Goal: Task Accomplishment & Management: Use online tool/utility

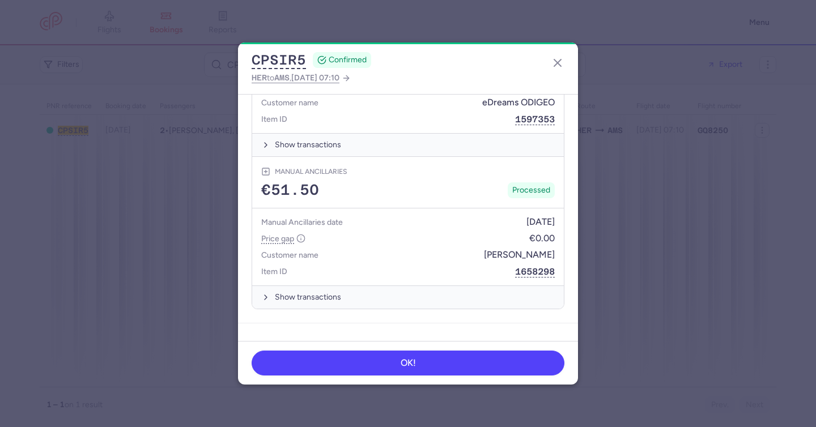
scroll to position [705, 0]
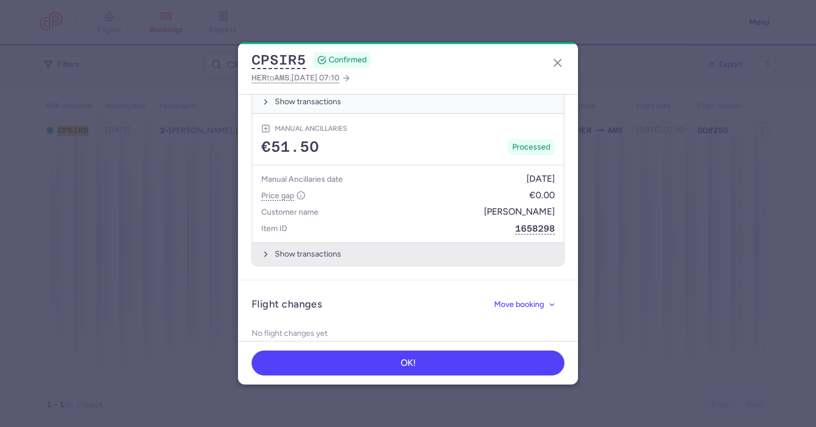
click at [306, 242] on button "Show transactions" at bounding box center [407, 253] width 311 height 23
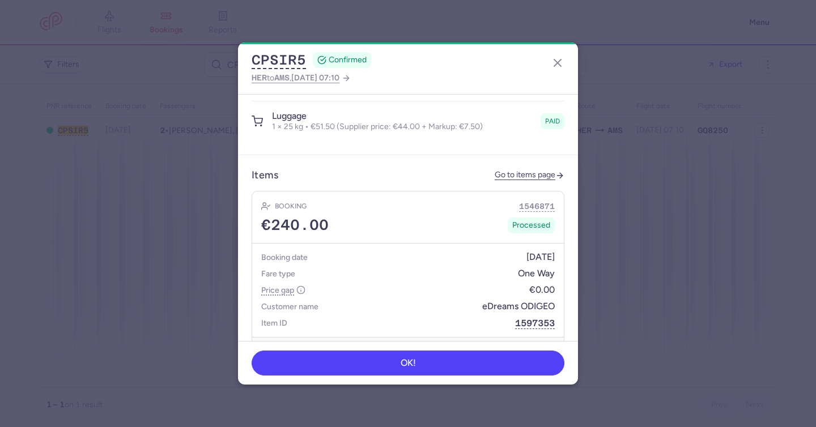
scroll to position [432, 0]
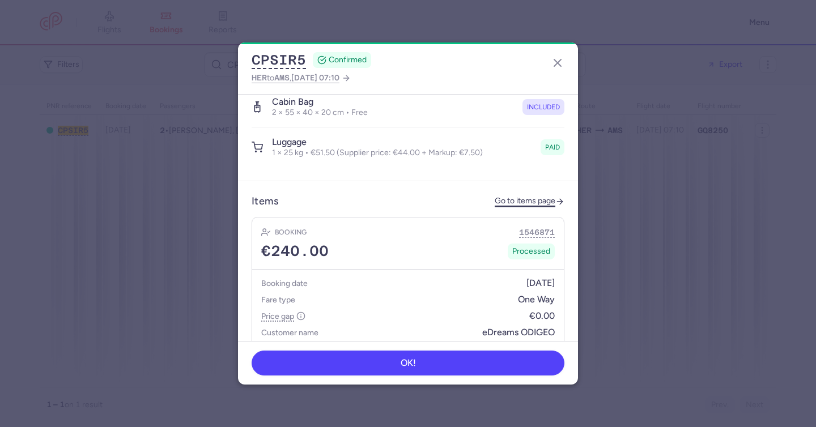
click at [523, 197] on link "Go to items page" at bounding box center [529, 202] width 70 height 10
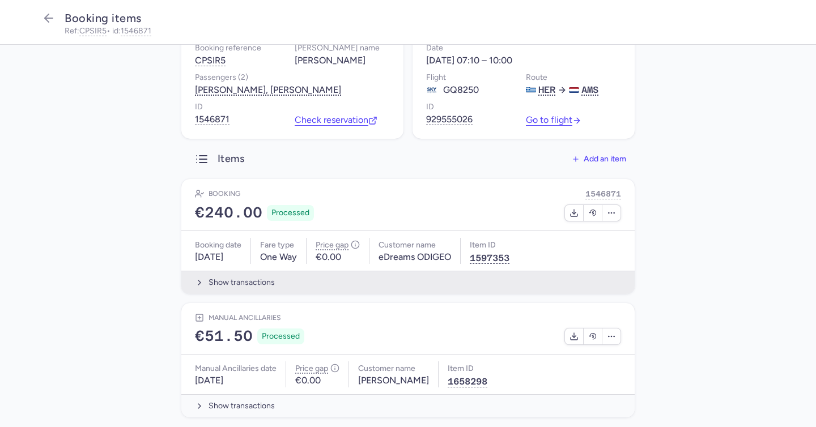
scroll to position [84, 0]
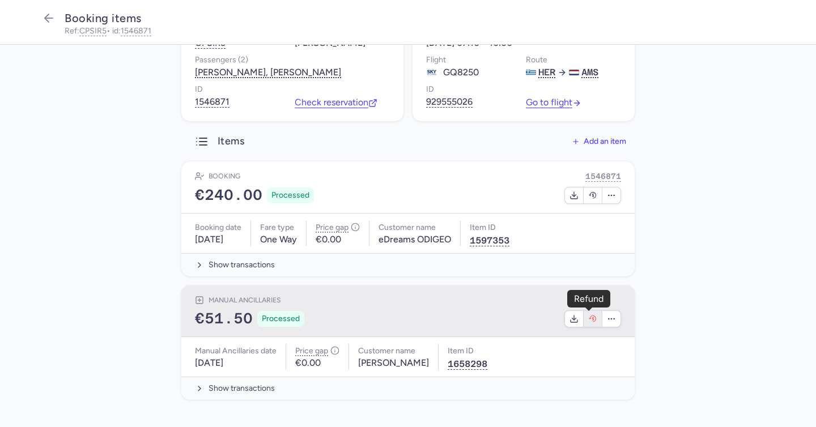
click at [588, 320] on icon "button" at bounding box center [592, 318] width 9 height 9
select select "117"
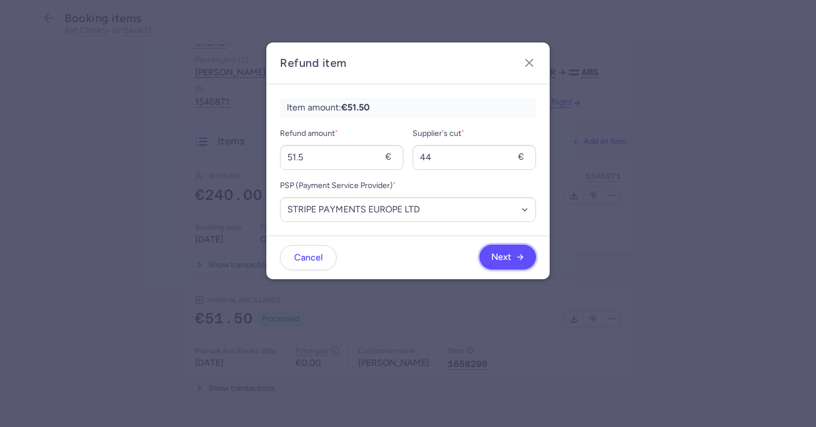
click at [518, 268] on button "Next" at bounding box center [507, 257] width 57 height 25
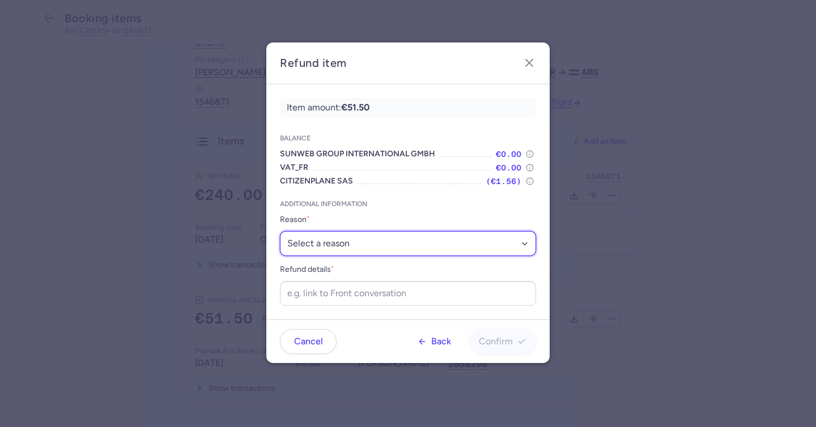
click at [358, 245] on select "Select a reason ✈️ Airline ceasing ops 💼 Ancillary issue 📄 APIS missing ⚙️ Citi…" at bounding box center [408, 243] width 256 height 25
select select "SUPPLIER_ERROR"
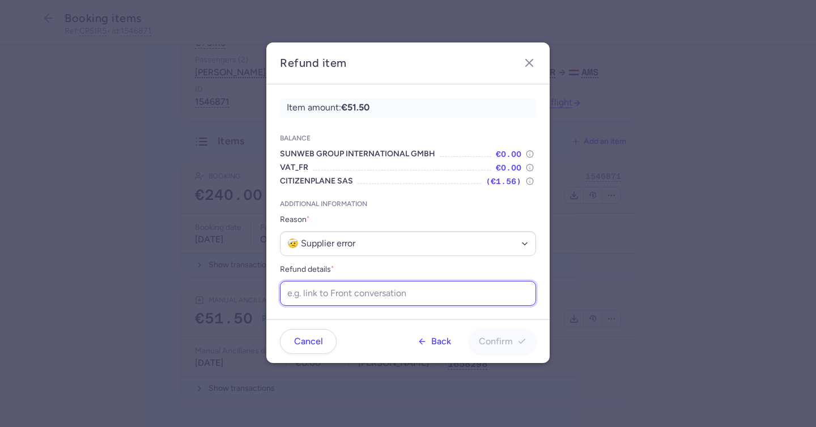
click at [425, 294] on input "Refund details *" at bounding box center [408, 293] width 256 height 25
type input "they offers 20kgs only"
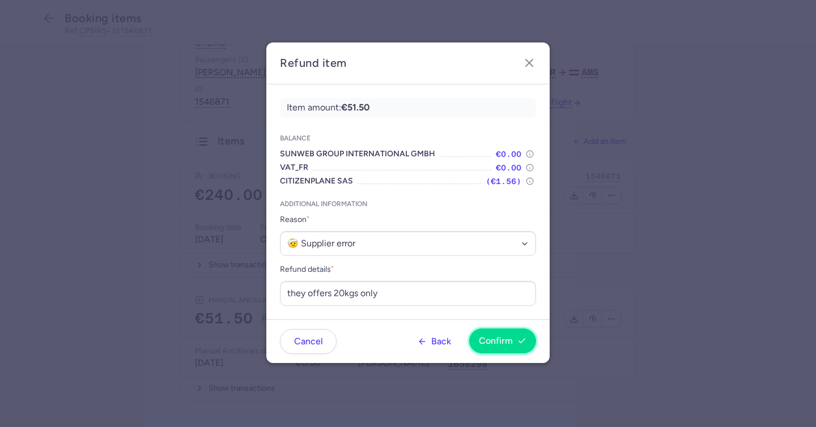
click at [514, 339] on span "Confirm" at bounding box center [503, 341] width 48 height 10
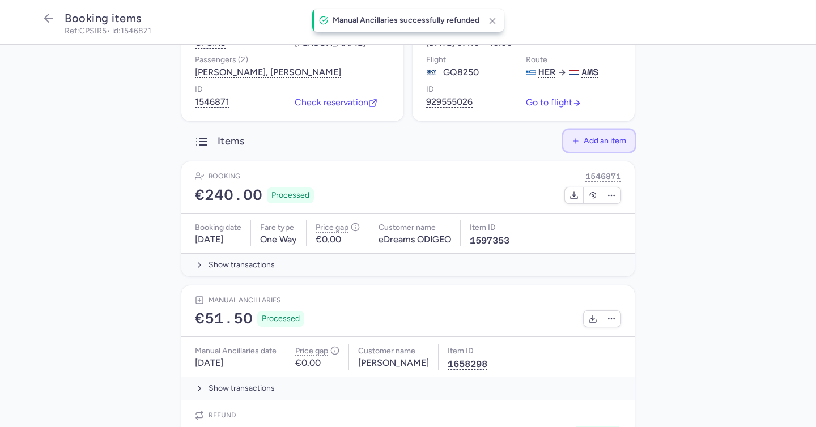
click at [600, 139] on span "Add an item" at bounding box center [604, 140] width 42 height 8
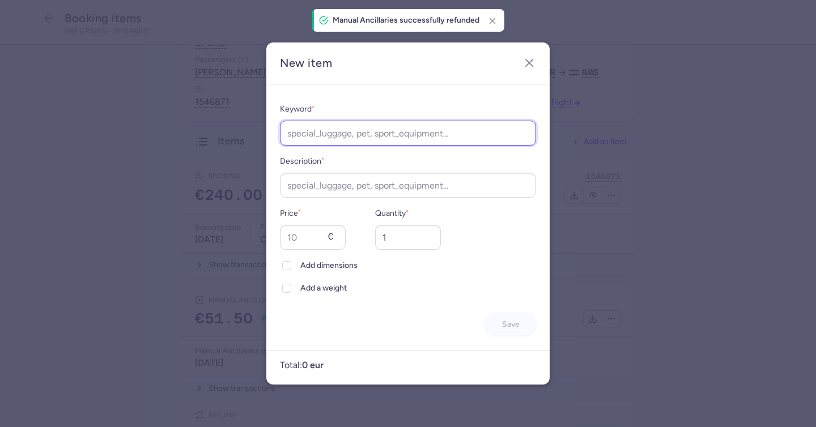
click at [396, 136] on input "Keyword *" at bounding box center [408, 133] width 256 height 25
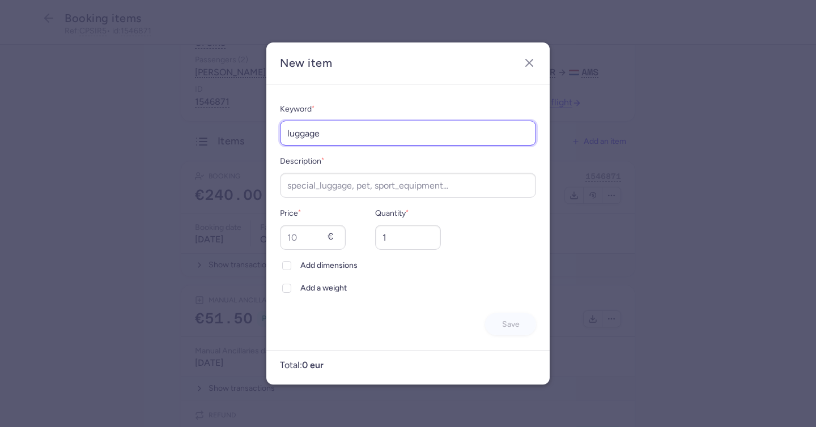
type input "luggage"
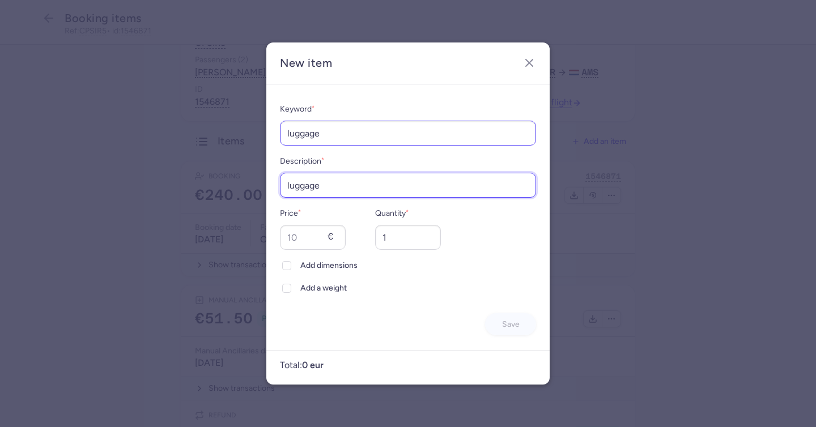
type input "luggage"
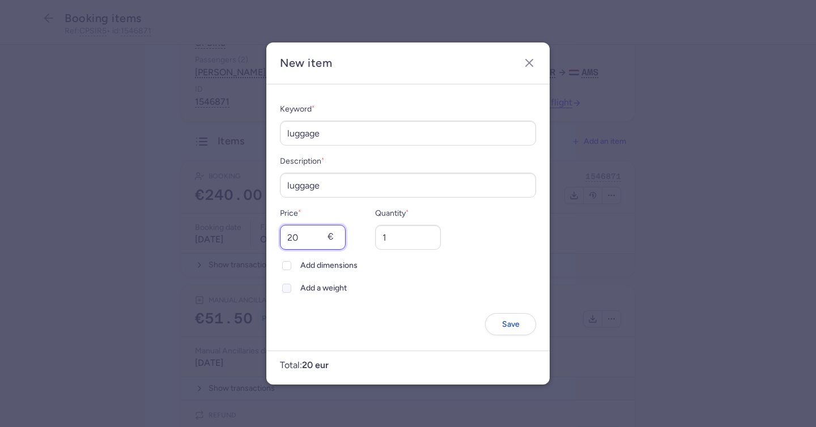
type input "2"
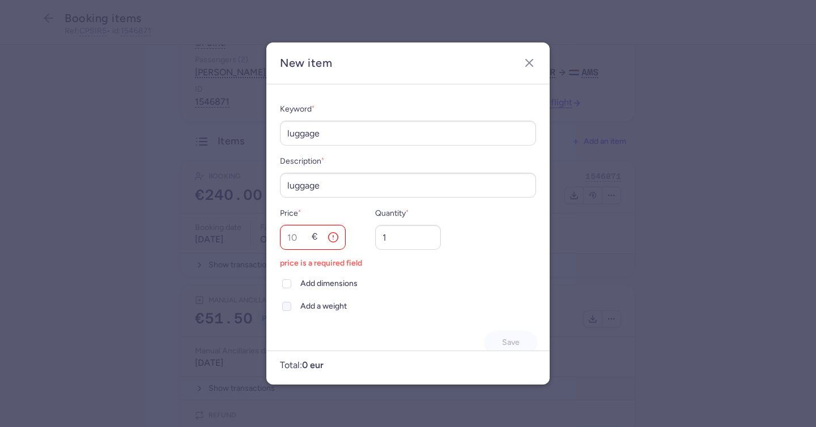
click at [321, 310] on span "Add a weight" at bounding box center [418, 307] width 236 height 14
click at [291, 310] on input "Add a weight" at bounding box center [286, 306] width 9 height 9
checkbox input "true"
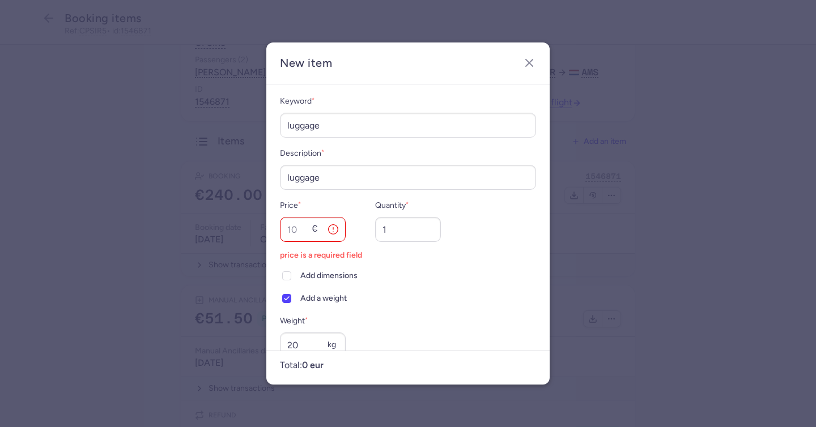
type input "20"
click at [395, 223] on input "1" at bounding box center [408, 229] width 66 height 25
click at [295, 230] on input "Price *" at bounding box center [313, 229] width 66 height 25
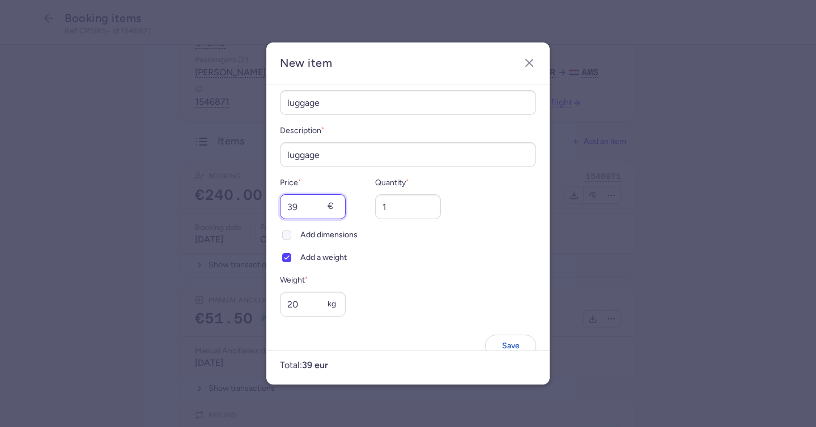
scroll to position [54, 0]
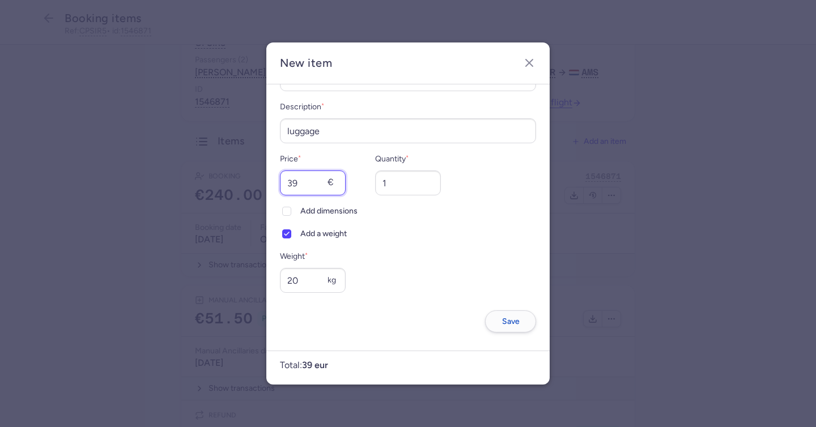
type input "39"
click at [502, 318] on span "Save" at bounding box center [511, 322] width 18 height 8
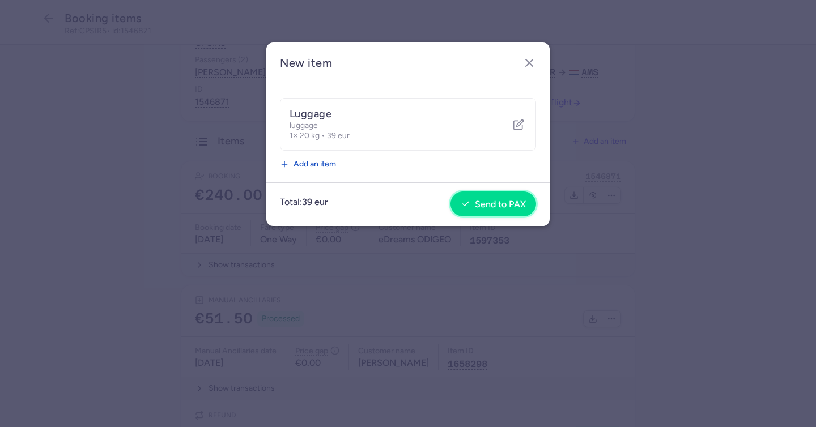
click at [483, 202] on span "Send to PAX" at bounding box center [500, 204] width 51 height 10
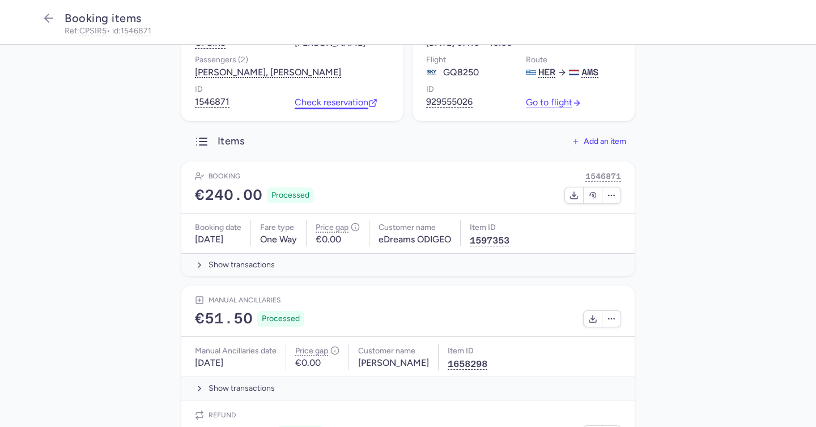
click at [331, 105] on link "Check reservation" at bounding box center [336, 102] width 83 height 10
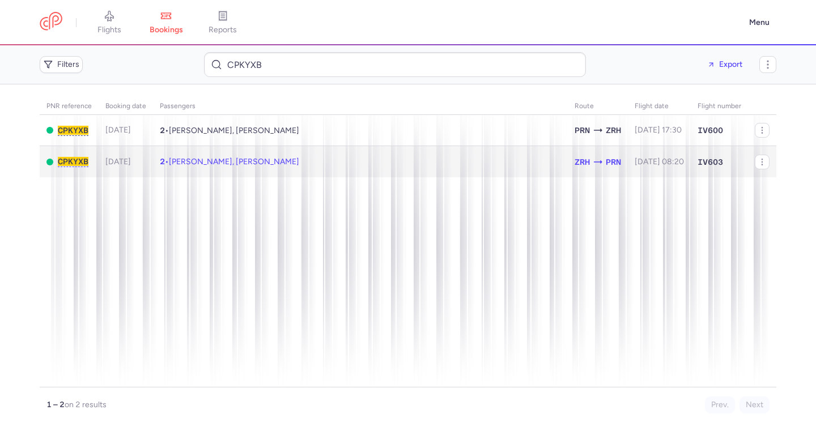
click at [477, 158] on td "2 • Lidija DILLA, Kristjan DILLA" at bounding box center [360, 161] width 415 height 31
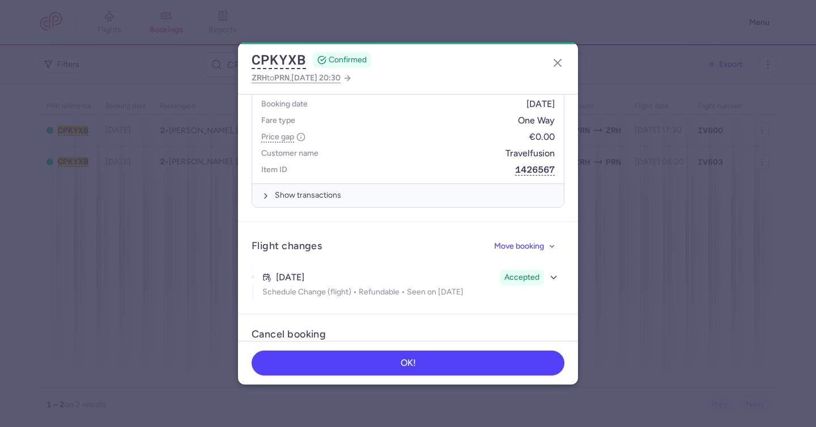
scroll to position [646, 0]
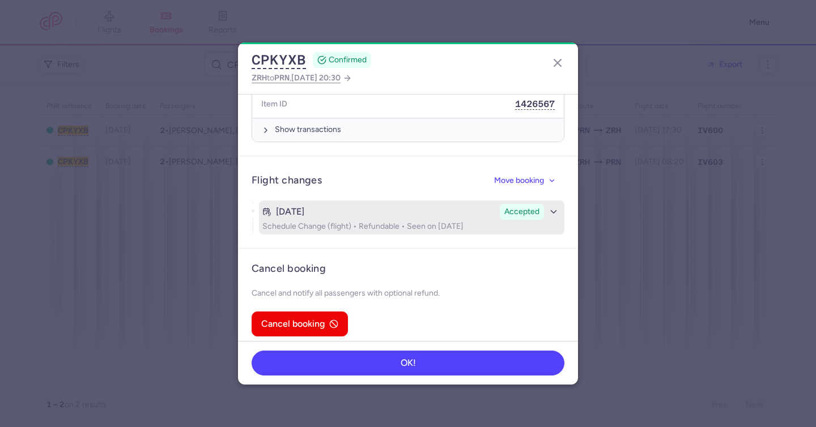
click at [382, 207] on div "Jul 21, 2025" at bounding box center [378, 212] width 233 height 10
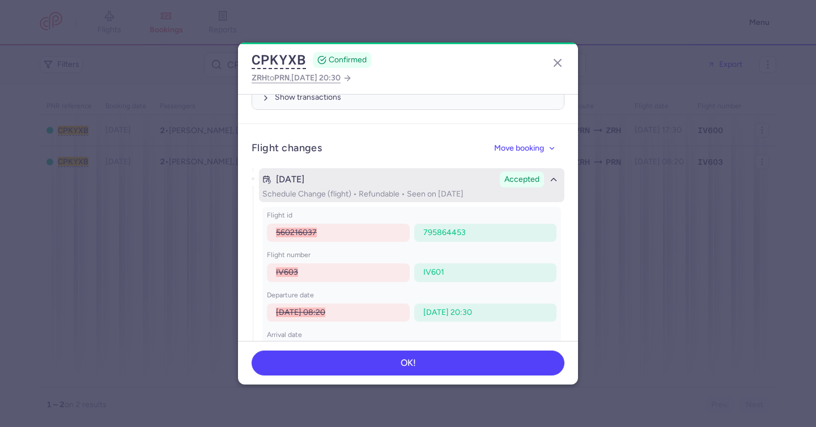
scroll to position [693, 0]
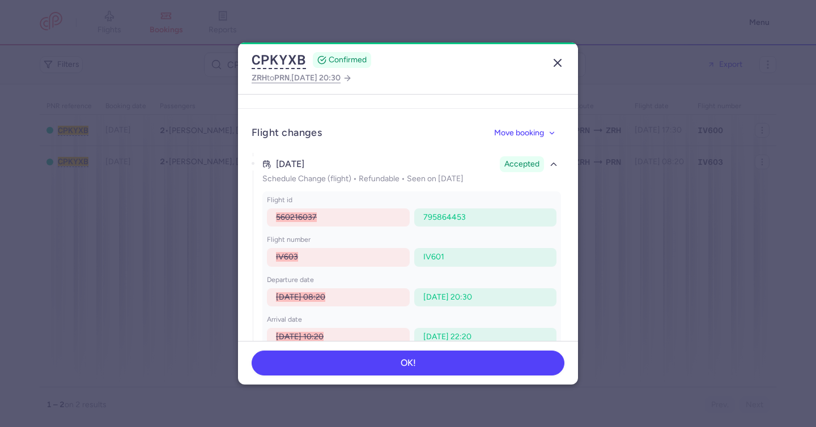
click at [563, 59] on icon "button" at bounding box center [558, 63] width 14 height 14
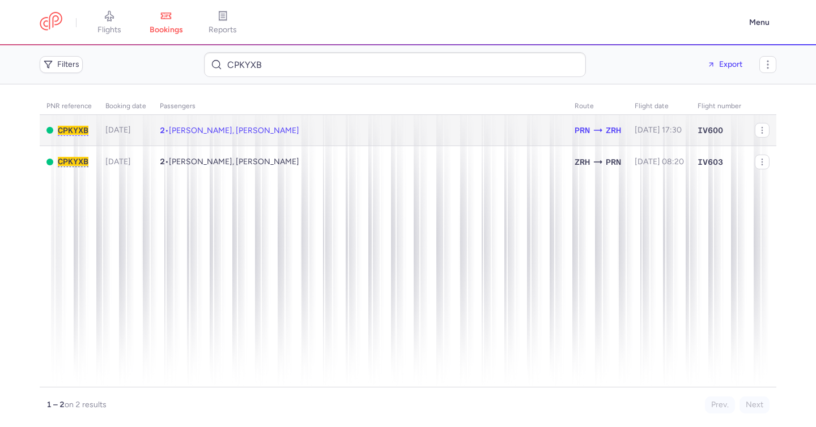
click at [255, 130] on span "Lidija DILLA, Kristjan DILLA" at bounding box center [234, 131] width 130 height 10
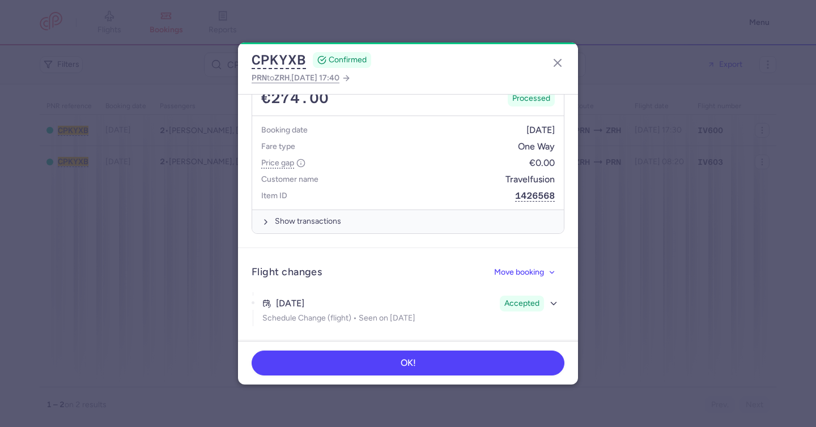
scroll to position [646, 0]
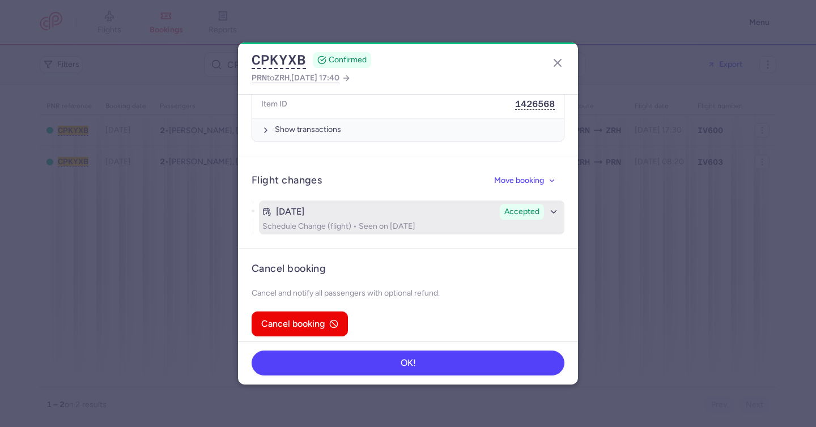
click at [377, 207] on div "Mar 21, 2025" at bounding box center [378, 212] width 233 height 10
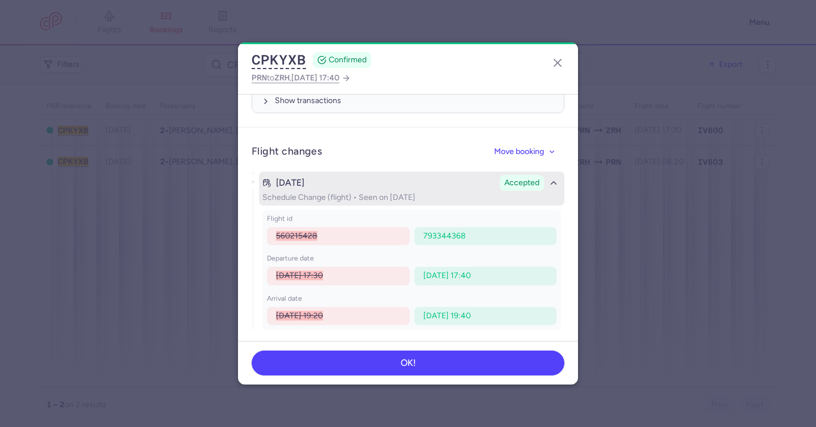
scroll to position [694, 0]
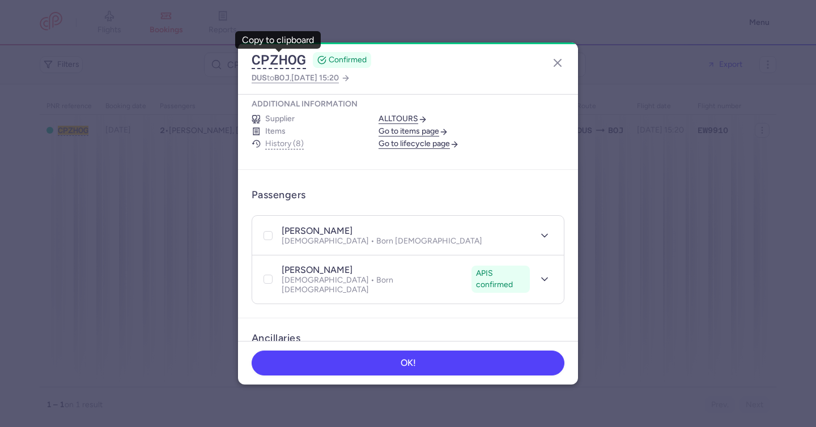
scroll to position [180, 0]
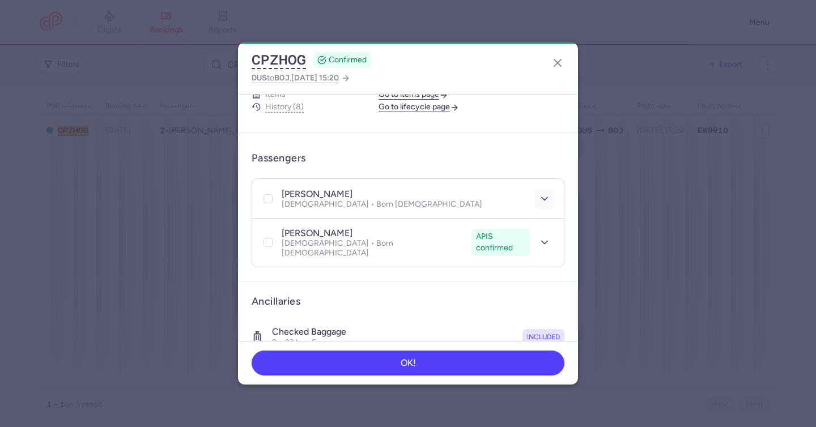
click at [539, 193] on icon "button" at bounding box center [544, 198] width 11 height 11
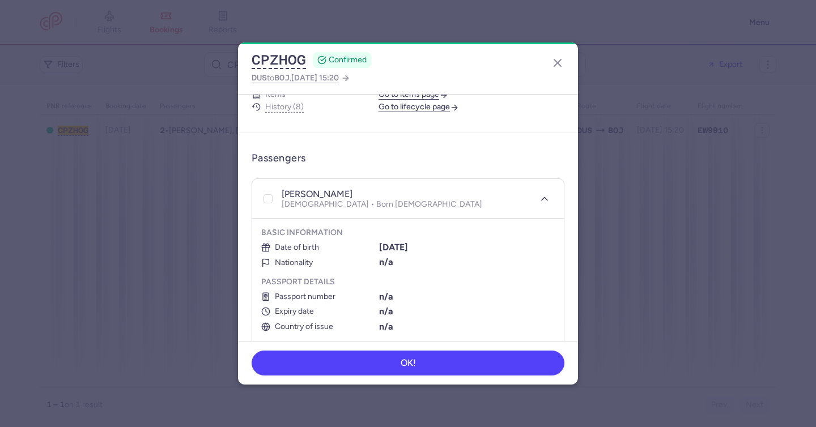
scroll to position [272, 0]
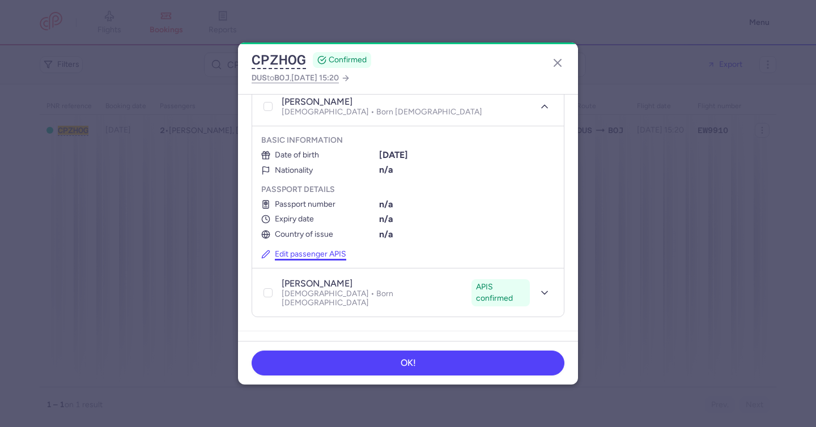
click at [318, 250] on button "Edit passenger APIS" at bounding box center [303, 255] width 85 height 10
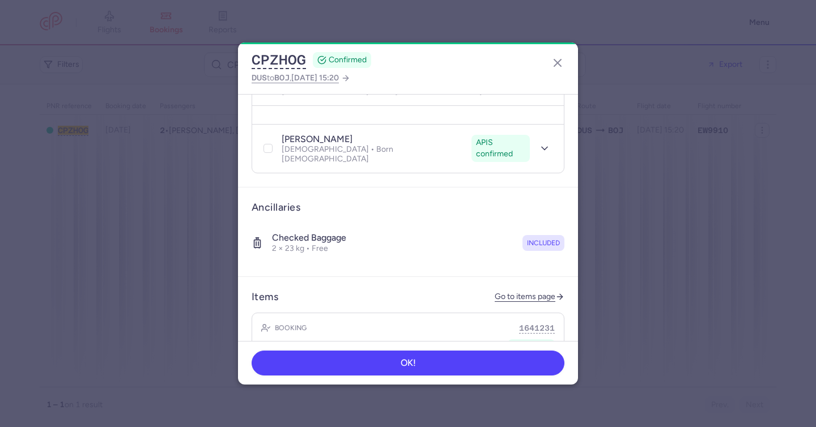
select select "8"
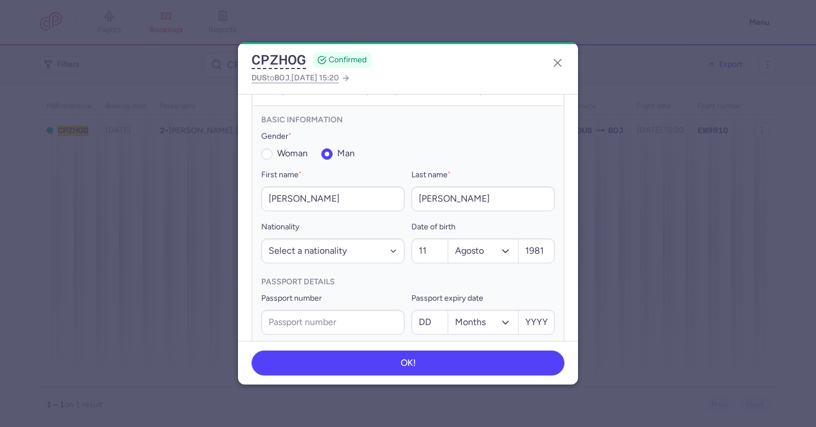
scroll to position [295, 0]
click at [426, 244] on input "11" at bounding box center [430, 249] width 36 height 24
type input "13"
click at [483, 241] on select "Months Enero Febrero Marzo Abril Mayo Junio Julio Agosto Septiembre Octubre Nov…" at bounding box center [483, 249] width 70 height 24
select select "9"
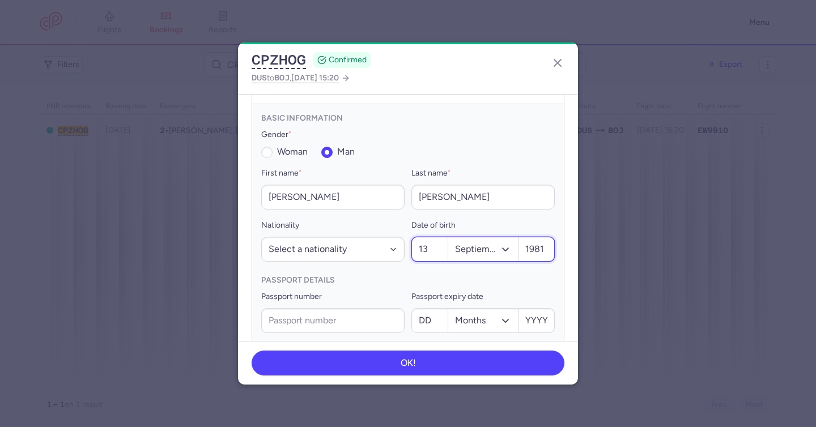
click at [533, 243] on input "1981" at bounding box center [536, 249] width 36 height 24
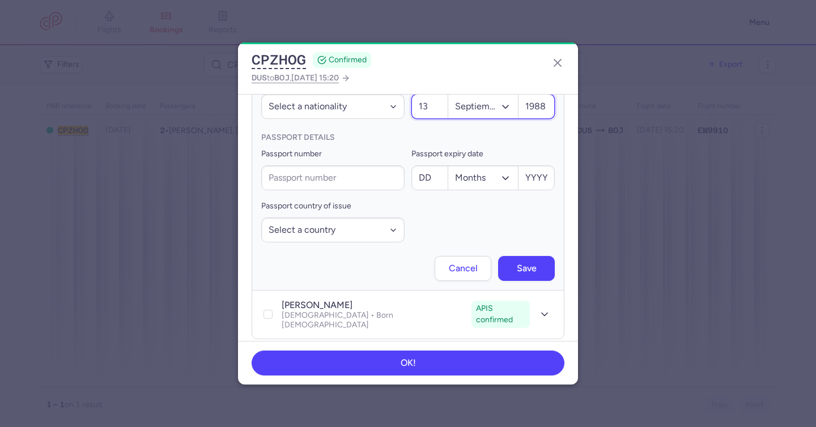
scroll to position [509, 0]
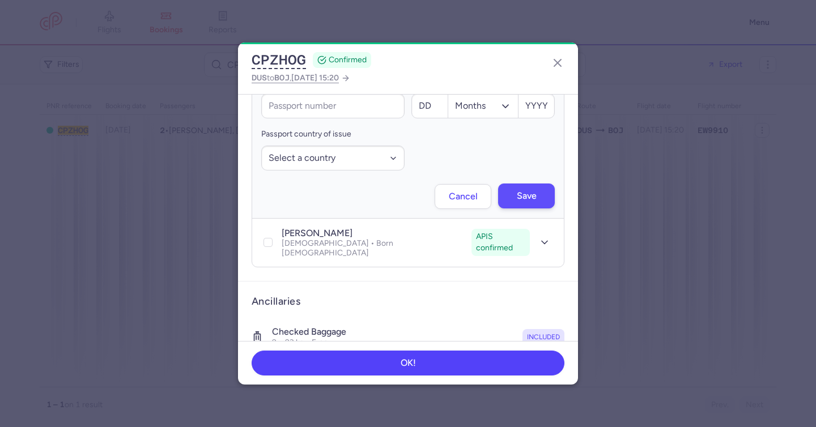
type input "1988"
click at [521, 193] on button "Save" at bounding box center [526, 196] width 57 height 25
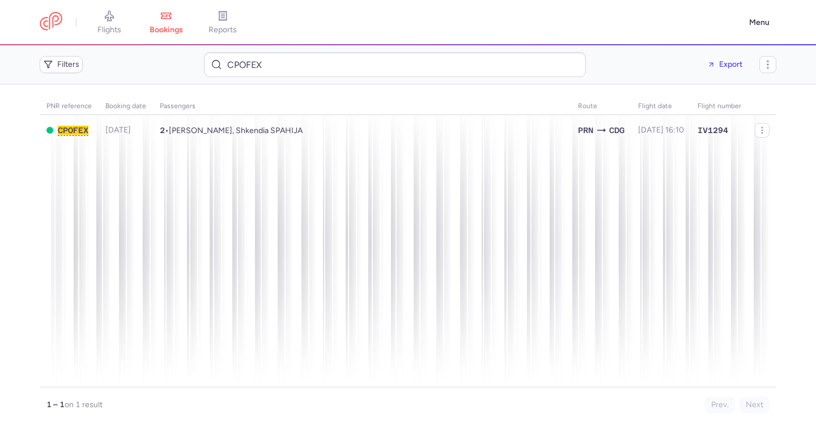
click at [267, 131] on span "[PERSON_NAME], Shkendia SPAHIJA" at bounding box center [236, 131] width 134 height 10
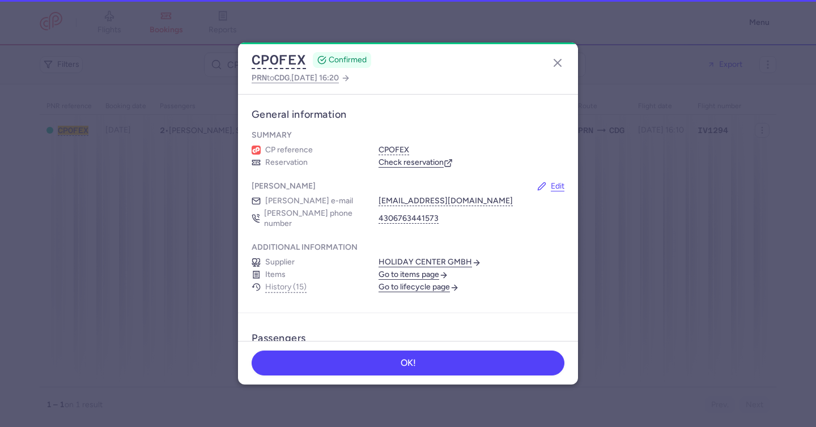
click at [267, 131] on section "Summary CP reference CPOFEX Reservation Check reservation" at bounding box center [408, 148] width 340 height 51
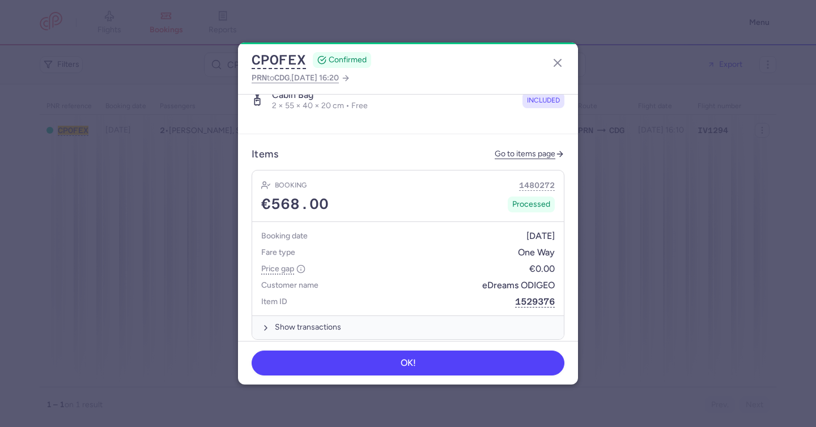
scroll to position [646, 0]
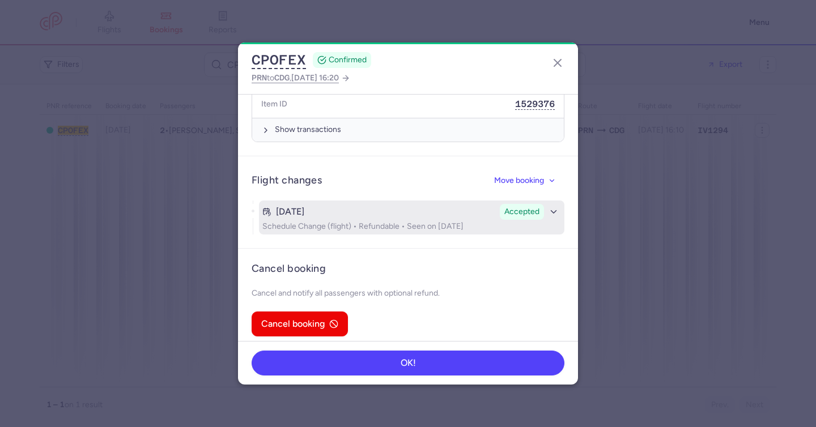
click at [391, 208] on div "Jul 3, 2025 Accepted" at bounding box center [411, 212] width 298 height 16
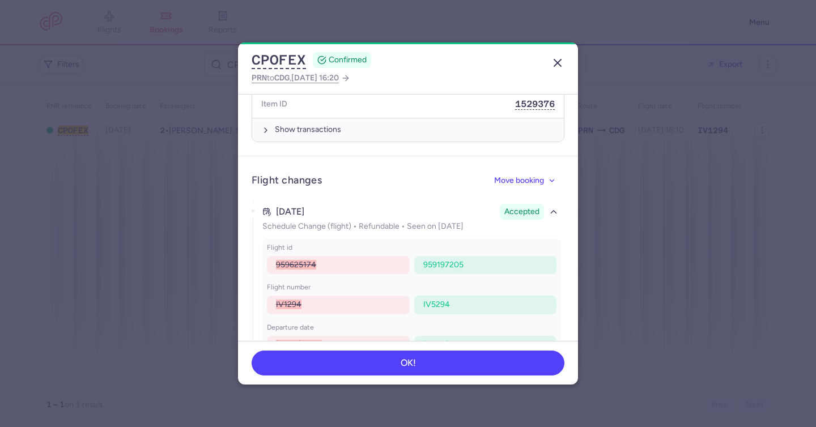
click at [565, 61] on button "button" at bounding box center [557, 63] width 18 height 18
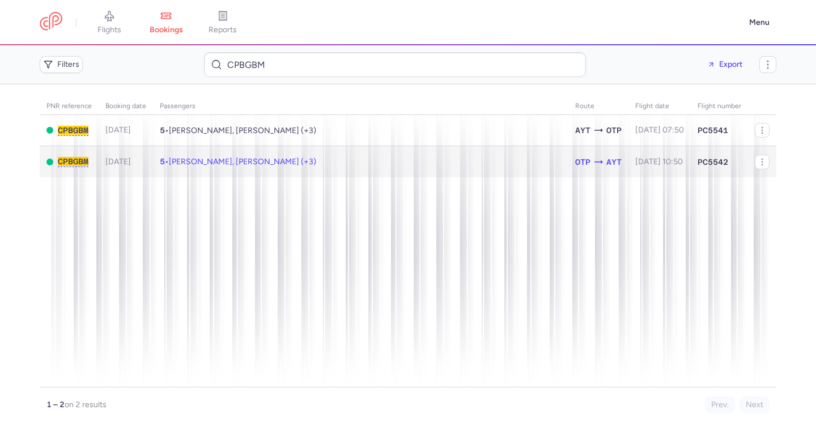
click at [528, 166] on td "5 • [PERSON_NAME], [PERSON_NAME] (+3)" at bounding box center [360, 161] width 415 height 31
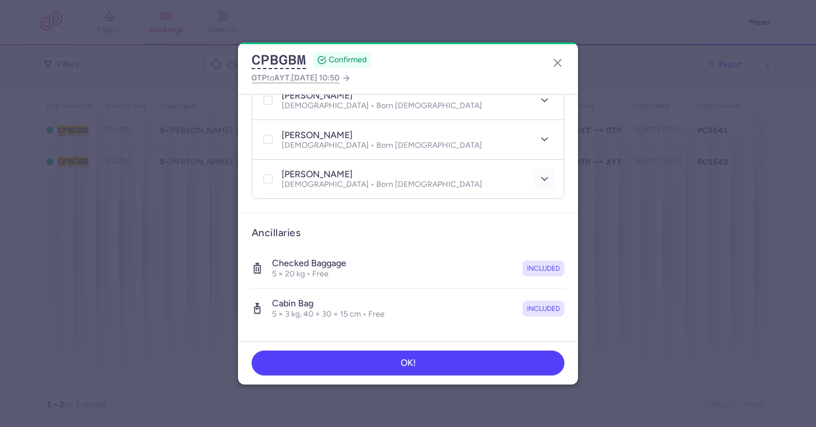
scroll to position [361, 0]
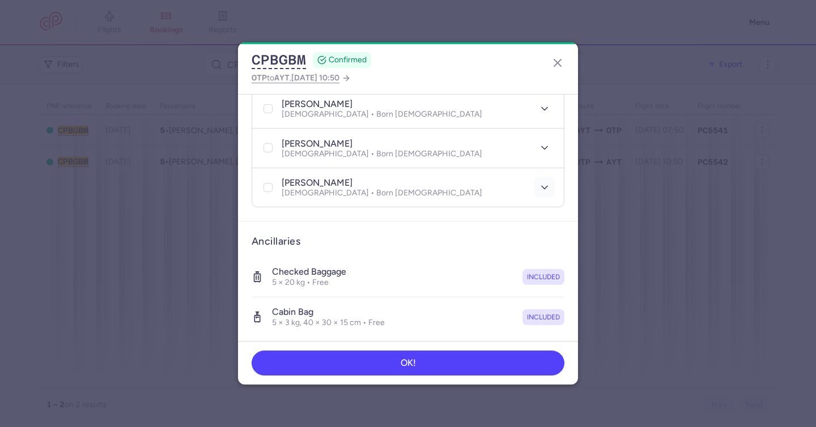
click at [539, 182] on icon "button" at bounding box center [544, 187] width 11 height 11
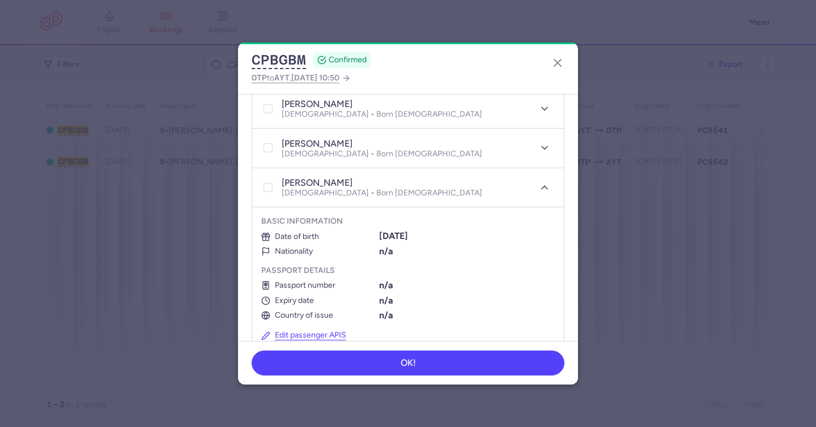
click at [321, 331] on button "Edit passenger APIS" at bounding box center [303, 336] width 85 height 10
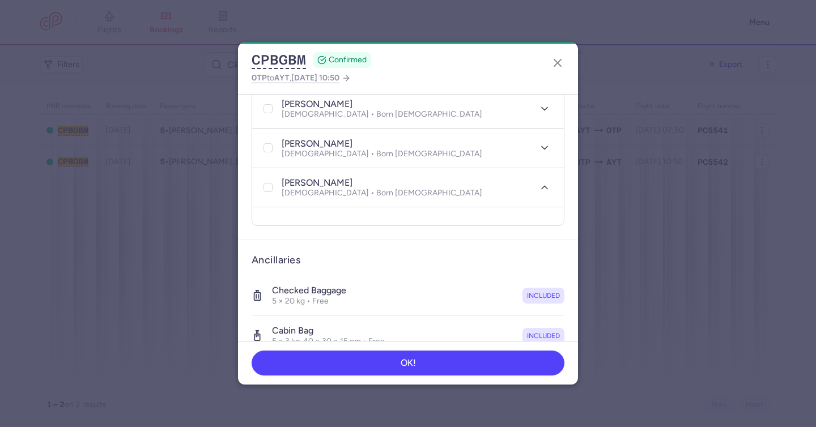
select select "5"
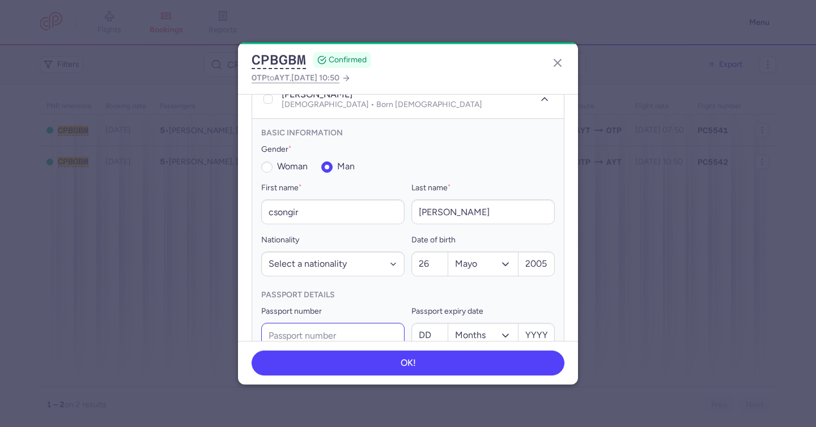
scroll to position [465, 0]
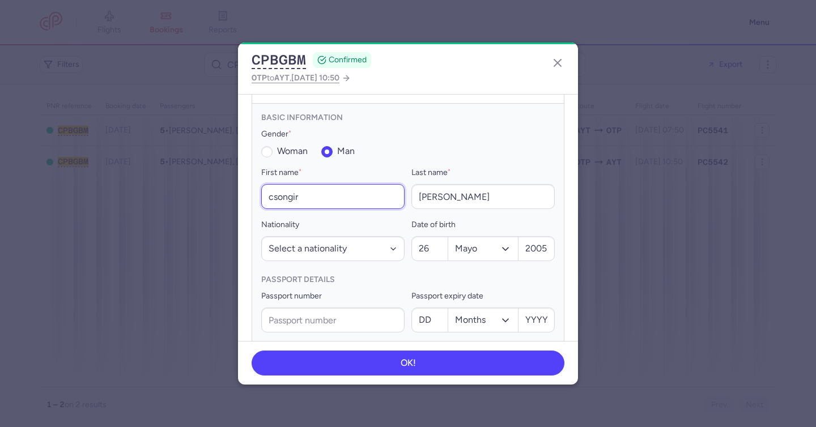
click at [293, 184] on input "csongir" at bounding box center [332, 196] width 143 height 25
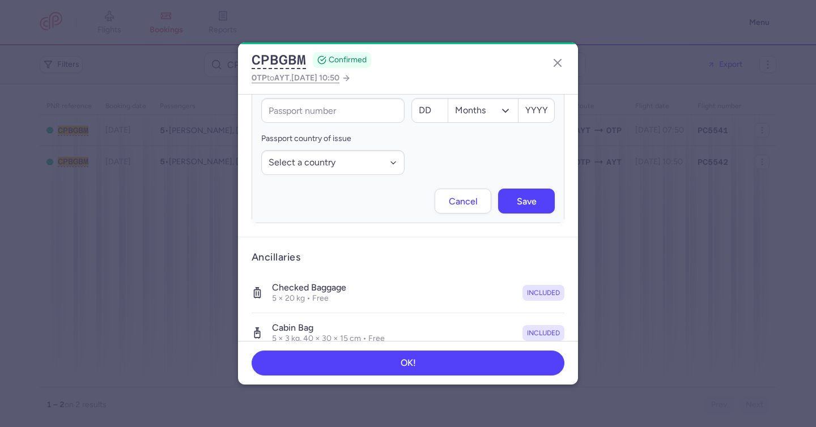
scroll to position [707, 0]
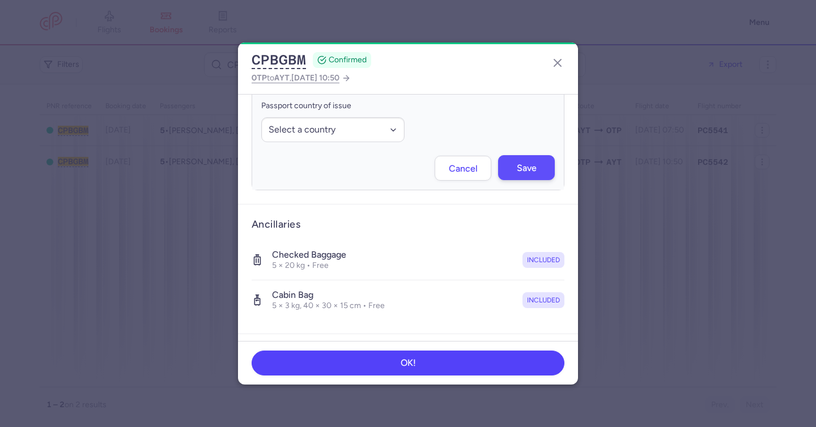
type input "csongor"
click at [528, 155] on button "Save" at bounding box center [526, 167] width 57 height 25
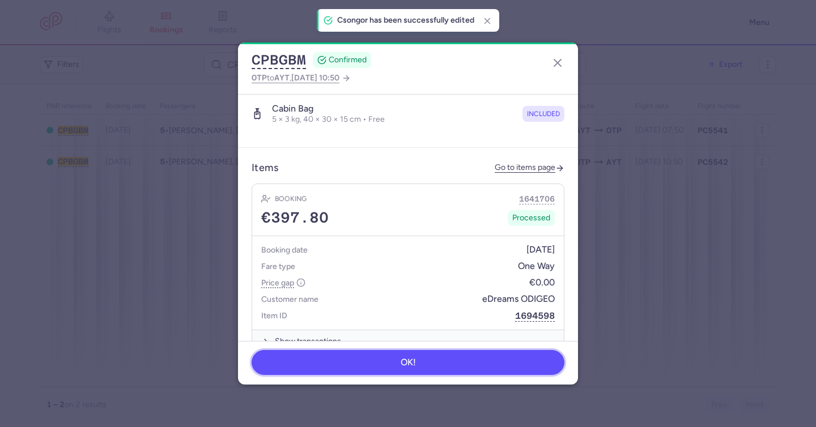
click at [464, 363] on button "OK!" at bounding box center [407, 362] width 313 height 25
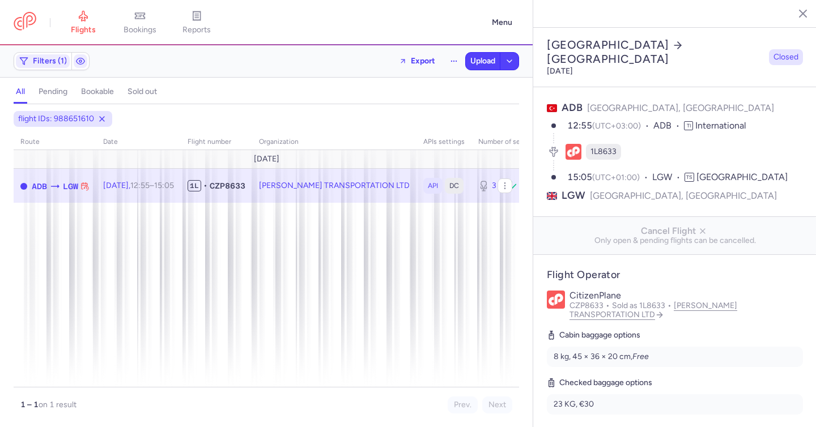
select select "days"
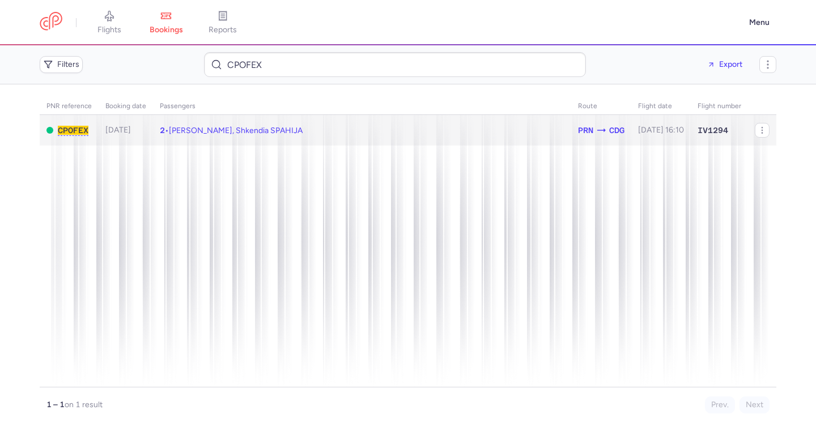
click at [261, 129] on span "[PERSON_NAME], Shkendia SPAHIJA" at bounding box center [236, 131] width 134 height 10
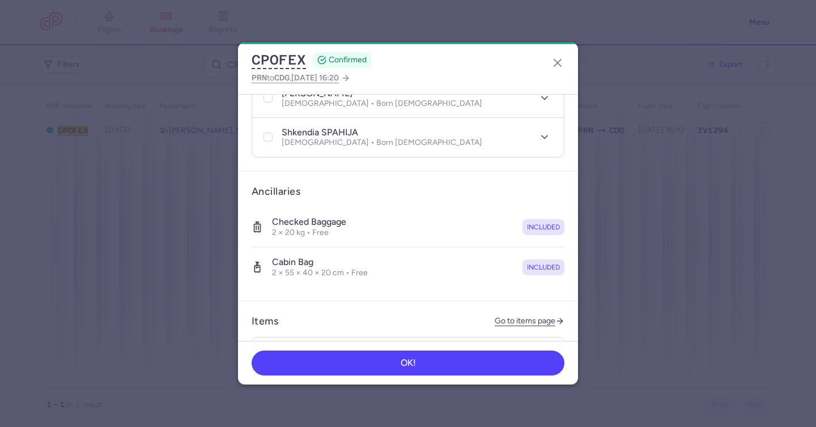
scroll to position [489, 0]
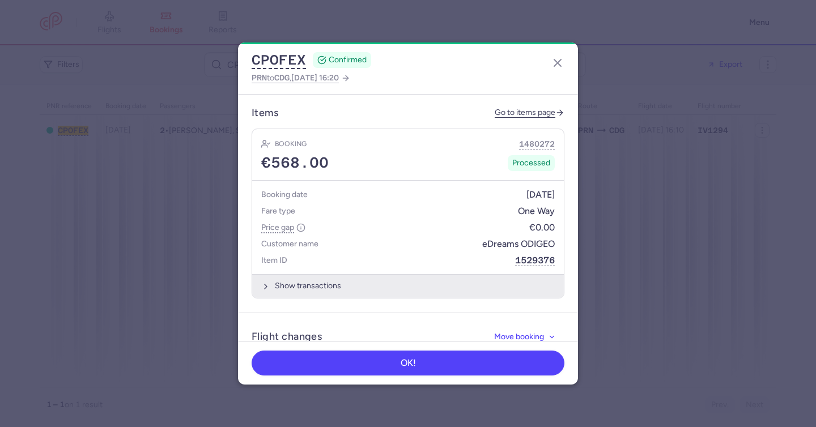
click at [381, 282] on button "Show transactions" at bounding box center [407, 285] width 311 height 23
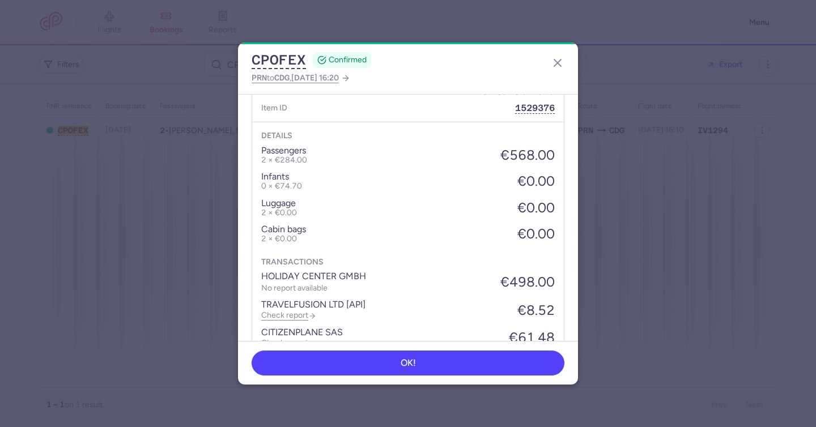
scroll to position [646, 0]
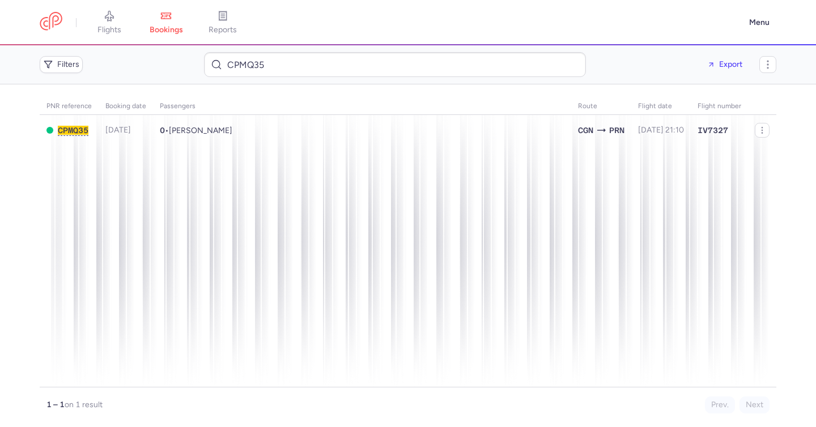
click at [215, 129] on span "[PERSON_NAME]" at bounding box center [200, 131] width 63 height 10
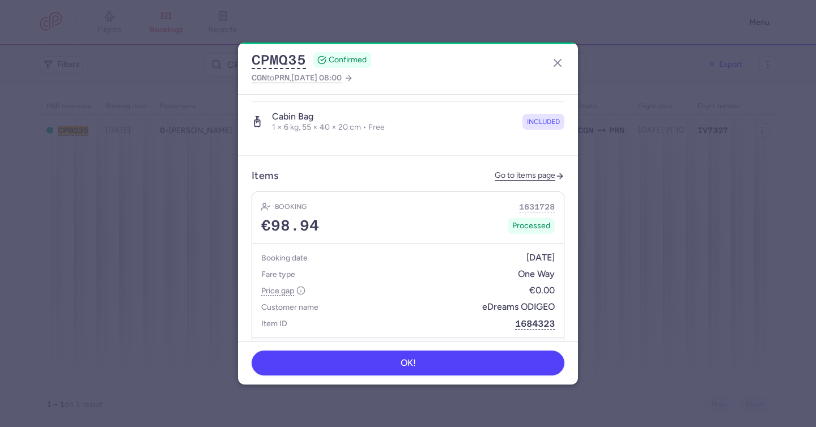
scroll to position [438, 0]
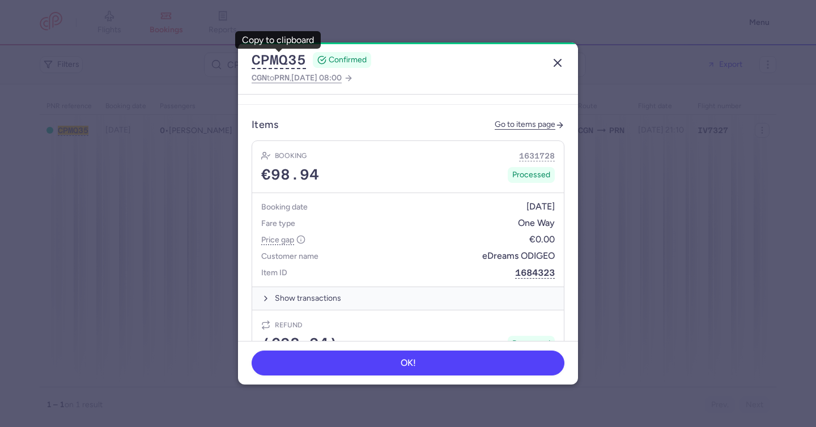
click at [556, 59] on icon "button" at bounding box center [558, 63] width 14 height 14
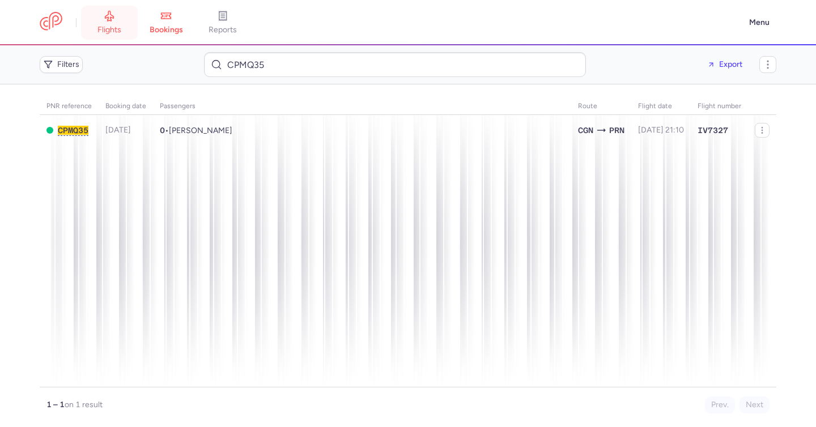
click at [101, 22] on link "flights" at bounding box center [109, 22] width 57 height 25
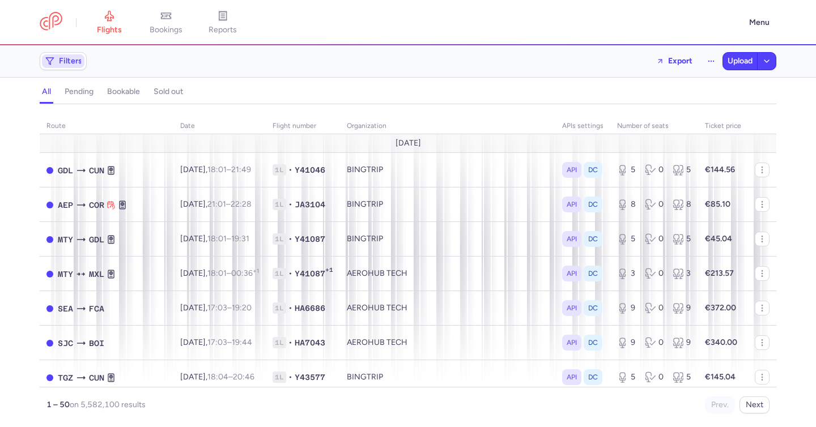
click at [59, 53] on button "Filters" at bounding box center [63, 61] width 46 height 17
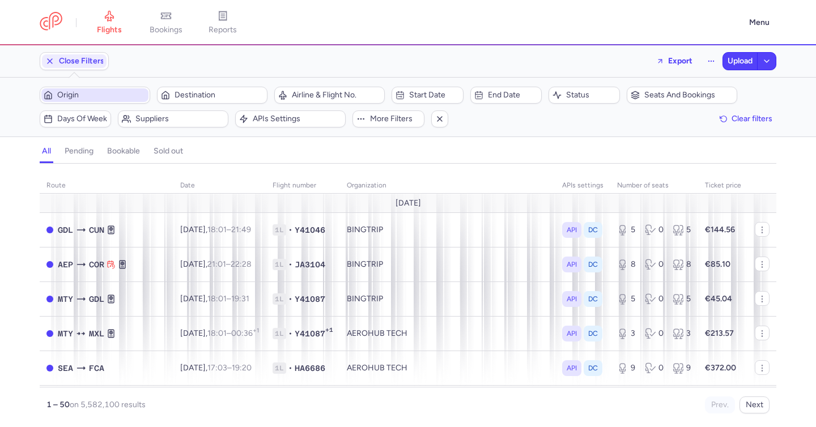
click at [83, 91] on span "Origin" at bounding box center [101, 95] width 89 height 9
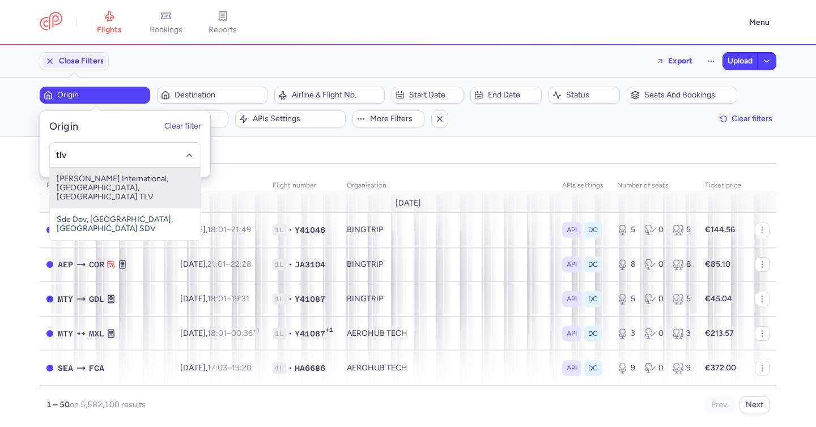
drag, startPoint x: 108, startPoint y: 182, endPoint x: 114, endPoint y: 177, distance: 7.3
click at [109, 182] on span "Ben Gurion International, Tel Aviv, Israel TLV" at bounding box center [125, 188] width 151 height 41
type input "tlv"
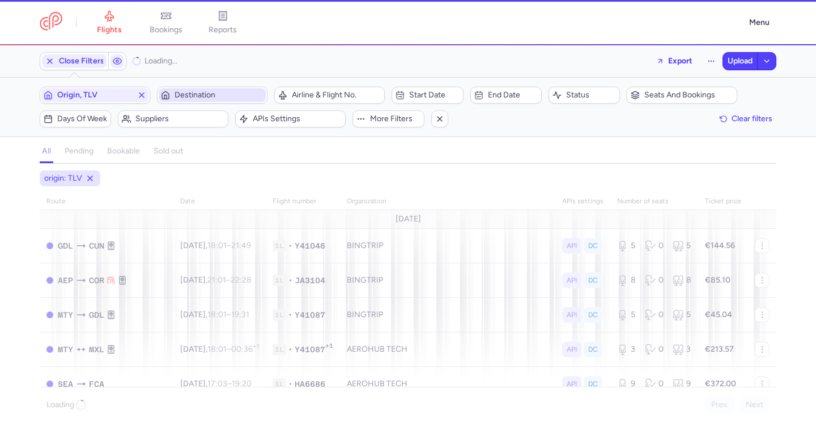
click at [194, 96] on span "Destination" at bounding box center [218, 95] width 89 height 9
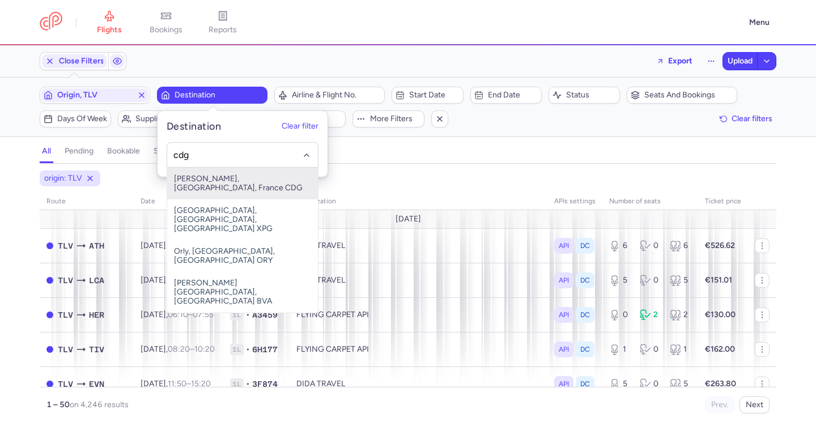
click at [240, 180] on span "Charles De Gaulle, Paris, France CDG" at bounding box center [242, 184] width 151 height 32
type input "cdg"
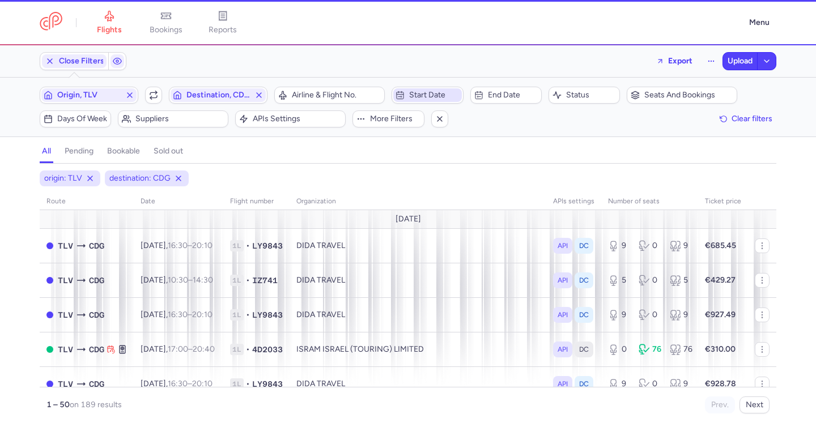
click at [440, 100] on span "Start date" at bounding box center [427, 95] width 68 height 14
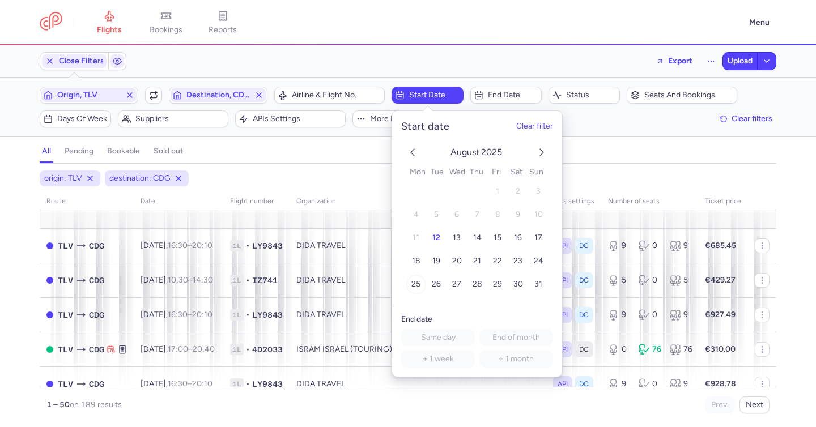
click at [415, 285] on span "25" at bounding box center [415, 285] width 9 height 10
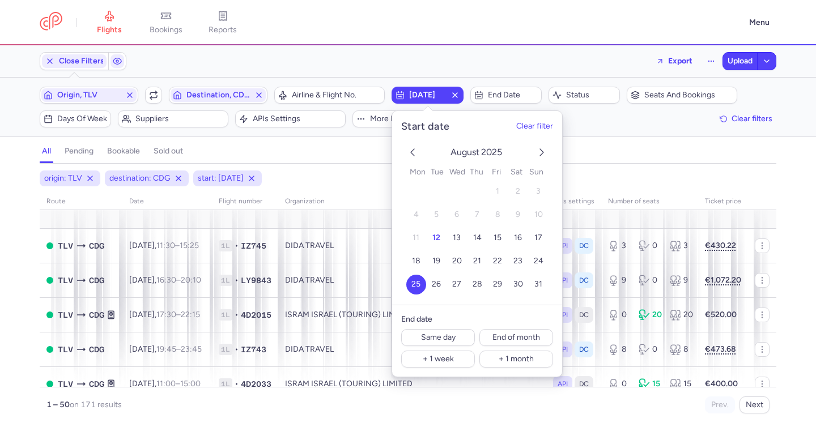
click at [332, 158] on div "all pending bookable sold out" at bounding box center [408, 154] width 736 height 20
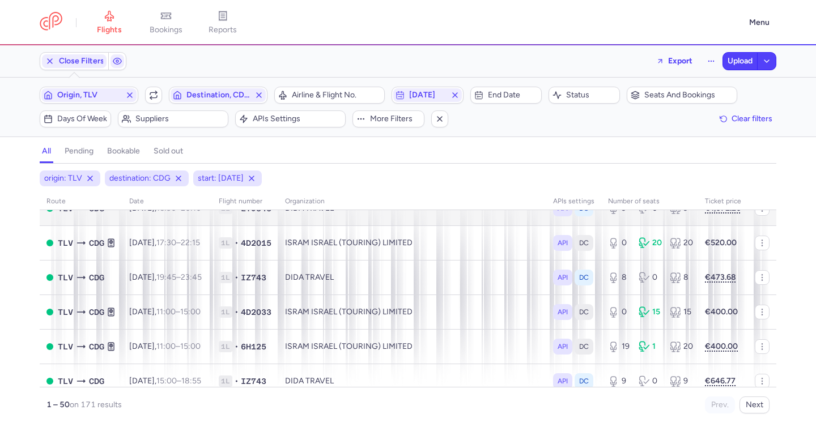
scroll to position [72, 0]
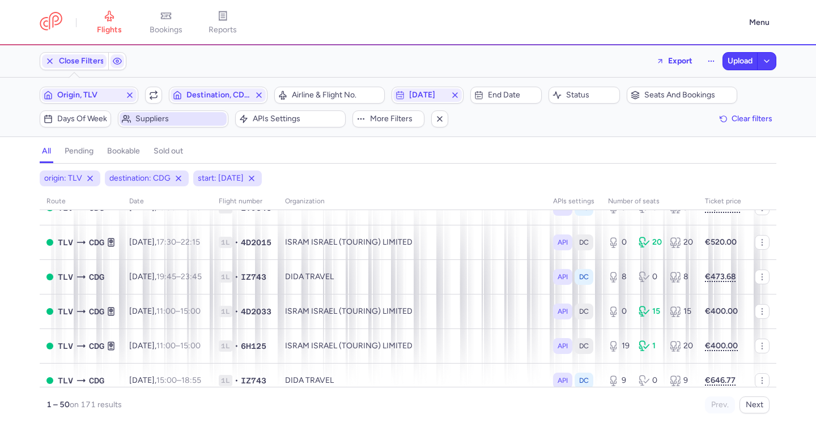
click at [146, 121] on span "Suppliers" at bounding box center [179, 118] width 89 height 9
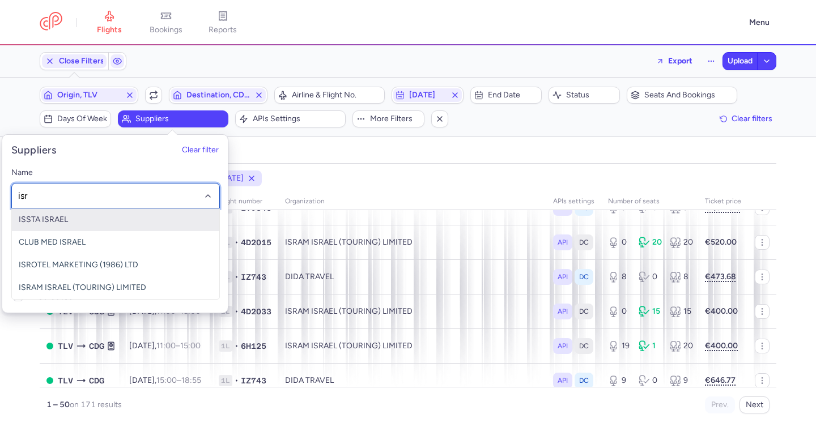
type input "isra"
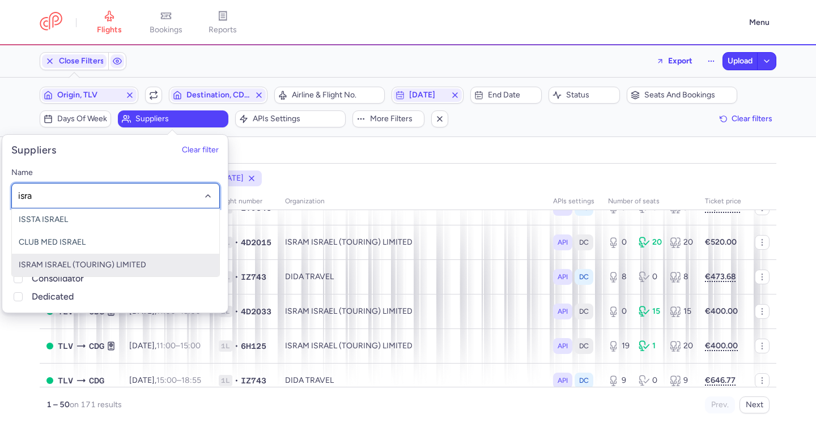
click at [82, 264] on span "ISRAM ISRAEL (TOURING) LIMITED" at bounding box center [82, 265] width 127 height 10
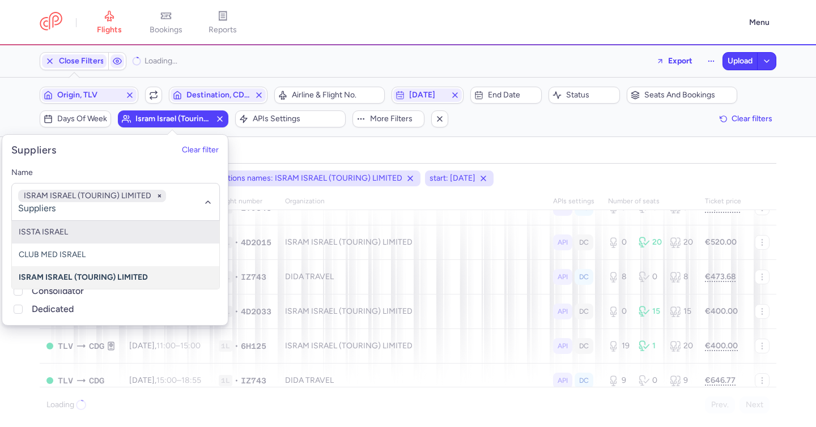
click at [306, 143] on div "all pending bookable sold out 4" at bounding box center [408, 151] width 736 height 24
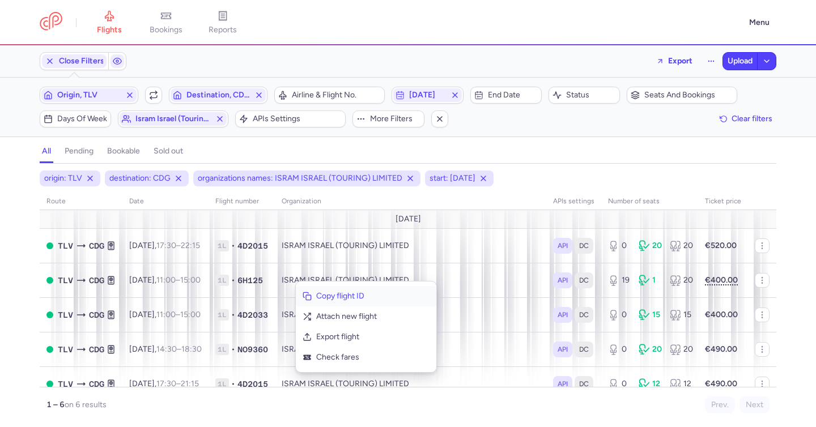
click at [316, 293] on span "Copy flight ID" at bounding box center [372, 296] width 113 height 11
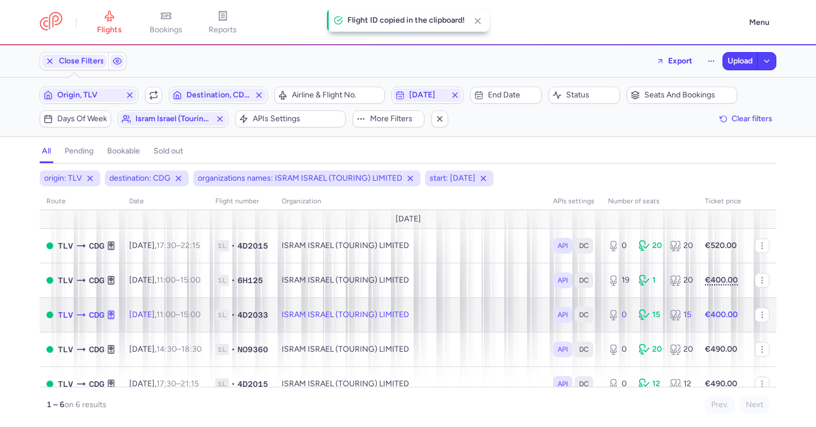
click at [229, 313] on span "1L" at bounding box center [222, 314] width 14 height 11
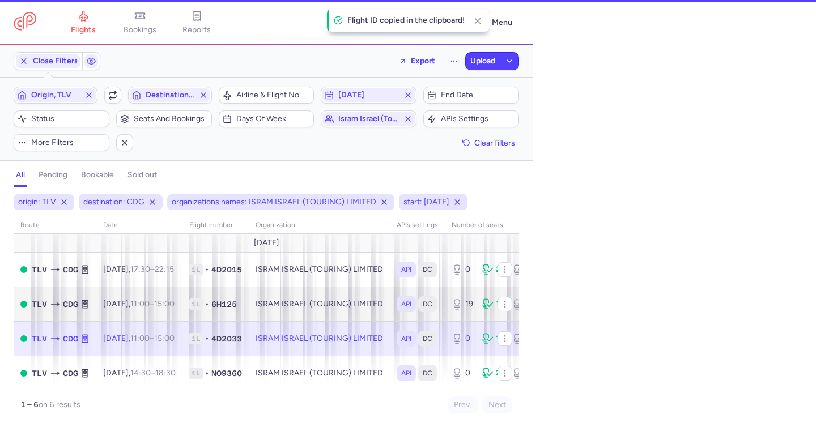
select select "hours"
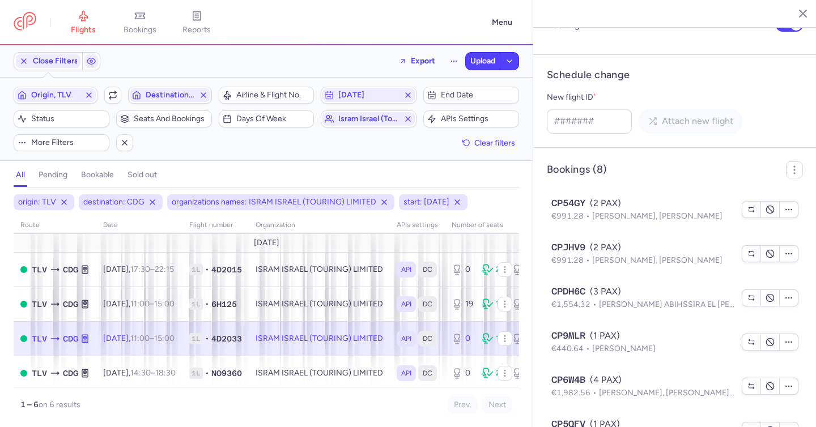
scroll to position [860, 0]
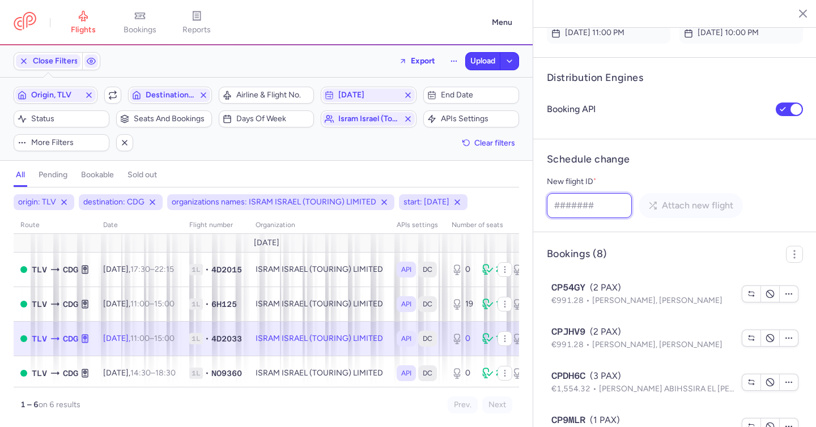
click at [600, 216] on input "New flight ID *" at bounding box center [589, 205] width 85 height 25
paste input "1394401802"
type input "1394401802"
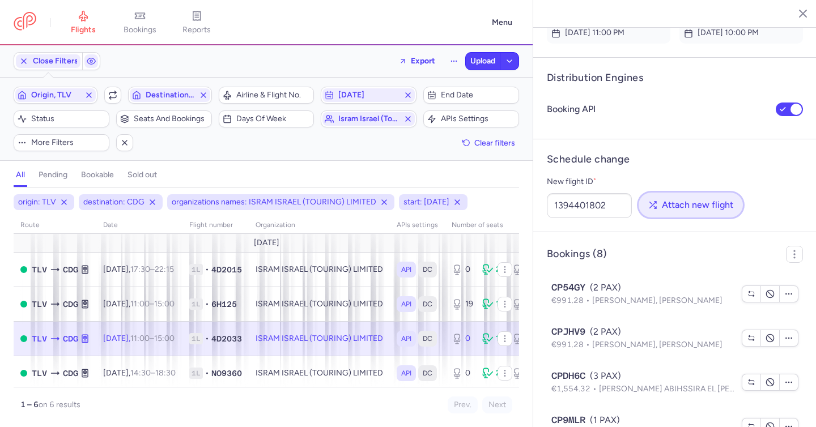
click at [684, 217] on button "Attach new flight" at bounding box center [690, 205] width 104 height 25
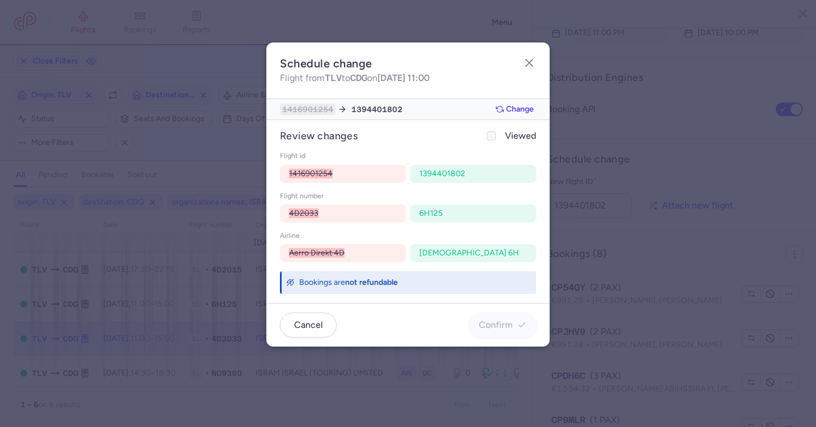
click at [517, 133] on span "Viewed" at bounding box center [520, 136] width 31 height 14
click at [496, 133] on input "Viewed" at bounding box center [491, 135] width 9 height 9
checkbox input "true"
click at [504, 326] on span "Confirm" at bounding box center [496, 324] width 34 height 10
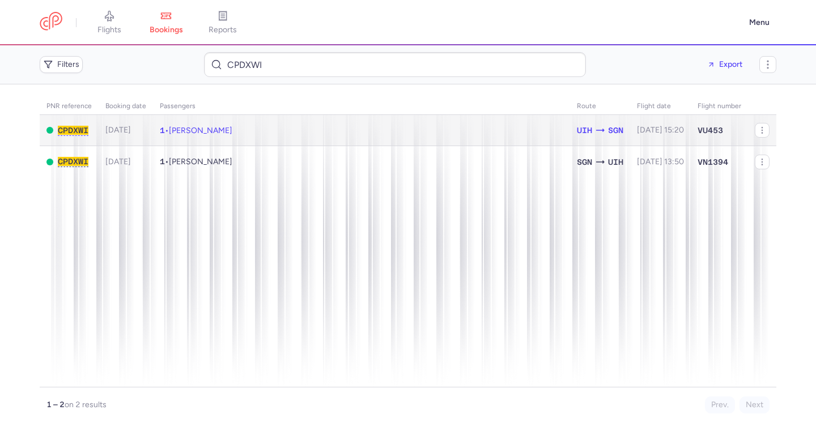
click at [494, 133] on td "1 • [PERSON_NAME]" at bounding box center [361, 130] width 417 height 31
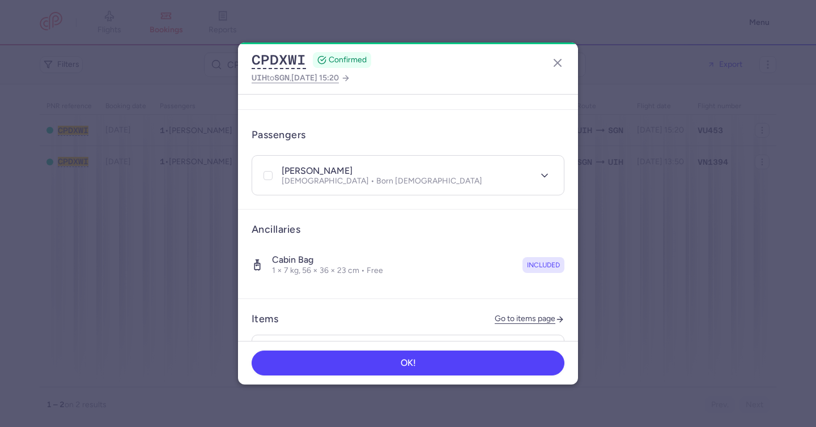
scroll to position [229, 0]
click at [270, 172] on icon at bounding box center [267, 175] width 7 height 7
click at [270, 170] on input "checkbox" at bounding box center [267, 174] width 9 height 9
drag, startPoint x: 530, startPoint y: 123, endPoint x: 529, endPoint y: 130, distance: 6.8
click at [528, 130] on span "More" at bounding box center [532, 134] width 19 height 8
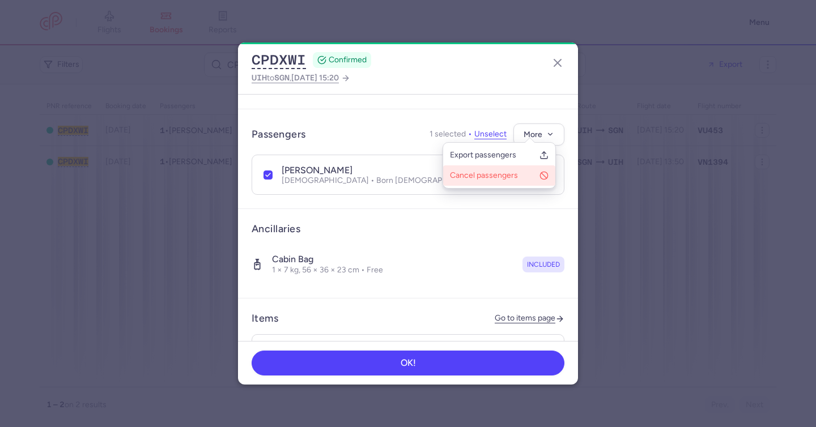
click at [507, 177] on span "Cancel passengers" at bounding box center [492, 175] width 85 height 11
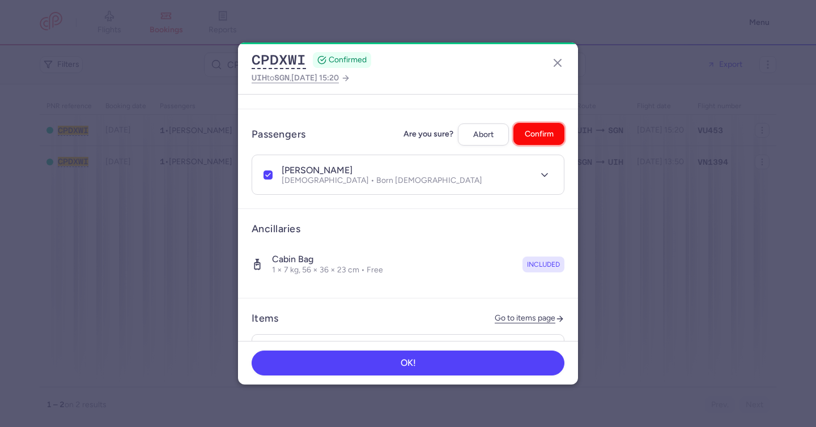
click at [536, 130] on span "Confirm" at bounding box center [538, 134] width 29 height 8
checkbox input "false"
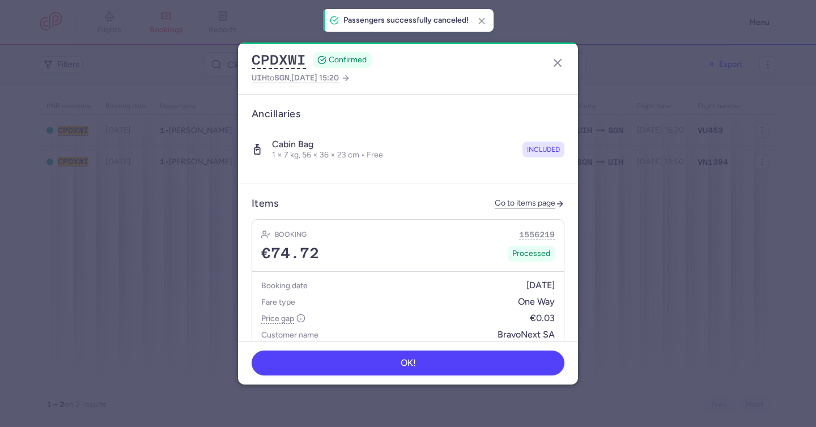
scroll to position [403, 0]
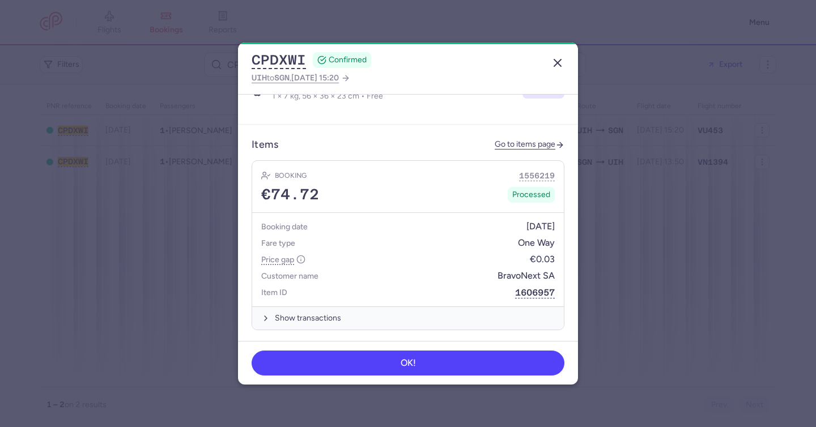
click at [554, 57] on icon "button" at bounding box center [558, 63] width 14 height 14
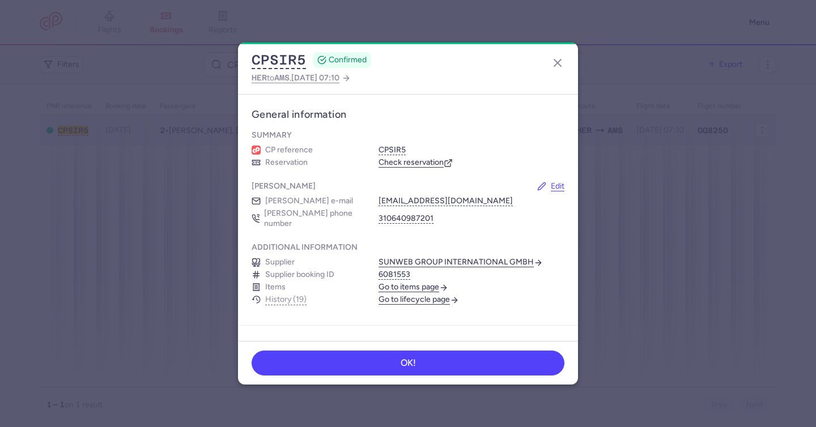
click at [259, 128] on article "General information Summary CP reference CPSIR5 Reservation Check reservation […" at bounding box center [408, 210] width 340 height 231
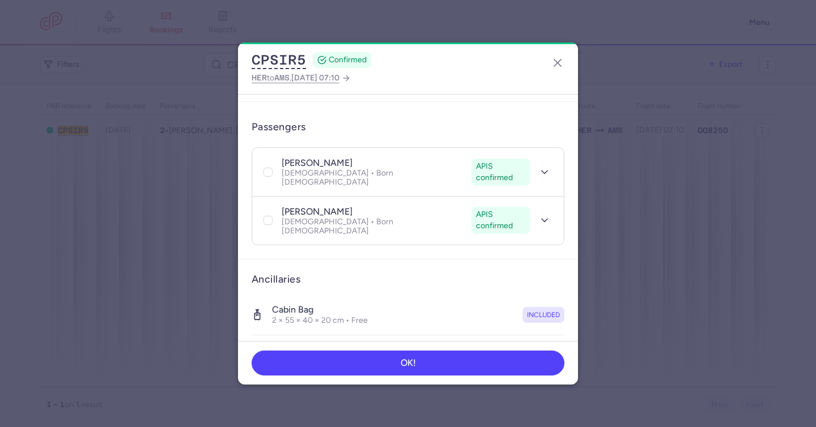
scroll to position [367, 0]
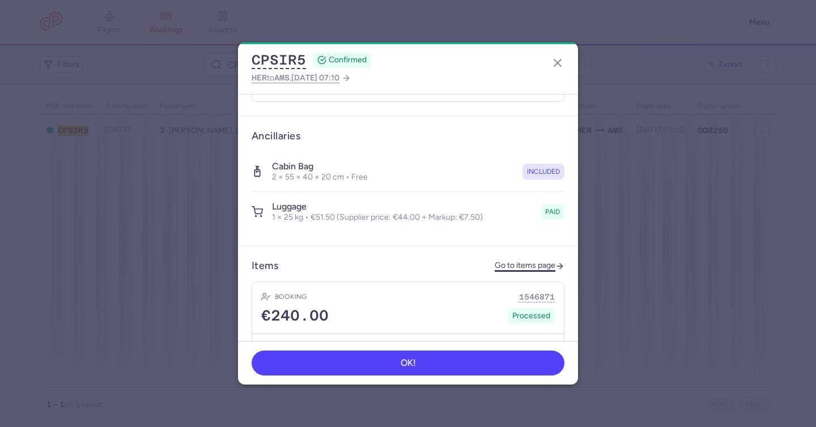
click at [517, 261] on link "Go to items page" at bounding box center [529, 266] width 70 height 10
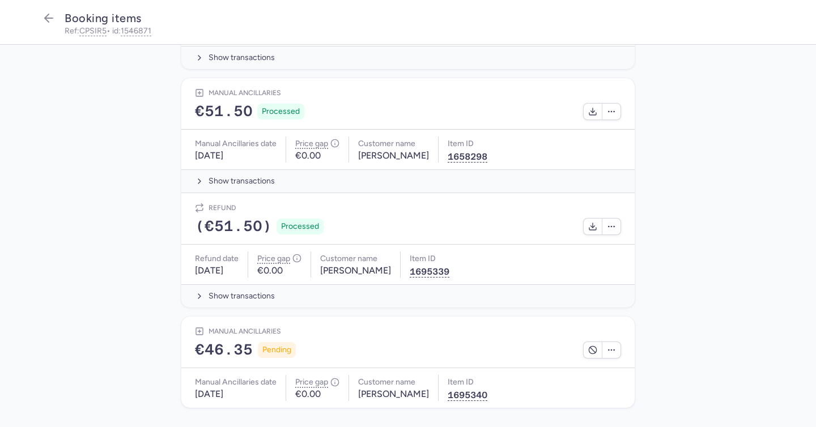
scroll to position [300, 0]
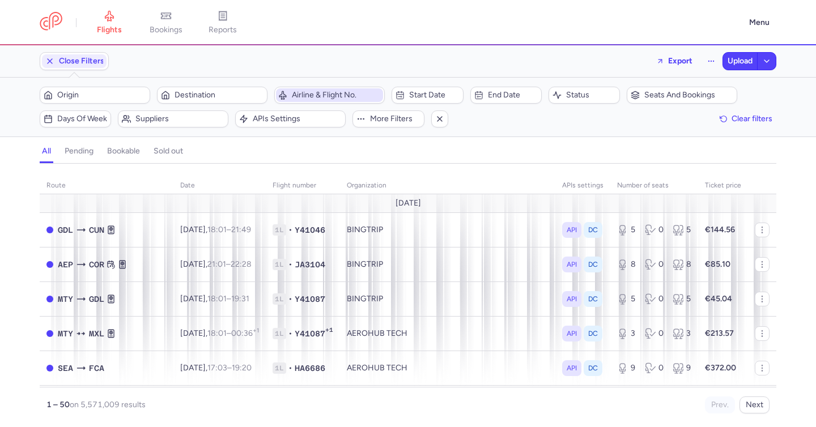
click at [317, 100] on span "Airline & Flight No." at bounding box center [329, 95] width 107 height 14
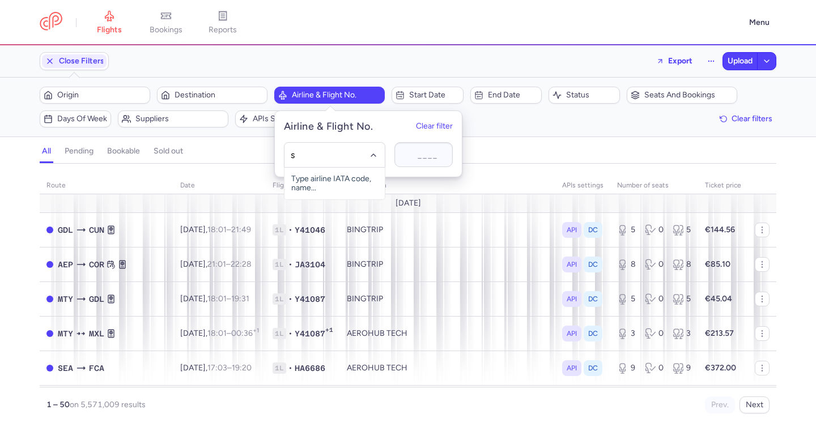
type input "sm"
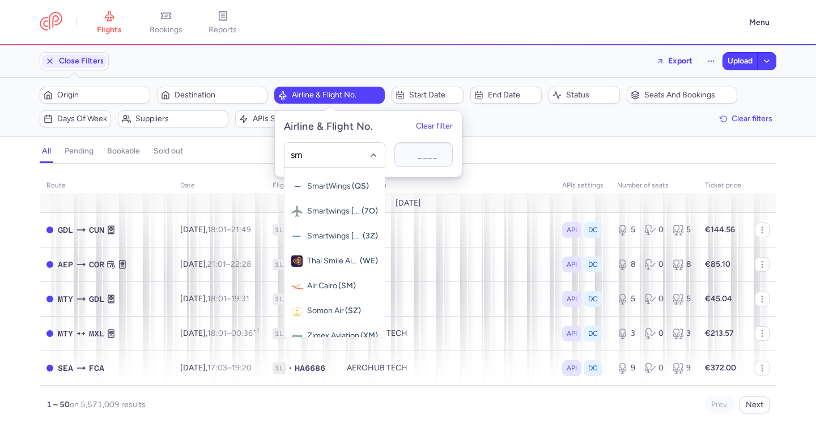
scroll to position [130, 0]
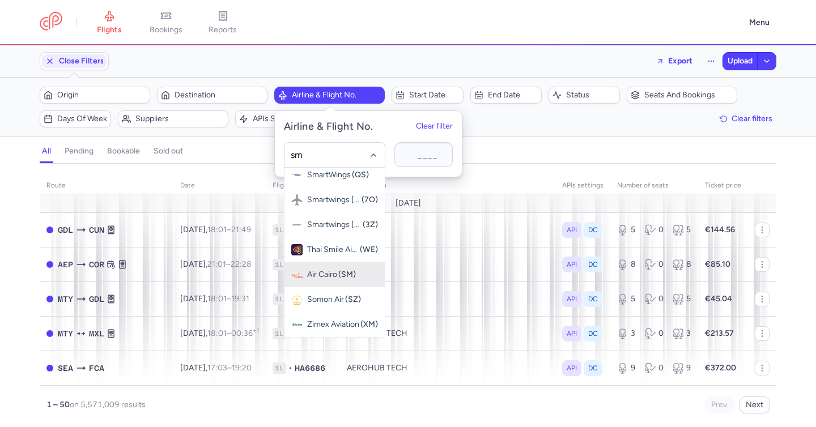
click at [338, 281] on span "Air Cairo (SM)" at bounding box center [334, 274] width 100 height 25
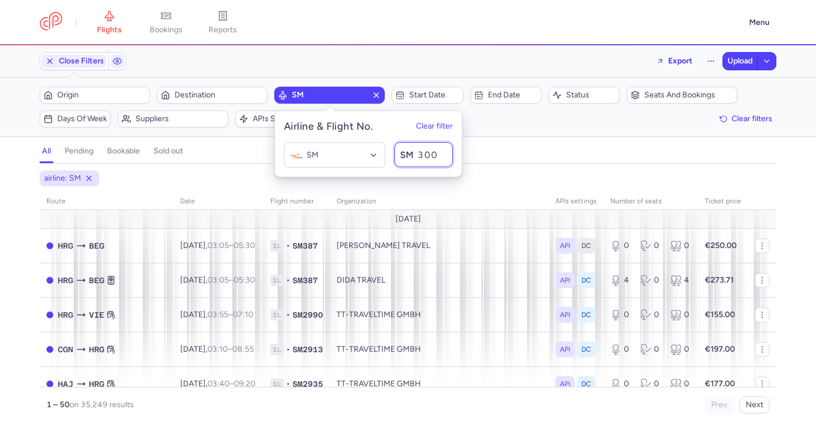
type input "3001"
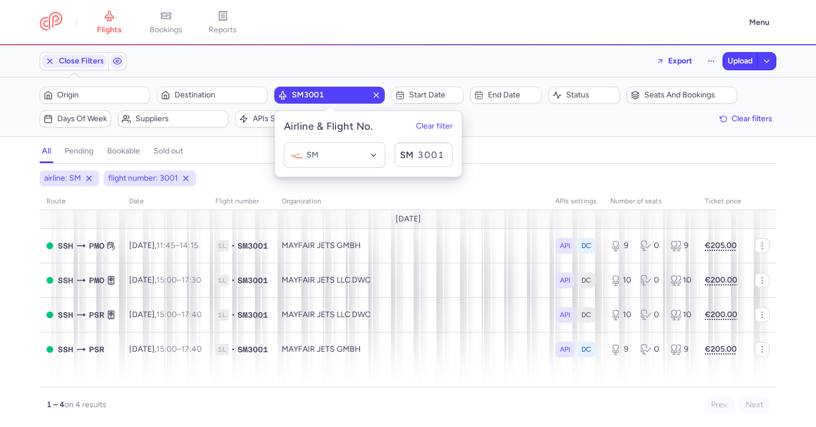
click at [238, 167] on div "airline: SM flight number: 3001 route date Flight number organization APIs sett…" at bounding box center [408, 295] width 816 height 263
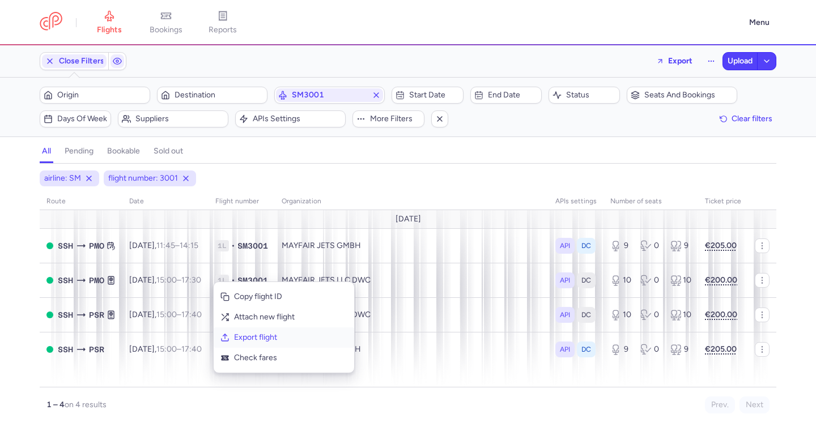
click at [284, 337] on span "Export flight" at bounding box center [290, 337] width 113 height 11
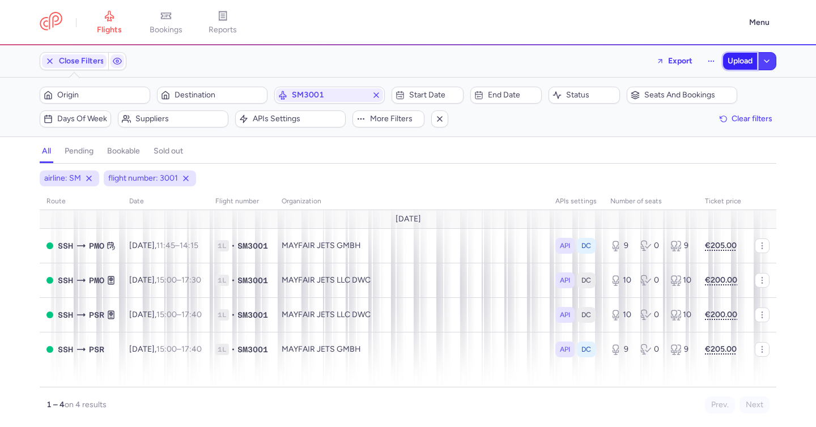
click at [731, 57] on span "Upload" at bounding box center [739, 61] width 25 height 9
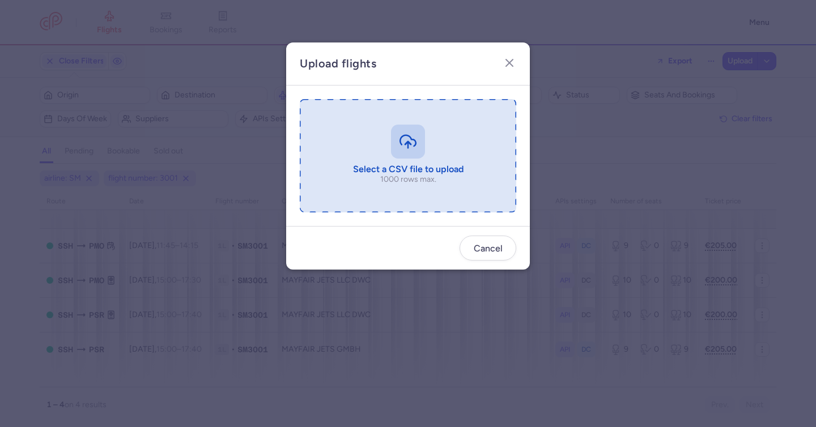
click at [413, 135] on input "file" at bounding box center [408, 155] width 216 height 113
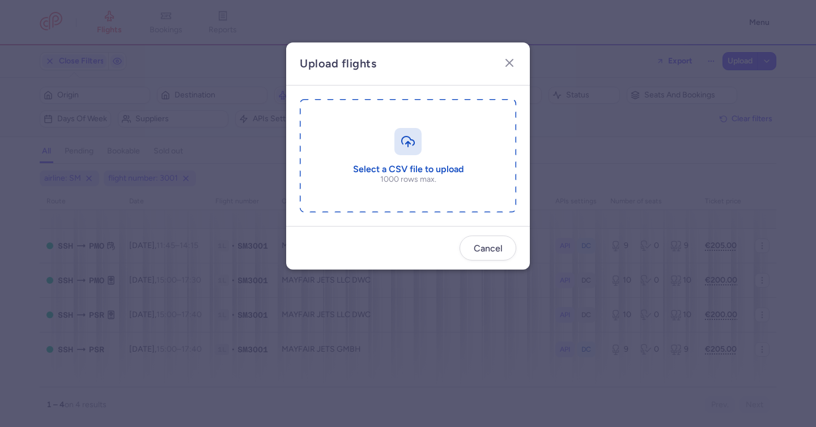
type input "C:\fakepath\export_flight_SM3001_20250812,1037 3.csv"
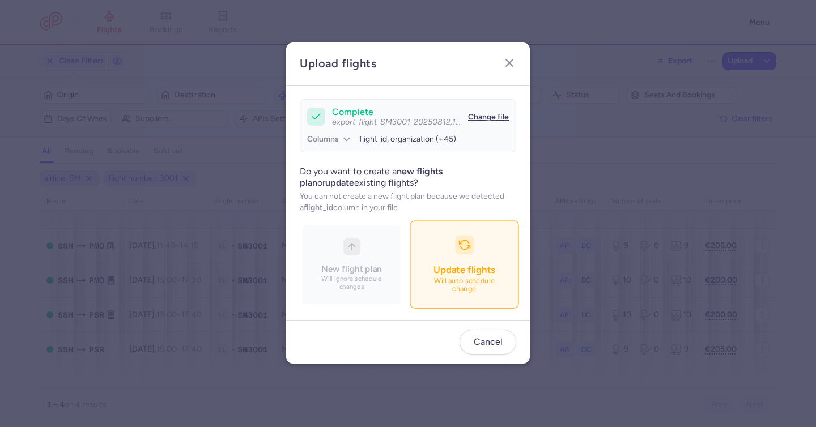
click at [481, 239] on button "Update flights Will auto schedule change" at bounding box center [463, 265] width 109 height 88
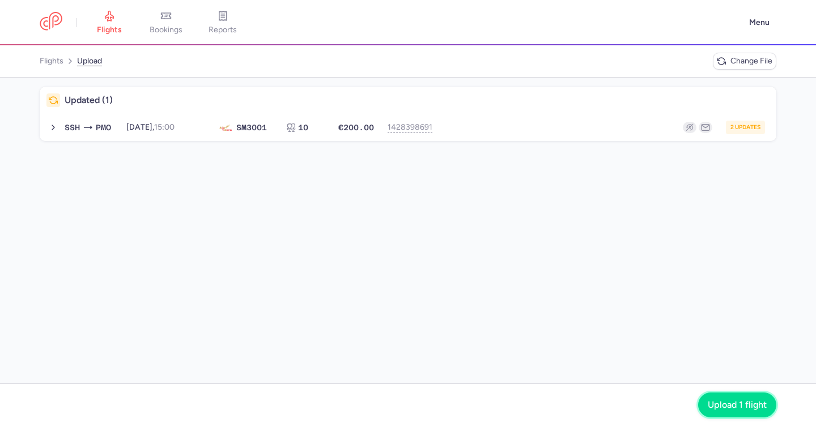
click at [744, 394] on button "Upload 1 flight" at bounding box center [737, 404] width 78 height 25
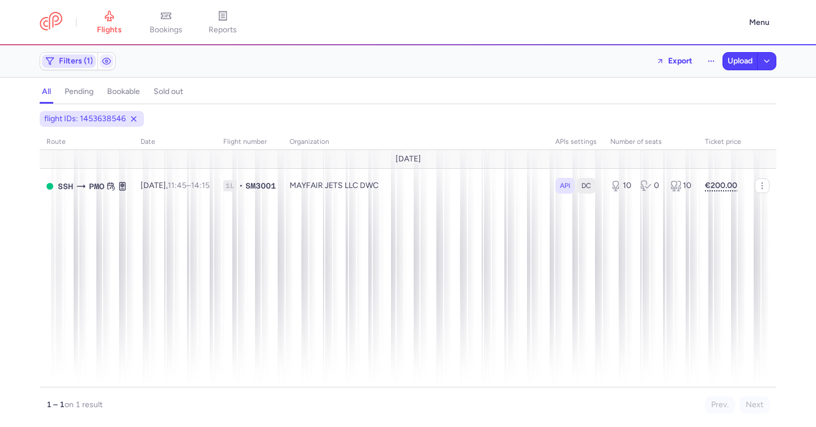
click at [69, 63] on span "Filters (1)" at bounding box center [76, 61] width 34 height 9
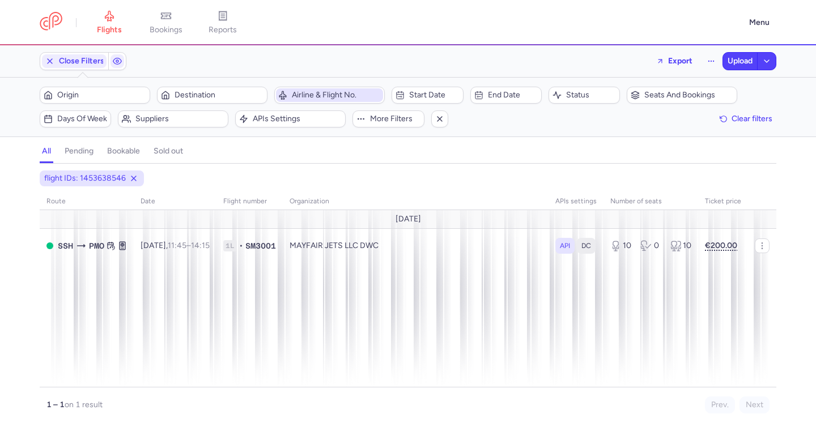
click at [307, 100] on span "Airline & Flight No." at bounding box center [329, 95] width 107 height 14
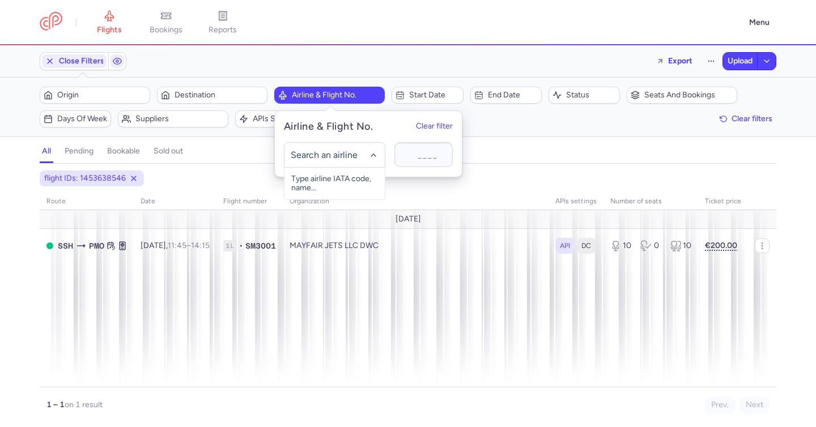
click at [233, 61] on div "Close Filters Export Upload" at bounding box center [407, 61] width 745 height 27
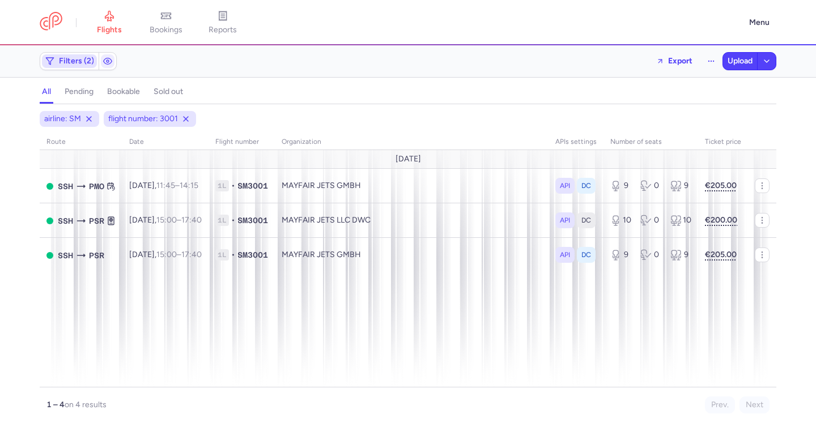
click at [80, 57] on span "Filters (2)" at bounding box center [76, 61] width 35 height 9
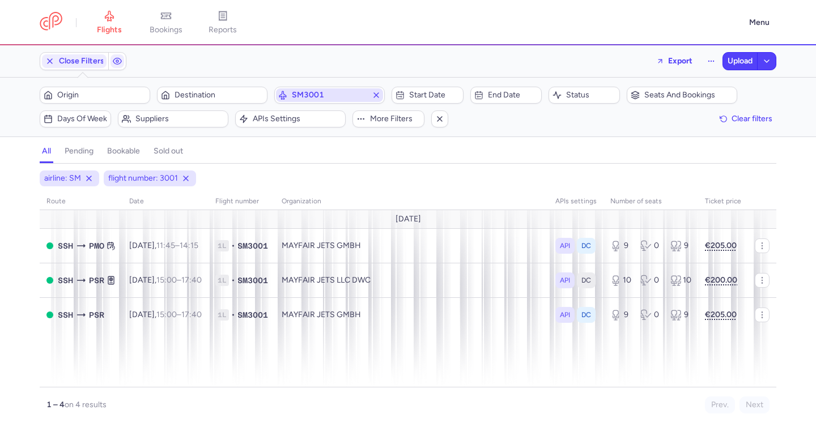
click at [321, 94] on span "SM3001" at bounding box center [329, 95] width 75 height 9
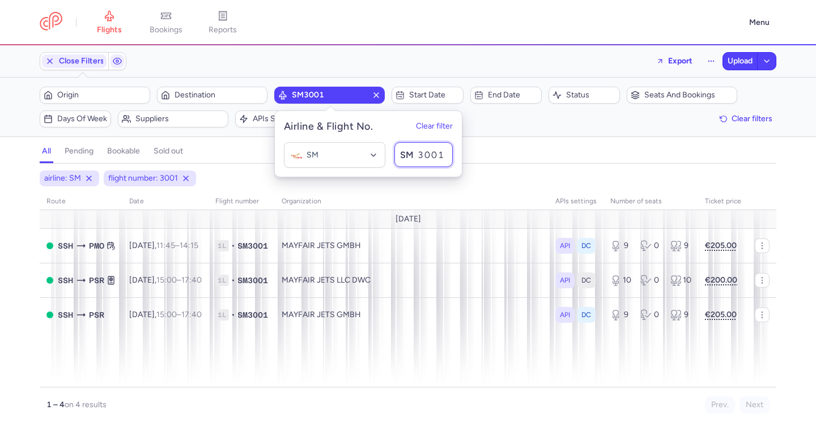
drag, startPoint x: 435, startPoint y: 156, endPoint x: 453, endPoint y: 156, distance: 17.6
click at [453, 156] on div "SM No elements found. Consider changing the search query. Type airline IATA cod…" at bounding box center [368, 155] width 187 height 44
type input "3002"
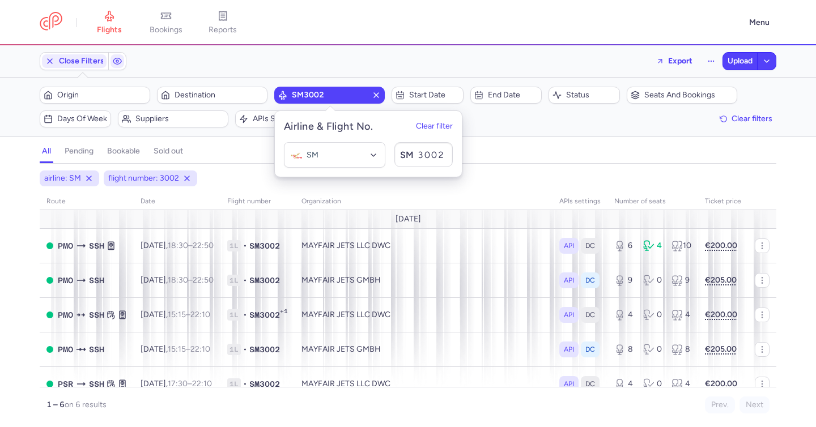
click at [229, 157] on div "all pending bookable sold out" at bounding box center [408, 154] width 736 height 20
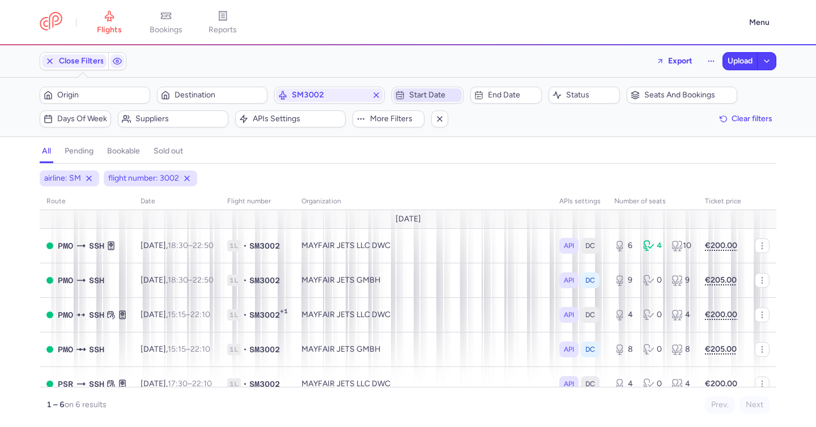
click at [437, 101] on span "Start date" at bounding box center [427, 95] width 68 height 14
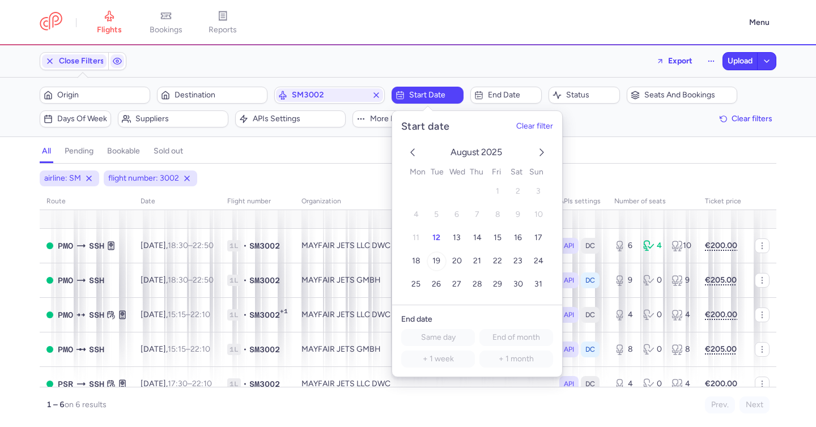
click at [438, 264] on span "19" at bounding box center [436, 262] width 8 height 10
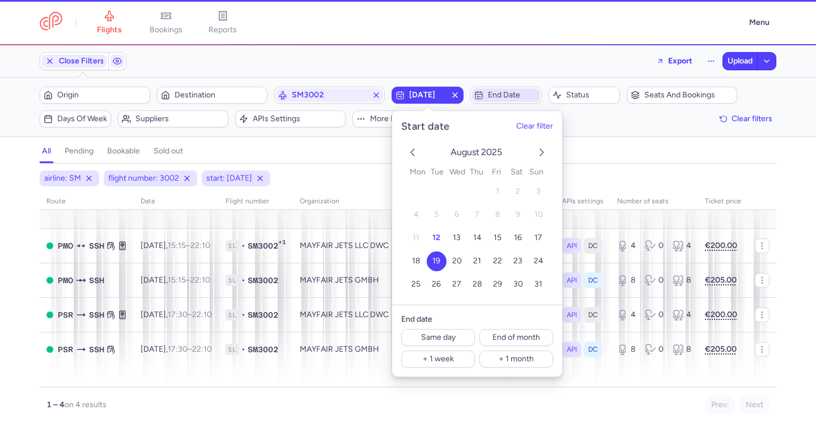
click at [500, 91] on span "End date" at bounding box center [513, 95] width 50 height 9
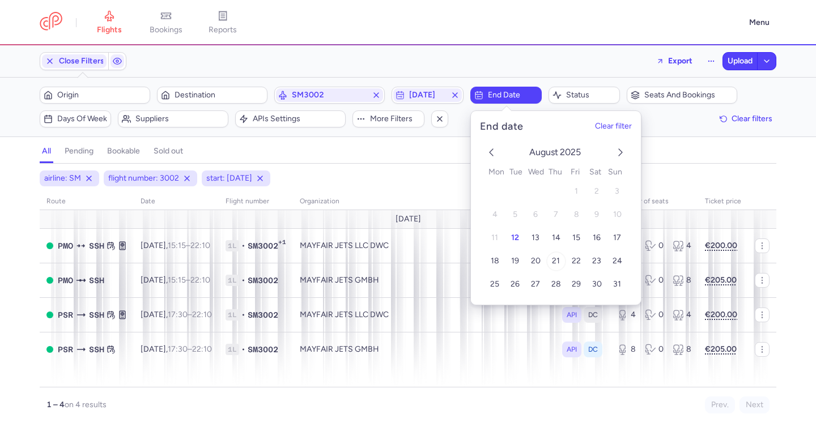
click at [554, 263] on span "21" at bounding box center [556, 262] width 8 height 10
click at [409, 150] on div "all pending bookable sold out" at bounding box center [408, 154] width 736 height 20
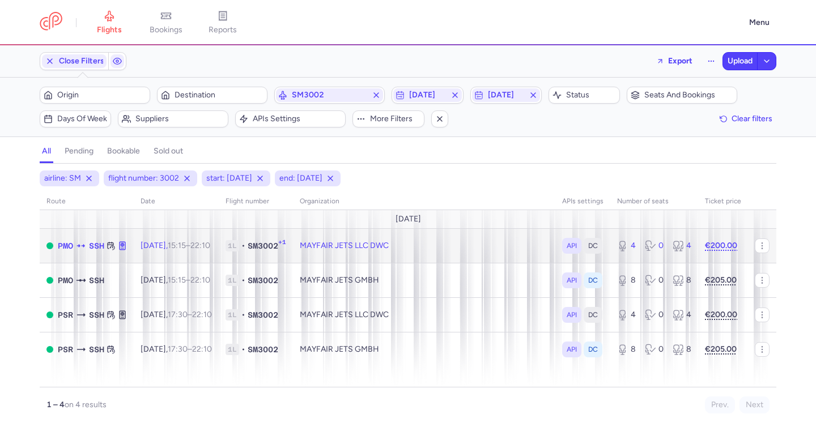
click at [186, 242] on time "15:15" at bounding box center [177, 246] width 18 height 10
select select "days"
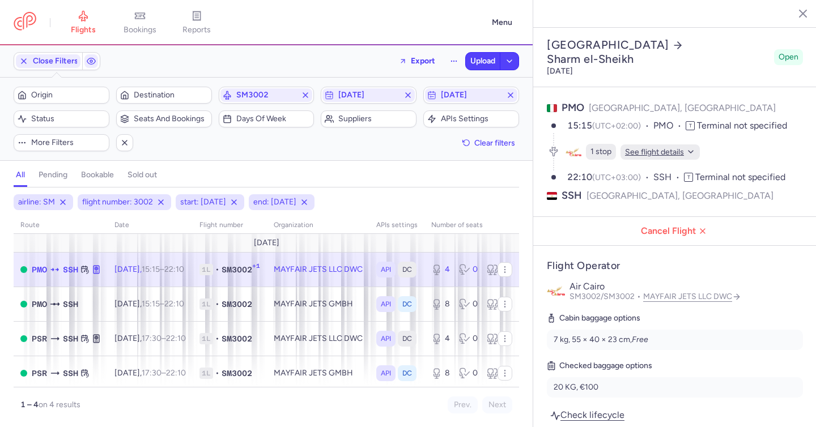
click at [645, 147] on span "See flight details" at bounding box center [654, 152] width 59 height 11
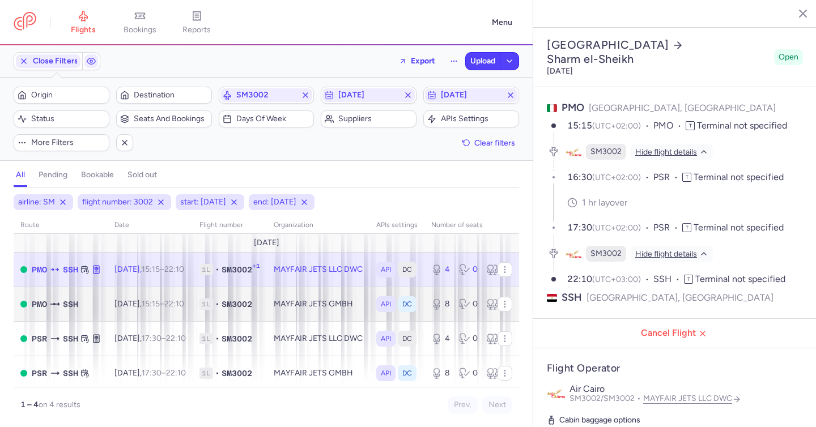
scroll to position [12, 0]
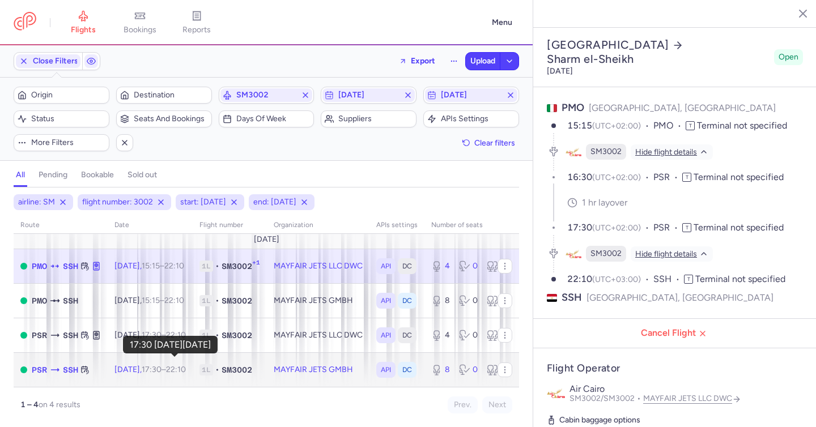
click at [161, 365] on time "17:30" at bounding box center [152, 370] width 20 height 10
type input "8"
type input "7"
select select "hours"
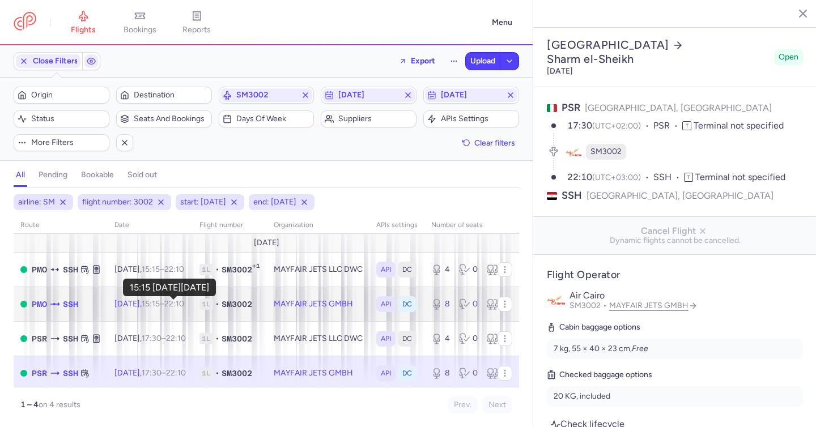
click at [160, 302] on time "15:15" at bounding box center [151, 304] width 18 height 10
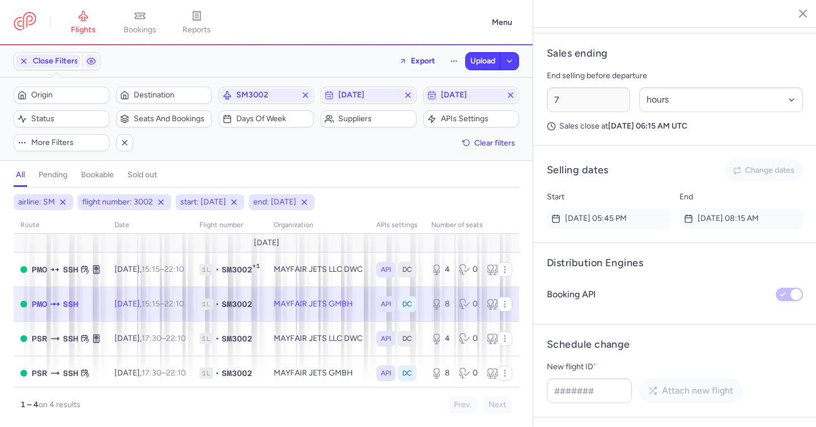
scroll to position [761, 0]
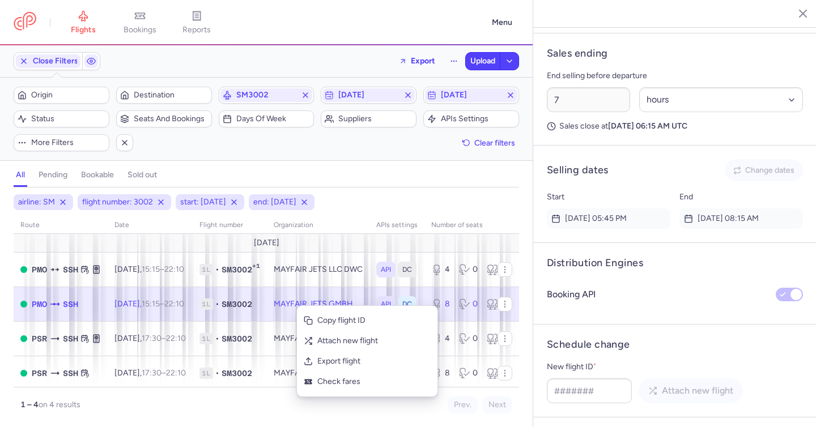
click at [422, 178] on div "all pending bookable sold out" at bounding box center [266, 178] width 505 height 20
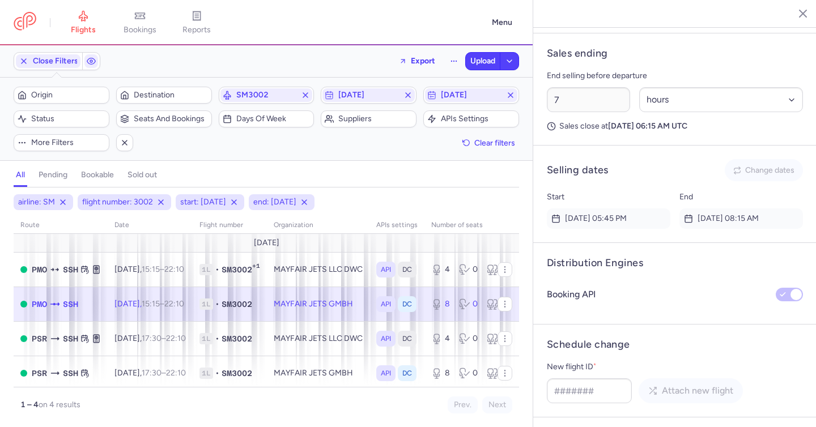
click at [424, 300] on td "MAYFAIR JETS GMBH" at bounding box center [468, 304] width 88 height 35
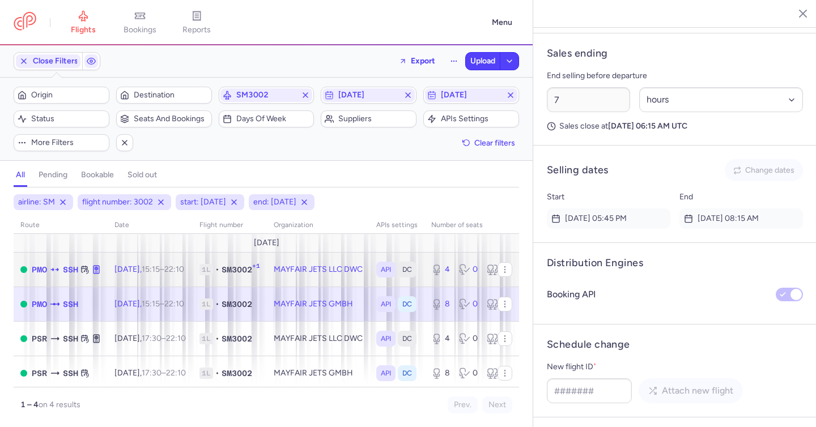
click at [338, 271] on td "MAYFAIR JETS LLC DWC" at bounding box center [318, 269] width 103 height 35
type input "4"
type input "1"
select select "days"
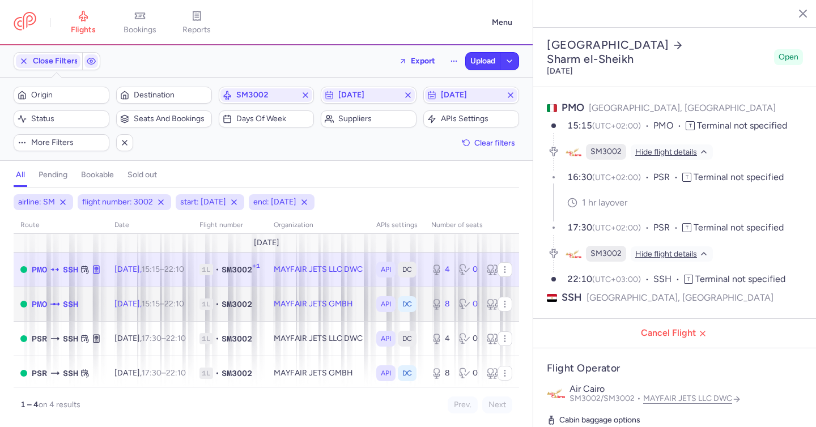
click at [219, 309] on span "•" at bounding box center [217, 303] width 4 height 11
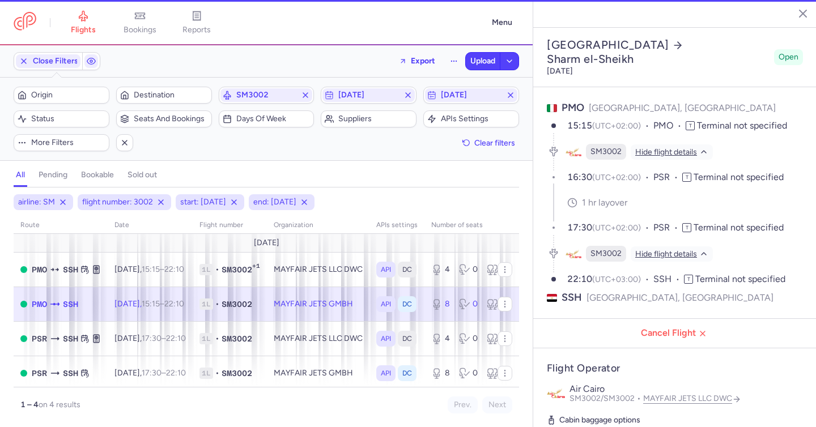
type input "8"
type input "7"
select select "hours"
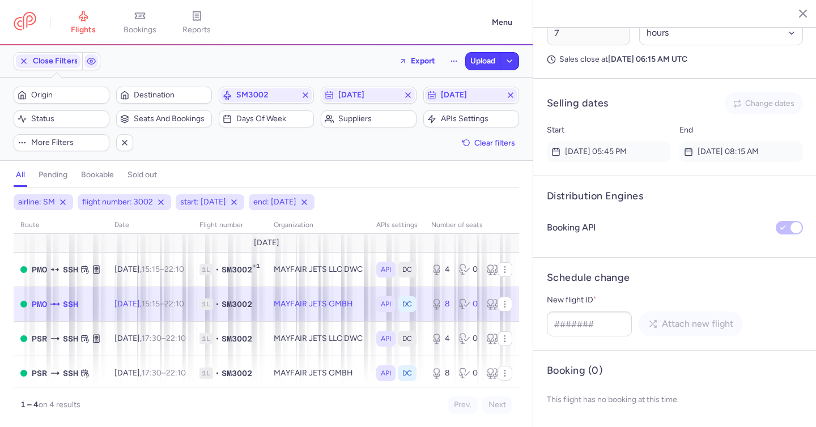
scroll to position [844, 0]
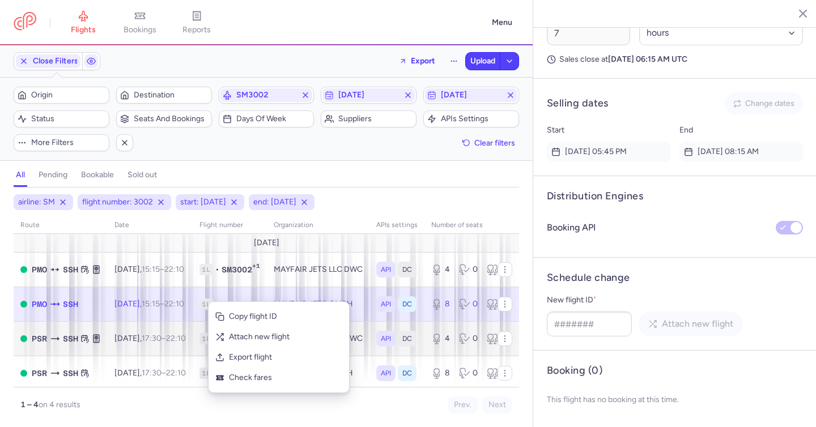
drag, startPoint x: 238, startPoint y: 318, endPoint x: 240, endPoint y: 324, distance: 5.9
click at [238, 318] on span "Copy flight ID" at bounding box center [285, 316] width 113 height 11
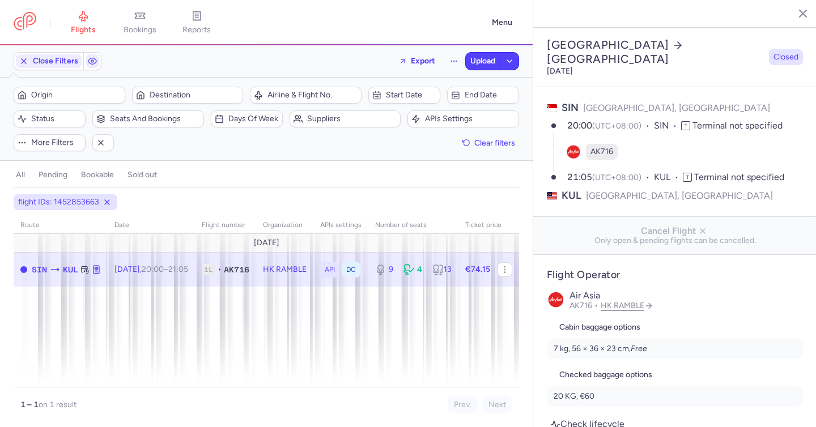
select select "days"
type input "9"
type input "74.15"
type input "2"
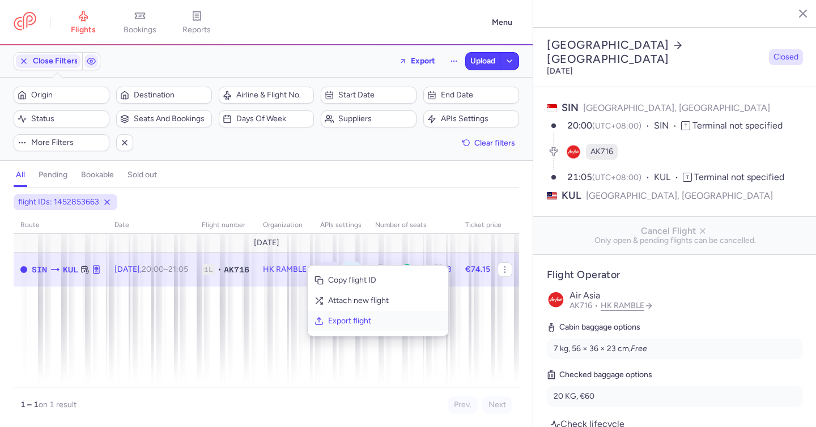
click at [336, 326] on span "Export flight" at bounding box center [384, 320] width 113 height 11
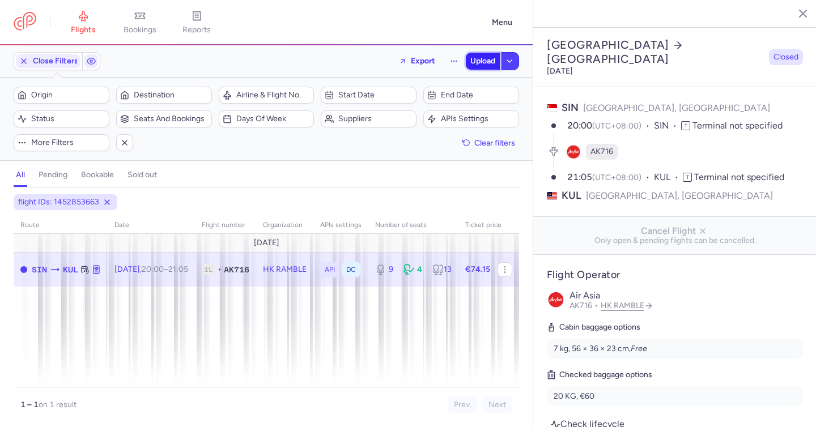
click at [478, 65] on span "Upload" at bounding box center [482, 61] width 25 height 9
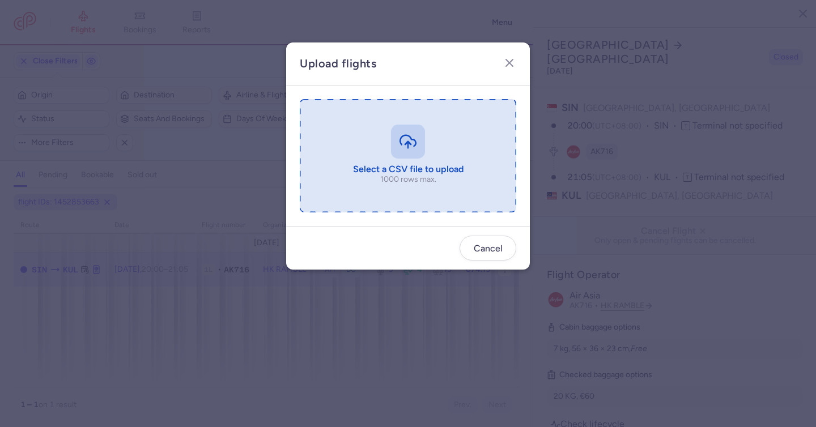
drag, startPoint x: 409, startPoint y: 145, endPoint x: 402, endPoint y: 149, distance: 7.9
click at [402, 149] on input "file" at bounding box center [408, 155] width 216 height 113
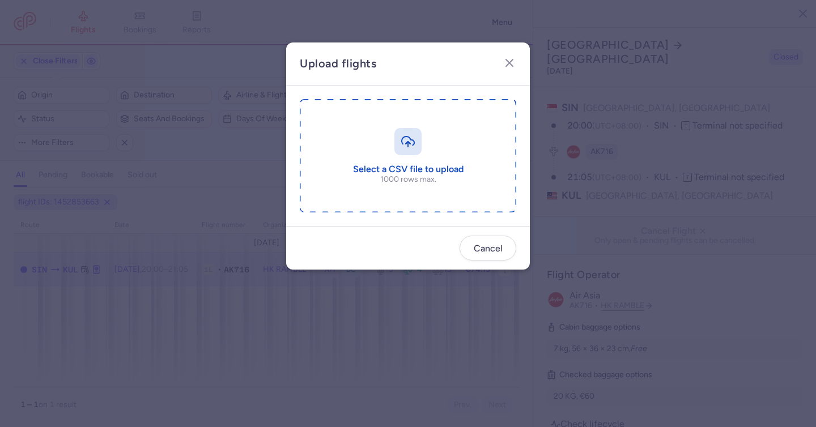
type input "C:\fakepath\export_flight_AK716_20250812,1044.csv"
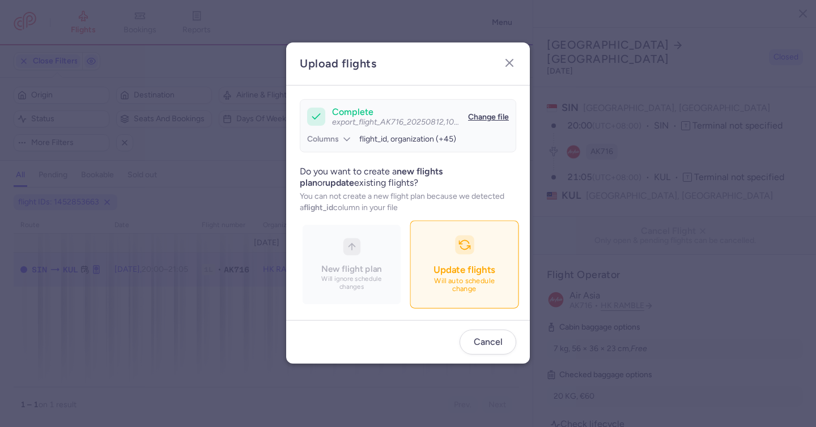
click at [460, 246] on button "Update flights Will auto schedule change" at bounding box center [463, 265] width 109 height 88
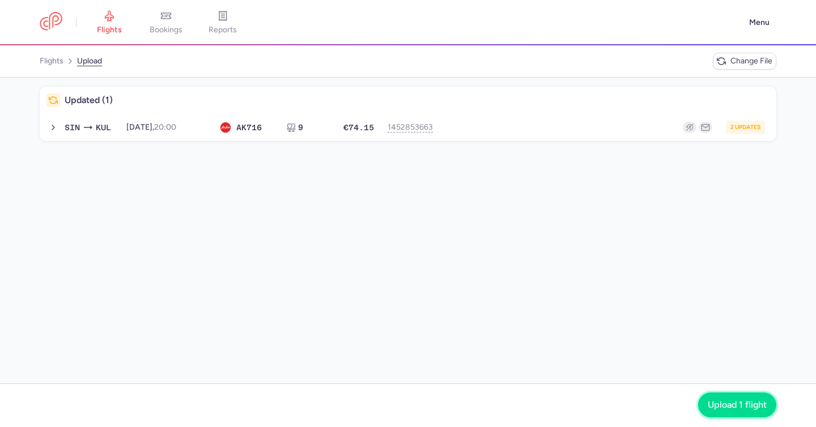
click at [745, 403] on span "Upload 1 flight" at bounding box center [736, 405] width 59 height 10
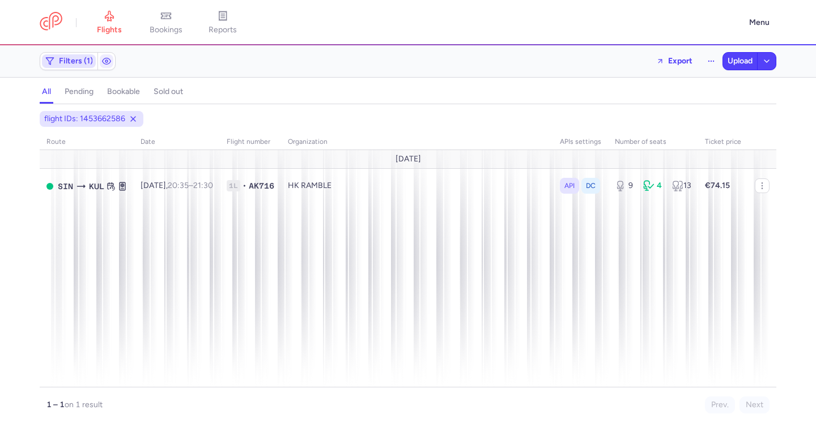
click at [77, 63] on span "Filters (1)" at bounding box center [76, 61] width 34 height 9
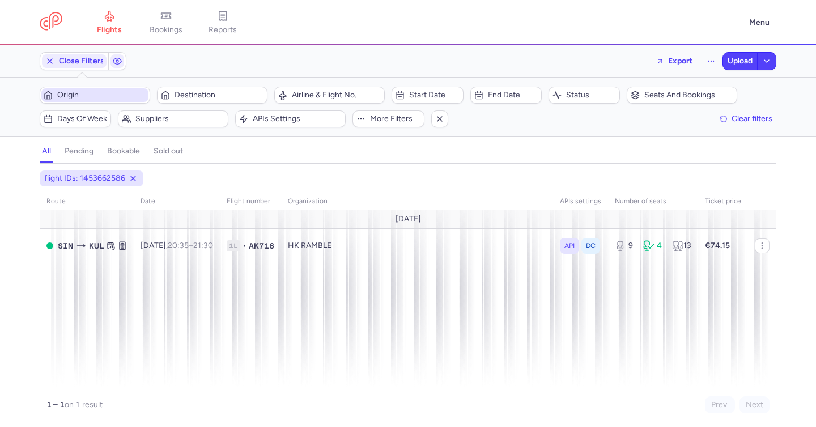
click at [106, 97] on span "Origin" at bounding box center [101, 95] width 89 height 9
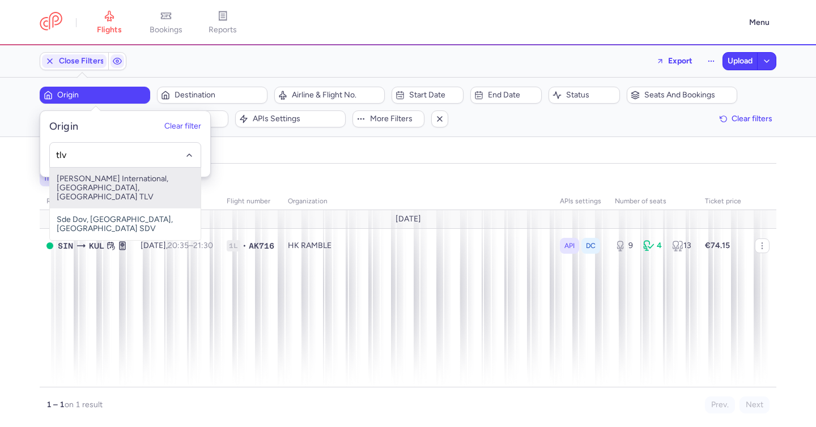
click at [139, 184] on span "[PERSON_NAME] International, [GEOGRAPHIC_DATA], [GEOGRAPHIC_DATA] TLV" at bounding box center [125, 188] width 151 height 41
type input "tlv"
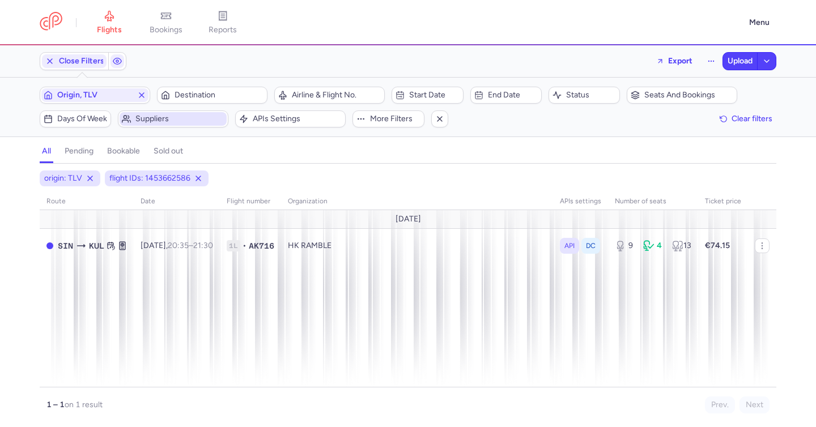
click at [177, 122] on span "Suppliers" at bounding box center [179, 118] width 89 height 9
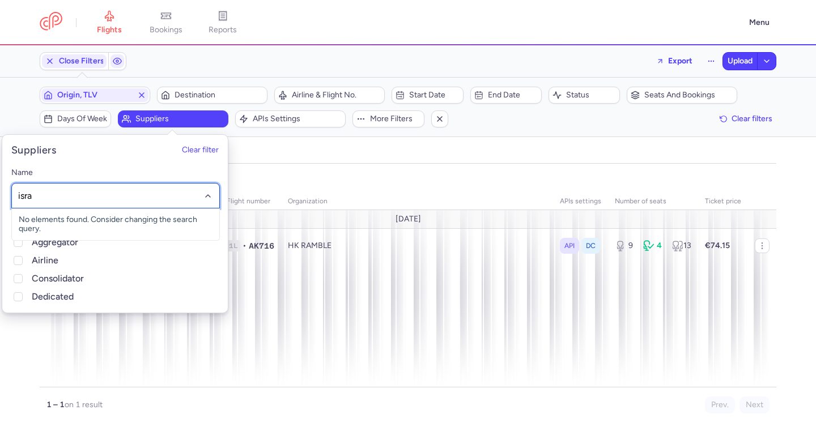
type input "isram"
click at [114, 221] on span "ISRAM ISRAEL (TOURING) LIMITED" at bounding box center [82, 220] width 127 height 10
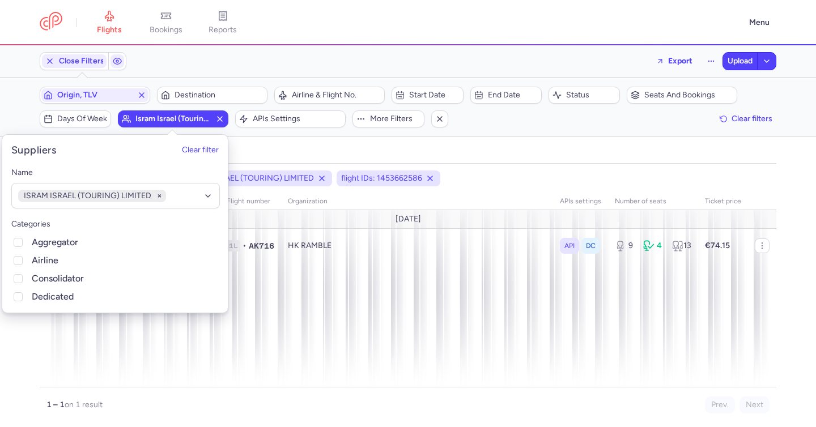
click at [247, 148] on div "all pending bookable sold out" at bounding box center [408, 154] width 736 height 20
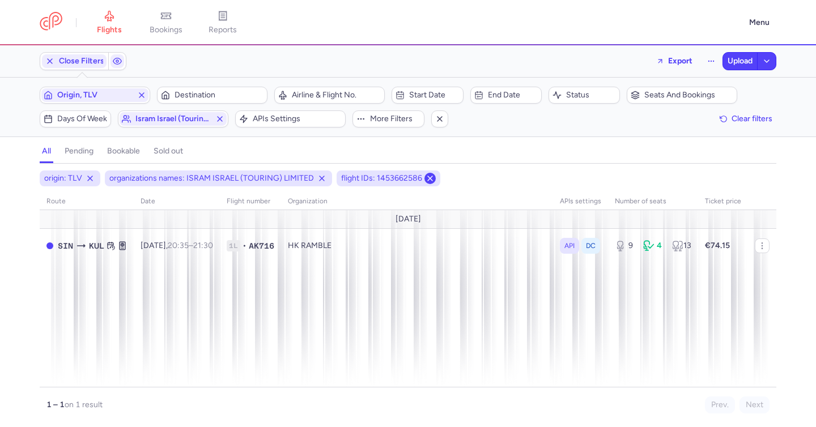
click at [432, 180] on icon at bounding box center [429, 178] width 9 height 9
click at [433, 178] on button at bounding box center [429, 178] width 11 height 11
click at [429, 182] on icon at bounding box center [429, 178] width 9 height 9
click at [428, 179] on icon at bounding box center [429, 178] width 9 height 9
click at [428, 180] on icon at bounding box center [429, 178] width 9 height 9
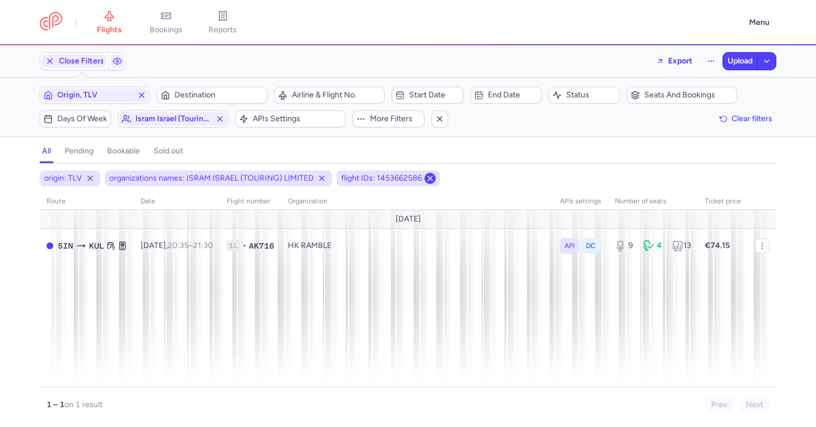
click at [428, 180] on icon at bounding box center [429, 178] width 9 height 9
click at [467, 163] on div "all pending bookable sold out" at bounding box center [408, 154] width 736 height 20
click at [425, 180] on icon at bounding box center [429, 178] width 9 height 9
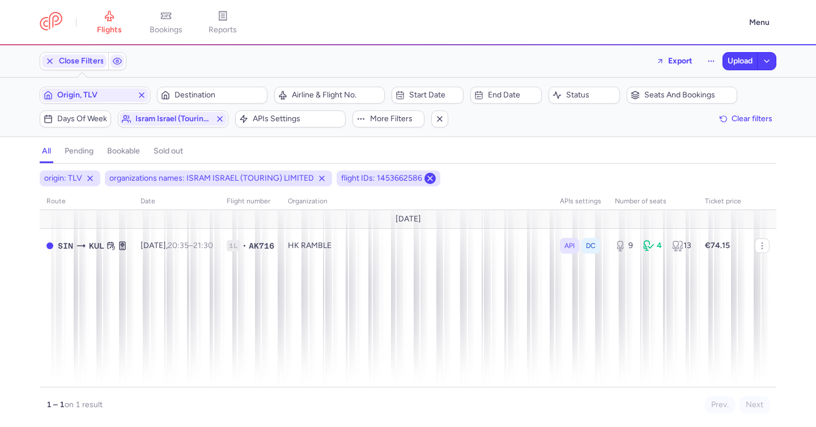
click at [428, 180] on line at bounding box center [430, 178] width 5 height 5
click at [425, 180] on icon at bounding box center [429, 178] width 9 height 9
click at [425, 179] on icon at bounding box center [429, 178] width 9 height 9
drag, startPoint x: 425, startPoint y: 179, endPoint x: 357, endPoint y: 173, distance: 68.2
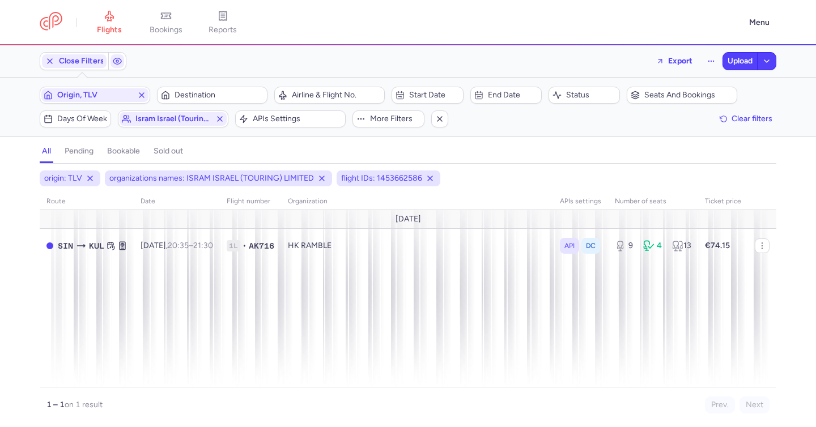
click at [425, 179] on icon at bounding box center [429, 178] width 9 height 9
click at [320, 179] on line at bounding box center [321, 178] width 5 height 5
click at [429, 180] on icon at bounding box center [429, 178] width 9 height 9
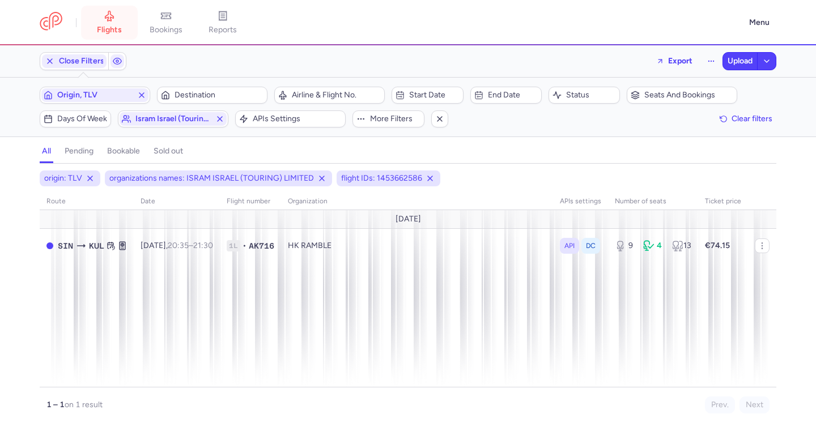
click at [108, 26] on span "flights" at bounding box center [109, 30] width 25 height 10
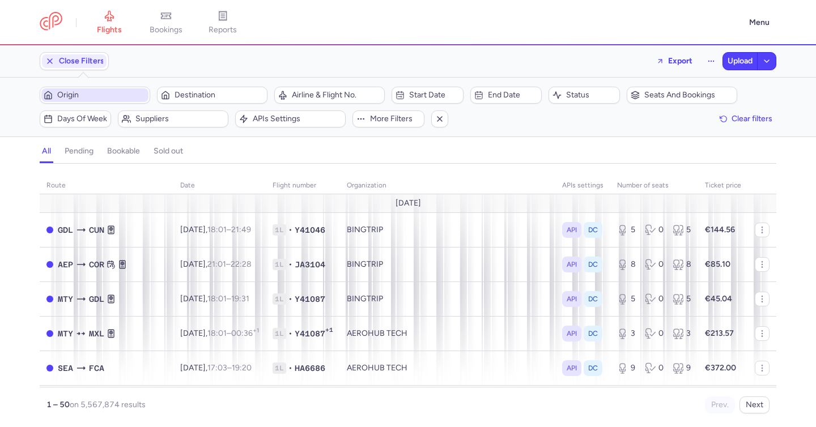
click at [110, 94] on span "Origin" at bounding box center [101, 95] width 89 height 9
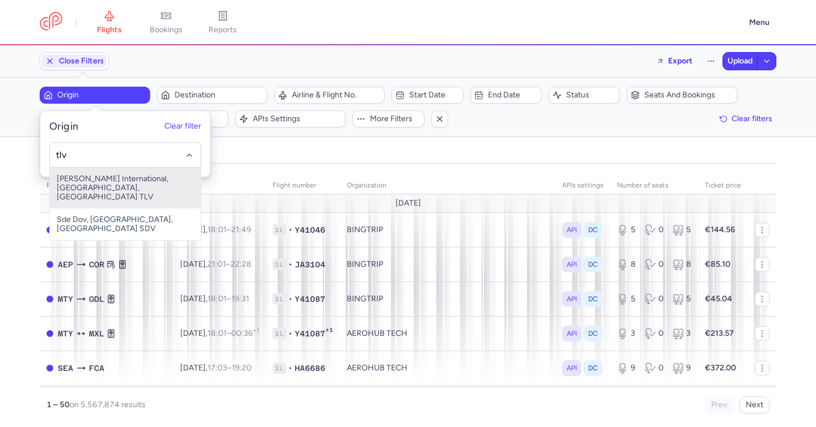
click at [113, 182] on span "[PERSON_NAME] International, [GEOGRAPHIC_DATA], [GEOGRAPHIC_DATA] TLV" at bounding box center [125, 188] width 151 height 41
type input "tlv"
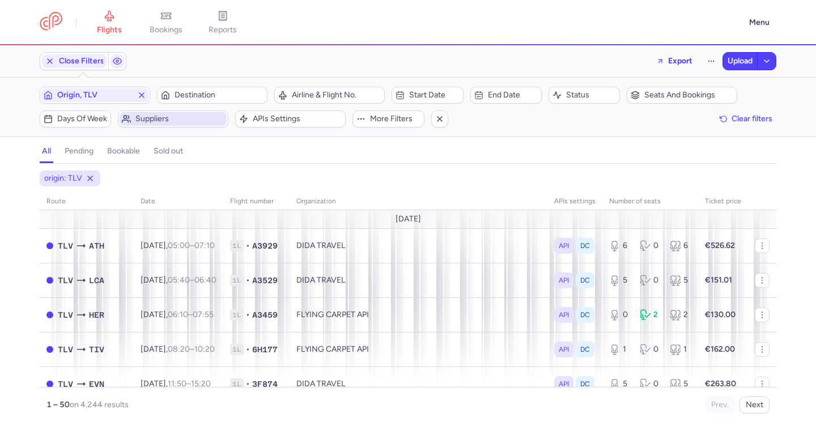
click at [176, 121] on span "Suppliers" at bounding box center [179, 118] width 89 height 9
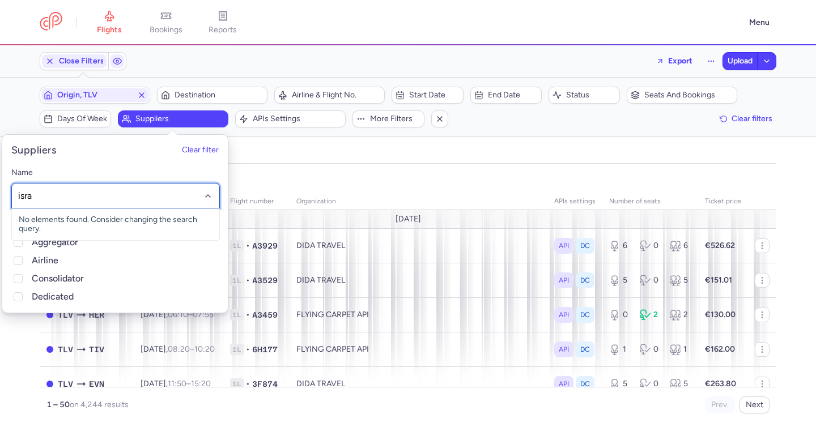
type input "isram"
click at [90, 219] on span "ISRAM ISRAEL (TOURING) LIMITED" at bounding box center [82, 220] width 127 height 10
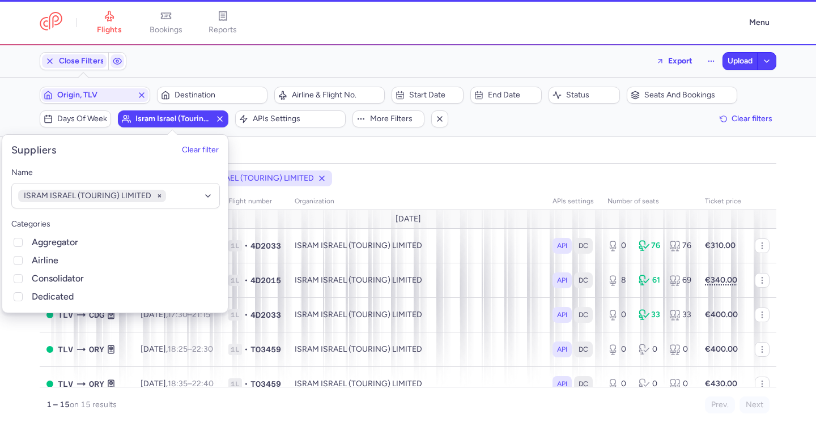
click at [283, 152] on div "all pending bookable sold out" at bounding box center [408, 154] width 736 height 20
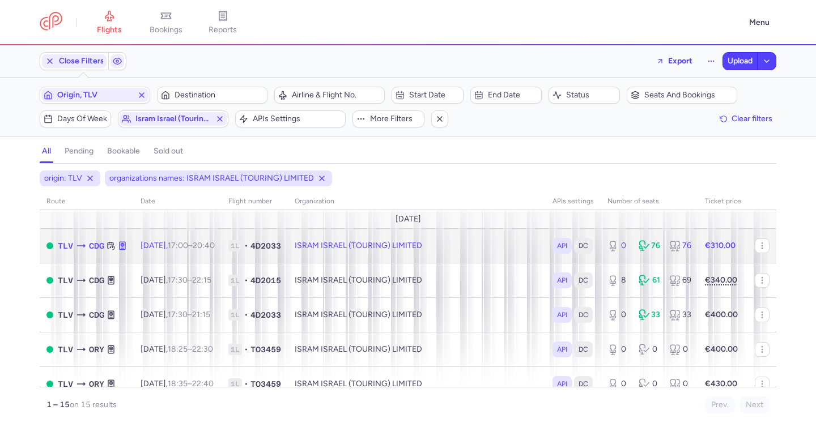
click at [545, 247] on td "API DC" at bounding box center [572, 245] width 55 height 35
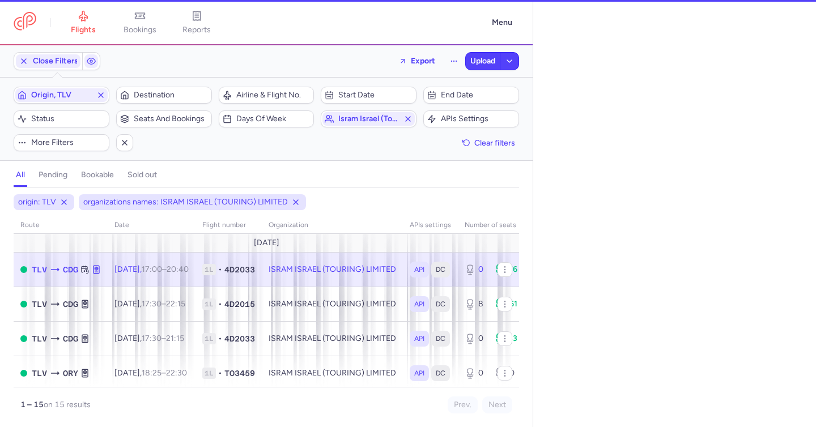
select select "hours"
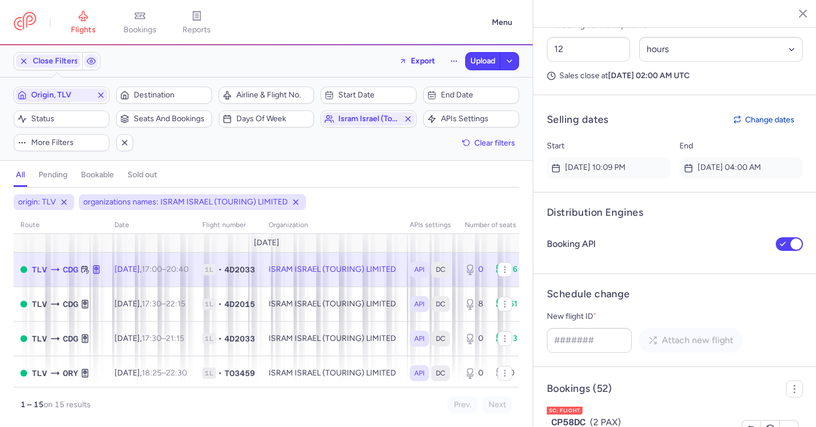
scroll to position [782, 0]
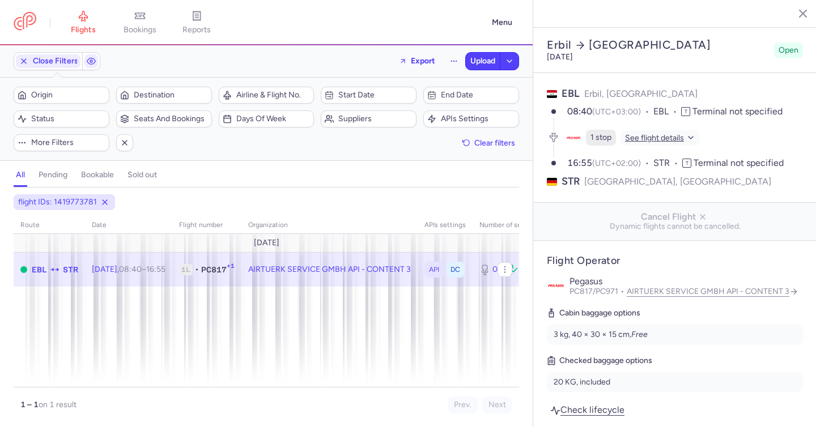
select select "days"
click at [645, 133] on span "See flight details" at bounding box center [654, 138] width 59 height 11
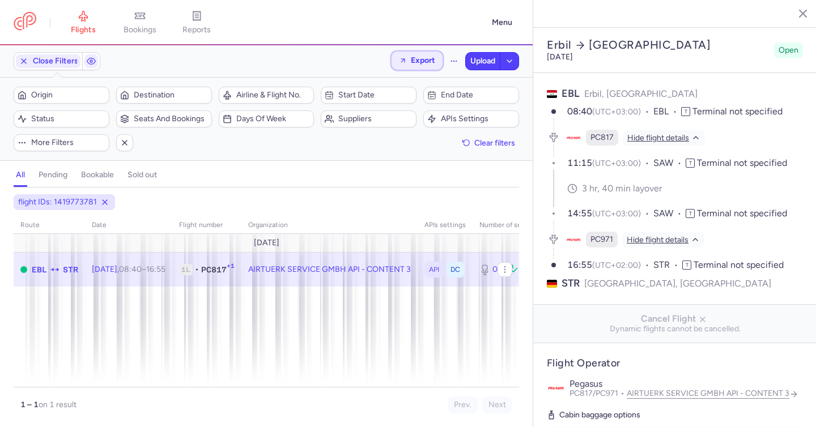
click at [413, 58] on span "Export" at bounding box center [423, 60] width 24 height 8
click at [401, 92] on button "Export flights" at bounding box center [385, 91] width 112 height 18
click at [472, 63] on span "Upload" at bounding box center [482, 61] width 25 height 9
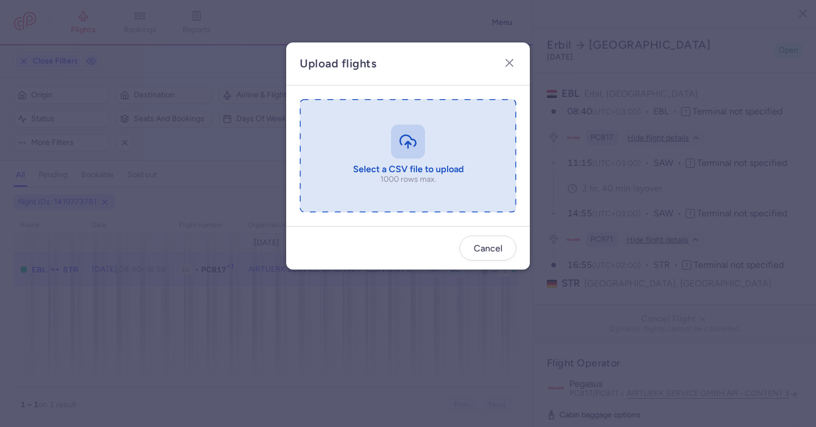
click at [401, 145] on input "file" at bounding box center [408, 155] width 216 height 113
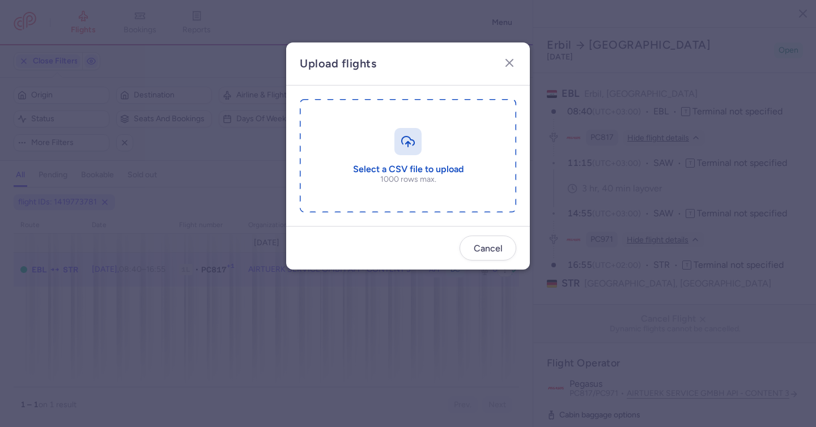
type input "C:\fakepath\export_flights_20250812,1054.csv"
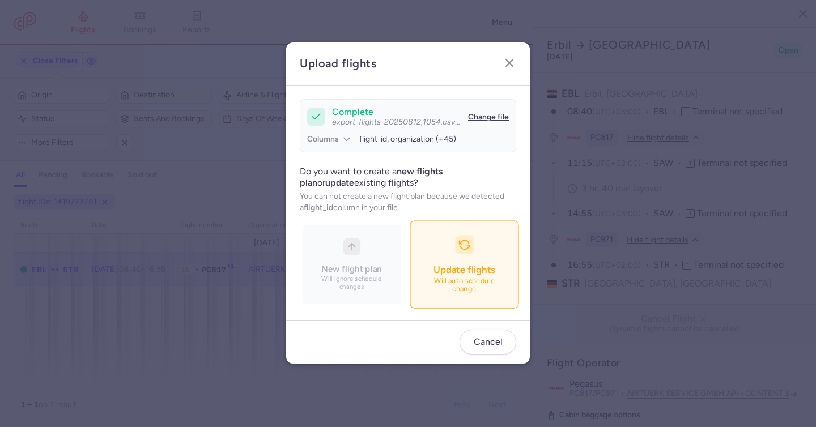
click at [462, 231] on button "Update flights Will auto schedule change" at bounding box center [463, 265] width 109 height 88
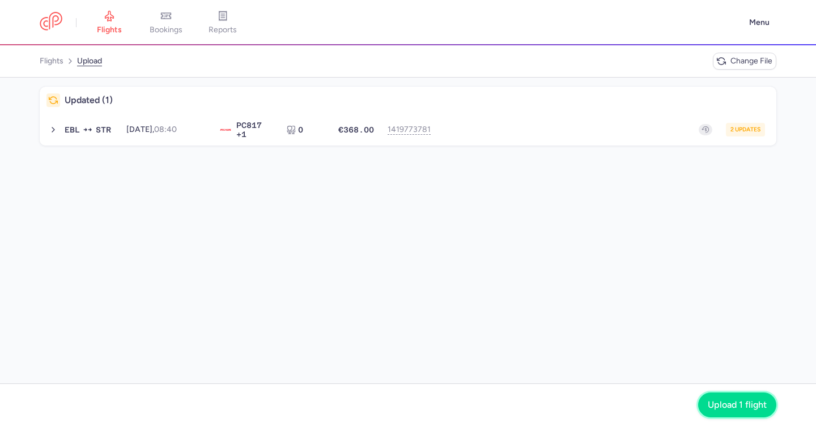
click at [723, 399] on button "Upload 1 flight" at bounding box center [737, 404] width 78 height 25
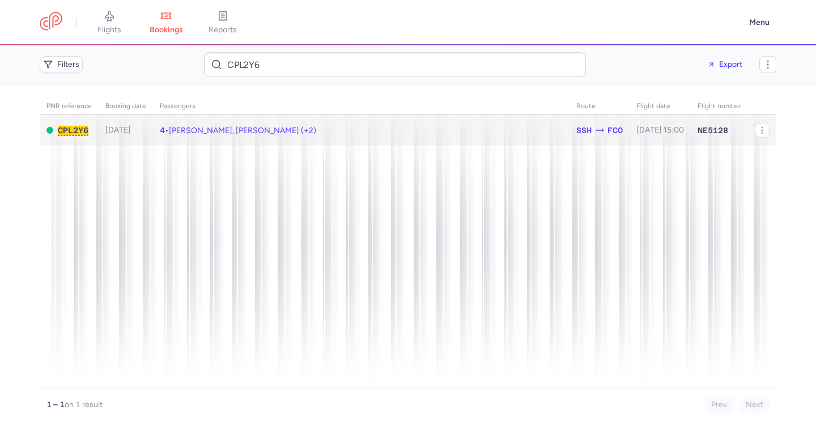
click at [302, 124] on td "4 • [PERSON_NAME], [PERSON_NAME] (+2)" at bounding box center [361, 130] width 416 height 31
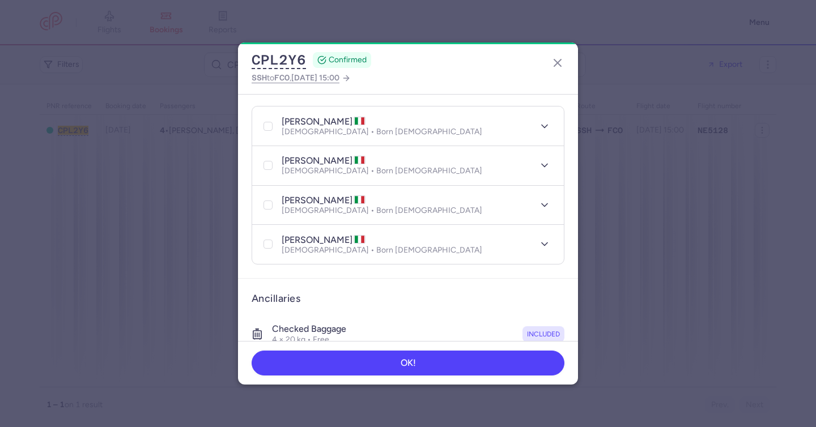
scroll to position [263, 0]
click at [539, 122] on icon "button" at bounding box center [544, 127] width 11 height 11
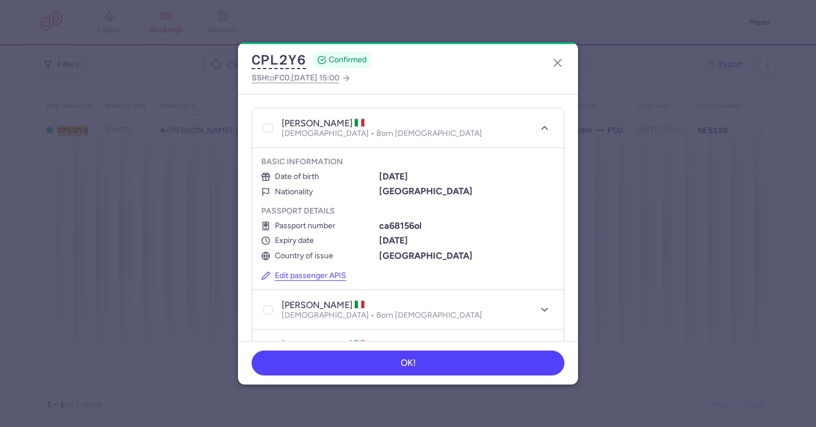
click at [326, 271] on button "Edit passenger APIS" at bounding box center [303, 276] width 85 height 10
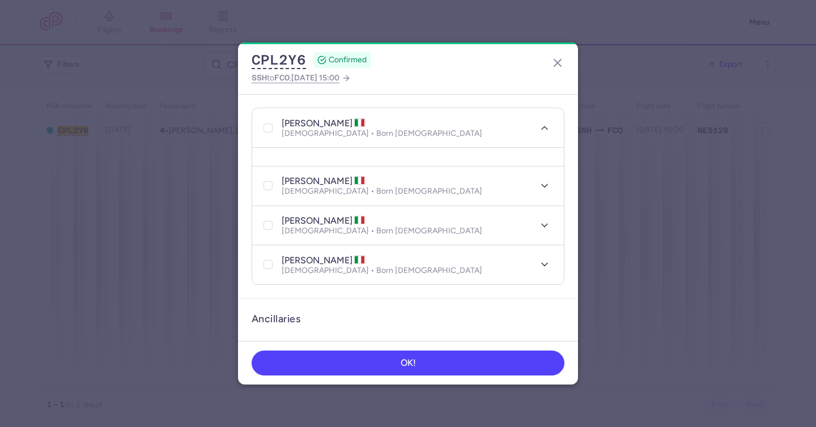
select select "it"
select select "12"
select select "it"
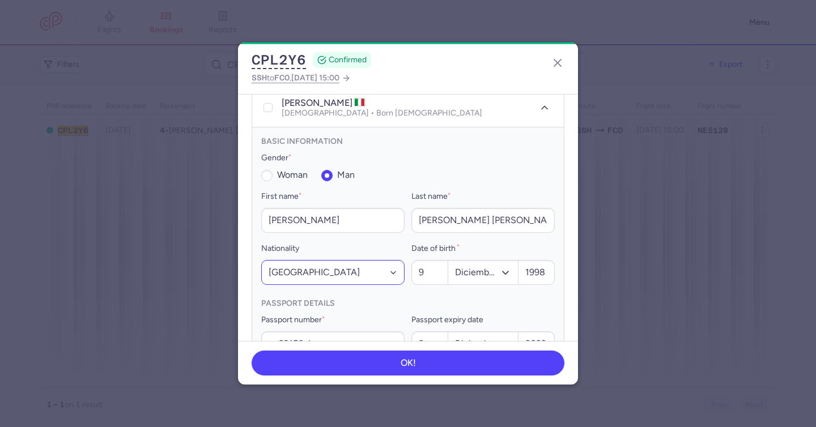
scroll to position [307, 0]
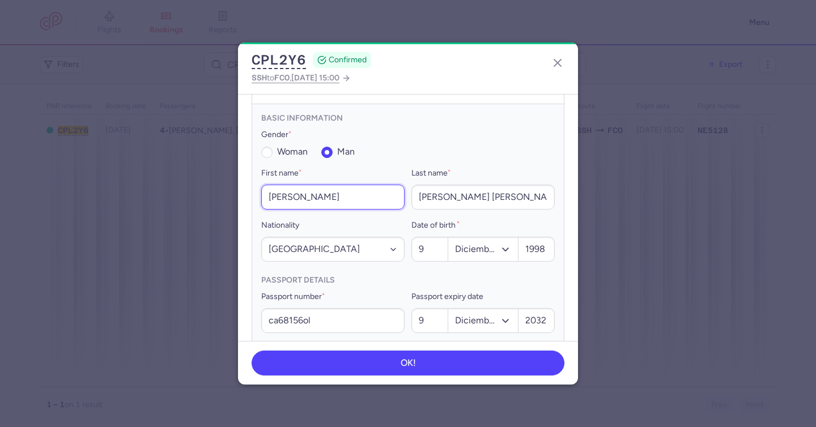
click at [297, 190] on input "[PERSON_NAME]" at bounding box center [332, 197] width 143 height 25
paste input "[PERSON_NAME]"
type input "[PERSON_NAME]"
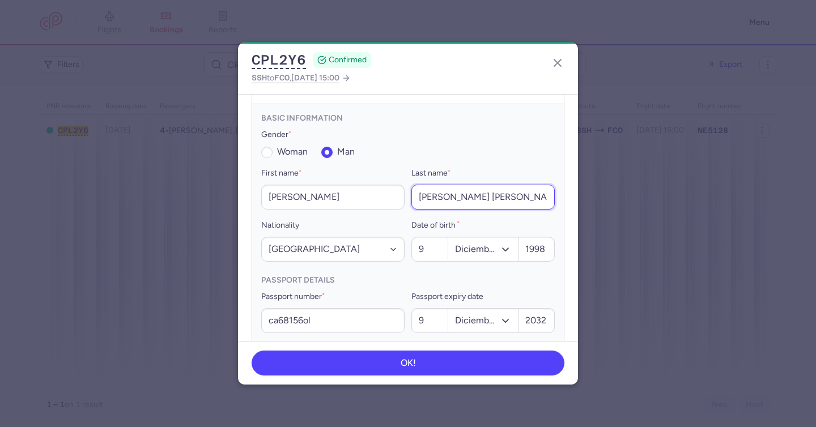
click at [463, 189] on input "[PERSON_NAME] [PERSON_NAME]" at bounding box center [482, 197] width 143 height 25
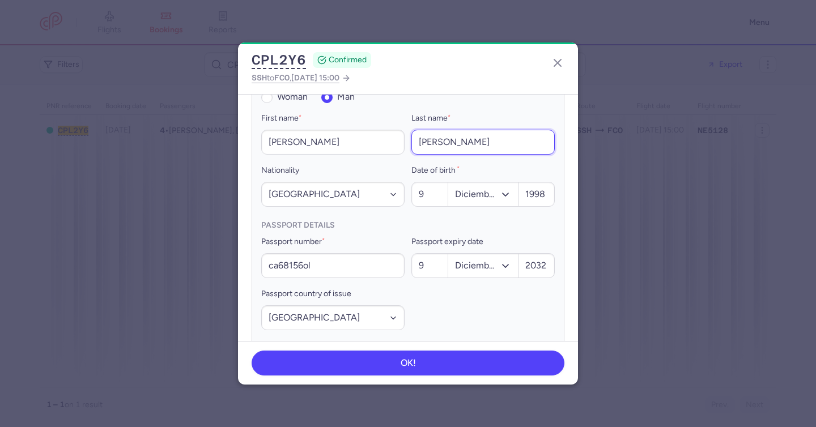
scroll to position [369, 0]
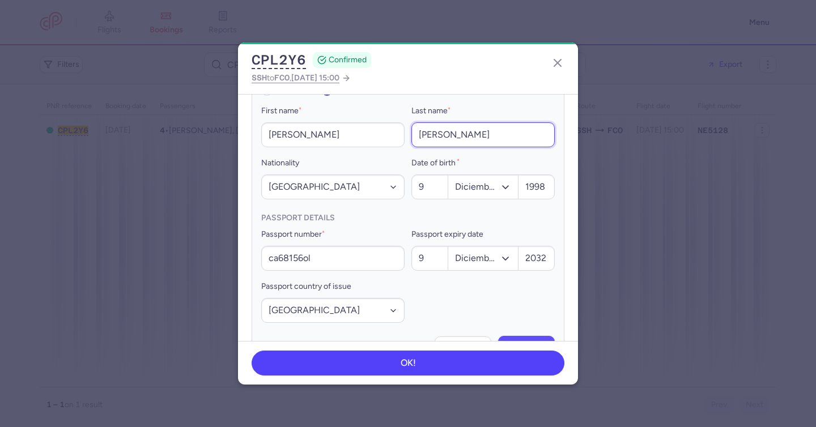
type input "[PERSON_NAME]"
click at [515, 336] on button "Save" at bounding box center [526, 348] width 57 height 25
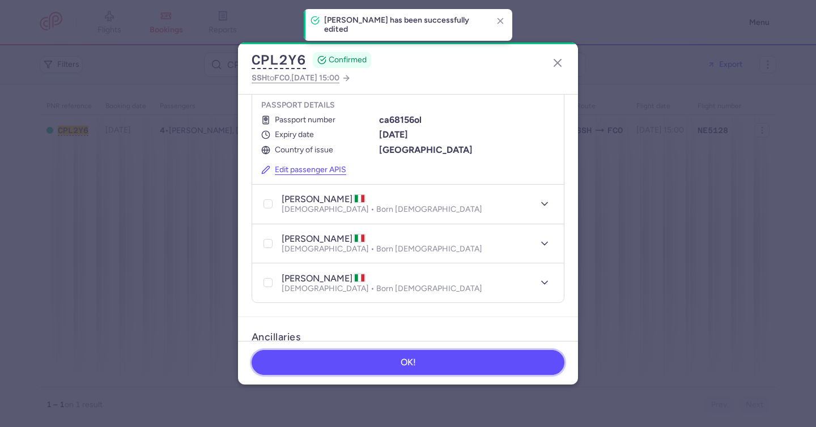
click at [455, 357] on button "OK!" at bounding box center [407, 362] width 313 height 25
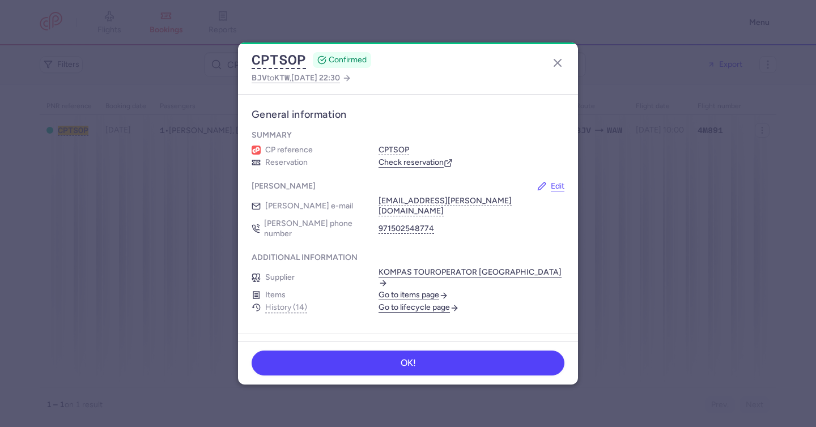
scroll to position [706, 0]
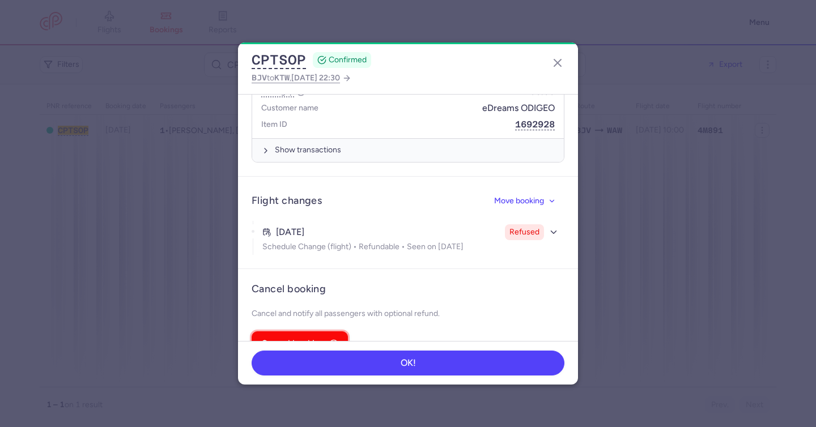
click at [330, 340] on circle "button" at bounding box center [333, 343] width 7 height 7
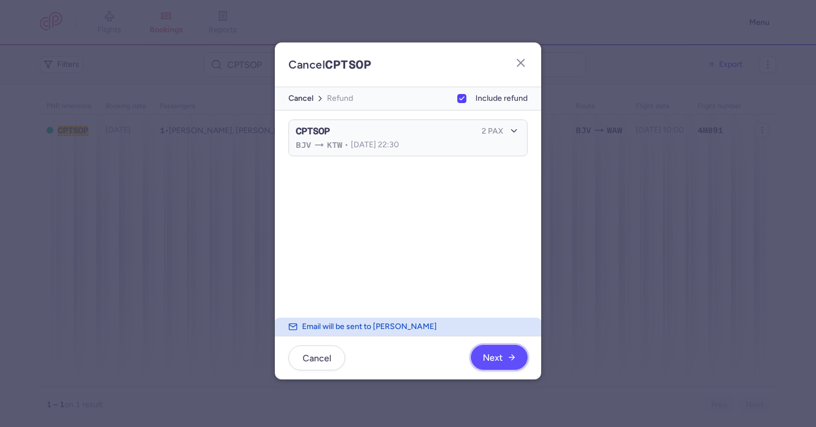
click at [499, 347] on button "Next" at bounding box center [499, 357] width 57 height 25
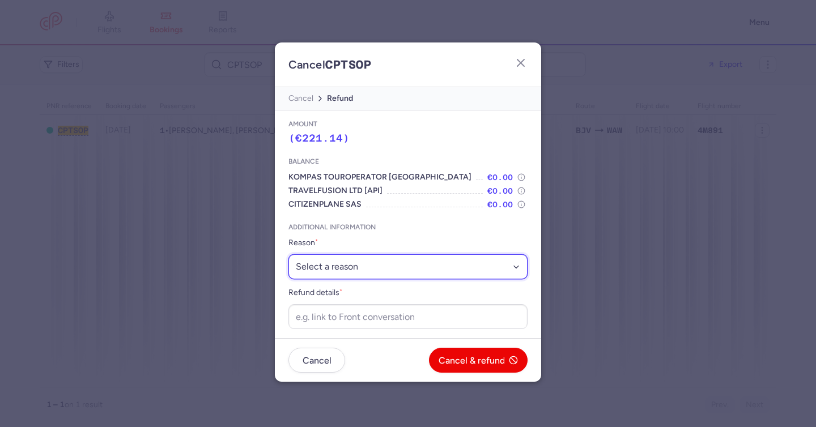
click at [428, 267] on select "Select a reason ⛔️ Unconfirmed booking ❌ Flight canceled 🙅 Schedule change not …" at bounding box center [407, 266] width 239 height 25
select select "refused_sc"
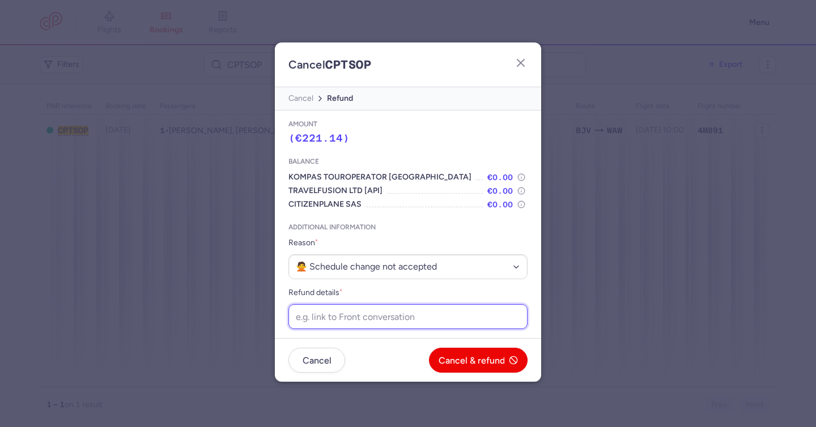
drag, startPoint x: 406, startPoint y: 311, endPoint x: 415, endPoint y: 313, distance: 8.7
click at [406, 311] on input "Refund details *" at bounding box center [407, 316] width 239 height 25
paste input "https://app.frontapp.com/open/cnv_f2b41xe?key=tN1d5vtWzoq8kv4V1RCdMYwa-zzQKnlH"
type input "https://app.frontapp.com/open/cnv_f2b41xe?key=tN1d5vtWzoq8kv4V1RCdMYwa-zzQKnlH"
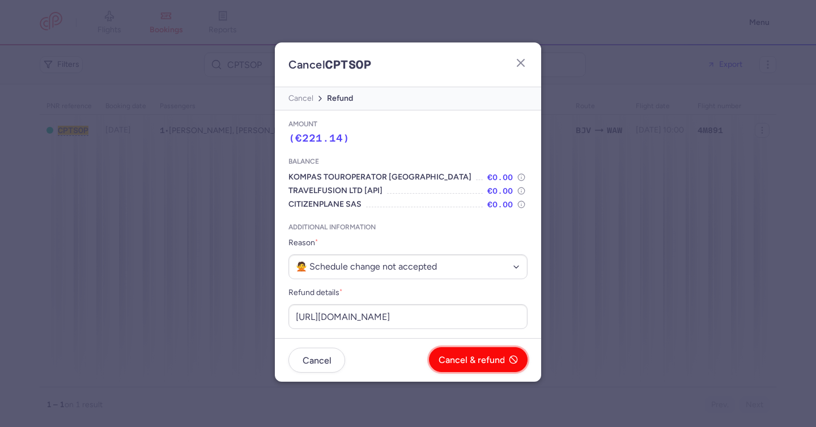
click at [486, 364] on span "Cancel & refund" at bounding box center [471, 360] width 66 height 10
click at [483, 355] on span "Yes, confirm" at bounding box center [479, 360] width 51 height 10
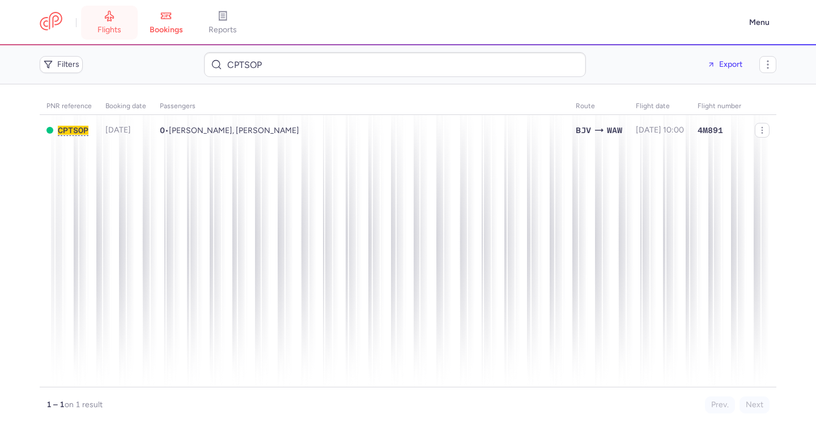
click at [113, 24] on link "flights" at bounding box center [109, 22] width 57 height 25
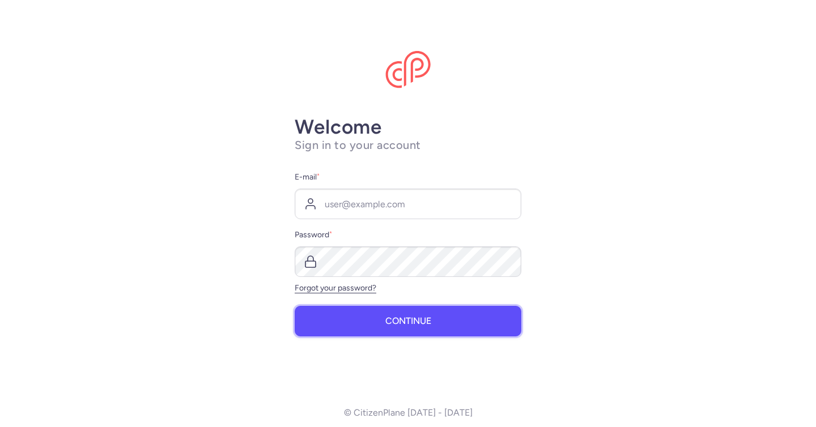
click at [415, 321] on span "Continue" at bounding box center [408, 321] width 46 height 10
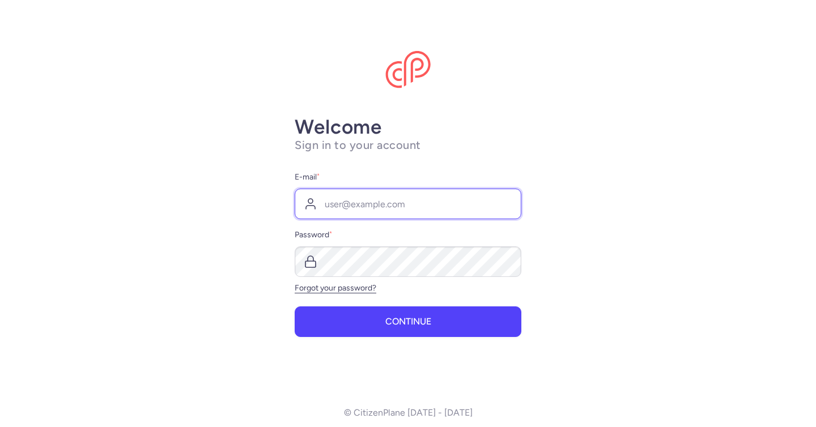
click at [400, 209] on input "E-mail *" at bounding box center [408, 204] width 227 height 31
type input "maxim@citizenplane.com"
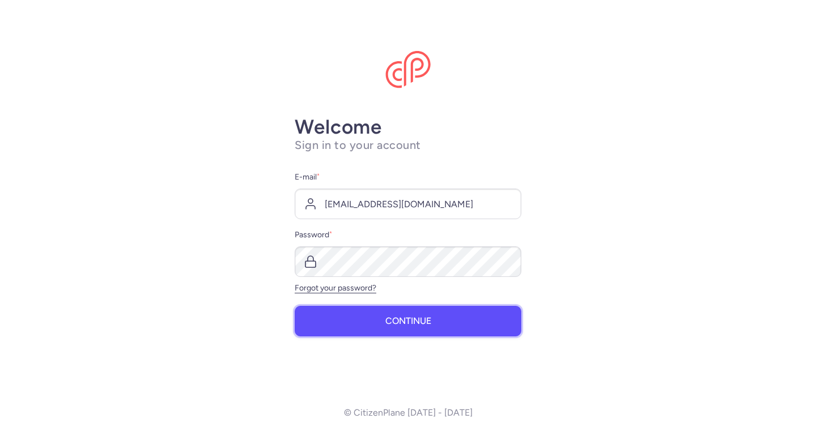
click at [401, 325] on span "Continue" at bounding box center [408, 321] width 46 height 10
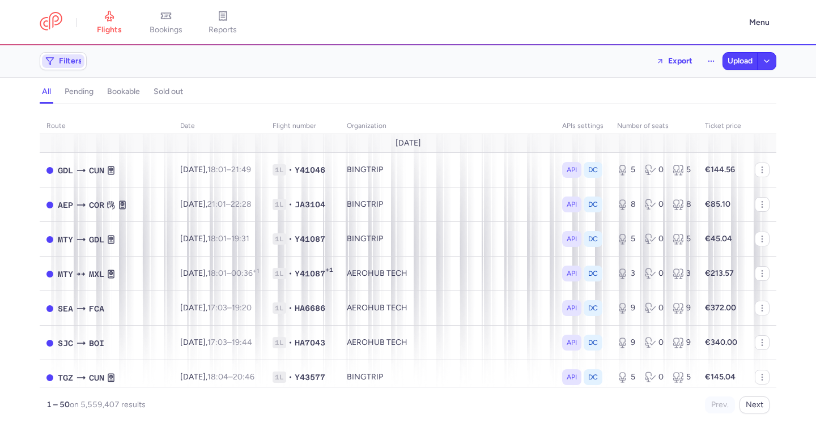
click at [57, 57] on span "Filters" at bounding box center [63, 61] width 42 height 14
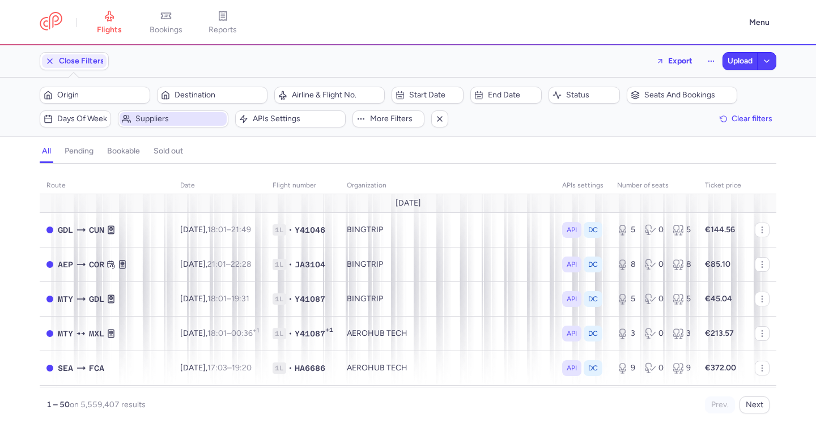
click at [218, 120] on span "Suppliers" at bounding box center [179, 118] width 89 height 9
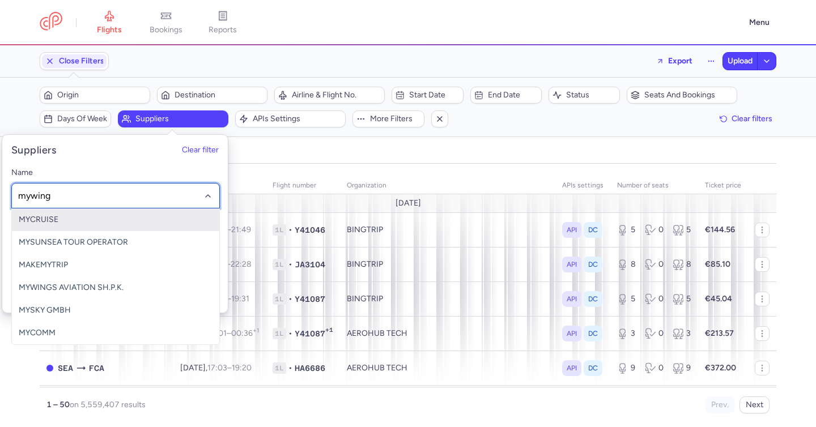
type input "mywings"
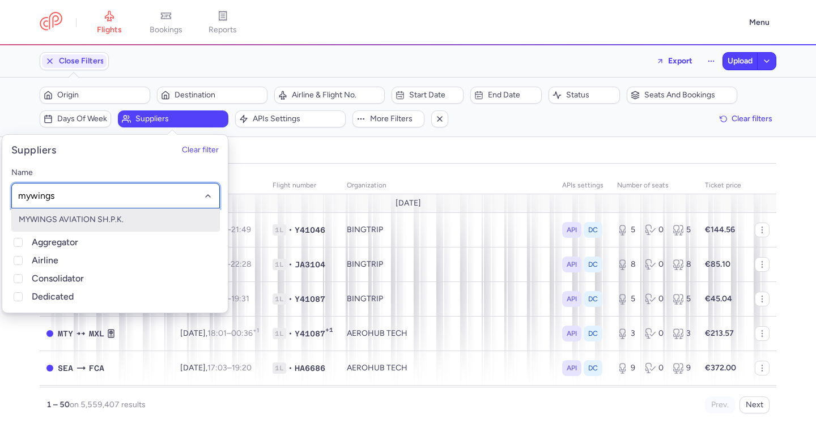
click at [103, 222] on span "MYWINGS AVIATION SH.P.K." at bounding box center [71, 220] width 105 height 10
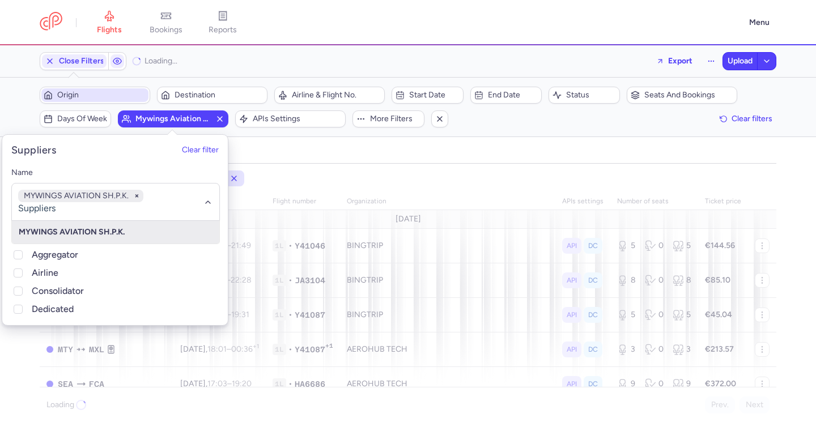
click at [112, 92] on span "Origin" at bounding box center [101, 95] width 89 height 9
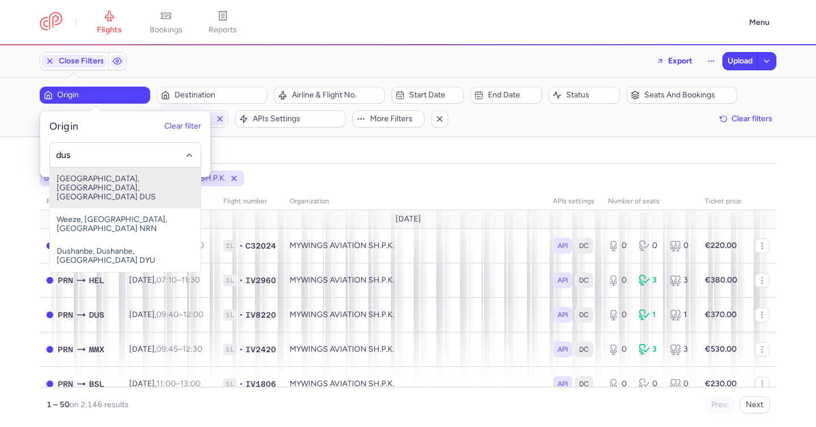
drag, startPoint x: 129, startPoint y: 182, endPoint x: 135, endPoint y: 167, distance: 16.3
click at [129, 182] on span "Düsseldorf International Airport, Düsseldorf, Germany DUS" at bounding box center [125, 188] width 151 height 41
type input "dus"
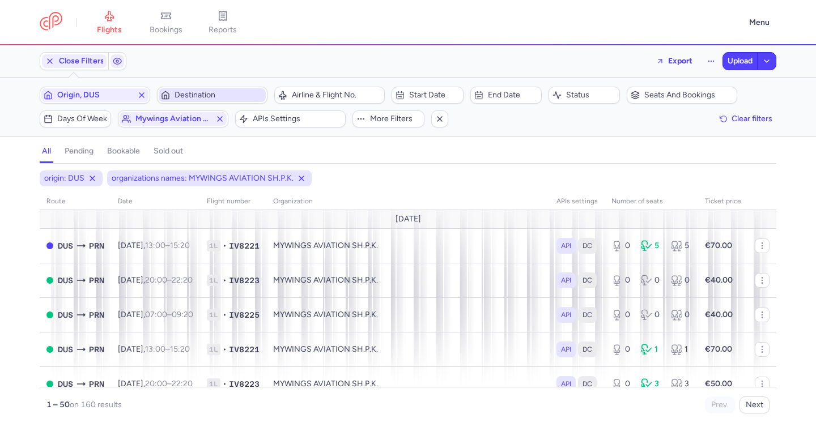
click at [191, 94] on span "Destination" at bounding box center [218, 95] width 89 height 9
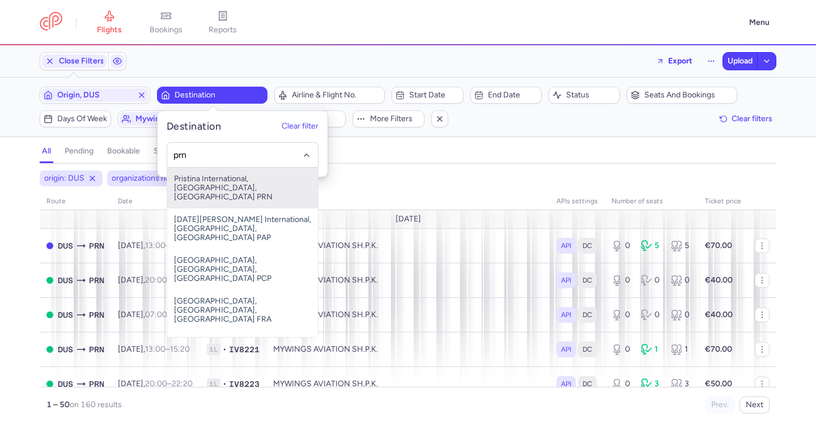
click at [270, 185] on span "Pristina International, Pristina, Kosovo PRN" at bounding box center [242, 188] width 151 height 41
type input "prn"
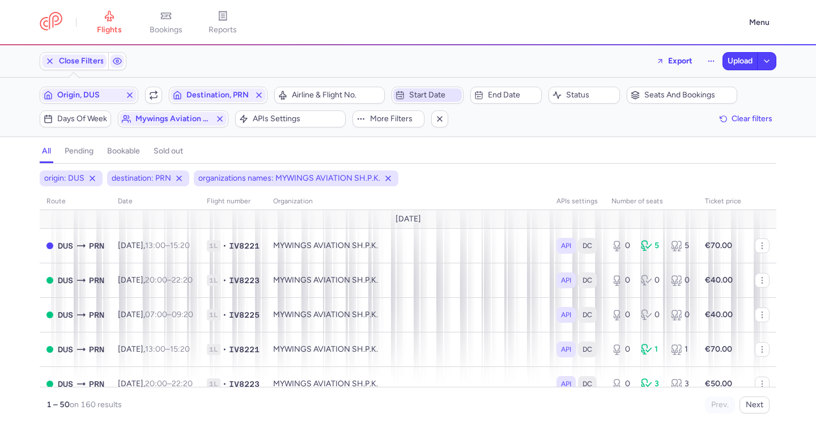
click at [415, 98] on span "Start date" at bounding box center [434, 95] width 50 height 9
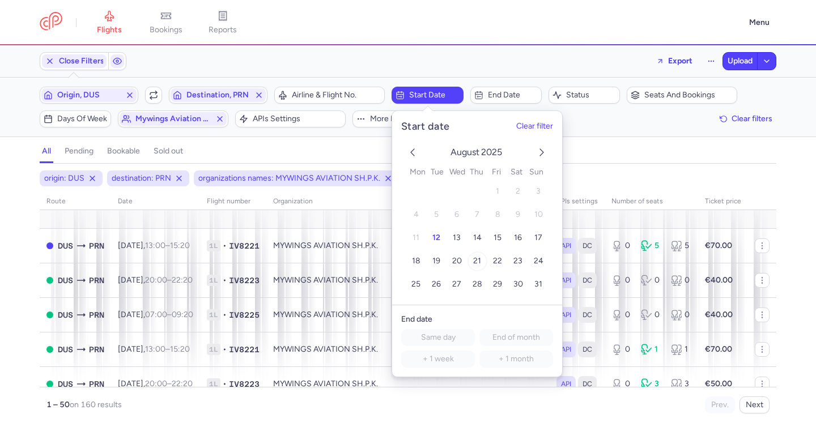
drag, startPoint x: 478, startPoint y: 257, endPoint x: 473, endPoint y: 254, distance: 5.8
click at [479, 257] on span "21" at bounding box center [477, 262] width 8 height 10
click at [366, 147] on div "all pending bookable sold out" at bounding box center [408, 154] width 736 height 20
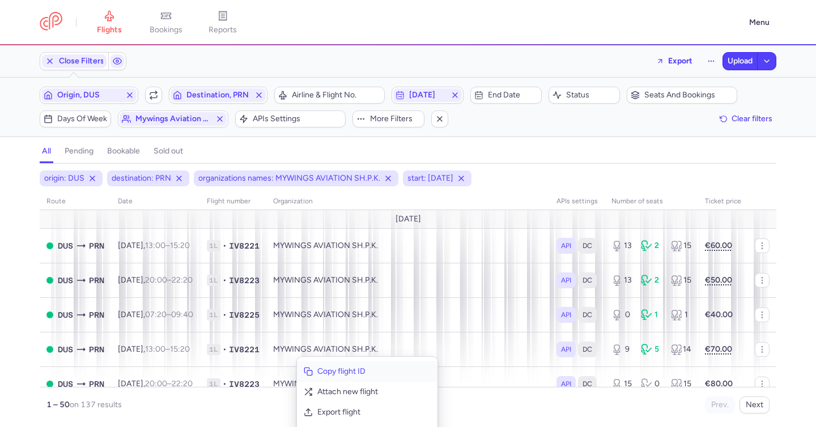
click at [332, 370] on span "Copy flight ID" at bounding box center [373, 371] width 113 height 11
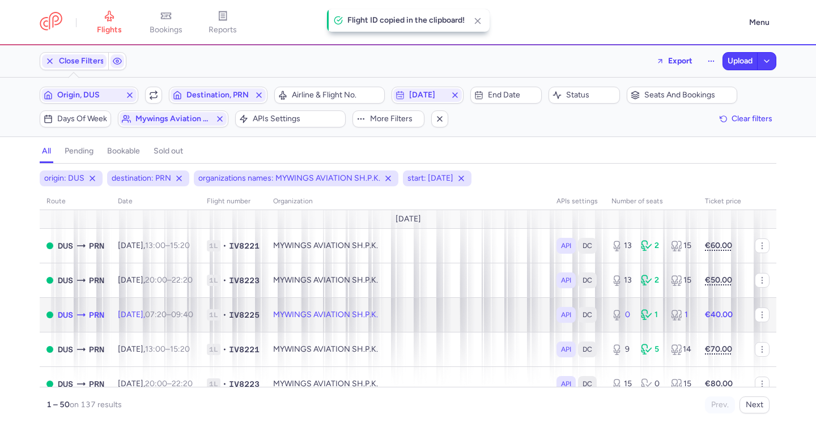
click at [297, 315] on td "MYWINGS AVIATION SH.P.K." at bounding box center [407, 314] width 283 height 35
select select "hours"
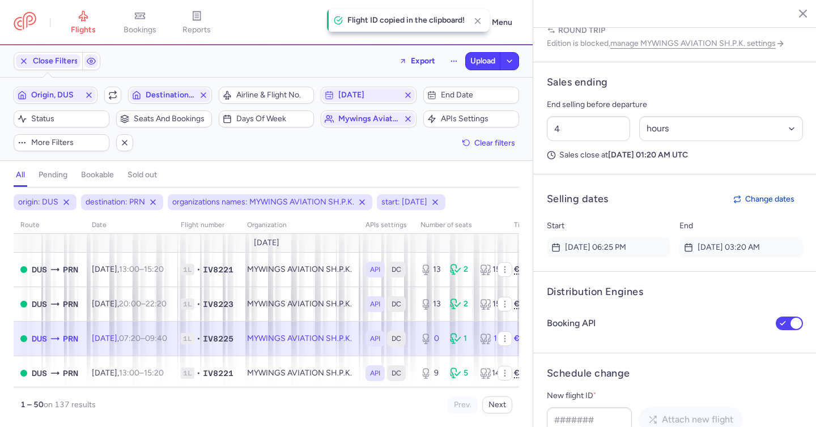
scroll to position [757, 0]
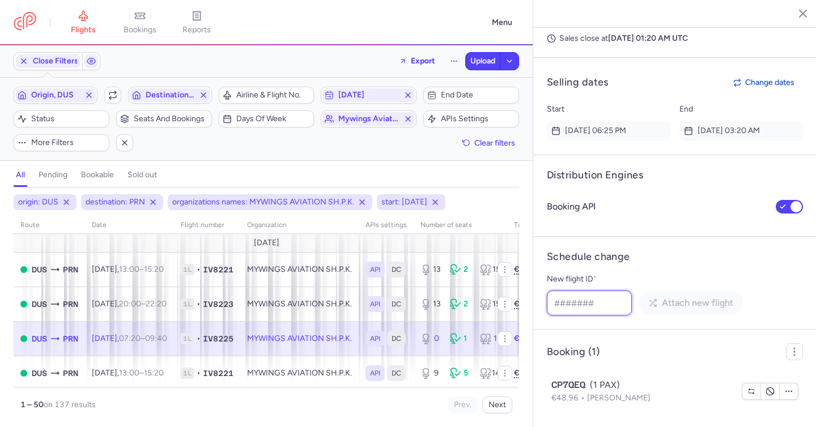
drag, startPoint x: 622, startPoint y: 299, endPoint x: 639, endPoint y: 305, distance: 17.4
click at [625, 302] on input "New flight ID *" at bounding box center [589, 303] width 85 height 25
paste input "640806084"
type input "640806084"
click at [685, 308] on span "Attach new flight" at bounding box center [697, 302] width 71 height 10
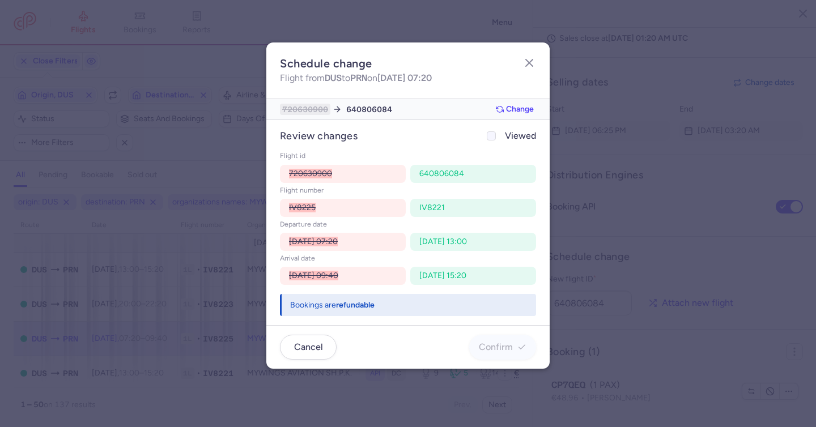
click at [513, 135] on span "Viewed" at bounding box center [520, 136] width 31 height 14
click at [496, 135] on input "Viewed" at bounding box center [491, 135] width 9 height 9
checkbox input "true"
click at [507, 352] on button "Confirm" at bounding box center [502, 346] width 67 height 25
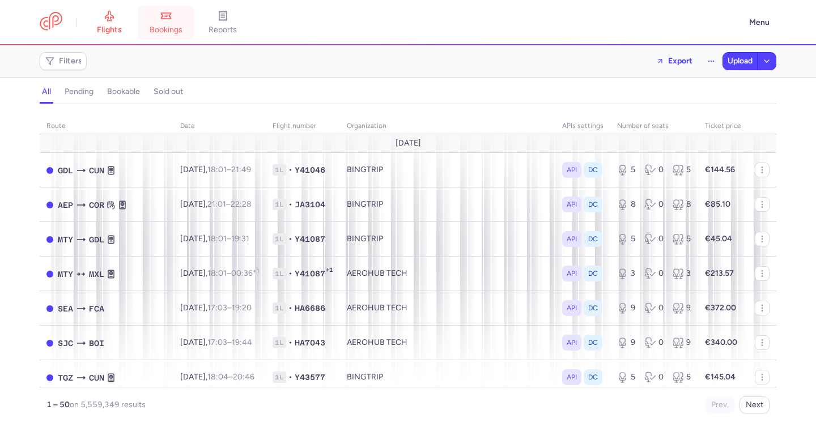
click at [186, 24] on link "bookings" at bounding box center [166, 22] width 57 height 25
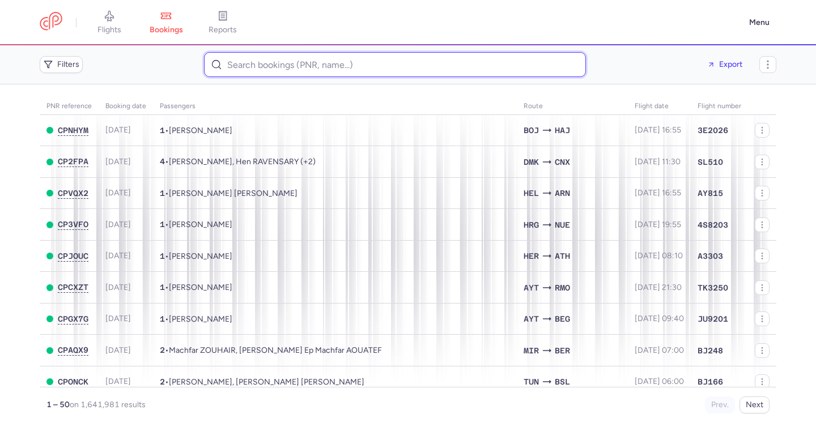
click at [257, 67] on input at bounding box center [395, 64] width 382 height 25
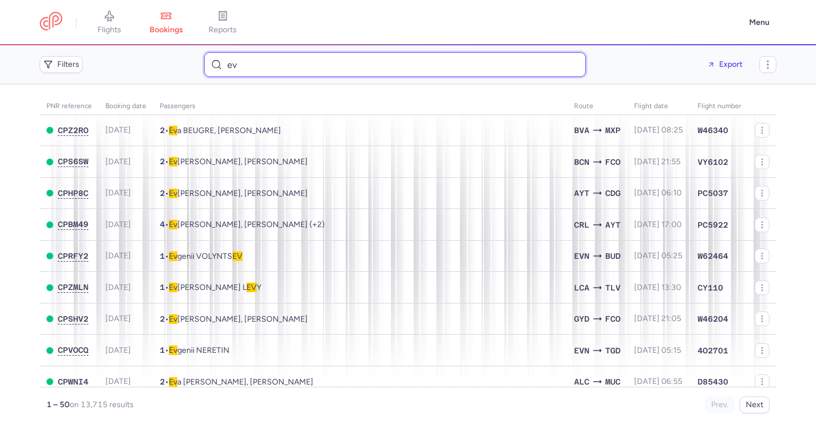
type input "ev"
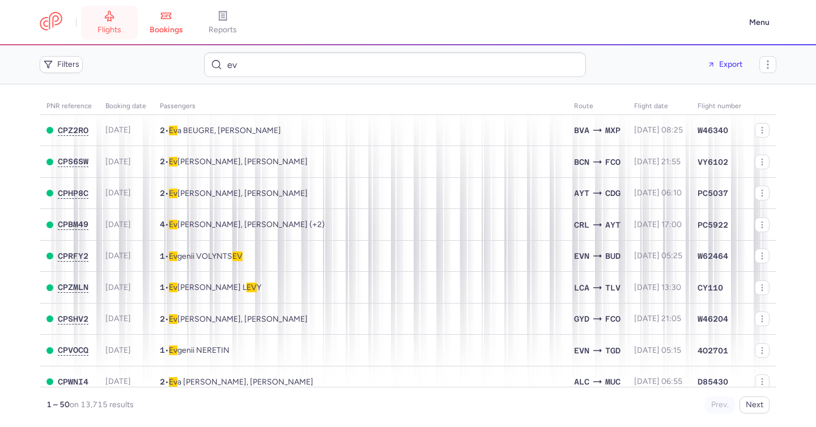
click at [127, 23] on link "flights" at bounding box center [109, 22] width 57 height 25
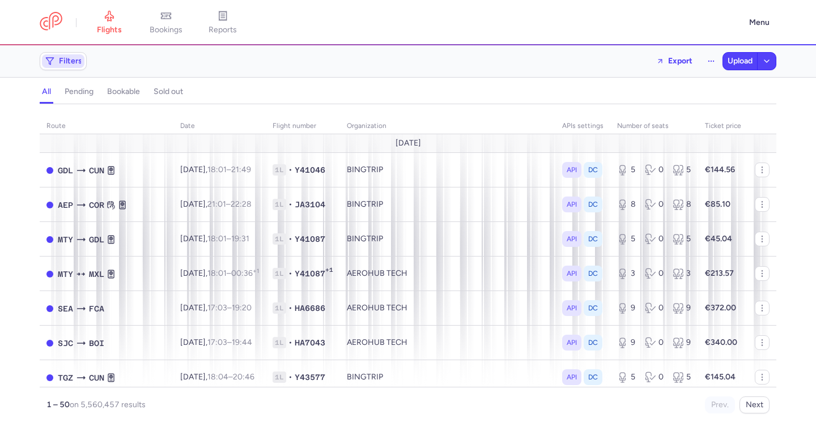
click at [67, 58] on span "Filters" at bounding box center [70, 61] width 23 height 9
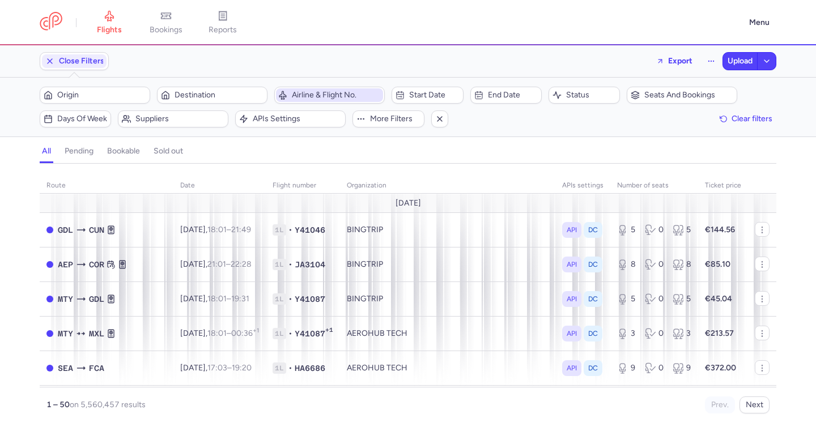
click at [299, 88] on button "Airline & Flight No." at bounding box center [329, 95] width 110 height 17
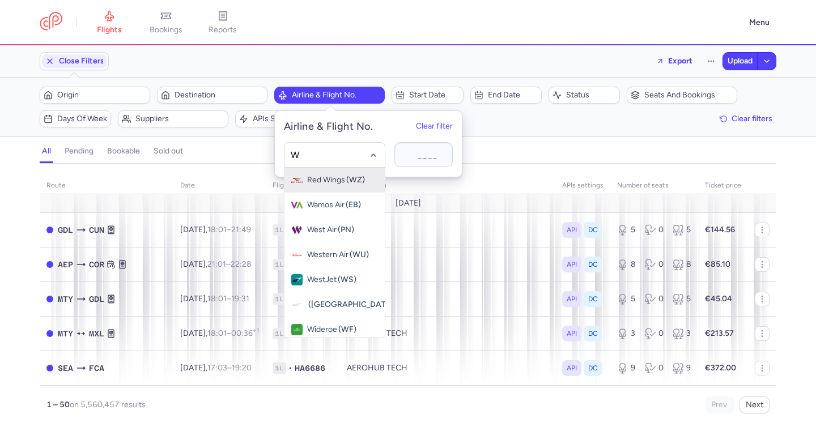
type input "W4"
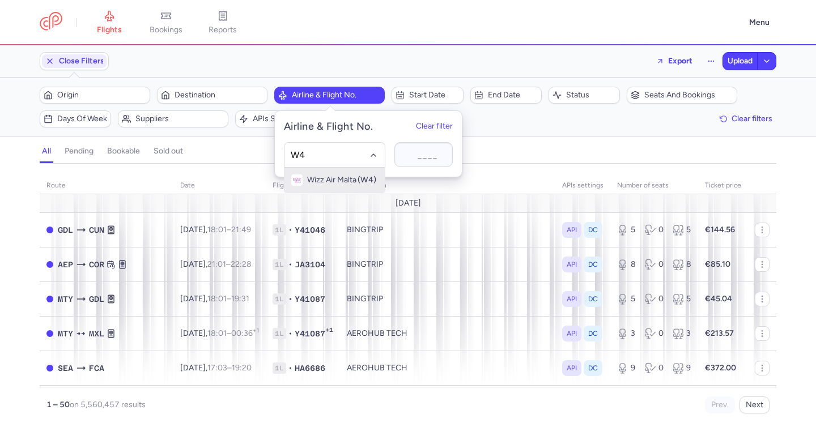
drag, startPoint x: 336, startPoint y: 182, endPoint x: 343, endPoint y: 177, distance: 8.2
click at [337, 182] on span "Wizz Air Malta" at bounding box center [331, 180] width 49 height 9
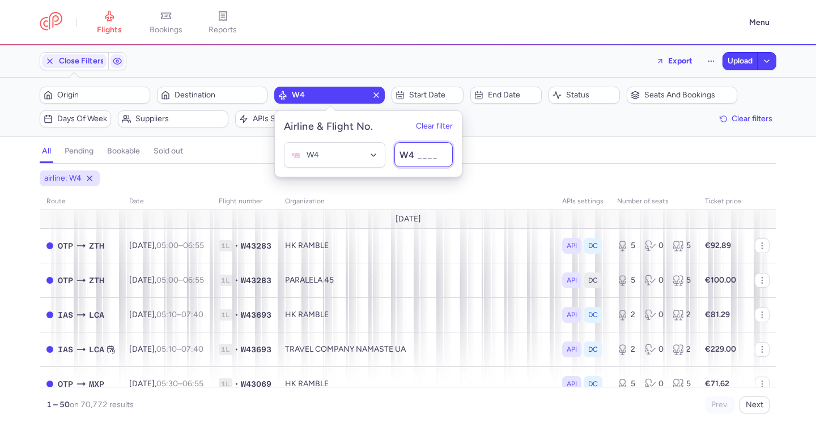
click at [415, 153] on input at bounding box center [423, 154] width 58 height 25
type input "6505"
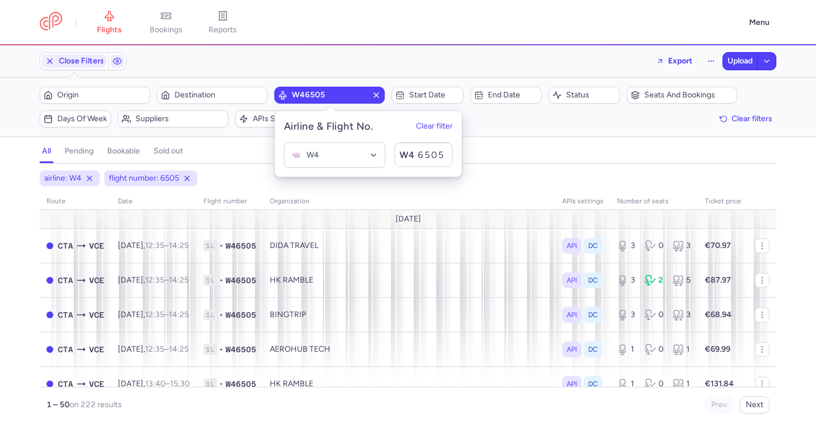
click at [547, 161] on div "all pending bookable sold out" at bounding box center [408, 154] width 736 height 20
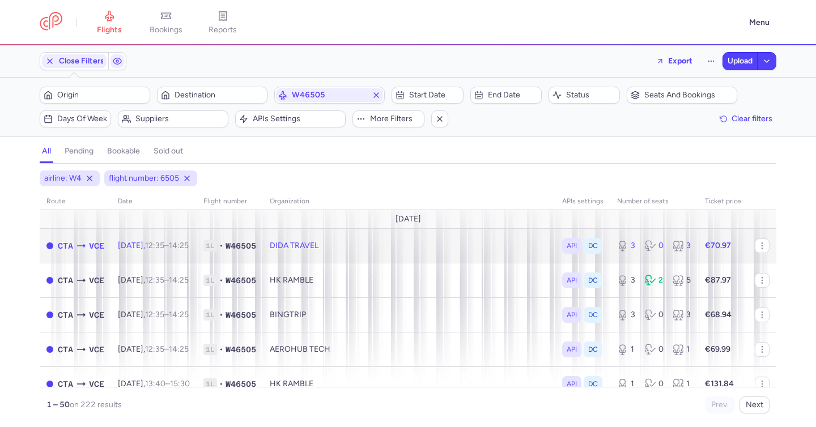
click at [297, 246] on td "DIDA TRAVEL" at bounding box center [409, 245] width 292 height 35
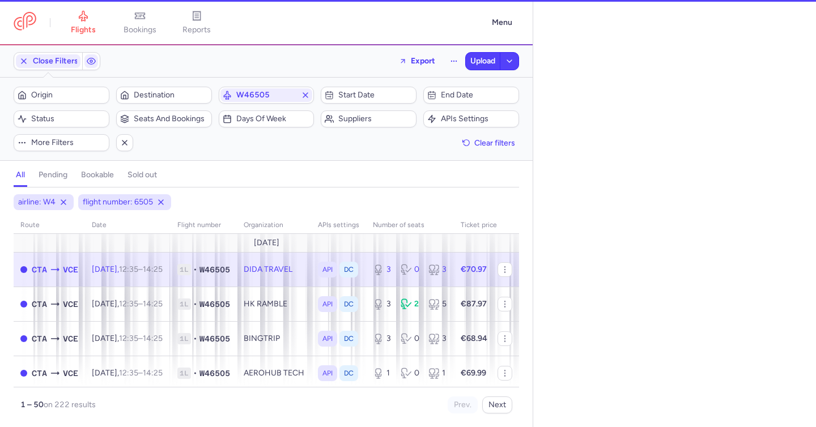
select select "days"
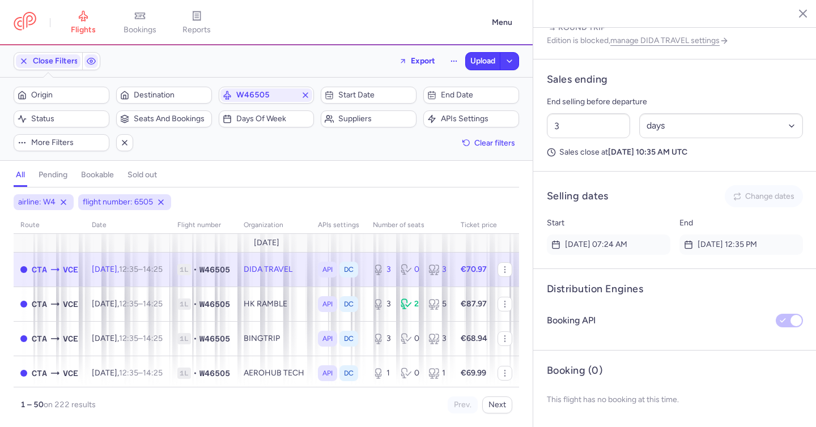
scroll to position [643, 0]
click at [262, 89] on span "W46505" at bounding box center [266, 95] width 92 height 14
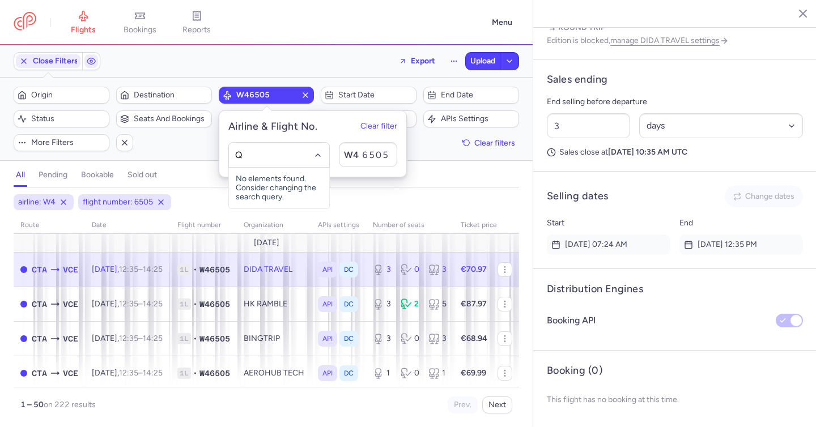
type input "QZ"
click at [308, 183] on span "(QZ)" at bounding box center [313, 180] width 17 height 9
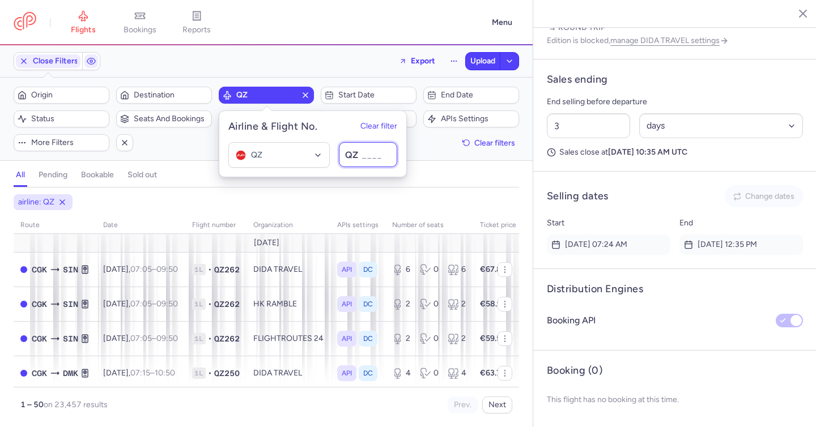
click at [364, 156] on input at bounding box center [368, 154] width 58 height 25
type input "546"
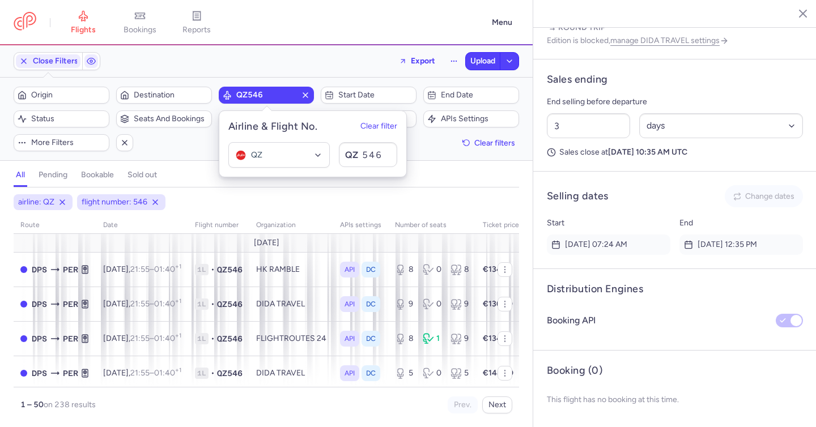
click at [186, 156] on div "Filters (2) – 238 results Origin Destination QZ546 Start date End date Status S…" at bounding box center [266, 119] width 532 height 83
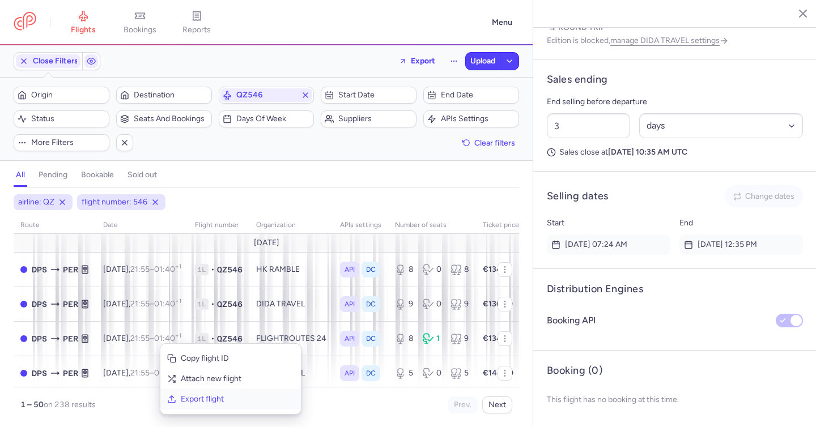
click at [215, 397] on span "Export flight" at bounding box center [237, 399] width 113 height 11
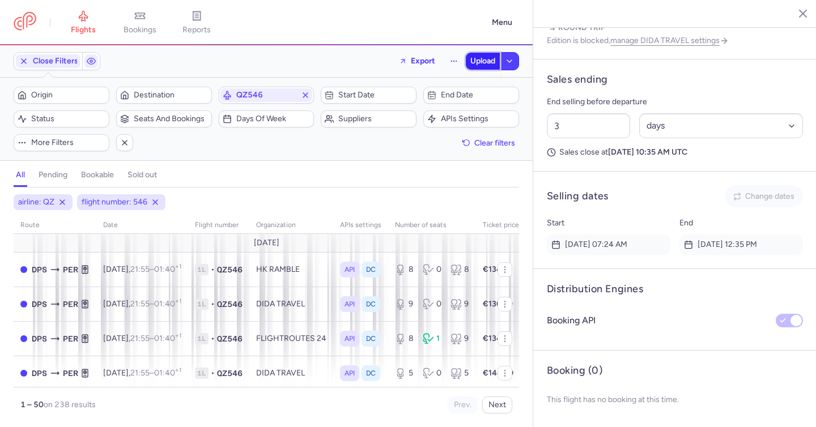
click at [481, 60] on span "Upload" at bounding box center [482, 61] width 25 height 9
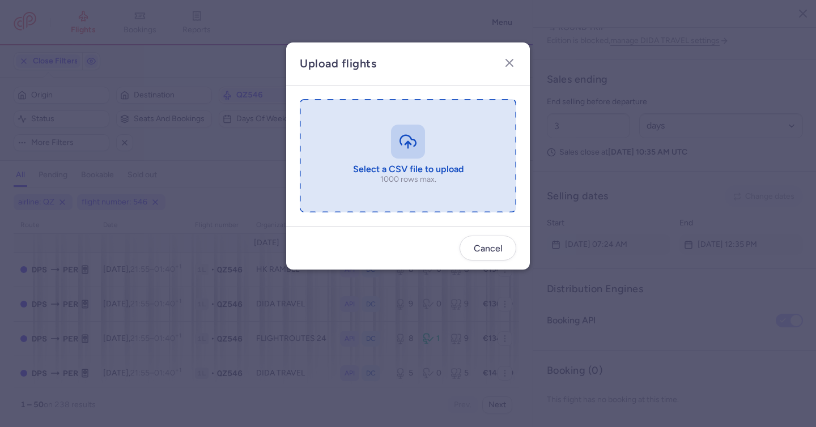
drag, startPoint x: 404, startPoint y: 123, endPoint x: 410, endPoint y: 144, distance: 22.3
click at [410, 144] on input "file" at bounding box center [408, 155] width 216 height 113
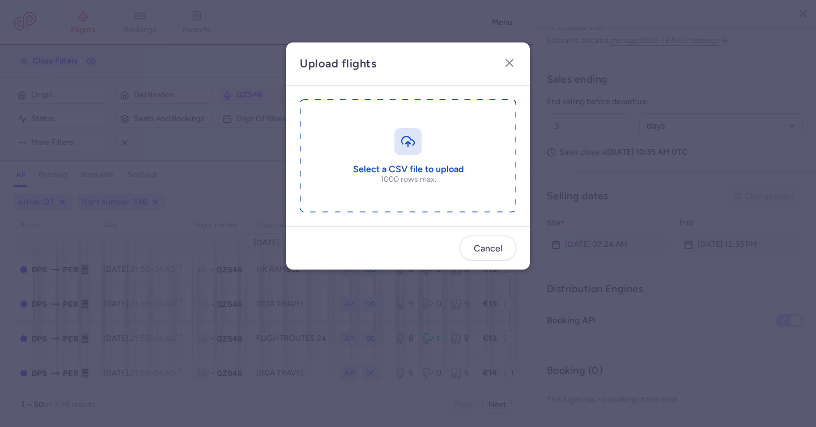
type input "C:\fakepath\export_flight_QZ546_20250812,1126.csv"
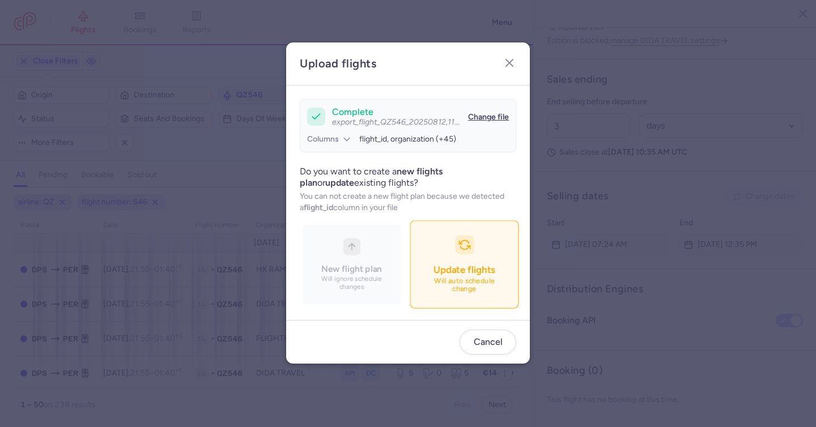
click at [472, 289] on p "Will auto schedule change" at bounding box center [464, 286] width 79 height 16
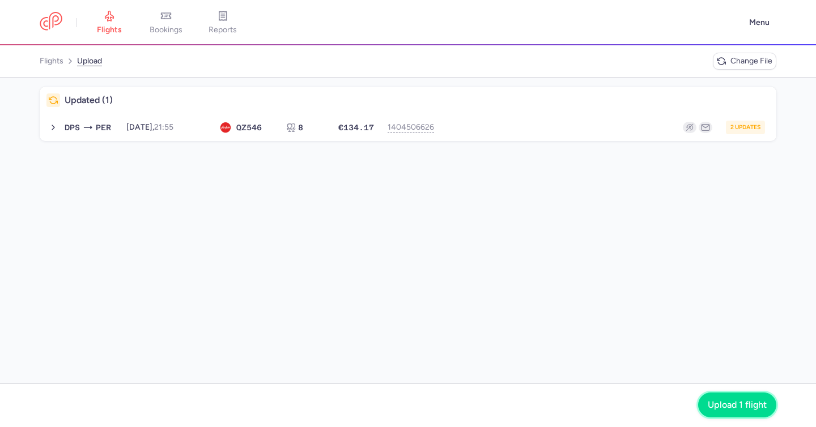
click at [740, 406] on span "Upload 1 flight" at bounding box center [736, 405] width 59 height 10
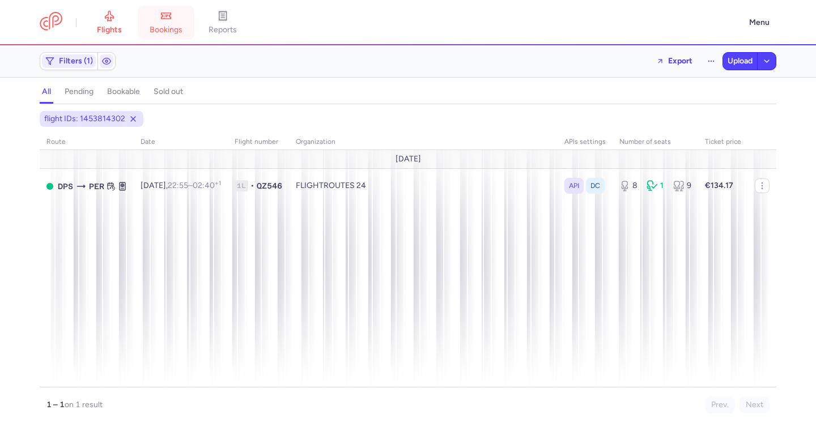
click at [174, 15] on link "bookings" at bounding box center [166, 22] width 57 height 25
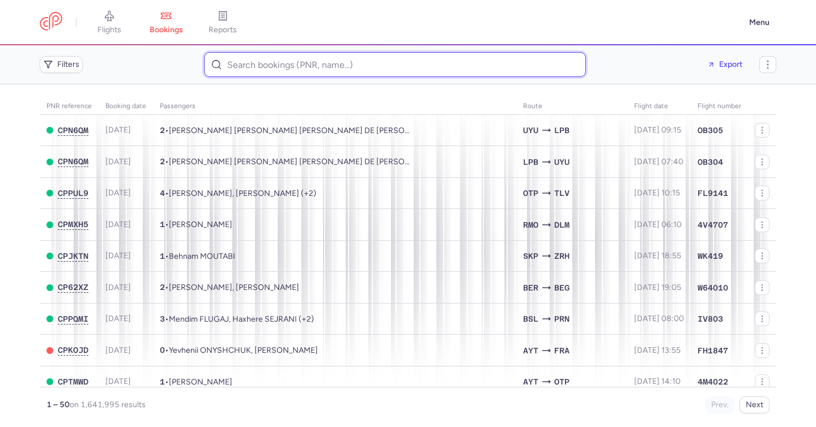
click at [270, 67] on input at bounding box center [395, 64] width 382 height 25
paste input "CPH6LT"
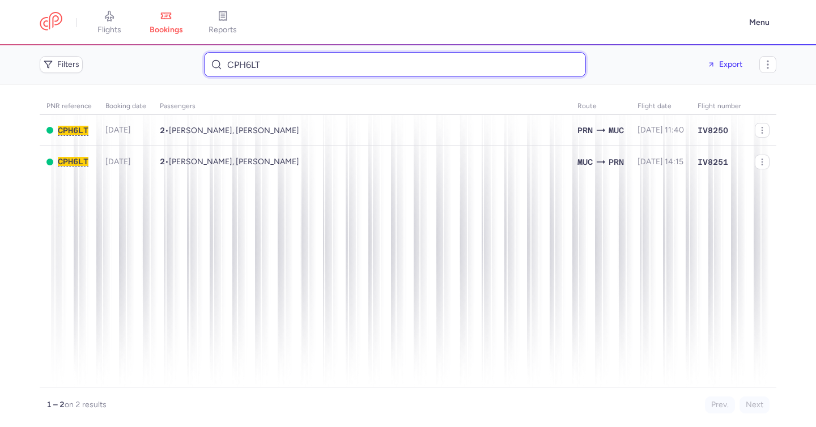
type input "CPH6LT"
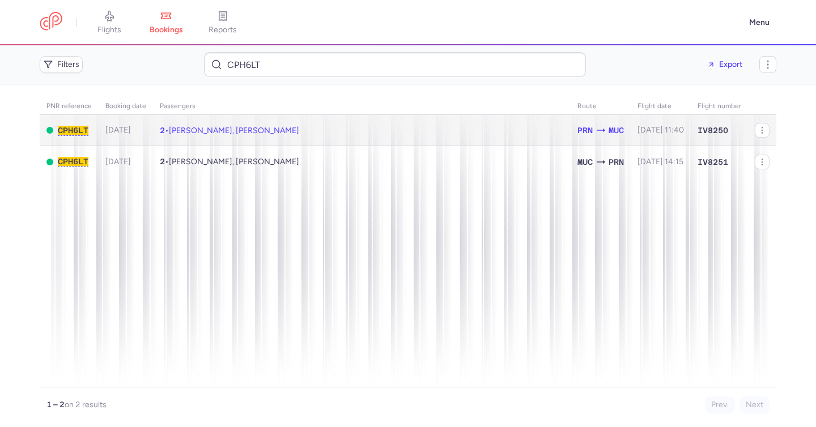
click at [341, 131] on td "2 • Claudia Petra FISCHER, Bashkim MEHMETI" at bounding box center [361, 130] width 417 height 31
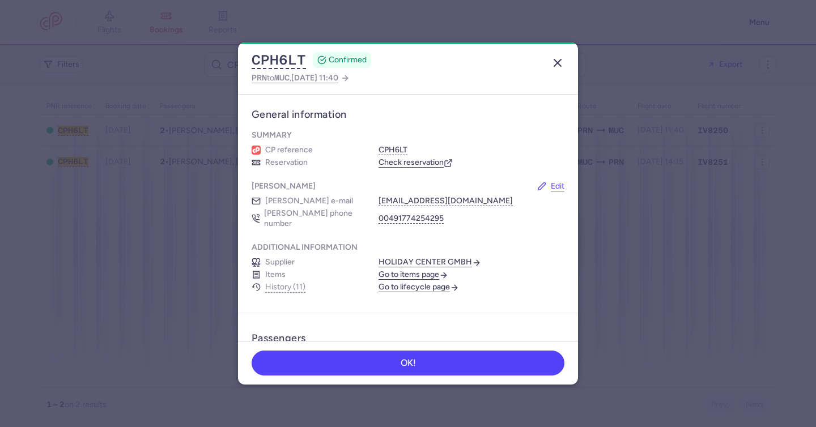
drag, startPoint x: 558, startPoint y: 48, endPoint x: 558, endPoint y: 58, distance: 9.6
click at [560, 52] on div "CPH6LT CONFIRMED PRN to MUC , 2025 Sep 8, 11:40" at bounding box center [408, 68] width 340 height 52
click at [558, 58] on icon "button" at bounding box center [558, 63] width 14 height 14
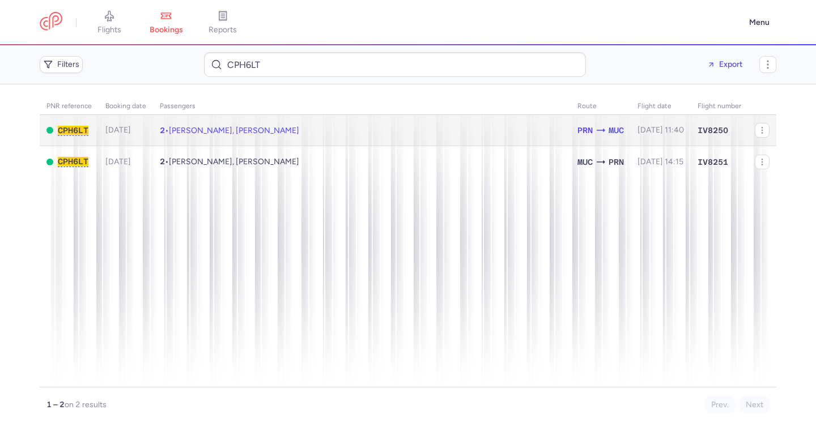
click at [572, 143] on td "PRN MUC" at bounding box center [600, 130] width 60 height 31
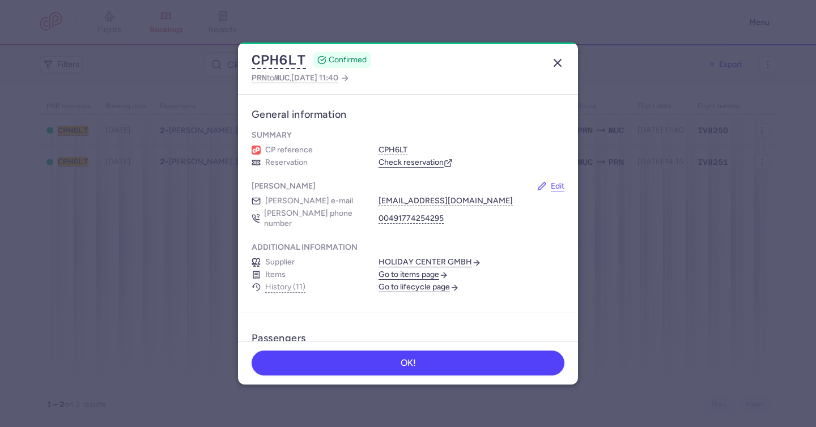
click at [560, 62] on icon "button" at bounding box center [558, 63] width 14 height 14
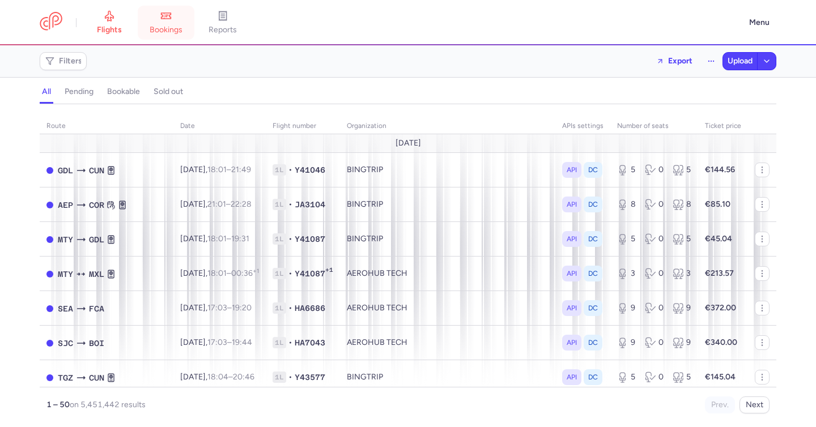
click at [163, 29] on span "bookings" at bounding box center [166, 30] width 33 height 10
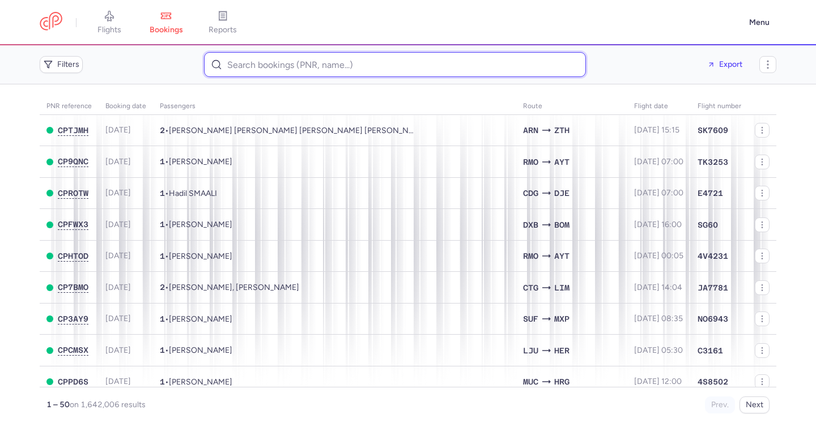
click at [244, 68] on input at bounding box center [395, 64] width 382 height 25
paste input "CP3NKP"
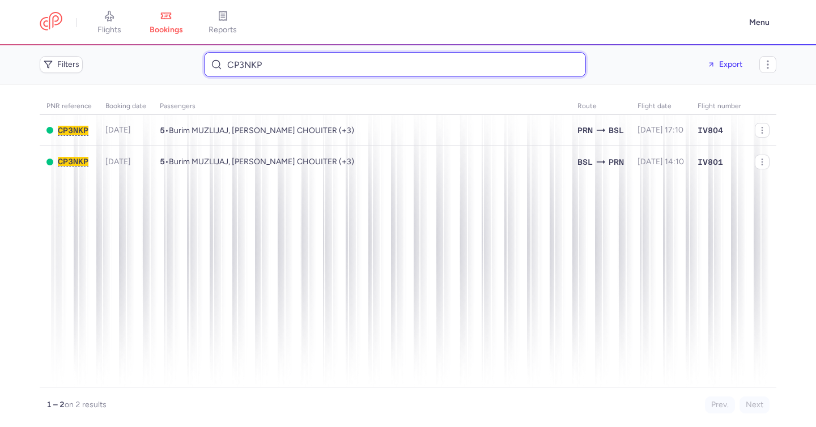
click at [283, 66] on input "CP3NKP" at bounding box center [395, 64] width 382 height 25
paste input "DT1754326581684363"
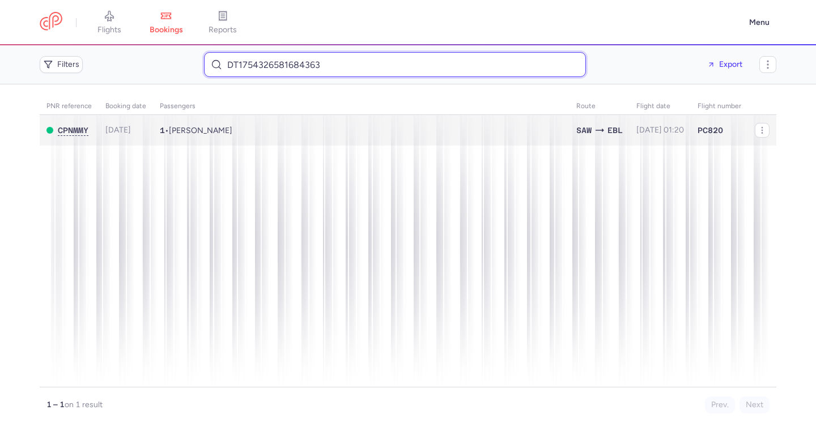
type input "DT1754326581684363"
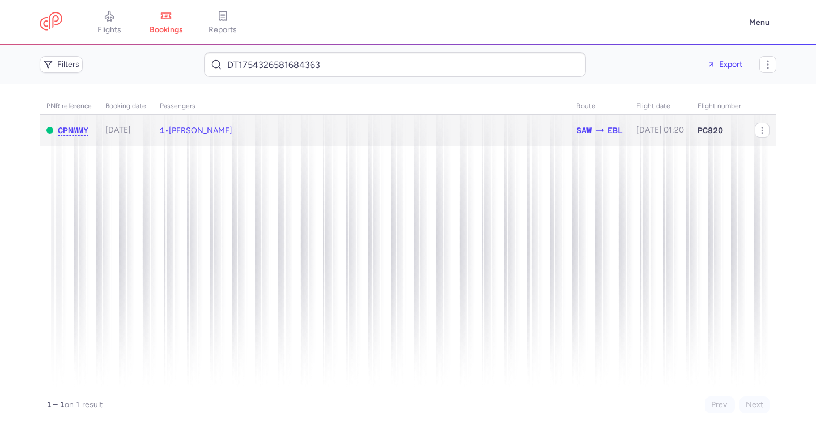
click at [224, 133] on span "[PERSON_NAME]" at bounding box center [200, 131] width 63 height 10
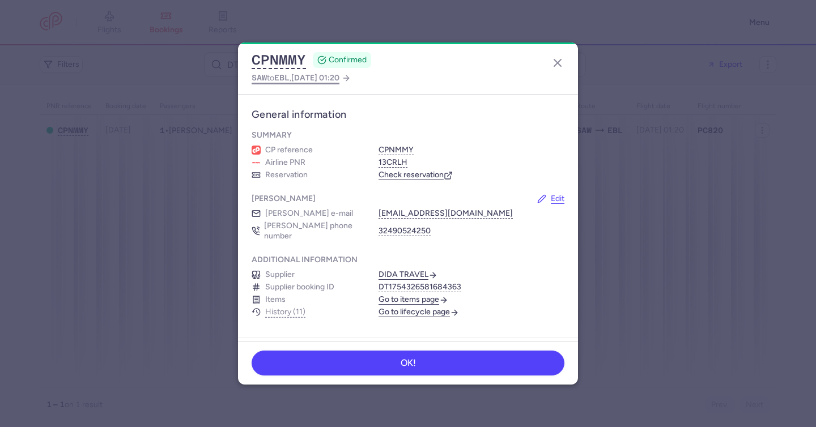
click at [314, 78] on span "2025 Sep 17, 01:20" at bounding box center [315, 78] width 48 height 10
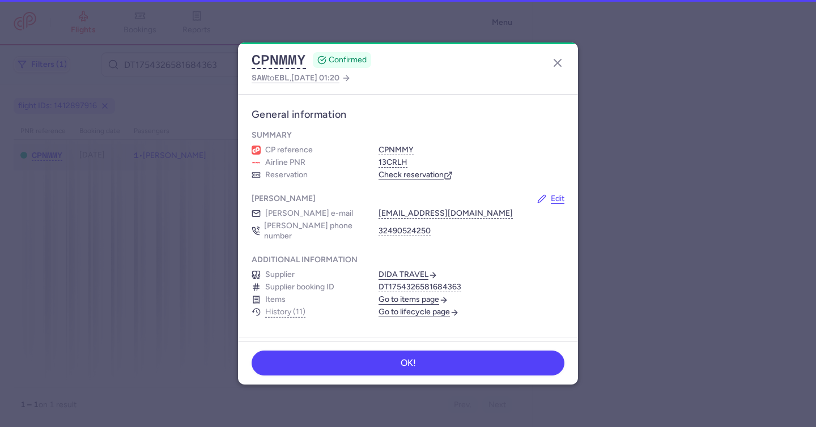
select select "days"
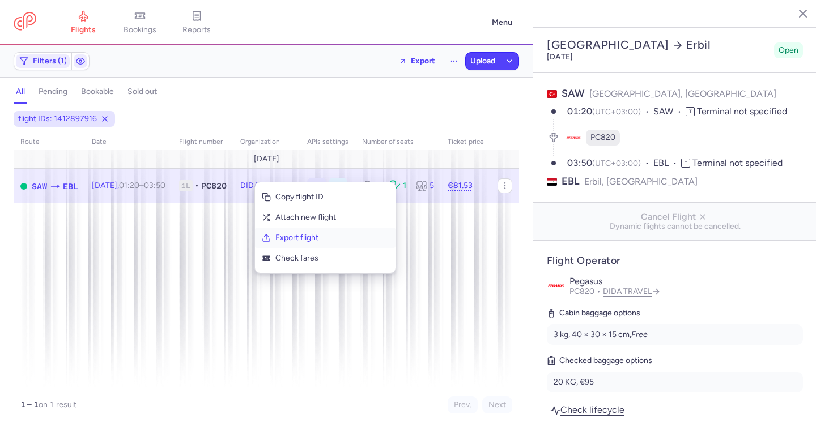
click at [297, 237] on span "Export flight" at bounding box center [331, 237] width 113 height 11
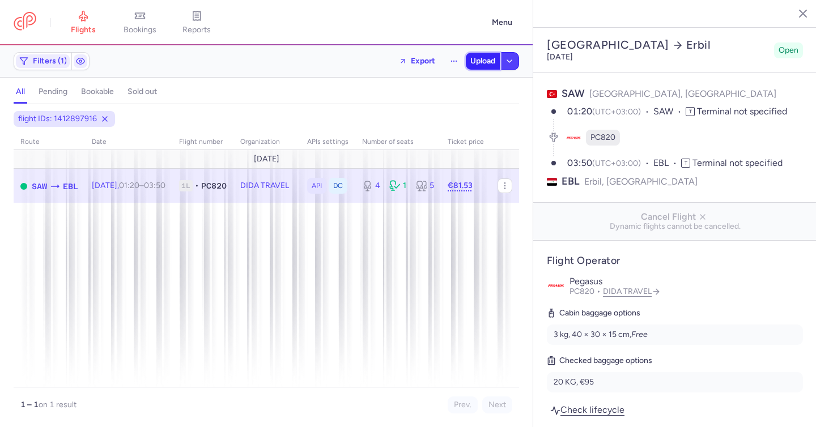
click at [480, 62] on span "Upload" at bounding box center [482, 61] width 25 height 9
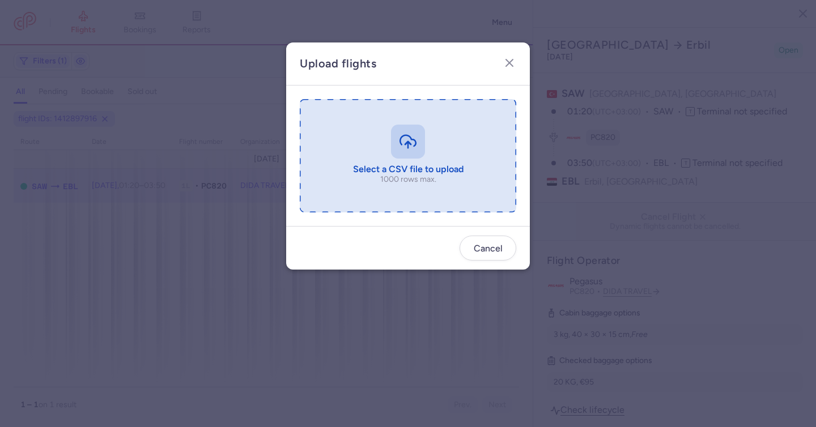
click at [417, 147] on input "file" at bounding box center [408, 155] width 216 height 113
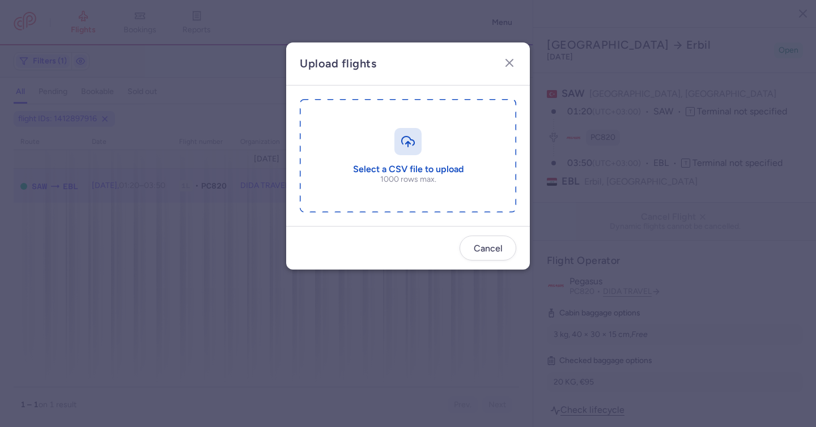
type input "C:\fakepath\export_flight_PC820_20250812,1147.csv"
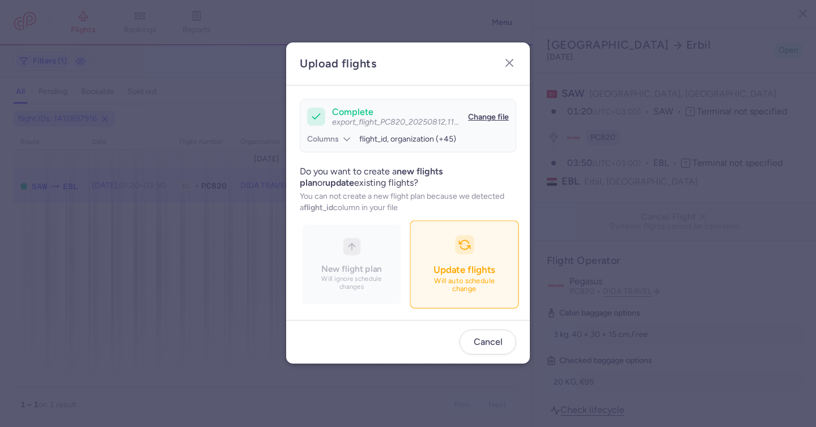
click at [473, 275] on span "Update flights" at bounding box center [463, 269] width 61 height 11
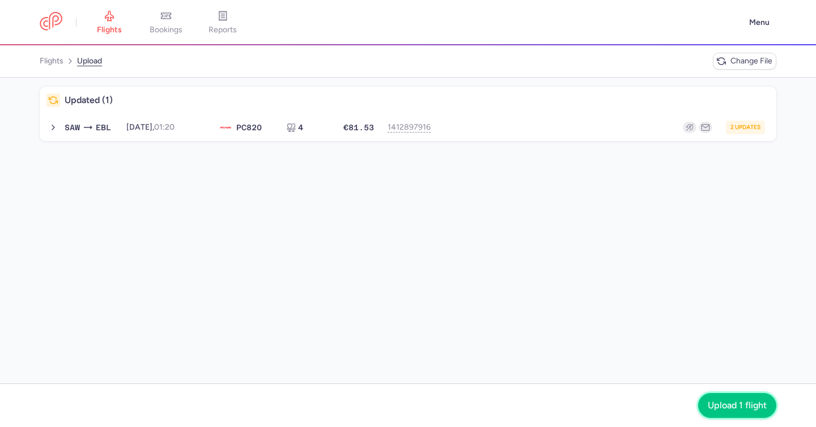
drag, startPoint x: 715, startPoint y: 407, endPoint x: 660, endPoint y: 379, distance: 62.1
click at [715, 407] on span "Upload 1 flight" at bounding box center [736, 405] width 59 height 10
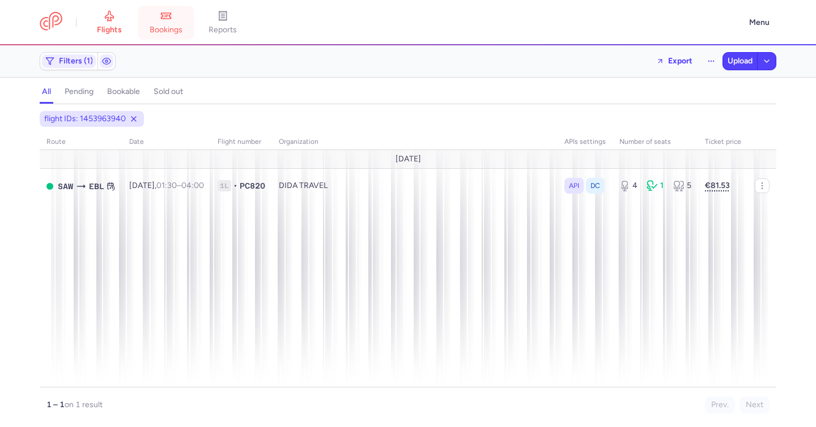
click at [165, 29] on span "bookings" at bounding box center [166, 30] width 33 height 10
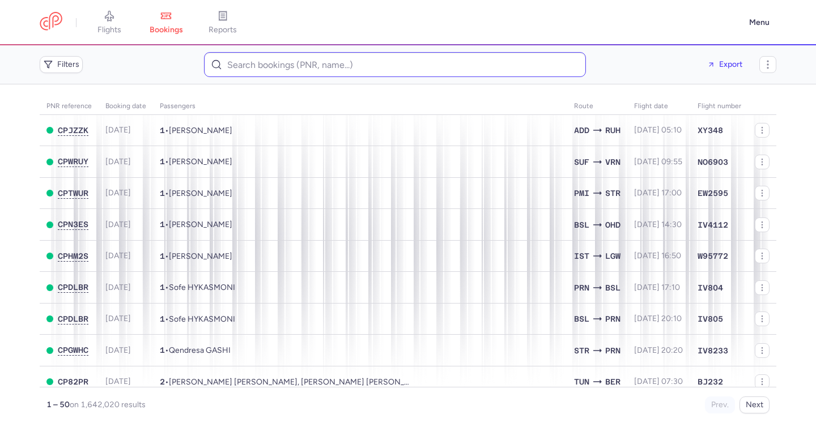
click at [293, 64] on input at bounding box center [395, 64] width 382 height 25
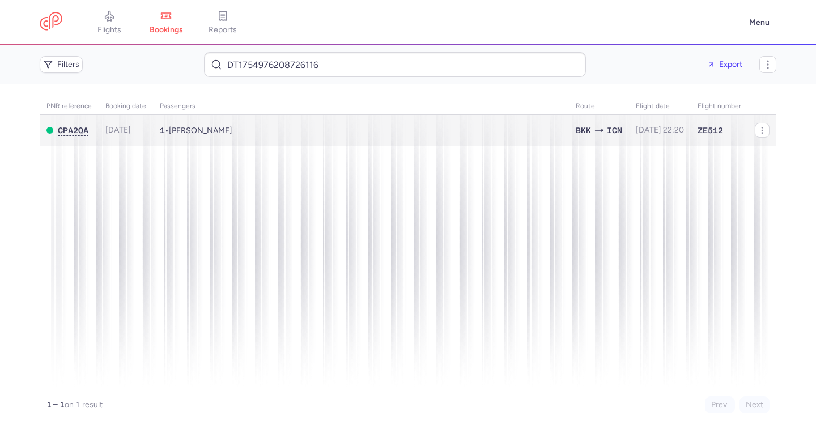
type input "DT1754976208726116"
click at [629, 123] on td "1 • Shin Ok LEE" at bounding box center [660, 130] width 62 height 31
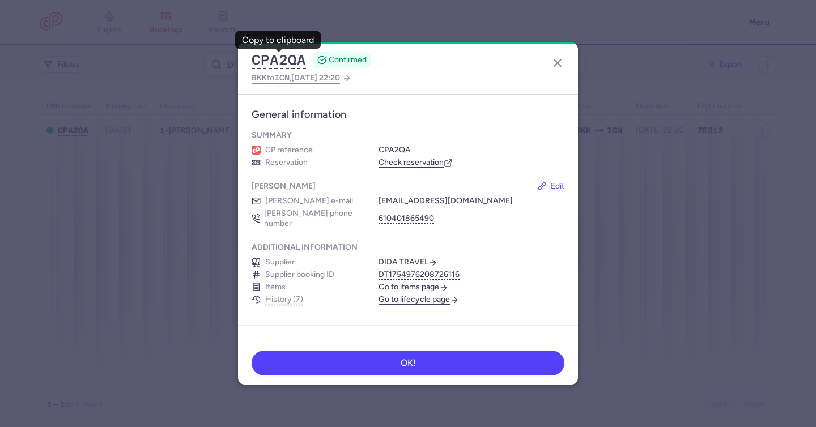
click at [321, 76] on span "2025 Aug 15, 22:20" at bounding box center [315, 78] width 49 height 10
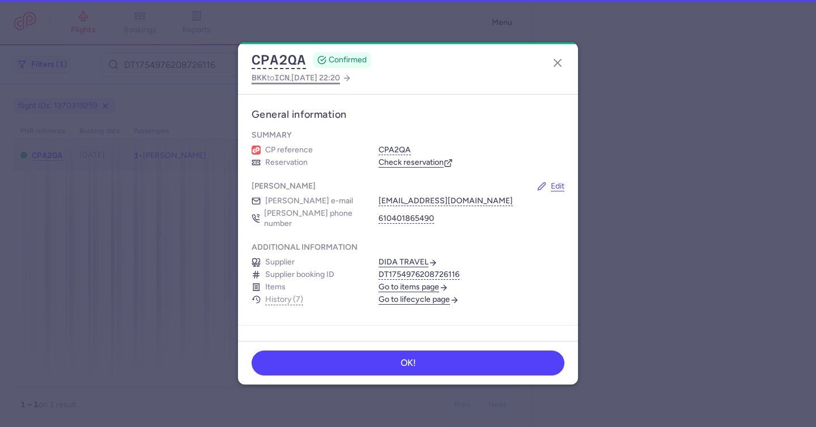
select select "days"
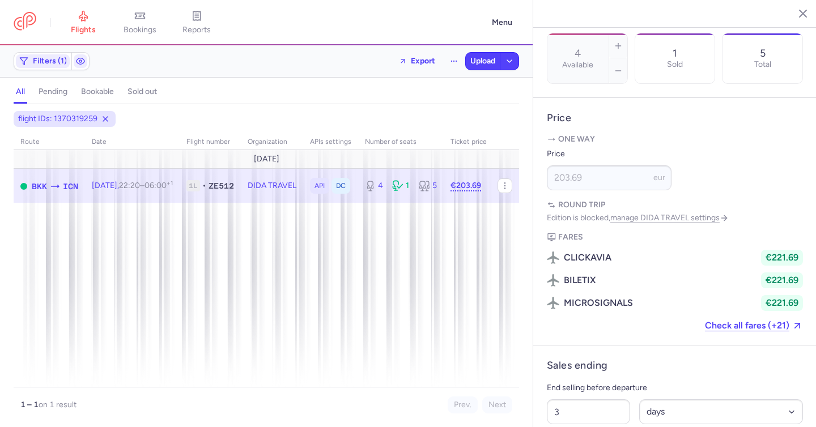
scroll to position [865, 0]
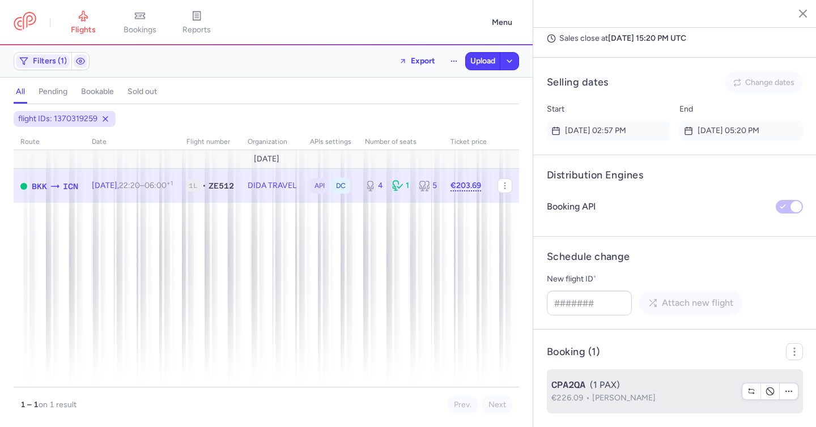
click at [620, 390] on div "CPA2QA (1 PAX)" at bounding box center [643, 385] width 184 height 14
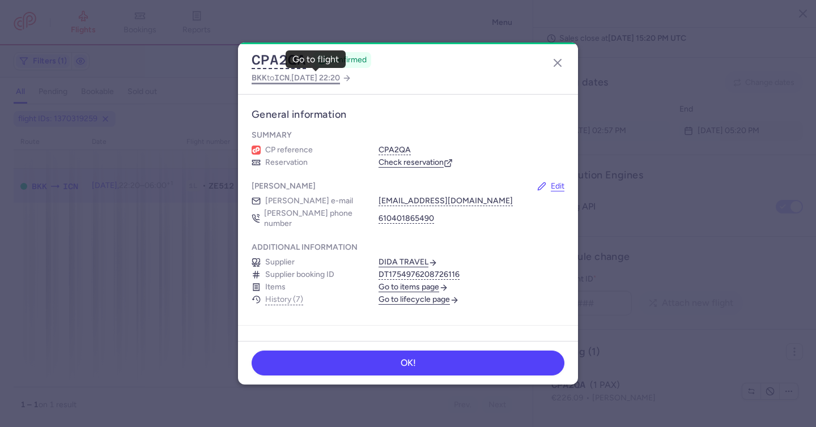
click at [333, 78] on span "2025 Aug 15, 22:20" at bounding box center [315, 78] width 49 height 10
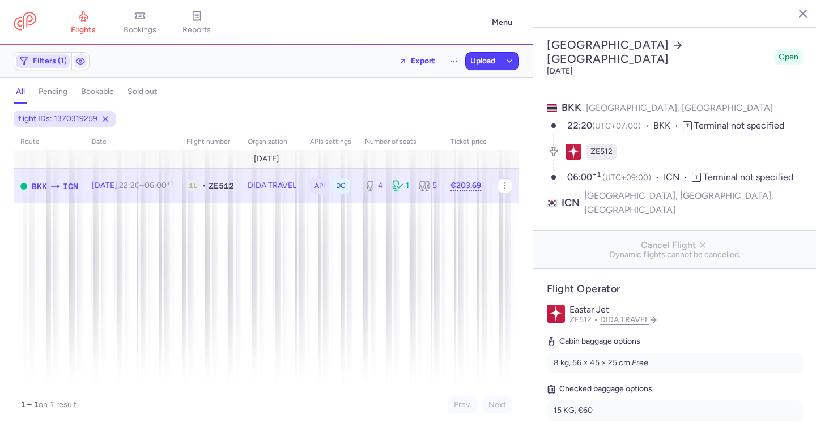
click at [49, 59] on span "Filters (1)" at bounding box center [50, 61] width 34 height 9
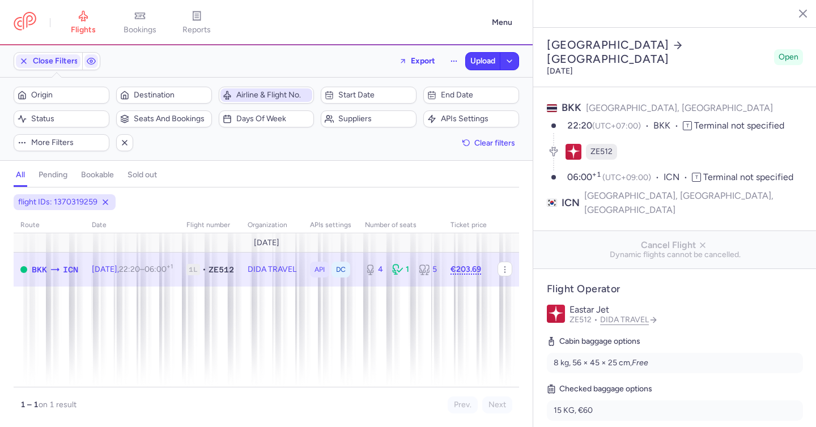
click at [241, 100] on span "Airline & Flight No." at bounding box center [266, 95] width 92 height 14
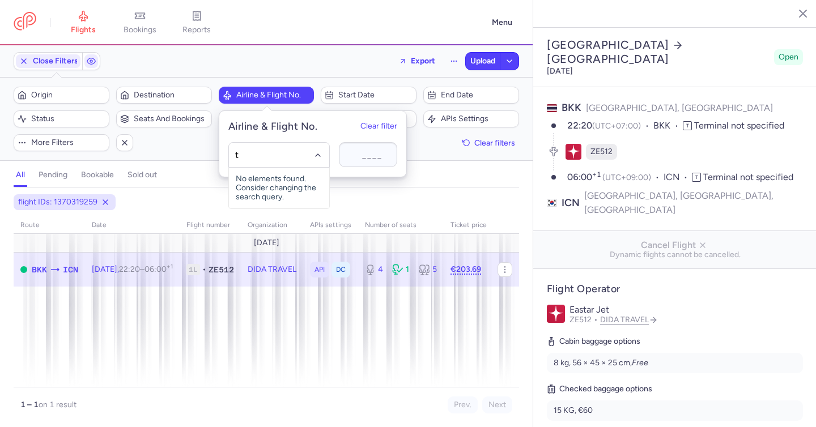
type input "tu"
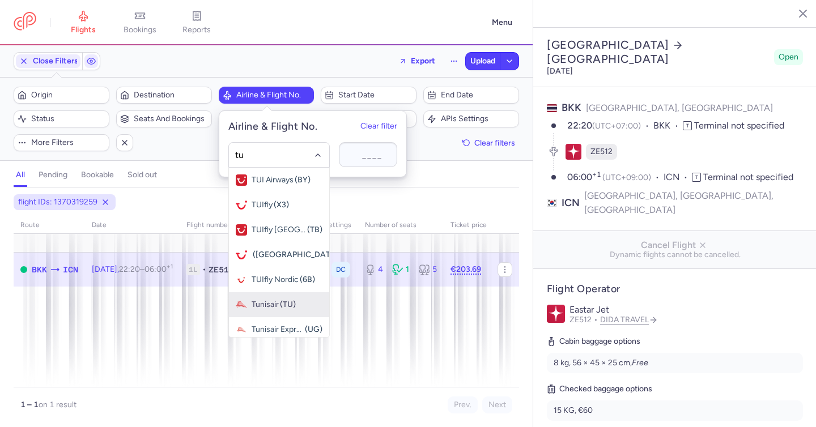
click at [280, 308] on span "(TU)" at bounding box center [288, 304] width 16 height 9
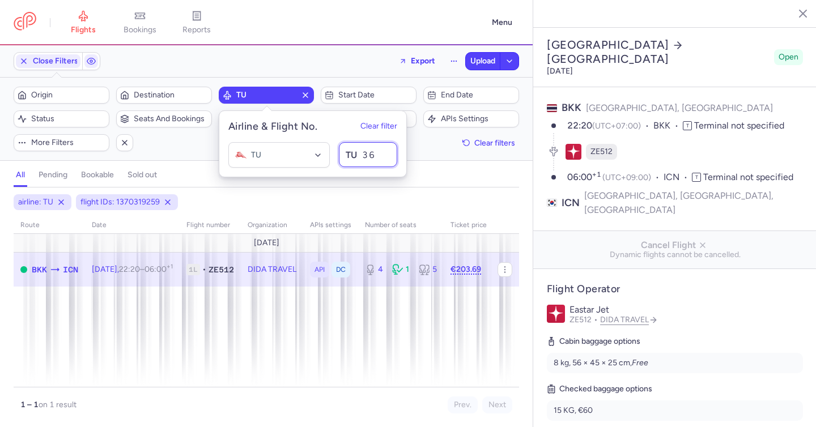
type input "362"
click at [421, 174] on div "all pending bookable sold out" at bounding box center [266, 178] width 505 height 20
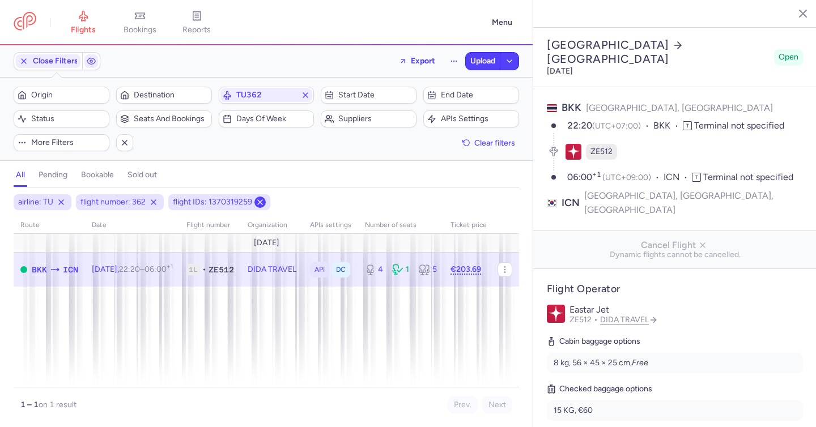
click at [261, 203] on icon at bounding box center [259, 202] width 9 height 9
click at [261, 202] on icon at bounding box center [259, 202] width 9 height 9
click at [258, 205] on icon at bounding box center [259, 202] width 9 height 9
click at [259, 204] on icon at bounding box center [259, 202] width 9 height 9
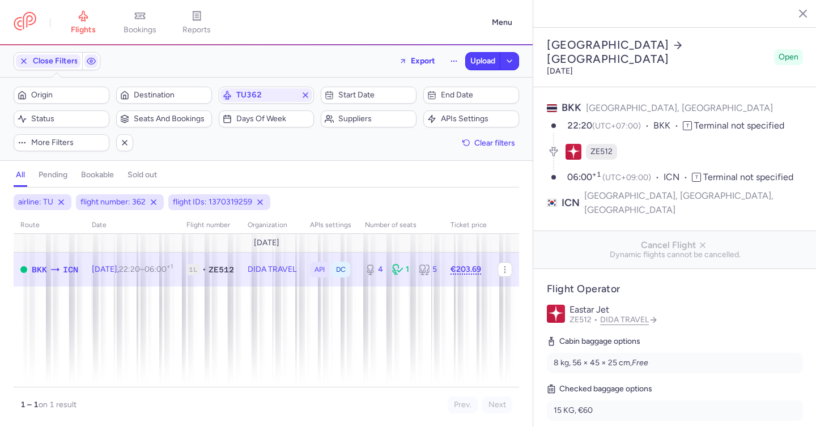
drag, startPoint x: 259, startPoint y: 204, endPoint x: 240, endPoint y: 183, distance: 29.3
click at [259, 205] on icon at bounding box center [259, 202] width 9 height 9
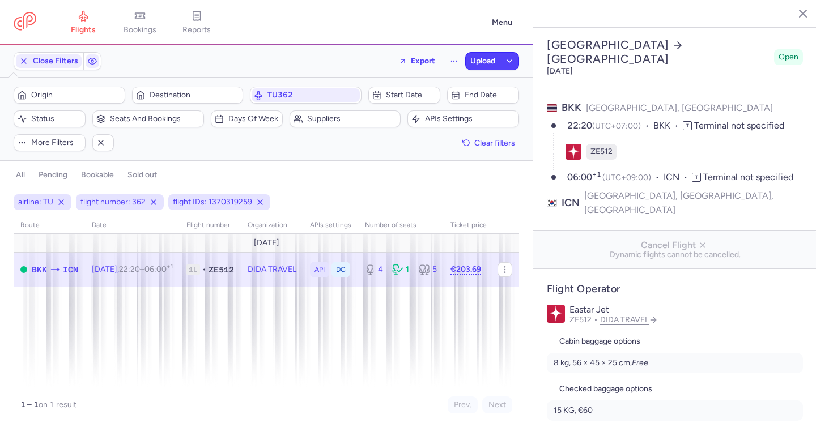
select select "days"
type input "4"
type input "203.69"
type input "3"
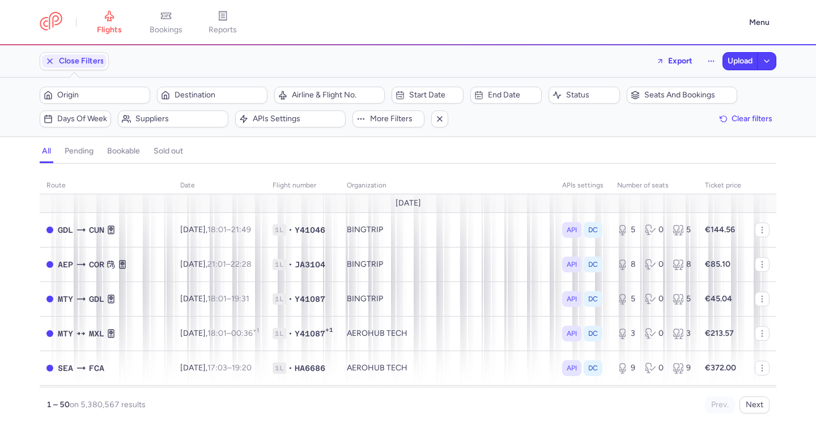
click at [89, 97] on span "Origin" at bounding box center [101, 95] width 89 height 9
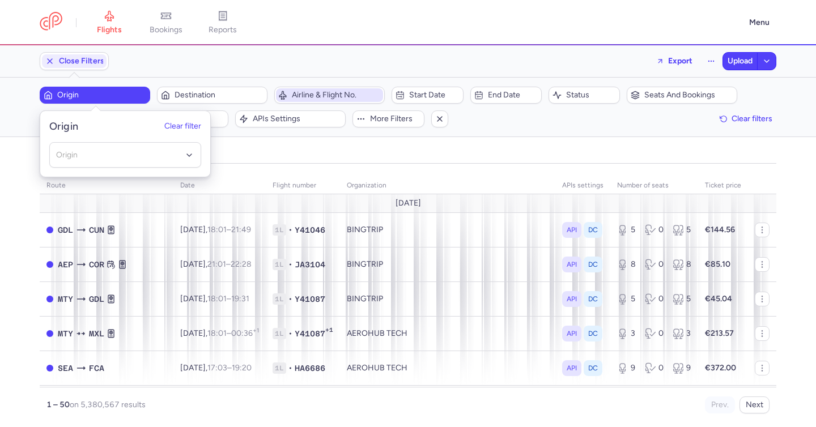
click at [284, 97] on icon "button" at bounding box center [282, 95] width 9 height 9
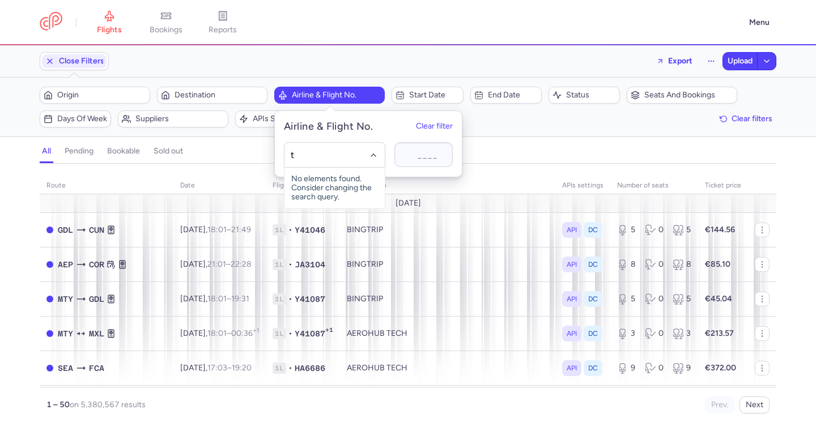
type input "tu"
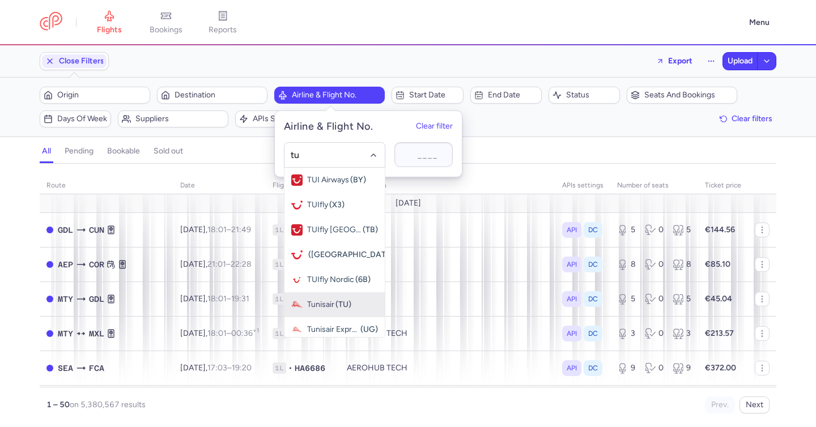
click at [335, 301] on span "(TU)" at bounding box center [343, 304] width 16 height 9
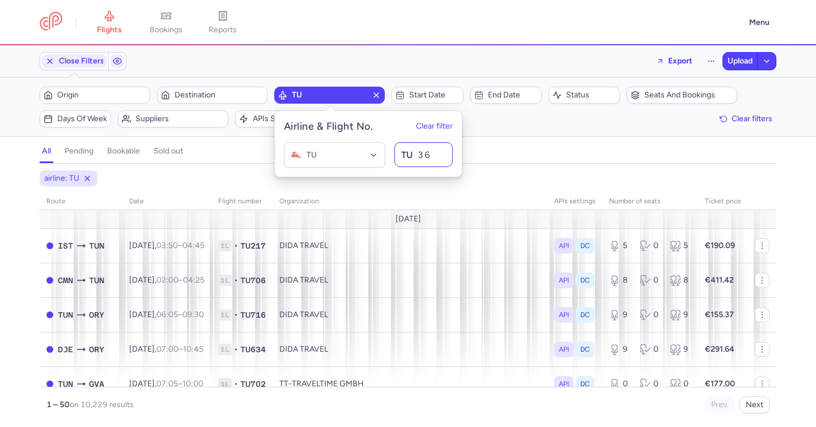
type input "362"
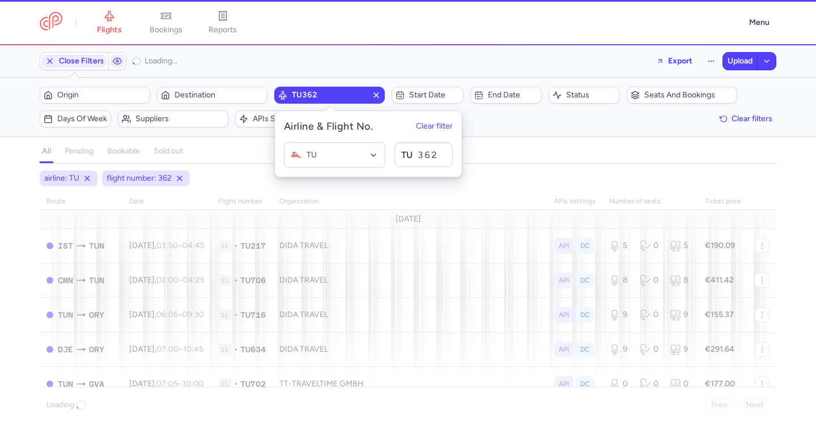
click at [531, 141] on div "all pending bookable sold out 2" at bounding box center [408, 151] width 736 height 24
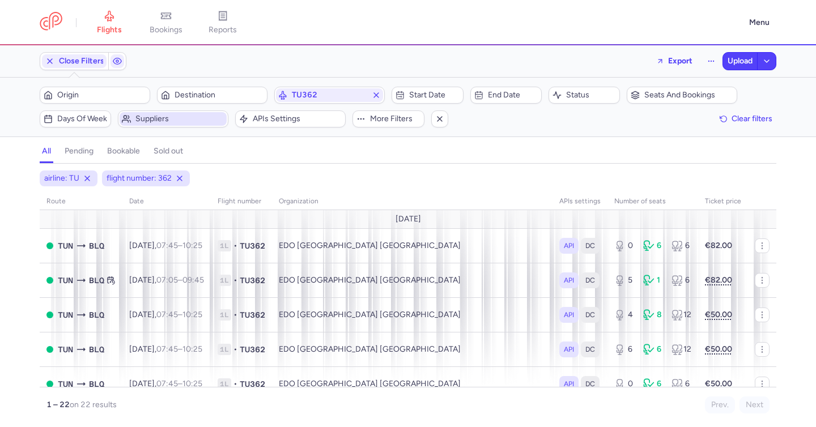
click at [193, 118] on span "Suppliers" at bounding box center [179, 118] width 89 height 9
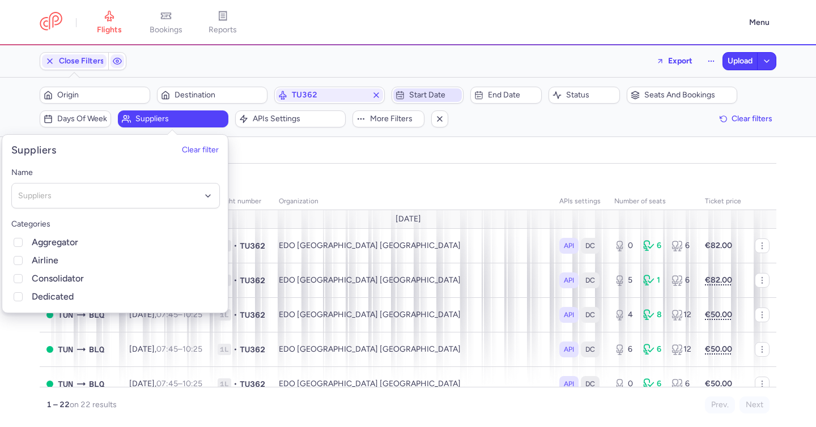
click at [429, 94] on span "Start date" at bounding box center [434, 95] width 50 height 9
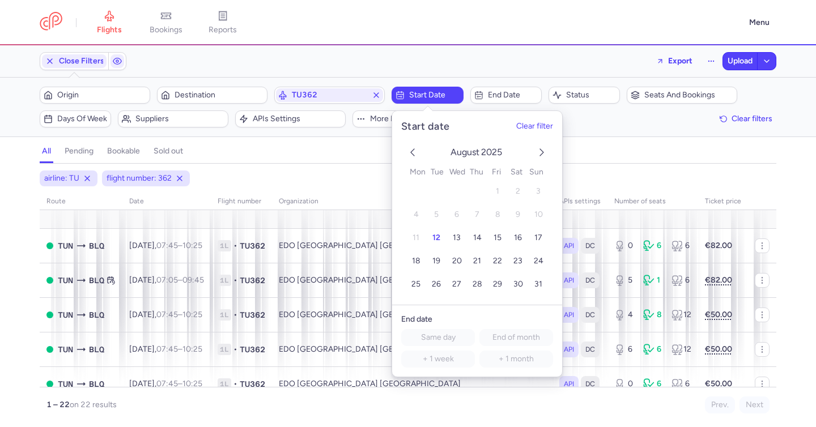
click at [543, 150] on icon "next month" at bounding box center [542, 153] width 14 height 14
click at [474, 238] on span "18" at bounding box center [477, 238] width 8 height 10
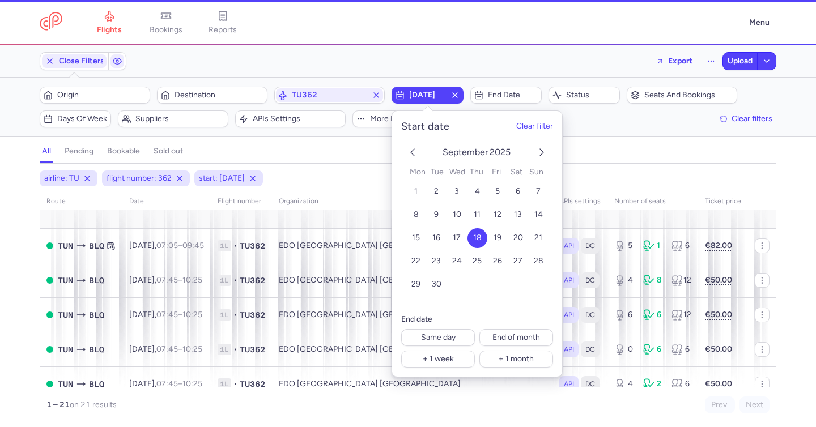
click at [355, 180] on div "airline: TU flight number: 362 start: 2025-09-18" at bounding box center [407, 178] width 741 height 20
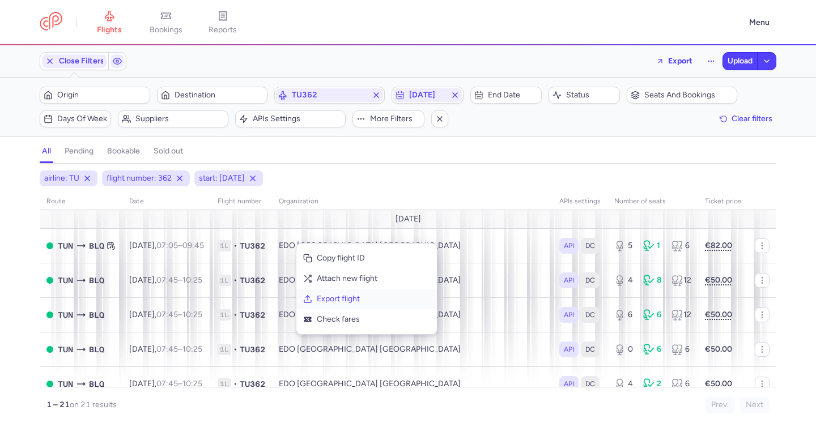
click at [356, 301] on span "Export flight" at bounding box center [373, 298] width 113 height 11
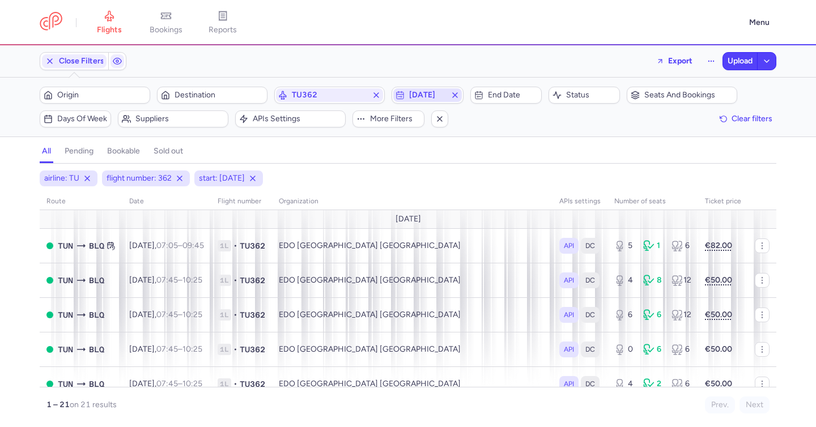
click at [420, 92] on span "2025-09-18" at bounding box center [427, 95] width 36 height 9
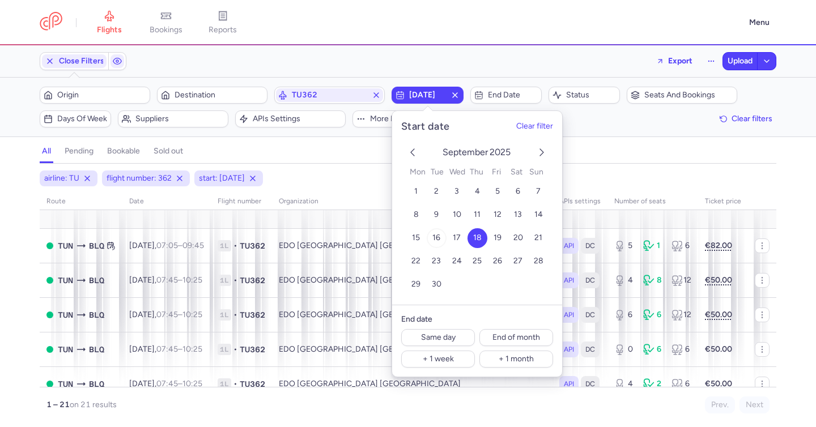
click at [432, 240] on span "16" at bounding box center [436, 238] width 8 height 10
click at [329, 147] on div "all pending bookable sold out" at bounding box center [408, 154] width 736 height 20
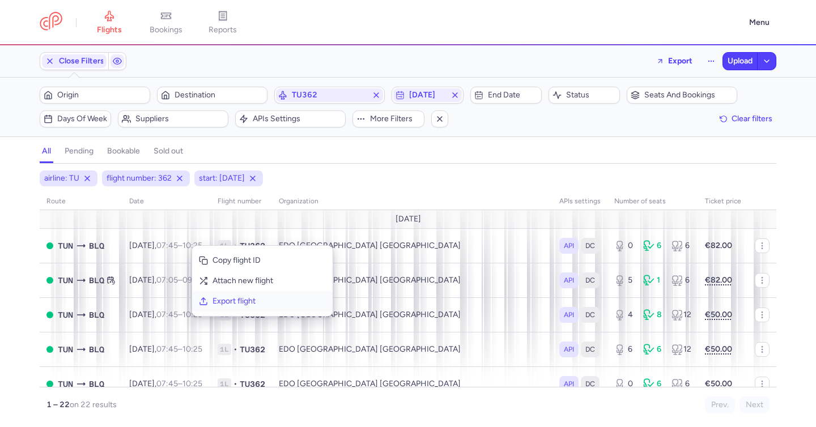
click at [262, 302] on span "Export flight" at bounding box center [268, 301] width 113 height 11
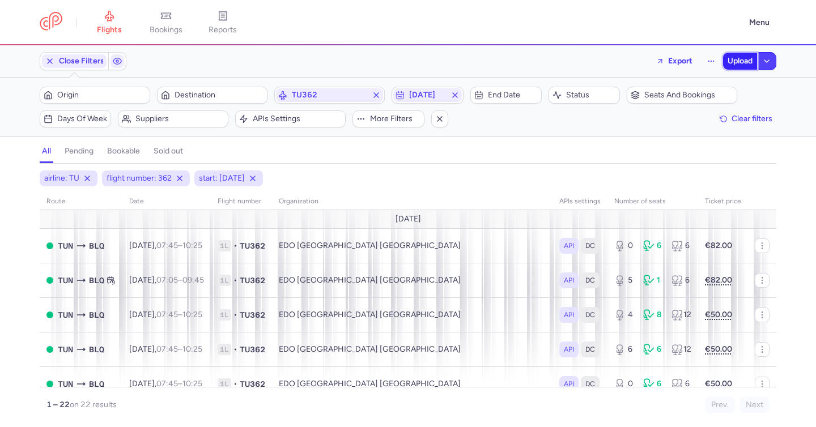
click at [732, 61] on span "Upload" at bounding box center [739, 61] width 25 height 9
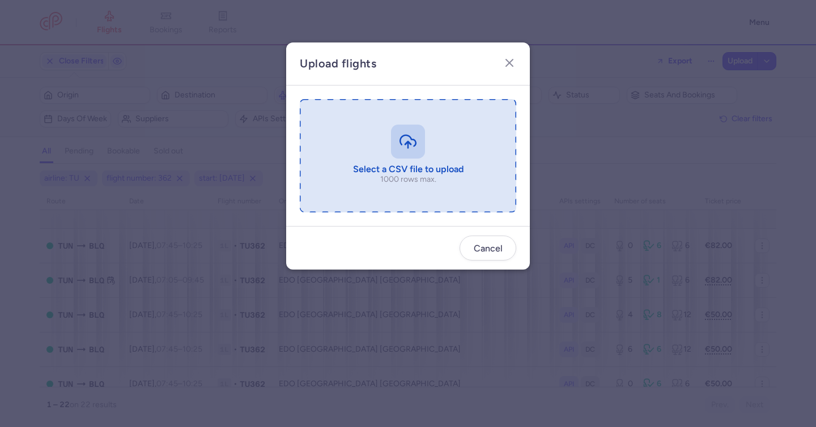
drag, startPoint x: 474, startPoint y: 133, endPoint x: 443, endPoint y: 136, distance: 30.8
click at [446, 136] on input "file" at bounding box center [408, 155] width 216 height 113
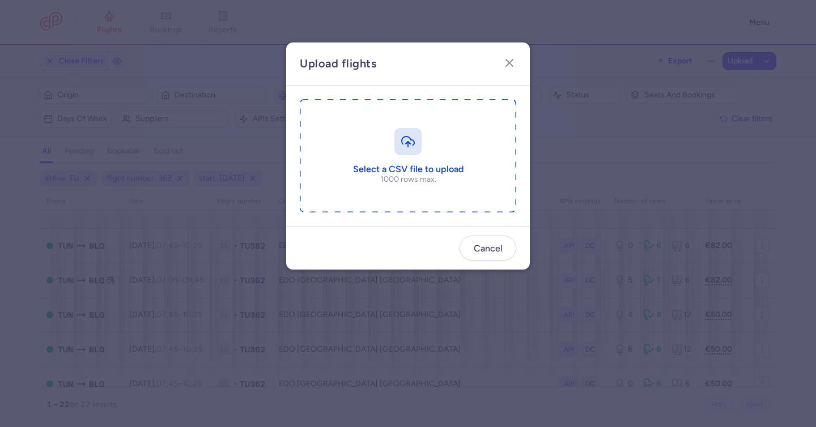
type input "C:\fakepath\export_flight_TU362_20250812,1151 2.csv"
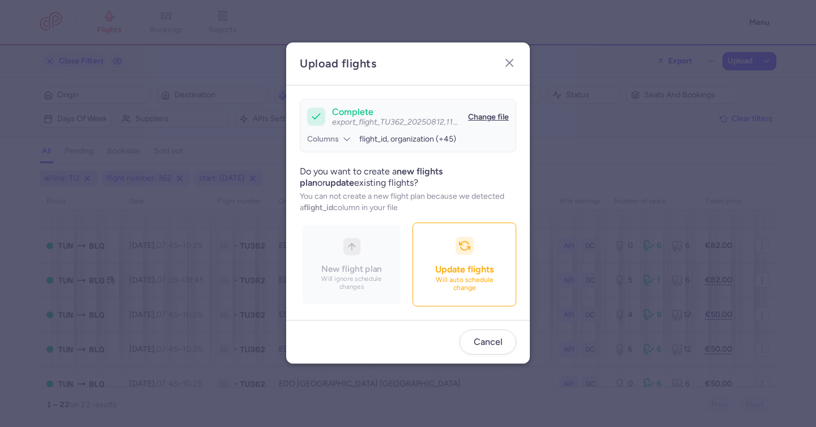
click at [502, 295] on button "Update flights Will auto schedule change" at bounding box center [464, 265] width 104 height 84
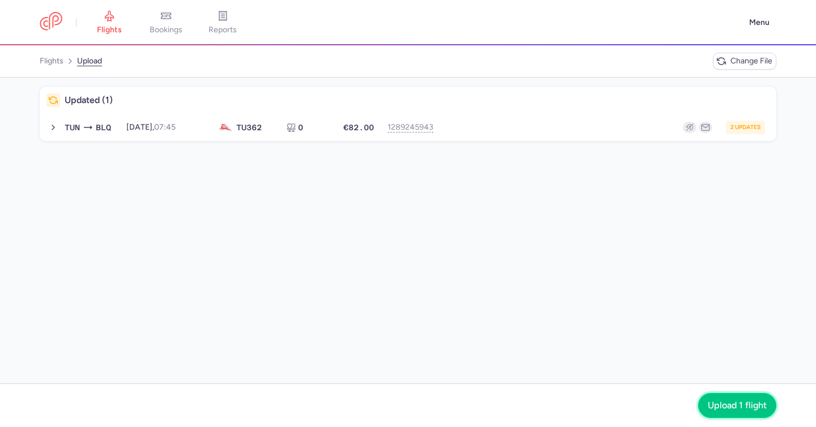
click at [750, 406] on span "Upload 1 flight" at bounding box center [736, 405] width 59 height 10
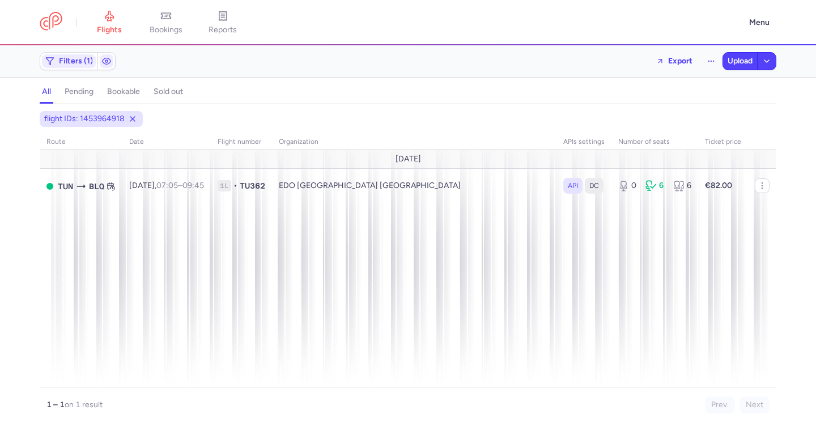
click at [731, 74] on div "Filters (1) Export Upload" at bounding box center [407, 61] width 745 height 27
click at [730, 61] on span "Upload" at bounding box center [739, 61] width 25 height 9
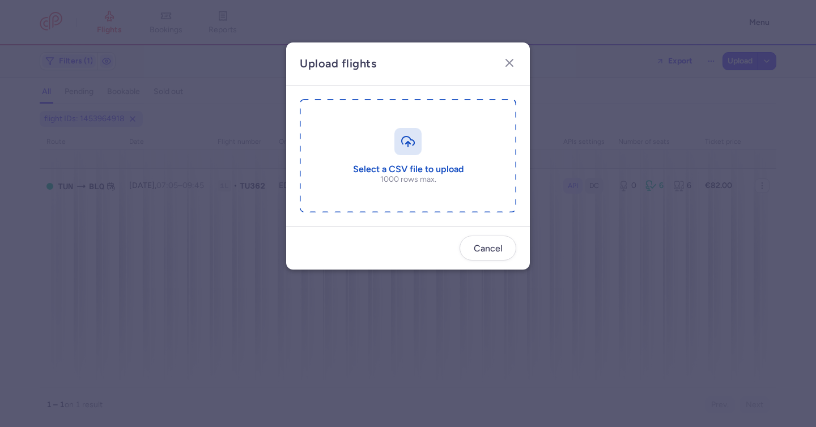
click at [400, 139] on input "file" at bounding box center [408, 155] width 216 height 113
type input "C:\fakepath\export_flight_IZ415_20250812,1242.csv"
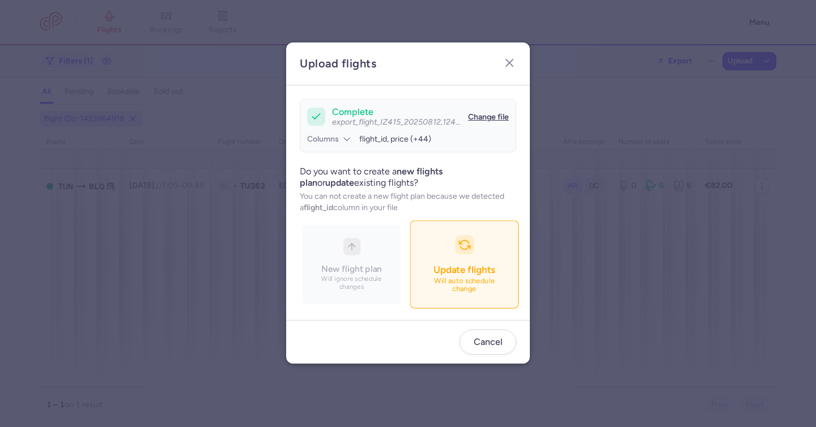
click at [464, 257] on button "Update flights Will auto schedule change" at bounding box center [463, 265] width 109 height 88
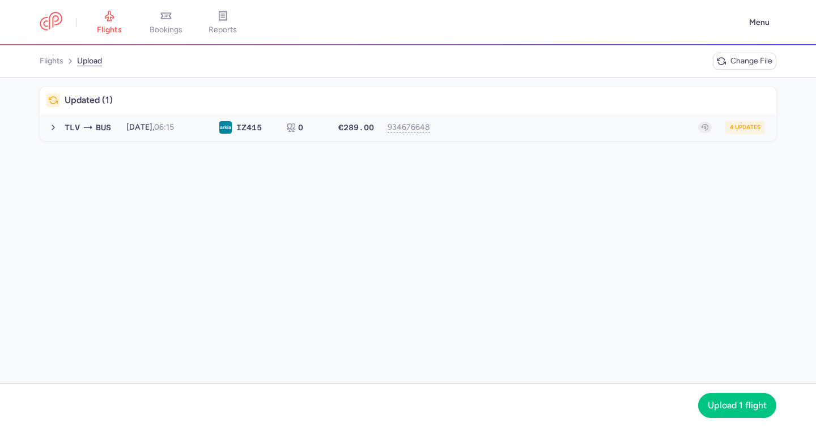
click at [502, 130] on div "4 updates" at bounding box center [603, 128] width 324 height 14
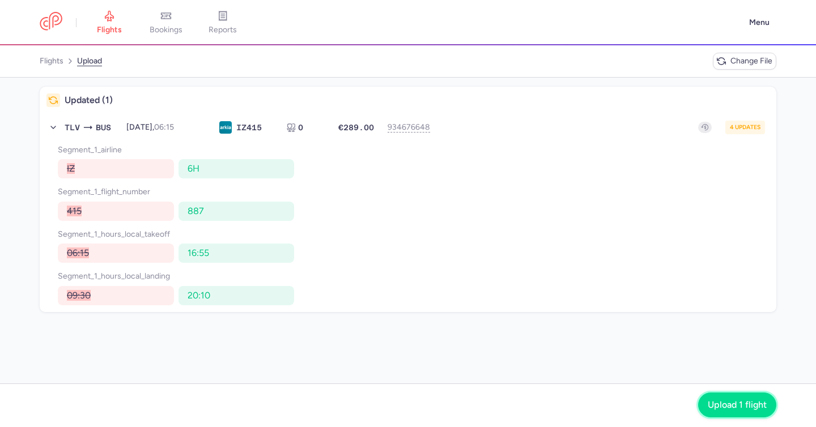
click at [740, 412] on button "Upload 1 flight" at bounding box center [737, 404] width 78 height 25
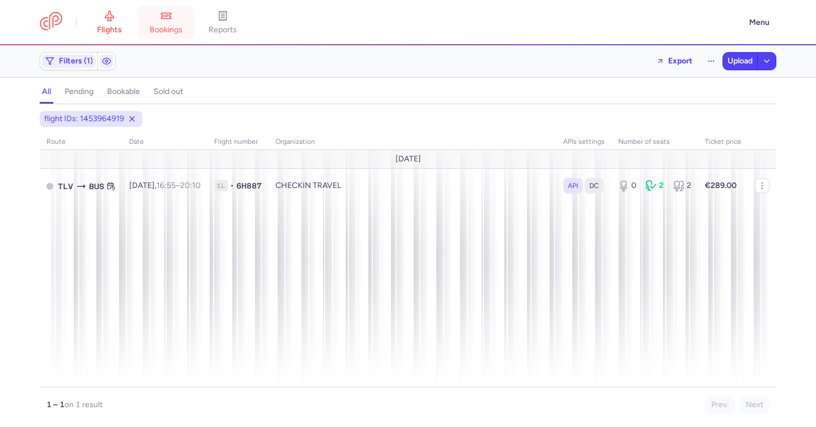
click at [175, 16] on link "bookings" at bounding box center [166, 22] width 57 height 25
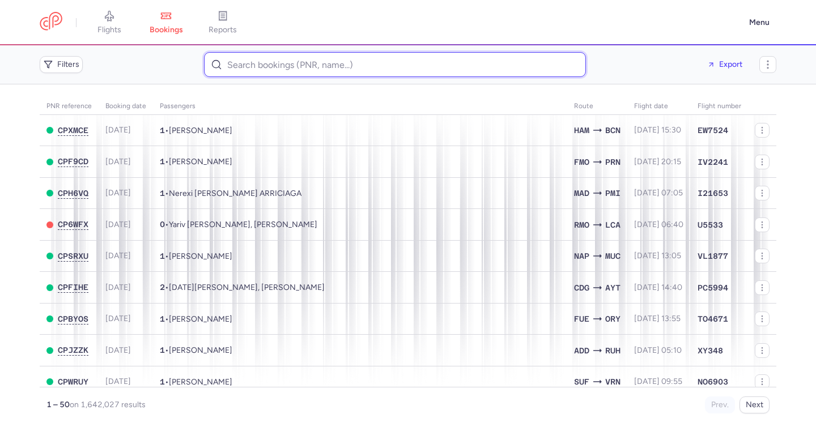
click at [302, 70] on input at bounding box center [395, 64] width 382 height 25
paste input "CPUINE"
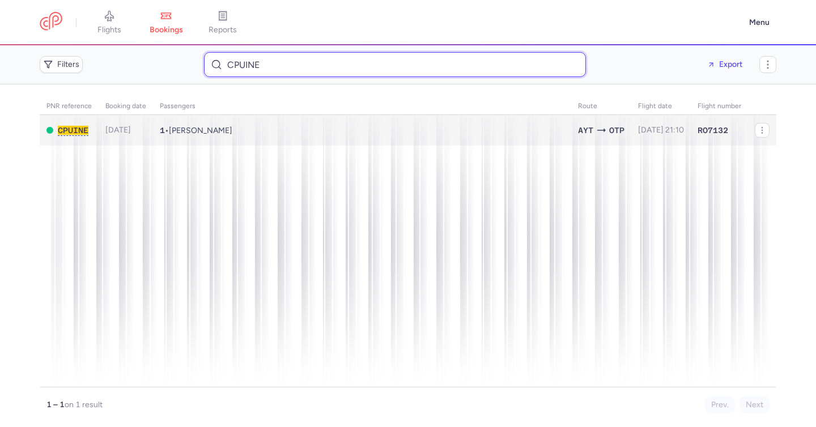
type input "CPUINE"
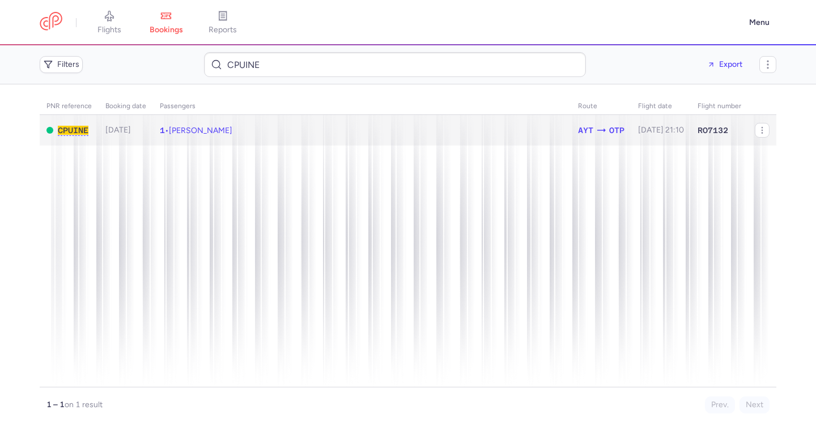
click at [232, 129] on span "Maria SMARANDA" at bounding box center [200, 131] width 63 height 10
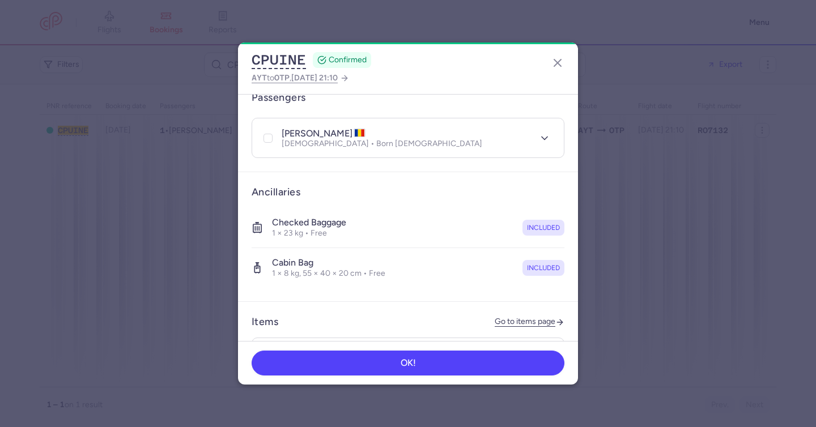
scroll to position [150, 0]
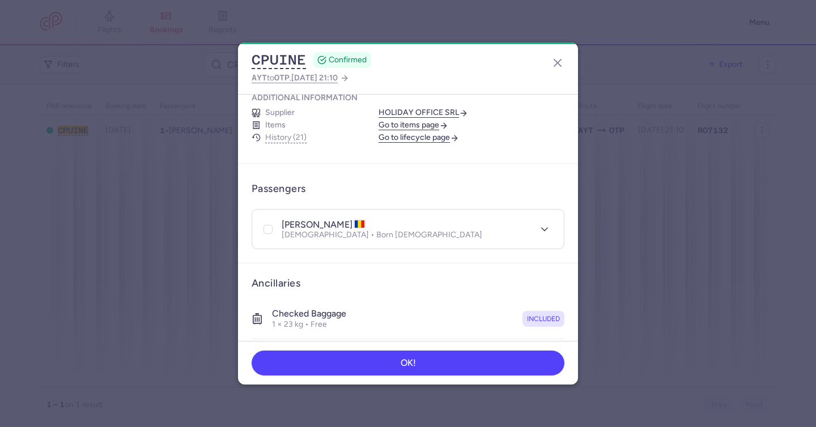
click at [432, 133] on link "Go to lifecycle page" at bounding box center [418, 138] width 80 height 10
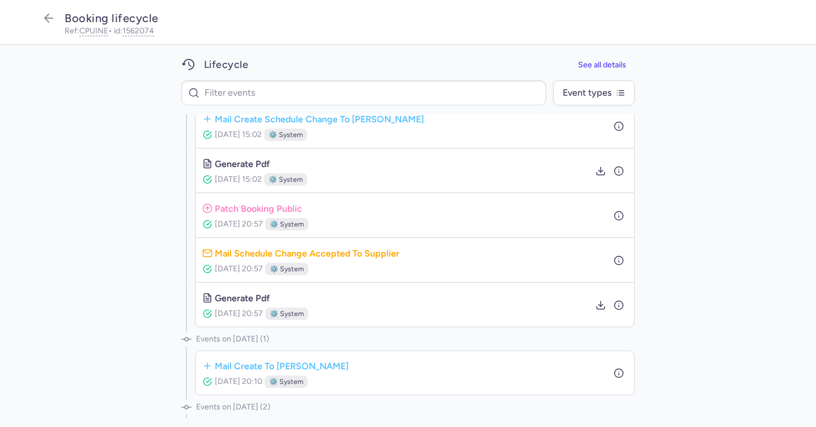
scroll to position [615, 0]
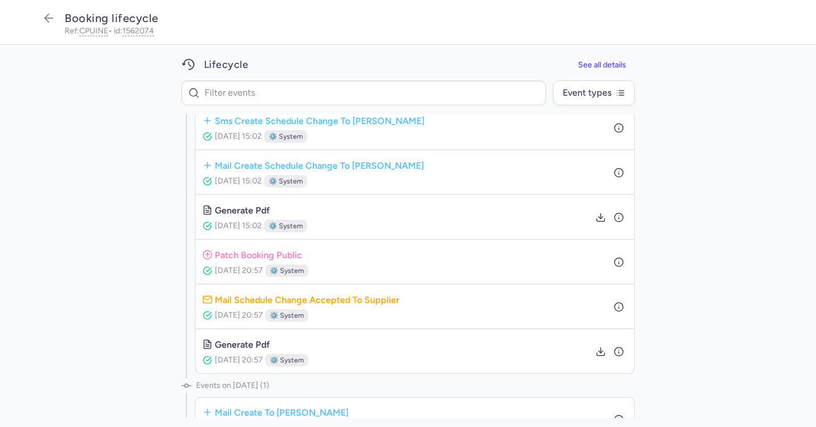
click at [304, 269] on span "⚙️ system" at bounding box center [287, 270] width 34 height 11
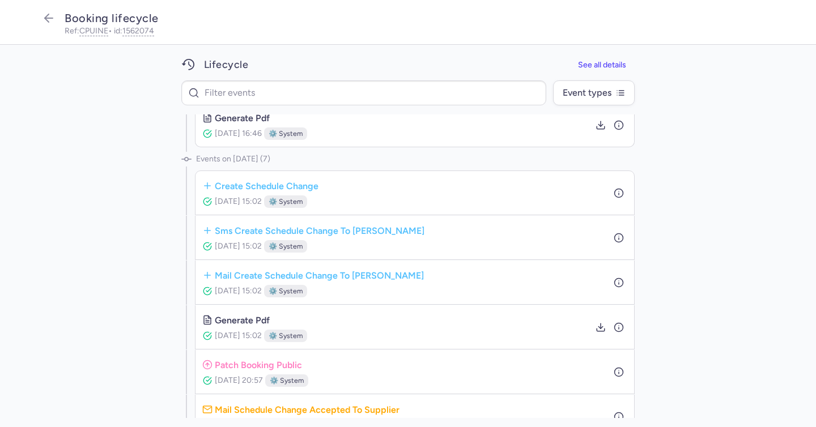
scroll to position [500, 0]
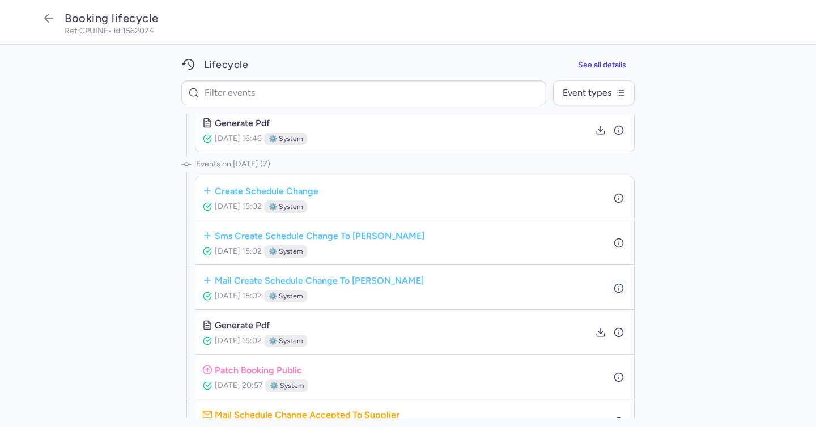
click at [613, 285] on icon "button" at bounding box center [618, 288] width 10 height 10
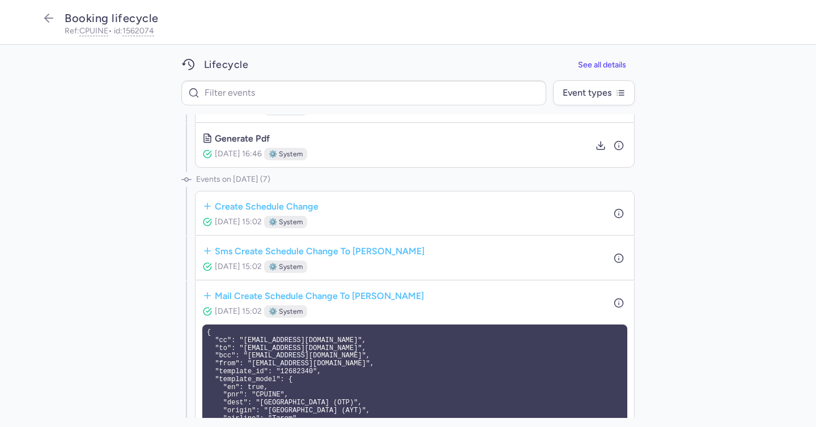
scroll to position [484, 0]
click at [613, 304] on icon "button" at bounding box center [618, 303] width 10 height 10
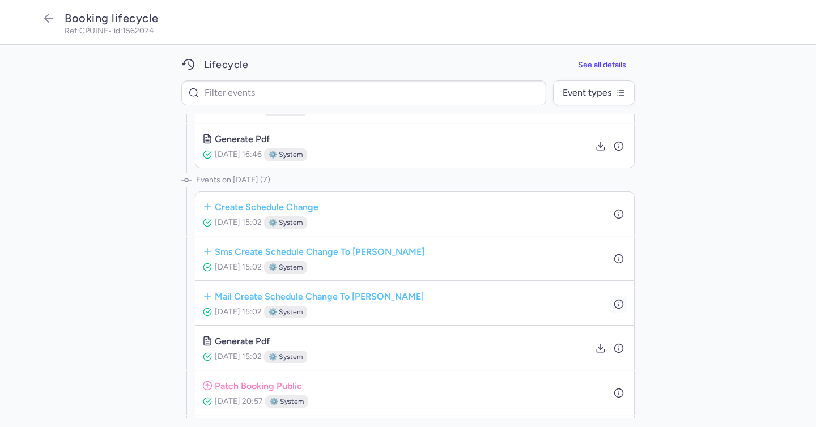
click at [613, 304] on icon "button" at bounding box center [618, 303] width 10 height 10
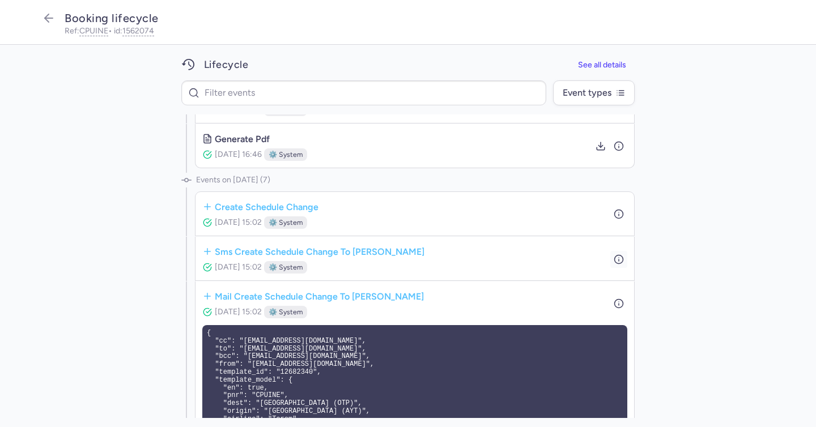
click at [613, 257] on icon "button" at bounding box center [618, 259] width 10 height 10
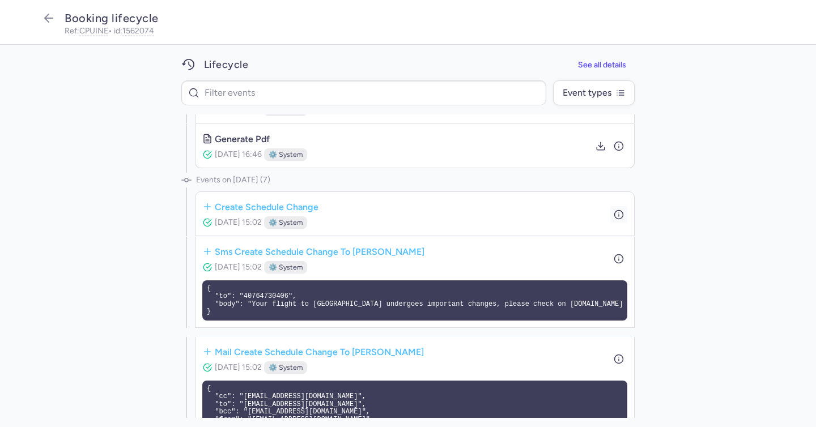
click at [613, 217] on icon "button" at bounding box center [618, 214] width 10 height 10
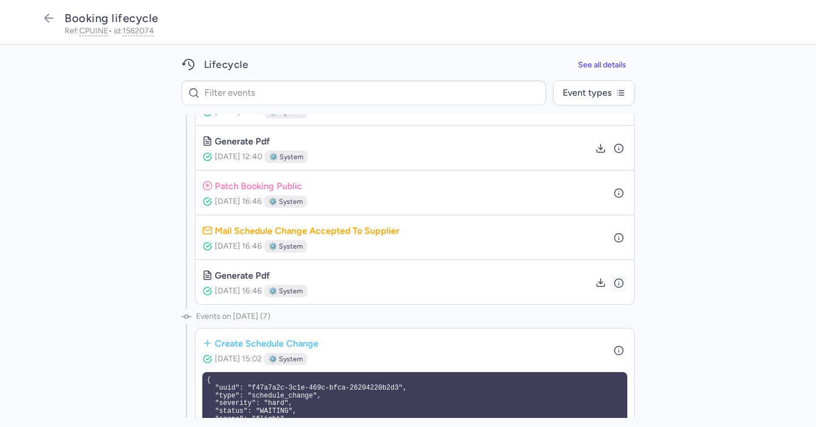
scroll to position [347, 0]
click at [614, 237] on icon "button" at bounding box center [618, 238] width 10 height 10
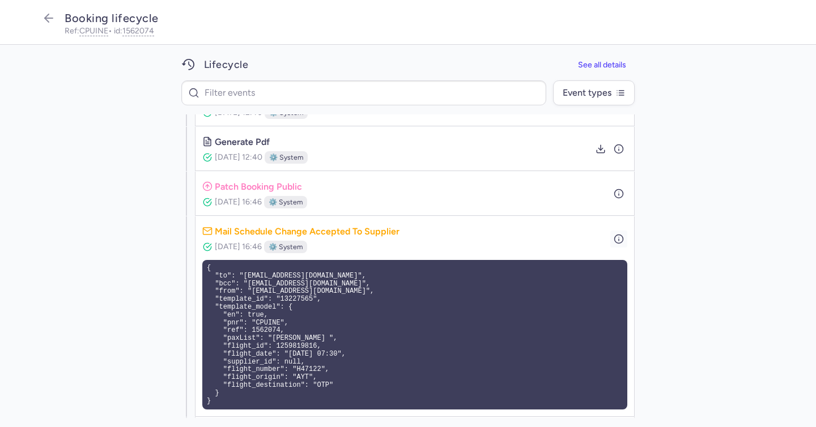
click at [614, 237] on icon "button" at bounding box center [618, 238] width 10 height 10
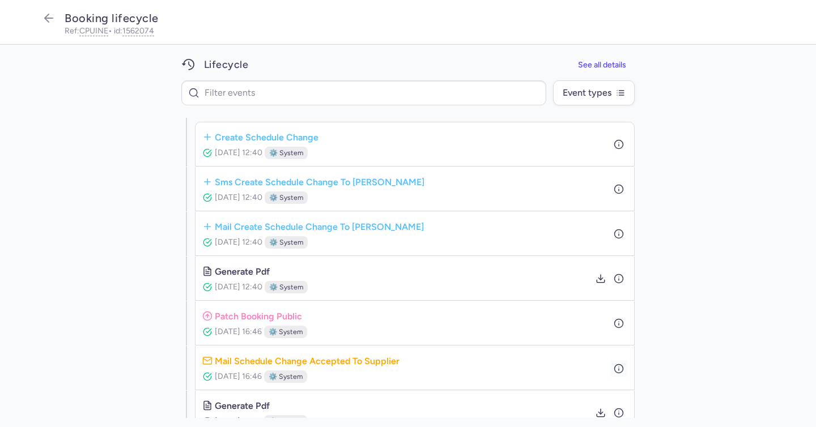
scroll to position [217, 0]
click at [303, 242] on span "⚙️ system" at bounding box center [286, 242] width 34 height 11
click at [262, 242] on span "Jul 03, 2025, 12:40" at bounding box center [239, 243] width 48 height 10
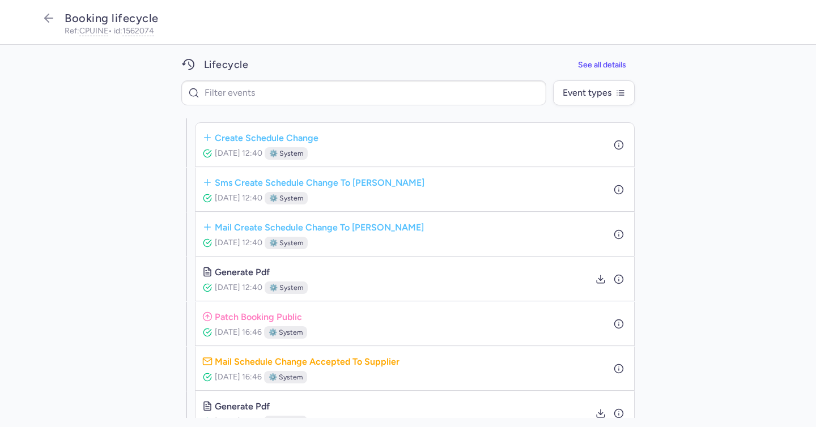
click at [292, 228] on span "mail create schedule change to booker" at bounding box center [319, 227] width 209 height 14
click at [205, 226] on icon at bounding box center [207, 227] width 10 height 10
click at [204, 227] on line at bounding box center [207, 227] width 6 height 0
click at [604, 84] on button "Event types" at bounding box center [594, 92] width 82 height 25
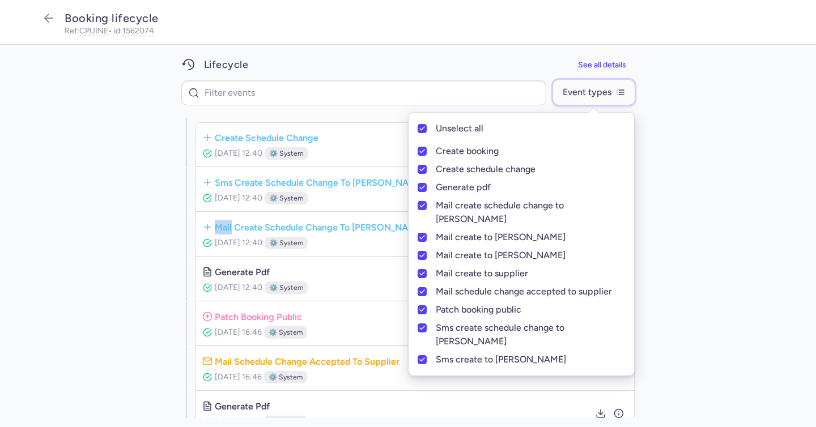
click at [604, 84] on button "Event types" at bounding box center [594, 92] width 82 height 25
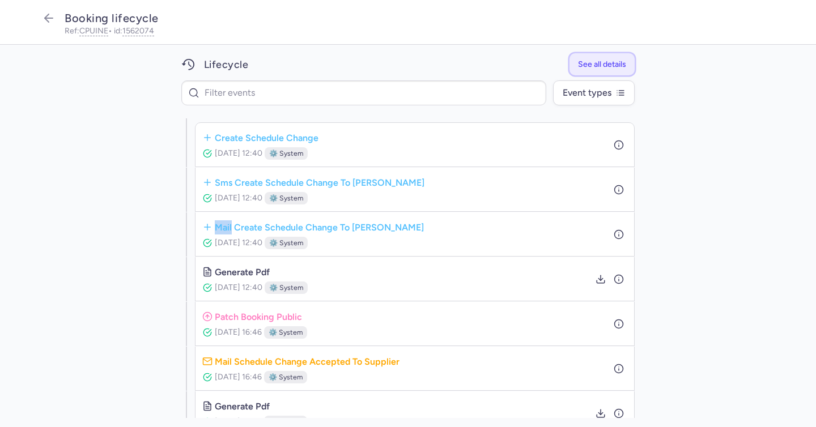
click at [599, 67] on span "See all details" at bounding box center [602, 64] width 48 height 8
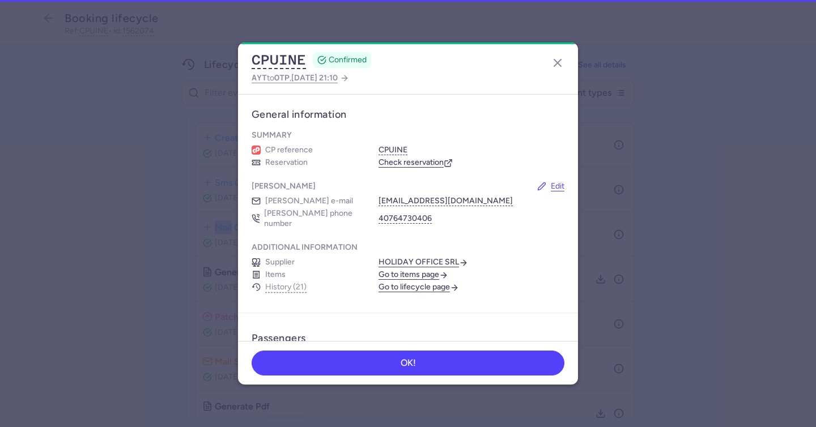
scroll to position [237, 0]
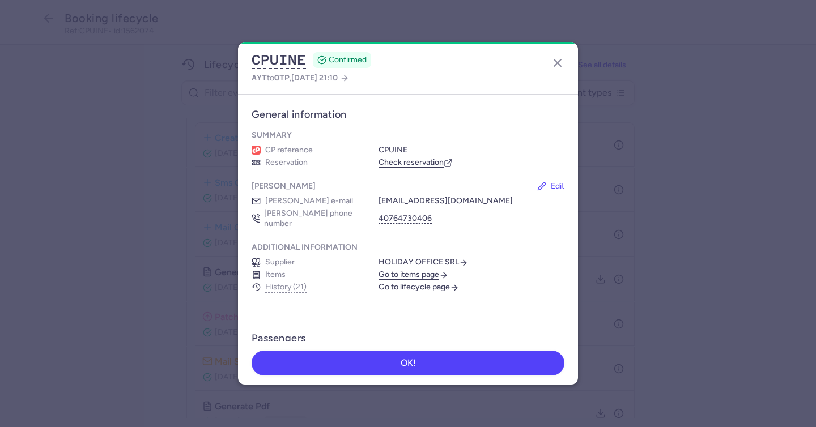
click at [560, 62] on icon "button" at bounding box center [558, 63] width 14 height 14
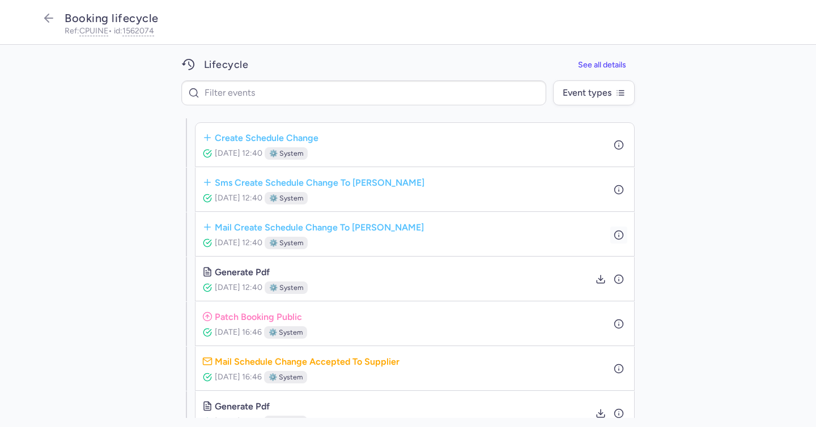
click at [615, 232] on icon "button" at bounding box center [618, 234] width 10 height 10
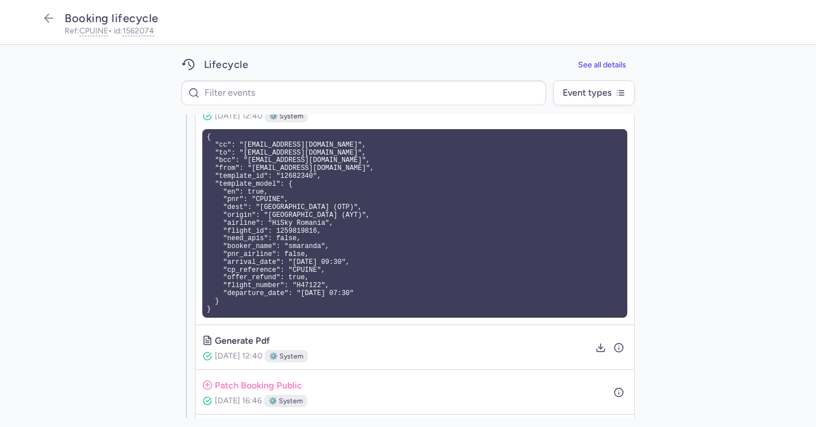
scroll to position [379, 0]
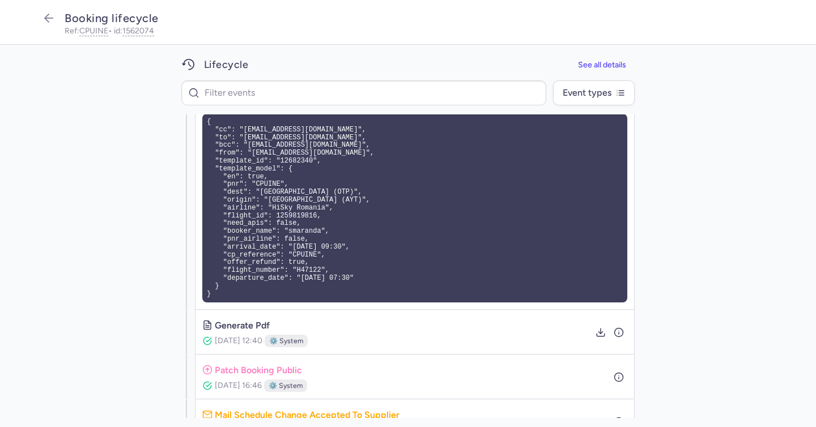
click at [266, 184] on pre "{ "cc": "support@citizenplane.com", "to": "stircu.valentina@redcommon.com", "bc…" at bounding box center [414, 208] width 425 height 189
copy pre "CPUINE"
drag, startPoint x: 360, startPoint y: 249, endPoint x: 289, endPoint y: 248, distance: 71.4
click at [289, 248] on pre "{ "cc": "support@citizenplane.com", "to": "stircu.valentina@redcommon.com", "bc…" at bounding box center [414, 208] width 425 height 189
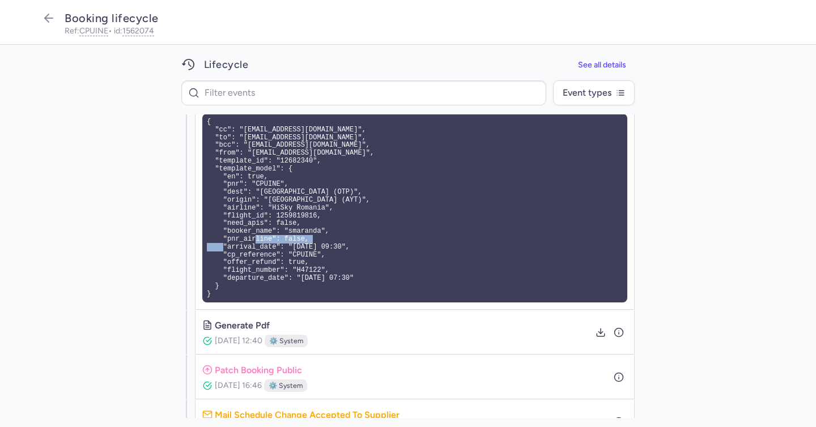
copy pre "2025-08-11, 09:30""
click at [665, 100] on div "Lifecycle See all details Event types" at bounding box center [408, 84] width 816 height 61
click at [612, 87] on span "Event types" at bounding box center [593, 92] width 62 height 10
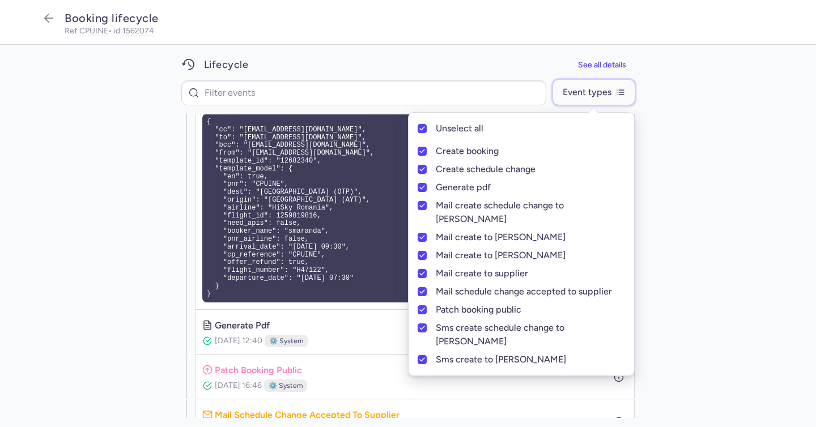
drag, startPoint x: 613, startPoint y: 87, endPoint x: 623, endPoint y: 100, distance: 16.5
click at [613, 87] on button "Event types" at bounding box center [594, 92] width 82 height 25
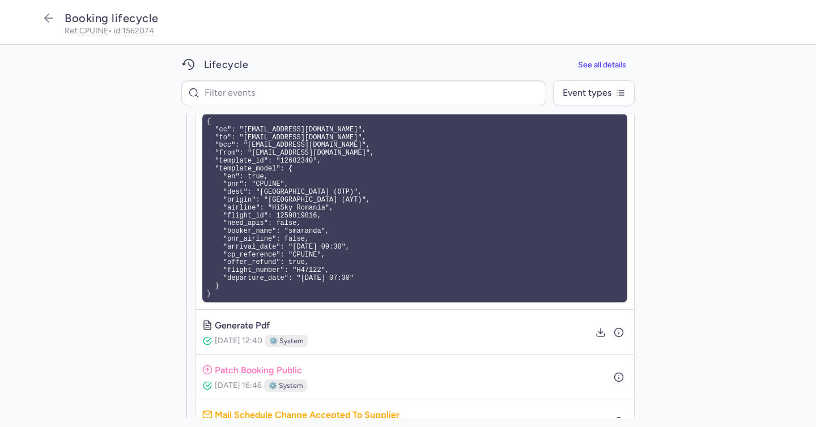
click at [661, 128] on div "create booking Jun 30, 2025, 17:19 ⚙️ system sms create to booker Jun 30, 2025,…" at bounding box center [408, 266] width 816 height 304
click at [149, 151] on div "create booking Jun 30, 2025, 17:19 ⚙️ system sms create to booker Jun 30, 2025,…" at bounding box center [408, 266] width 816 height 304
click at [607, 86] on button "Event types" at bounding box center [594, 92] width 82 height 25
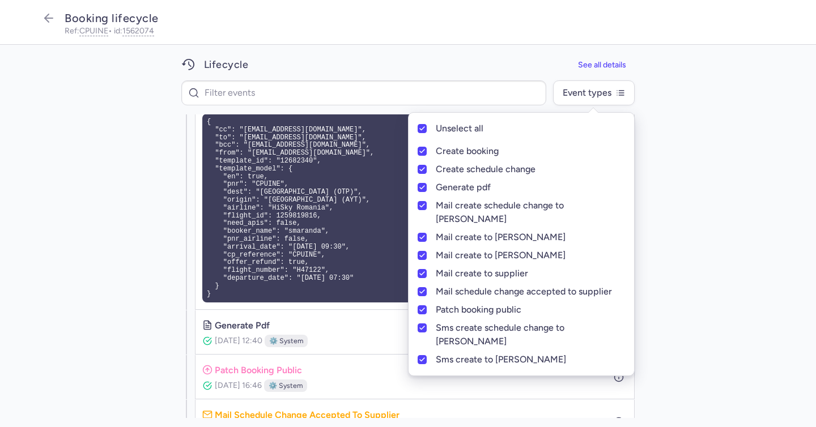
click at [651, 236] on div "create booking Jun 30, 2025, 17:19 ⚙️ system sms create to booker Jun 30, 2025,…" at bounding box center [408, 266] width 816 height 304
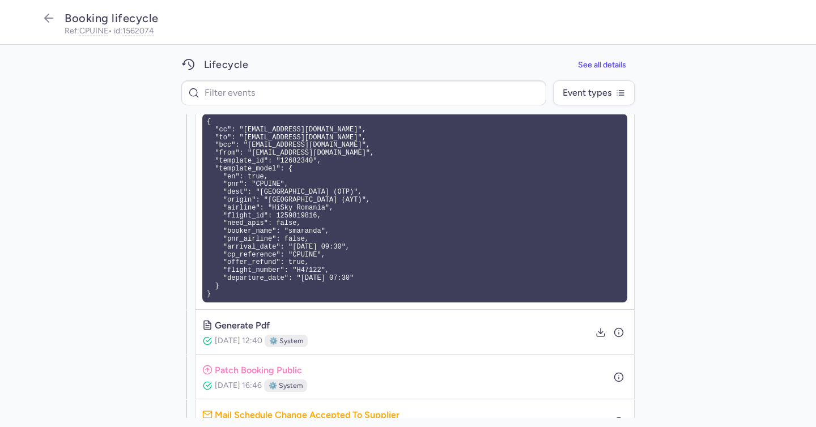
drag, startPoint x: 517, startPoint y: 323, endPoint x: 510, endPoint y: 323, distance: 7.4
click at [514, 323] on div "generate pdf Jul 03, 2025, 12:40 ⚙️ system" at bounding box center [414, 332] width 425 height 30
click at [615, 334] on icon "button" at bounding box center [618, 332] width 10 height 10
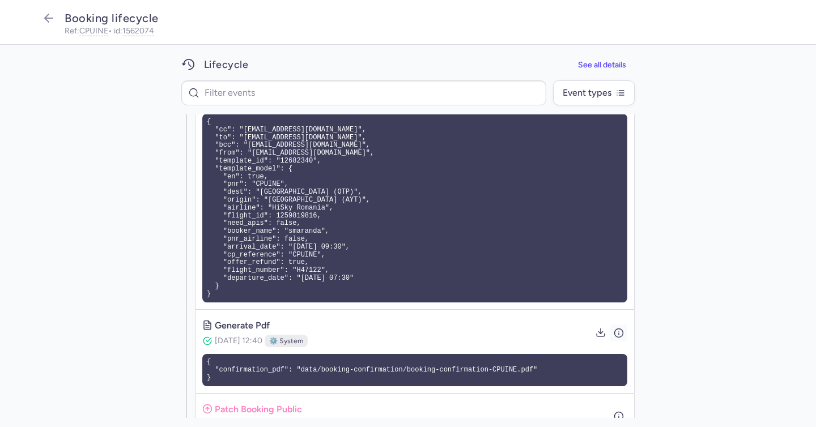
click at [615, 334] on icon "button" at bounding box center [618, 332] width 10 height 10
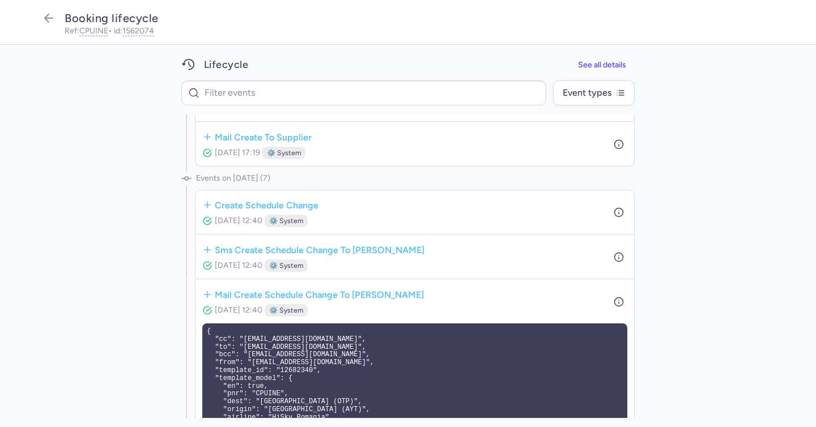
scroll to position [156, 0]
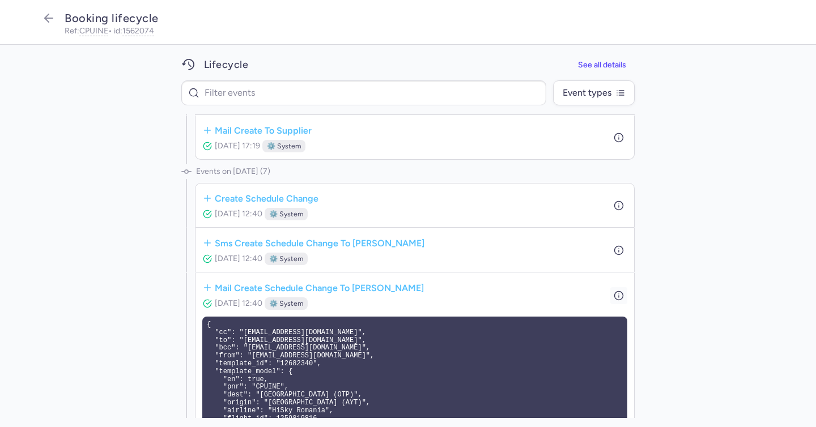
click at [613, 297] on icon "button" at bounding box center [618, 295] width 10 height 10
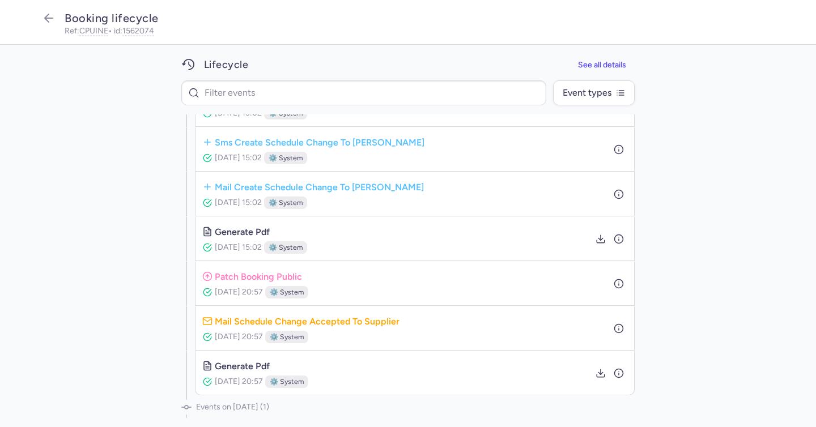
scroll to position [592, 0]
click at [620, 198] on button "button" at bounding box center [618, 195] width 17 height 17
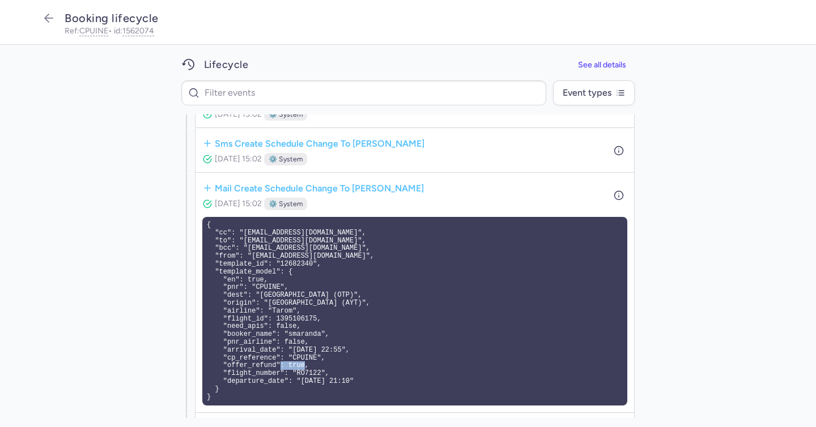
drag, startPoint x: 292, startPoint y: 372, endPoint x: 316, endPoint y: 372, distance: 24.4
click at [316, 372] on pre "{ "cc": "support@citizenplane.com", "to": "stircu.valentina@redcommon.com", "bc…" at bounding box center [414, 311] width 425 height 189
copy pre "RO7122"
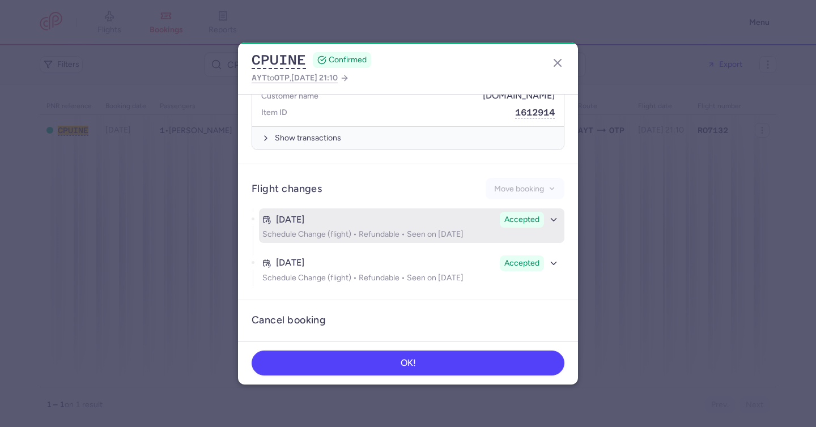
click at [382, 219] on button "[DATE] Accepted Schedule Change (flight) • Refundable • Seen on [DATE]" at bounding box center [411, 225] width 305 height 34
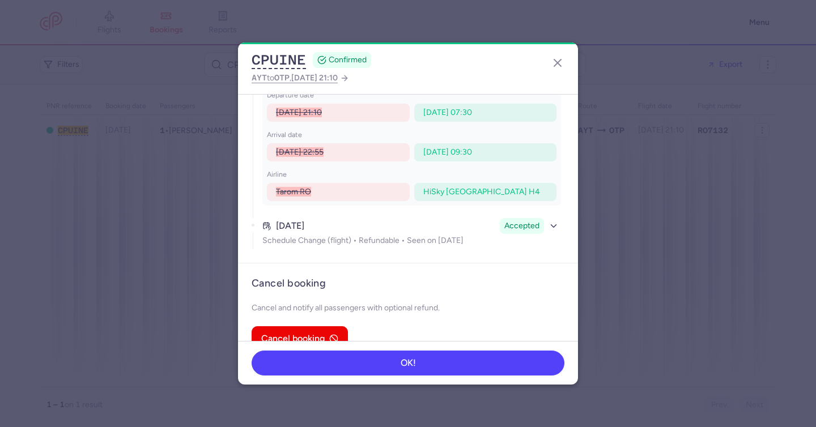
scroll to position [852, 0]
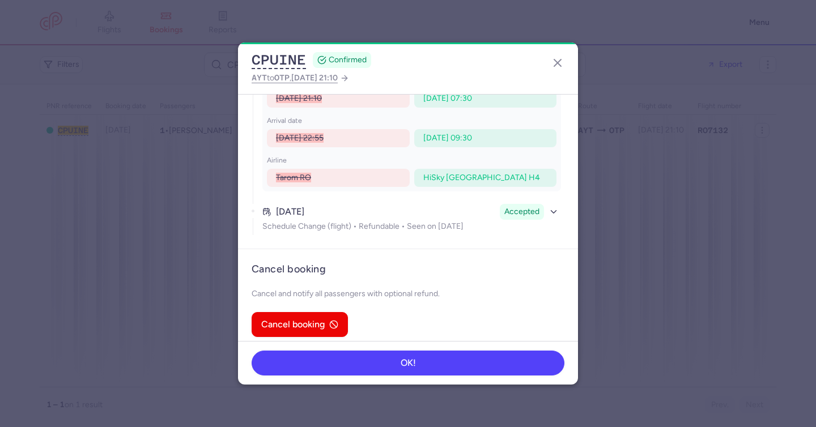
click at [396, 227] on article "Flight changes Move booking [DATE] Accepted Schedule Change (flight) • Refundab…" at bounding box center [408, 79] width 340 height 339
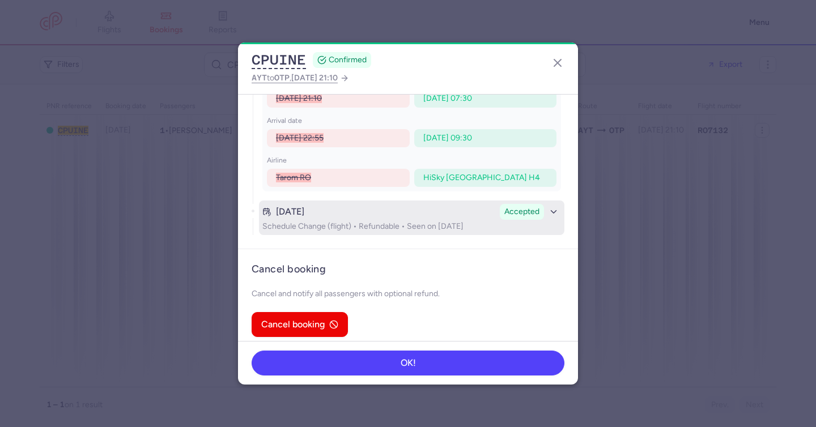
click at [400, 222] on p "Schedule Change (flight) • Refundable • Seen on [DATE]" at bounding box center [411, 226] width 298 height 9
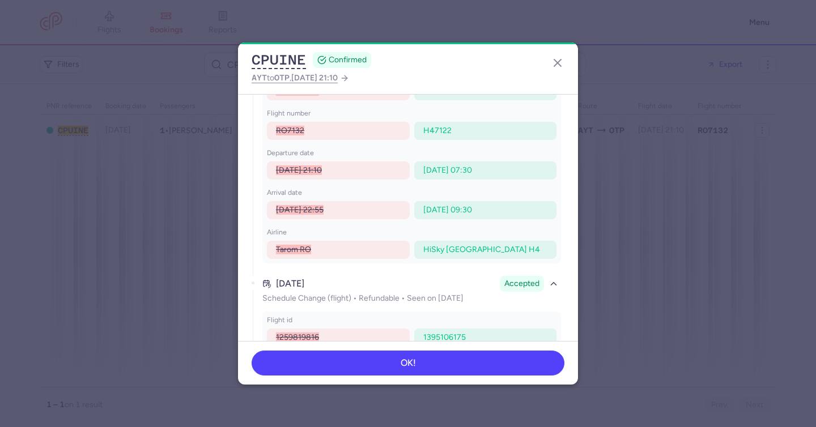
scroll to position [771, 0]
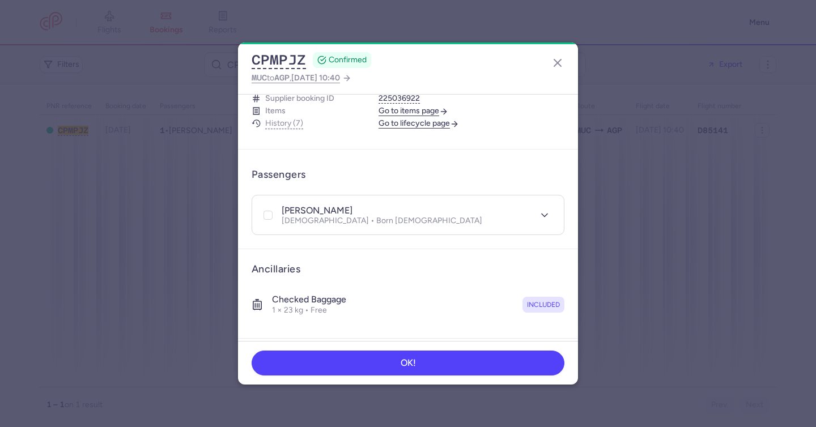
scroll to position [286, 0]
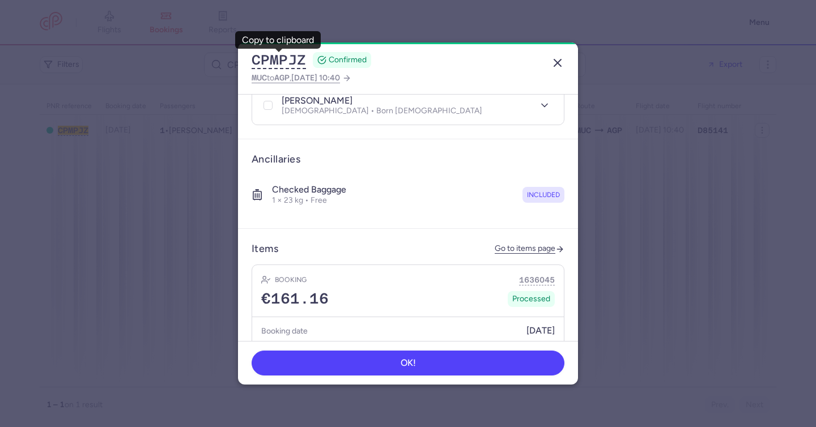
click at [548, 61] on button "button" at bounding box center [557, 63] width 18 height 18
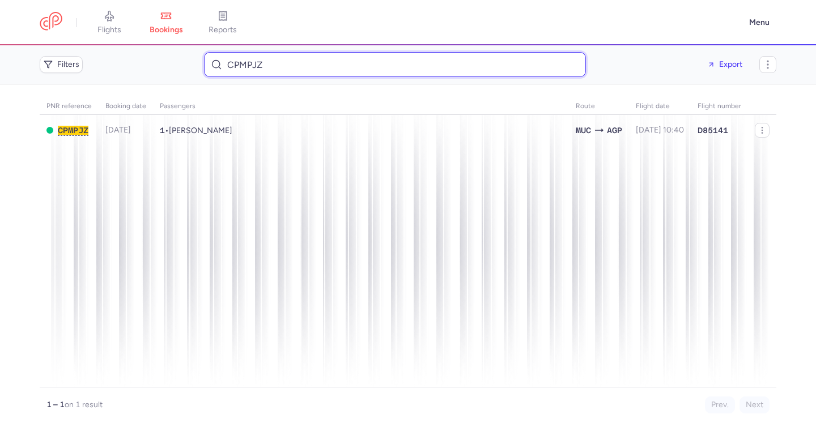
click at [257, 64] on input "CPMPJZ" at bounding box center [395, 64] width 382 height 25
paste input "1449939103"
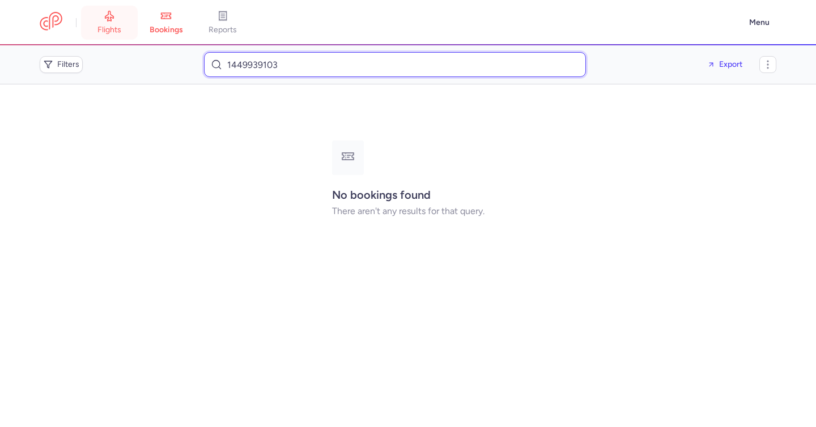
type input "1449939103"
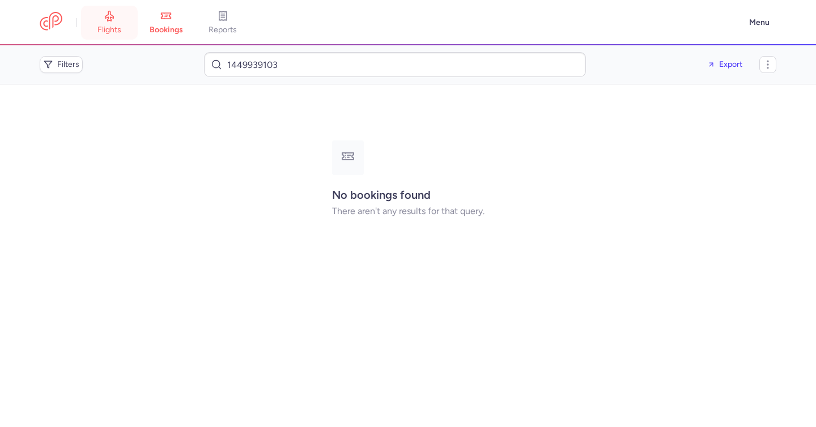
click at [118, 23] on link "flights" at bounding box center [109, 22] width 57 height 25
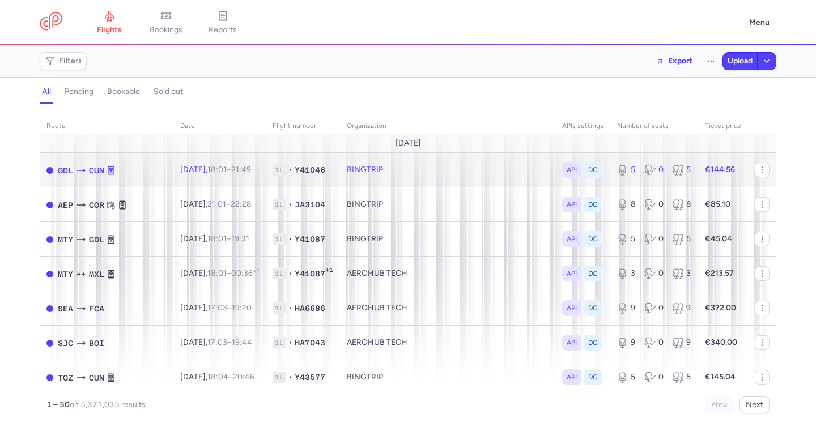
click at [296, 160] on td "1L • Y41046" at bounding box center [303, 170] width 74 height 35
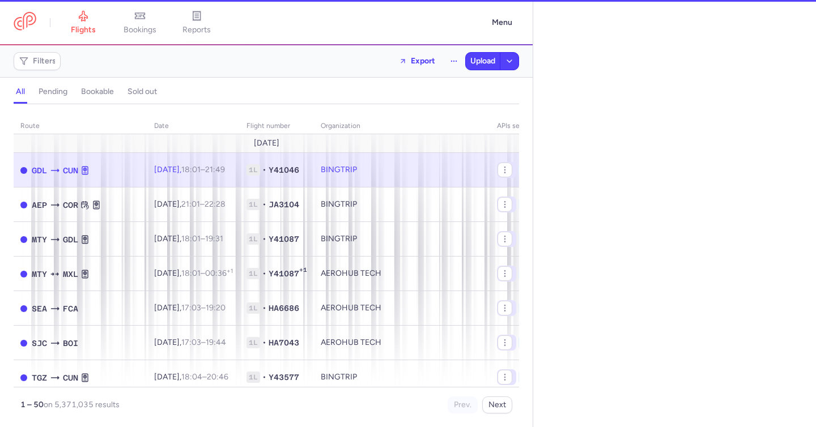
select select "days"
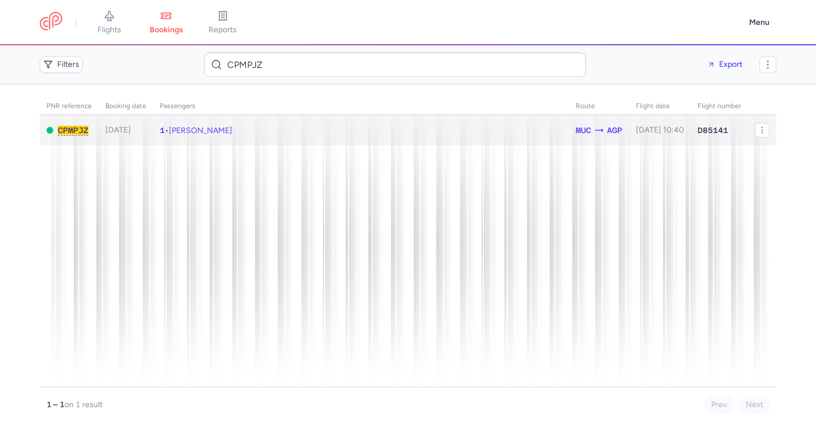
click at [232, 127] on span "[PERSON_NAME]" at bounding box center [200, 131] width 63 height 10
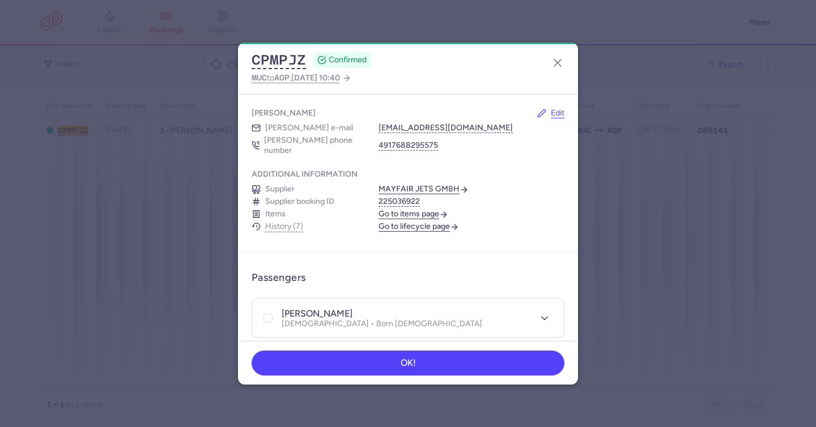
scroll to position [215, 0]
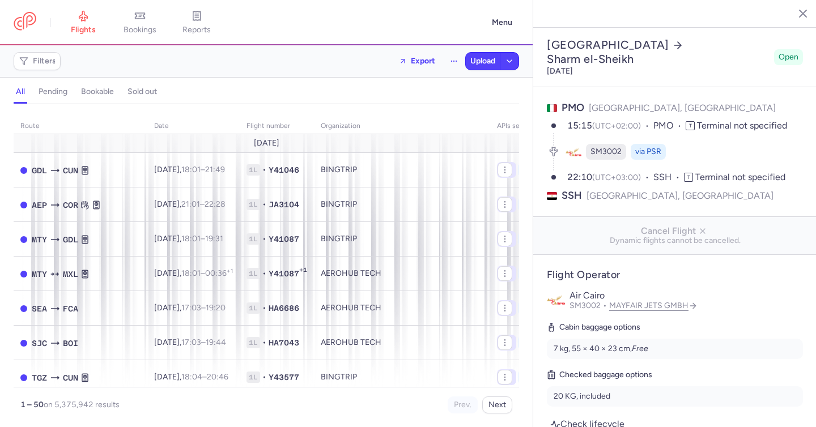
select select "hours"
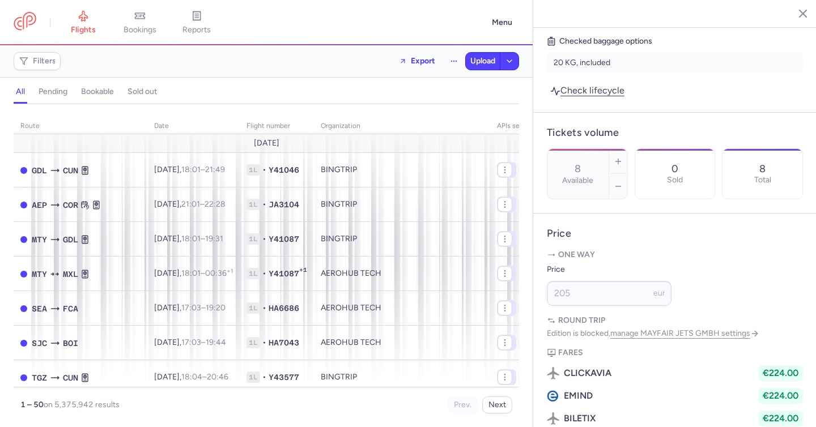
scroll to position [333, 0]
click at [695, 150] on div "0 Sold" at bounding box center [675, 175] width 80 height 50
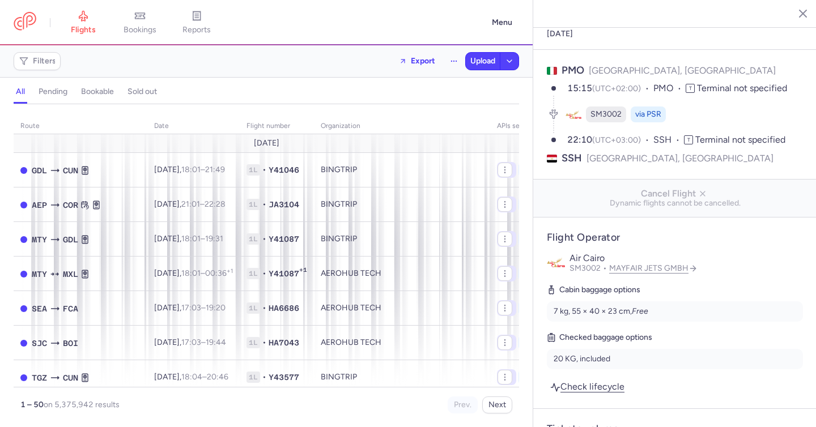
scroll to position [0, 0]
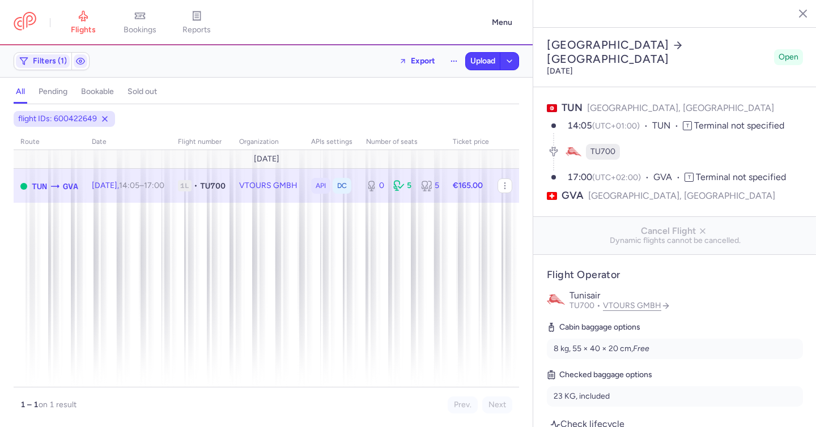
select select "days"
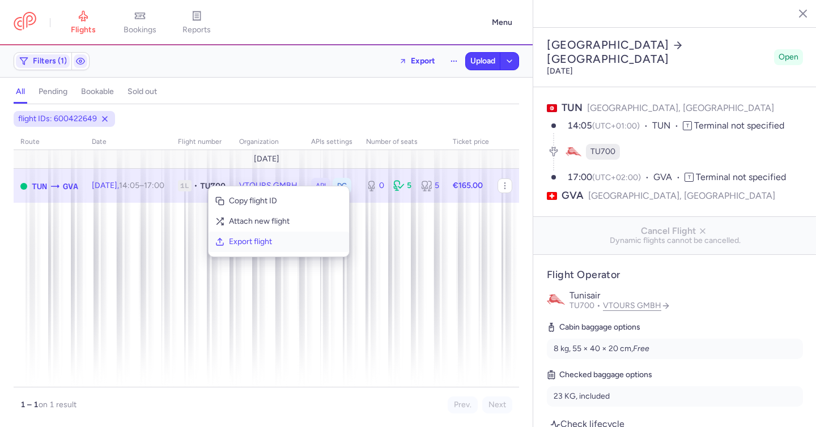
click at [232, 245] on span "Export flight" at bounding box center [285, 241] width 113 height 11
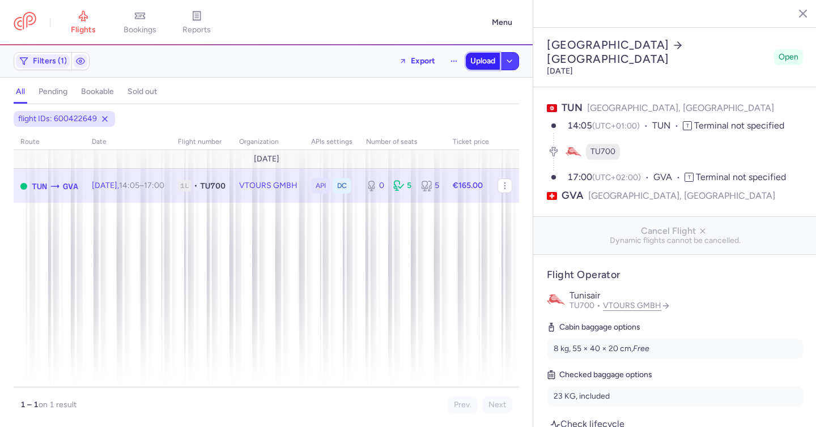
click at [475, 66] on button "Upload" at bounding box center [483, 61] width 34 height 17
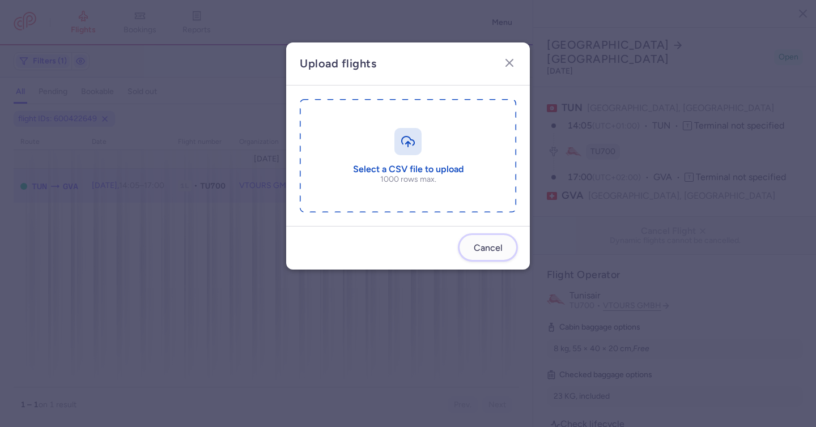
click at [487, 248] on span "Cancel" at bounding box center [487, 248] width 29 height 10
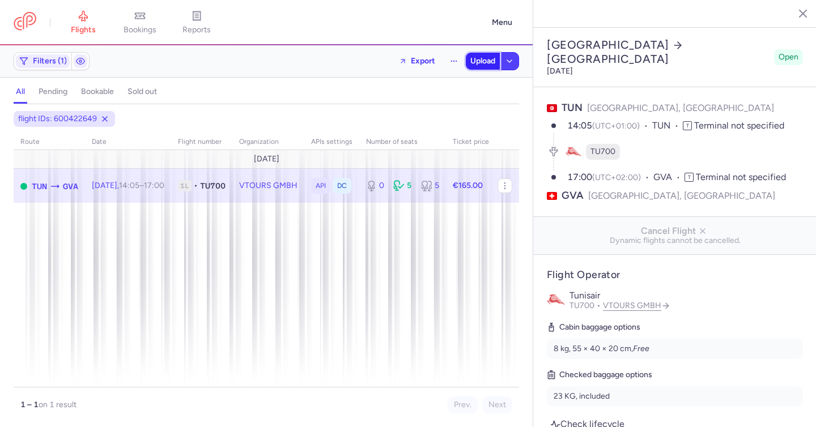
click at [475, 62] on span "Upload" at bounding box center [482, 61] width 25 height 9
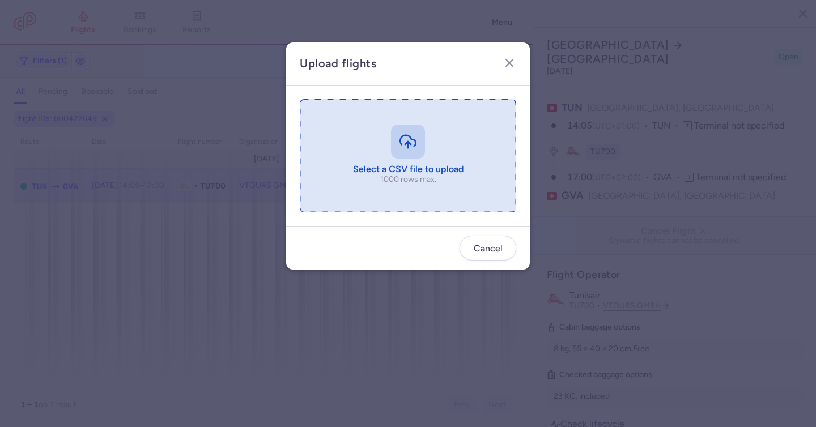
click at [419, 138] on input "file" at bounding box center [408, 155] width 216 height 113
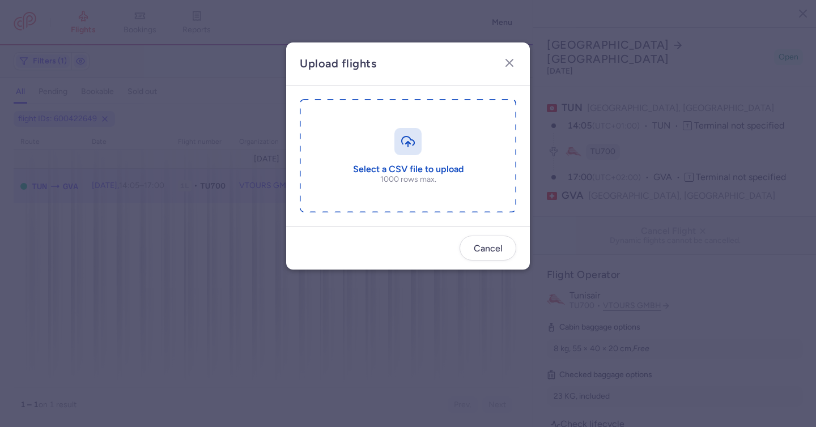
type input "C:\fakepath\export_flight_TU700_20250812,1215.csv"
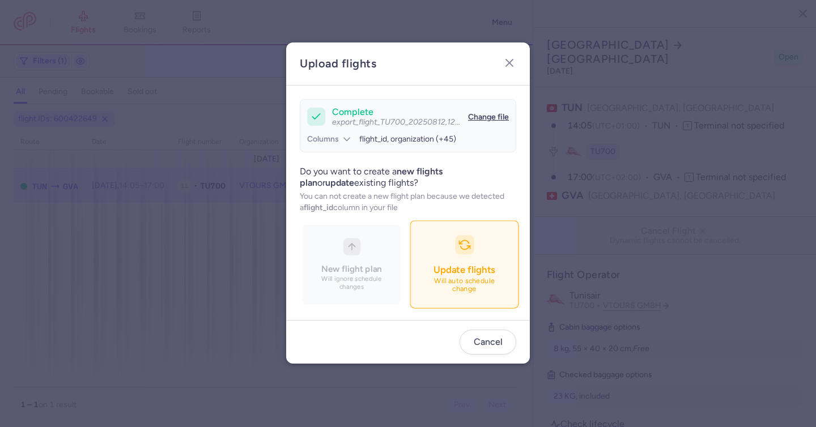
click at [484, 274] on span "Update flights" at bounding box center [463, 269] width 61 height 11
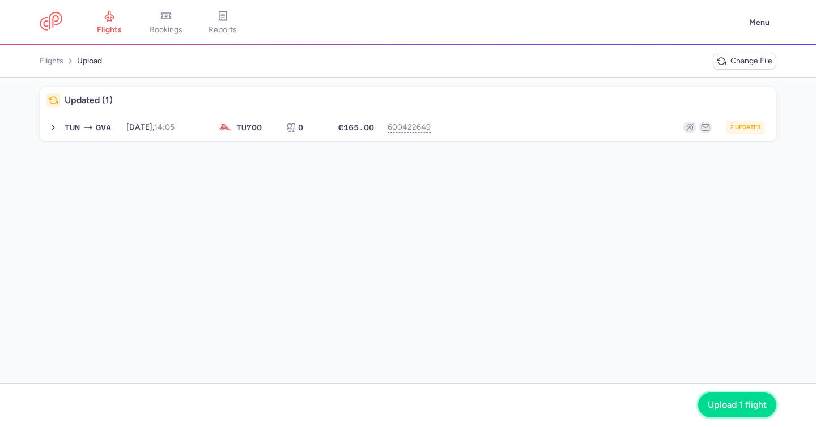
click at [722, 417] on button "Upload 1 flight" at bounding box center [737, 404] width 78 height 25
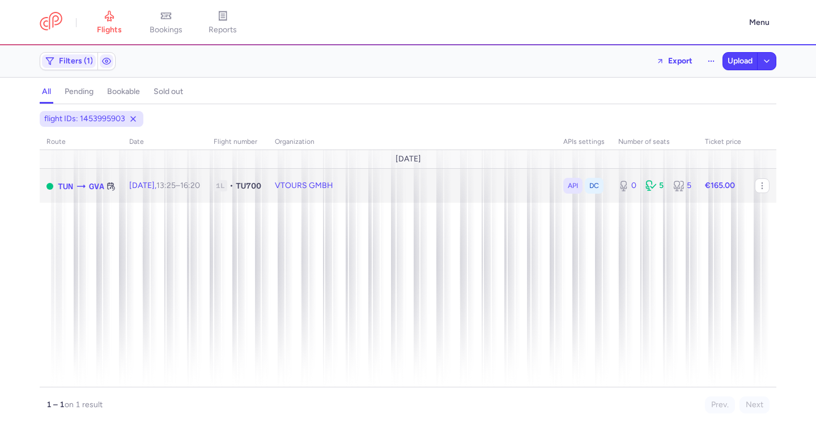
click at [611, 190] on td "VTOURS GMBH" at bounding box center [654, 186] width 87 height 35
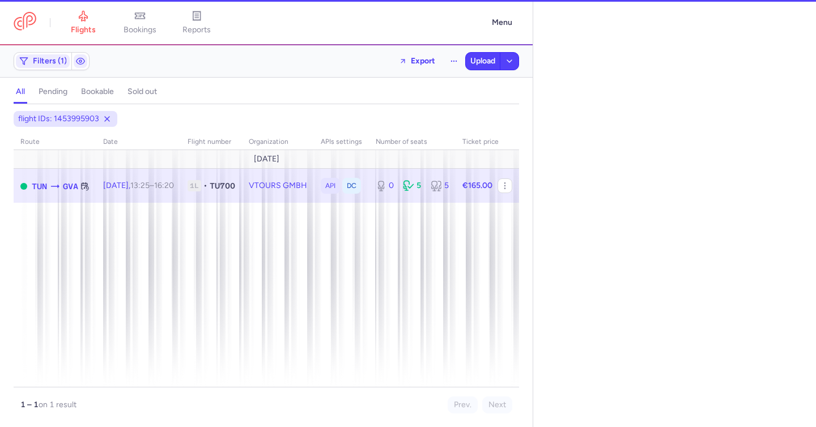
select select "days"
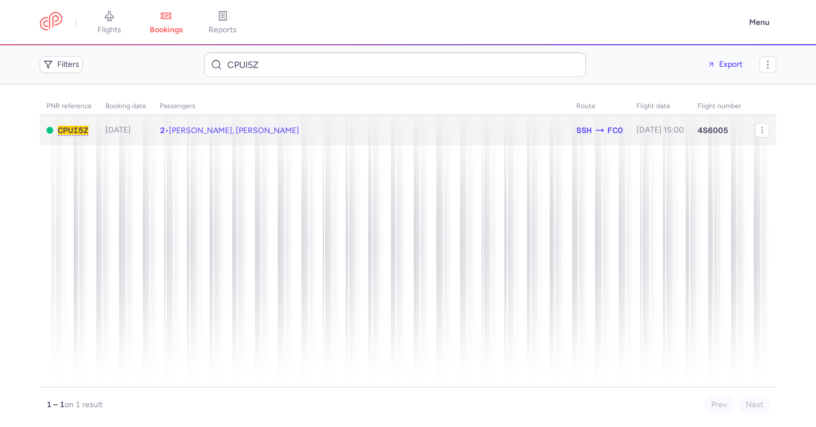
click at [334, 127] on td "2 • [PERSON_NAME], [PERSON_NAME]" at bounding box center [361, 130] width 416 height 31
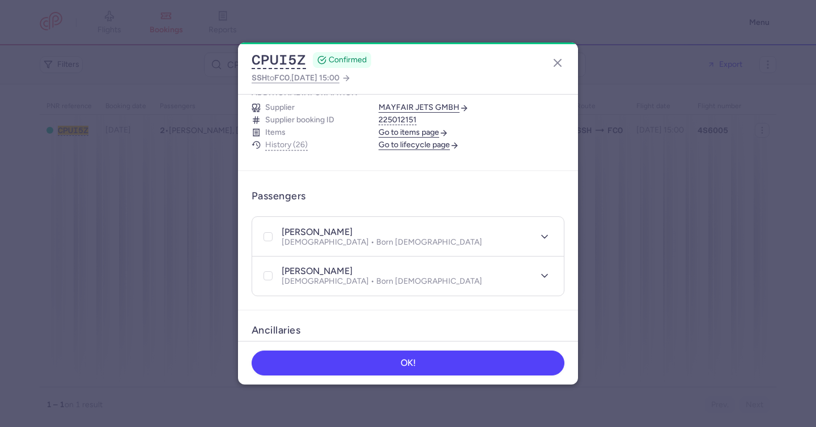
scroll to position [208, 0]
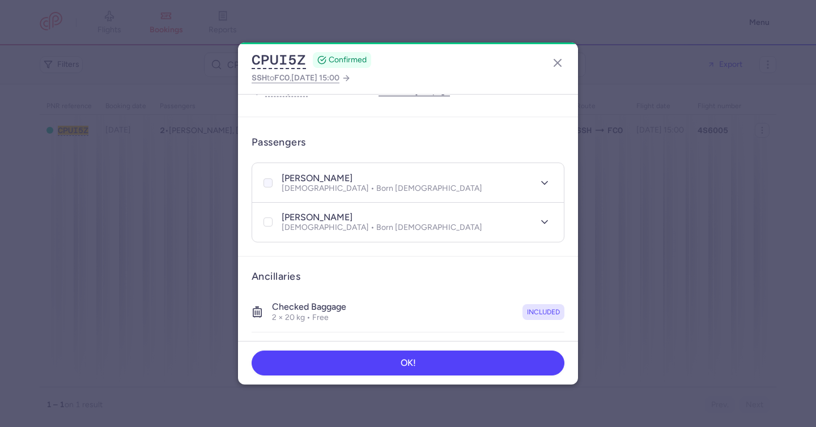
click at [267, 180] on icon at bounding box center [267, 183] width 7 height 7
click at [267, 178] on input "checkbox" at bounding box center [267, 182] width 9 height 9
checkbox input "true"
drag, startPoint x: 267, startPoint y: 211, endPoint x: 342, endPoint y: 207, distance: 74.9
click at [267, 219] on icon at bounding box center [267, 222] width 7 height 7
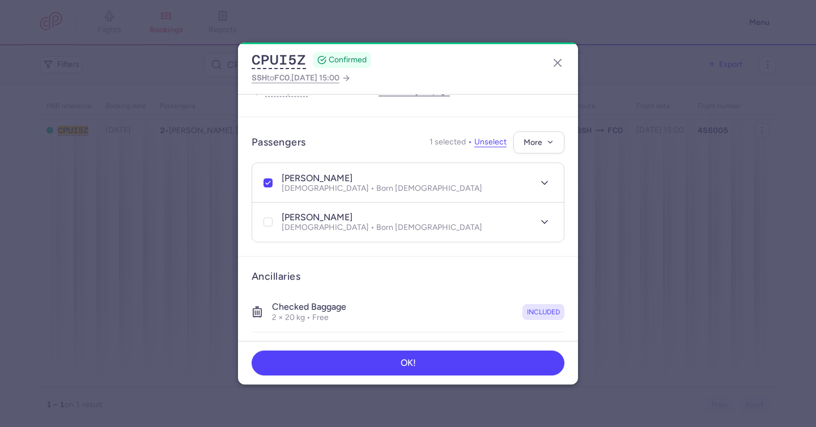
click at [267, 217] on input "checkbox" at bounding box center [267, 221] width 9 height 9
checkbox input "true"
click at [546, 138] on icon "button" at bounding box center [550, 142] width 8 height 8
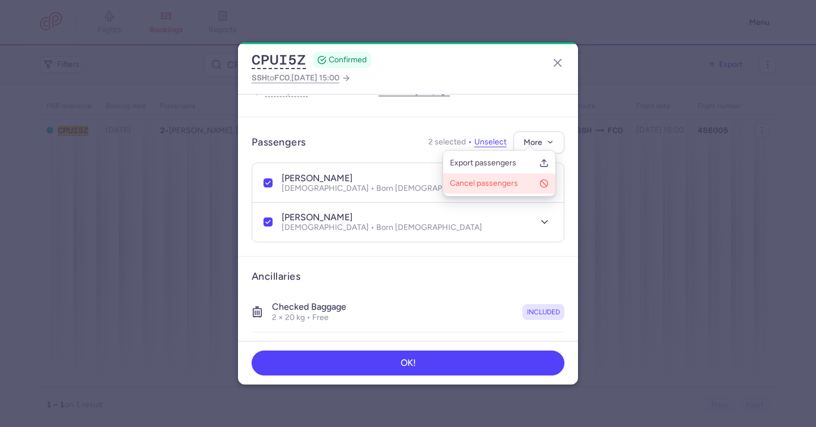
click at [500, 184] on span "Cancel passengers" at bounding box center [492, 183] width 85 height 11
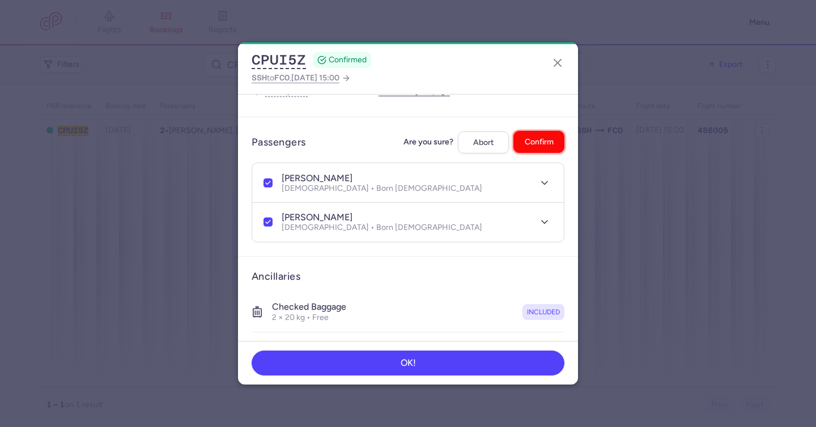
click at [536, 138] on span "Confirm" at bounding box center [538, 142] width 29 height 8
checkbox input "false"
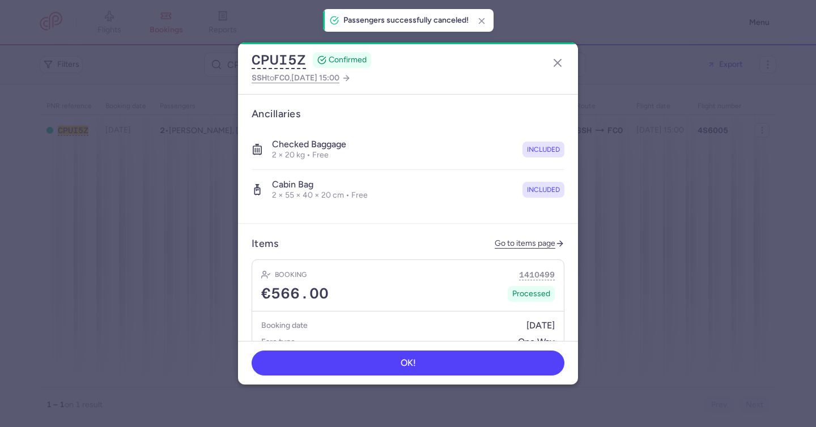
scroll to position [371, 0]
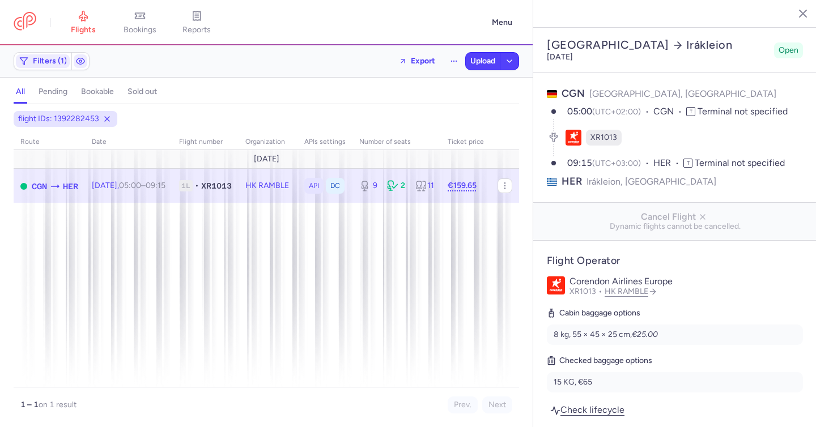
select select "days"
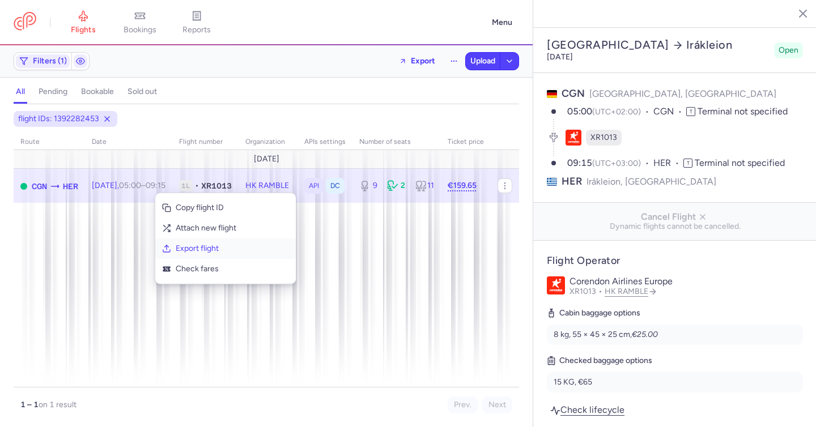
click at [197, 248] on span "Export flight" at bounding box center [232, 248] width 113 height 11
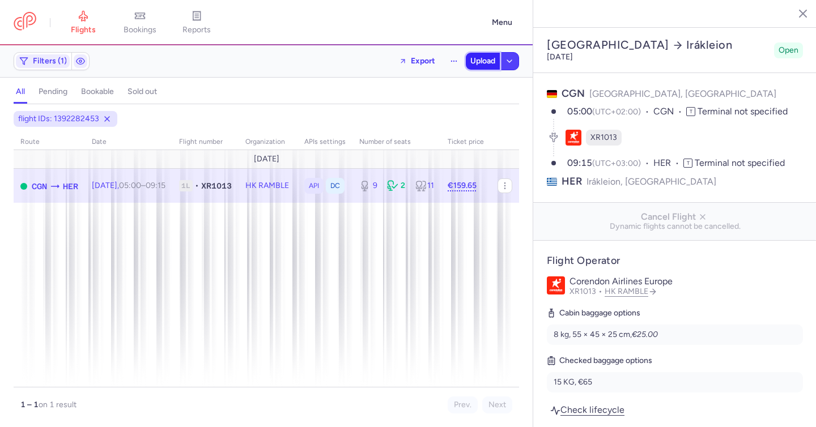
click at [484, 61] on span "Upload" at bounding box center [482, 61] width 25 height 9
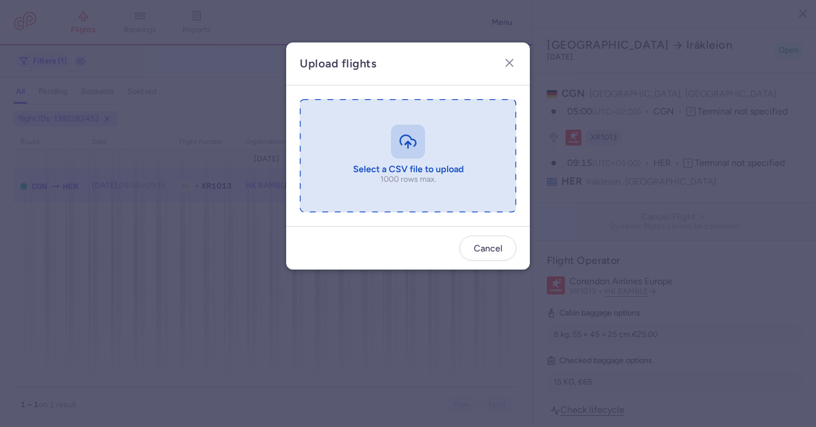
click at [407, 144] on input "file" at bounding box center [408, 155] width 216 height 113
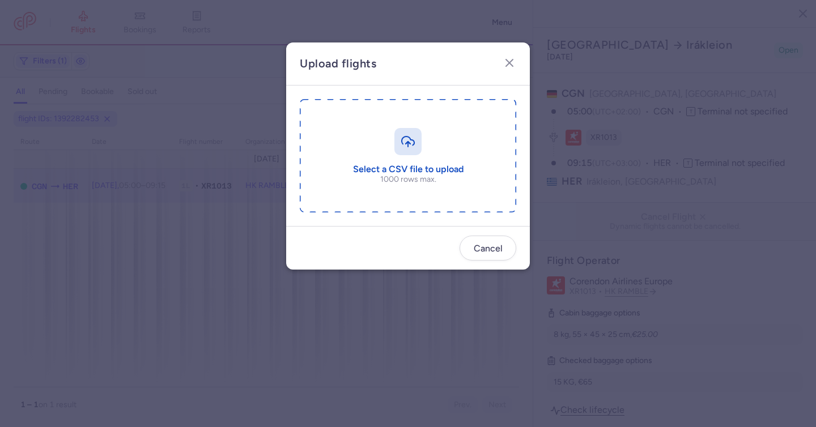
type input "C:\fakepath\export_flight_XR1013_20250812,1223.csv"
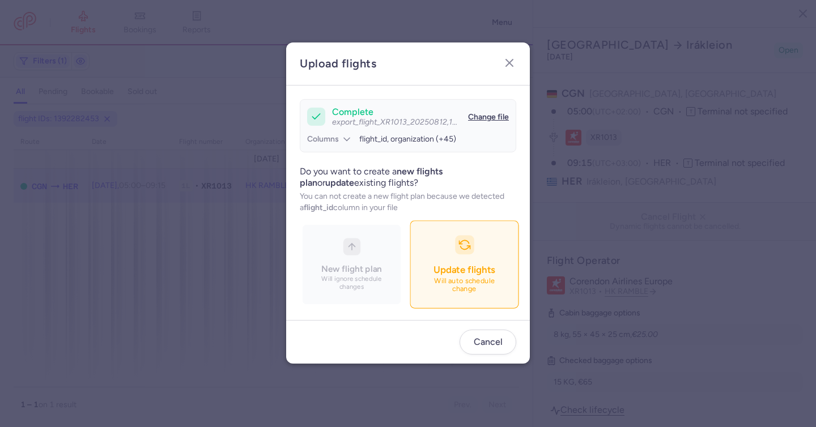
click at [476, 255] on button "Update flights Will auto schedule change" at bounding box center [463, 265] width 109 height 88
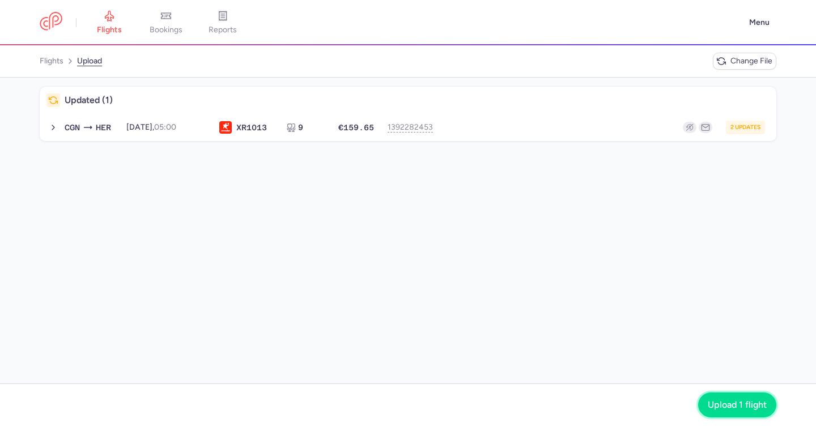
click at [746, 409] on span "Upload 1 flight" at bounding box center [736, 405] width 59 height 10
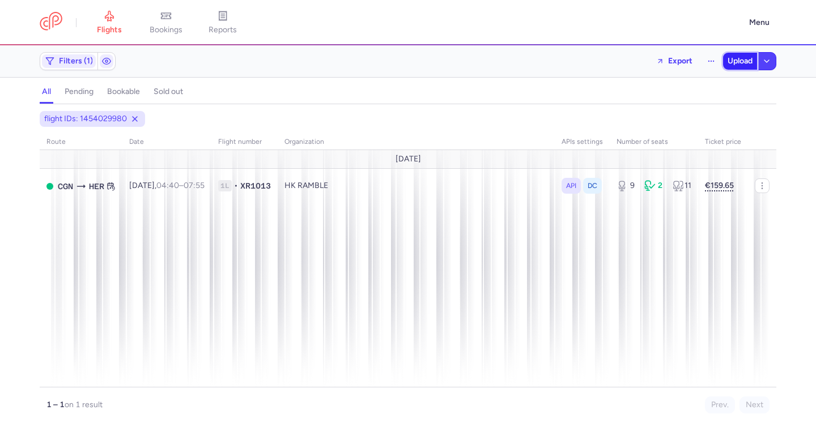
click at [742, 62] on span "Upload" at bounding box center [739, 61] width 25 height 9
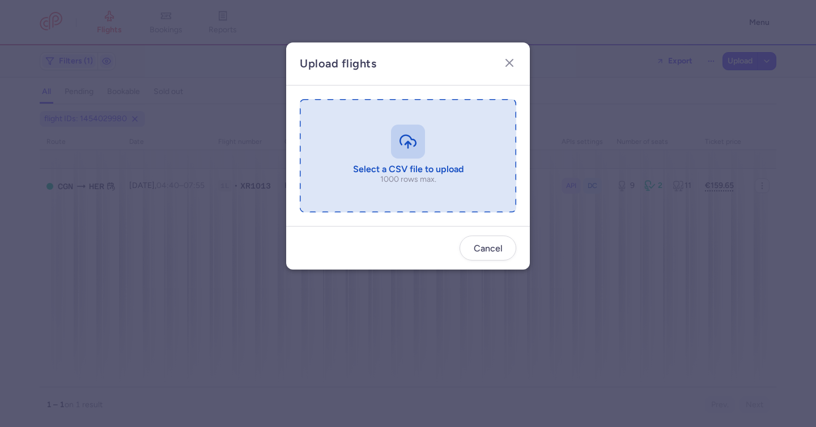
click at [396, 141] on input "file" at bounding box center [408, 155] width 216 height 113
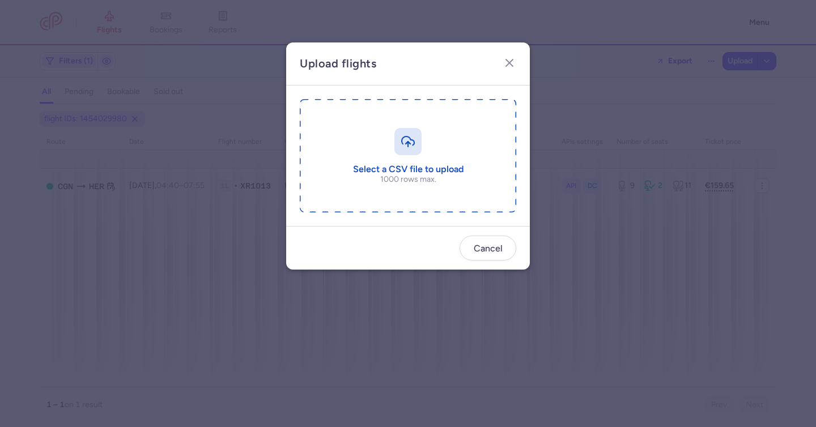
type input "C:\fakepath\export_flight_XR1013_20250812,1223.csv"
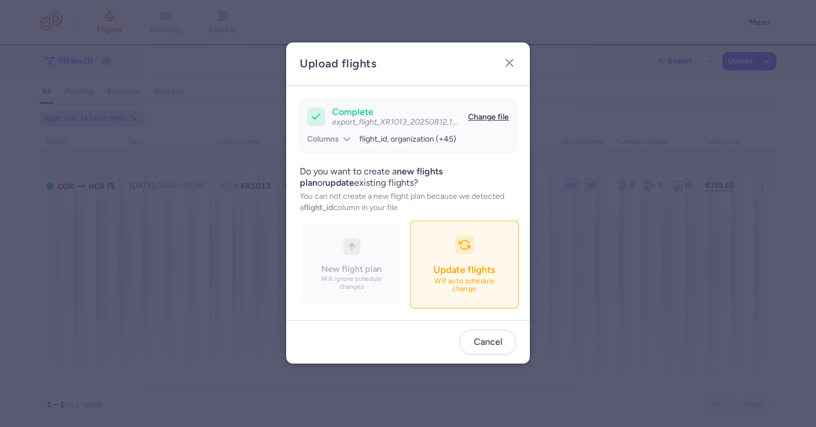
click at [461, 257] on button "Update flights Will auto schedule change" at bounding box center [463, 265] width 109 height 88
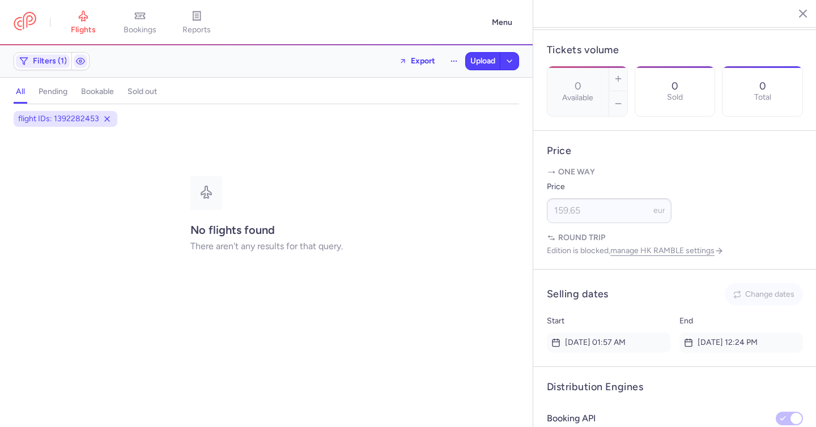
scroll to position [531, 0]
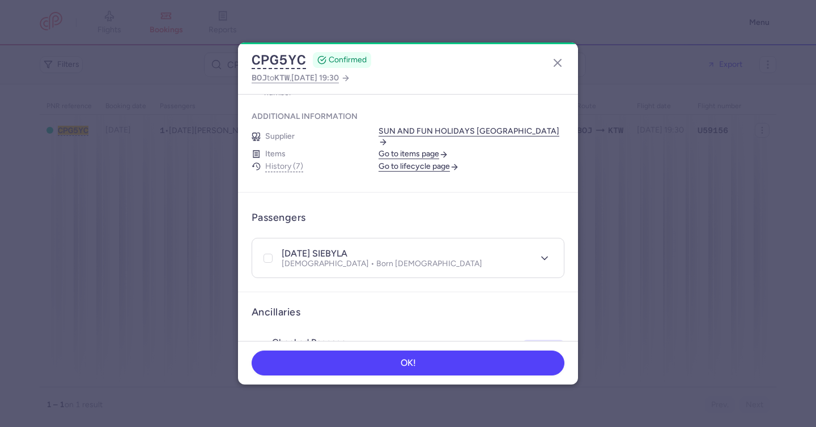
scroll to position [126, 0]
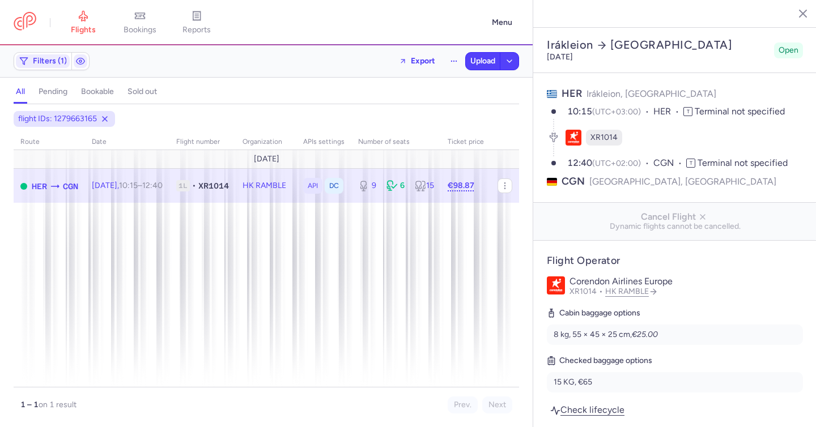
select select "days"
drag, startPoint x: 0, startPoint y: 0, endPoint x: 204, endPoint y: 184, distance: 274.3
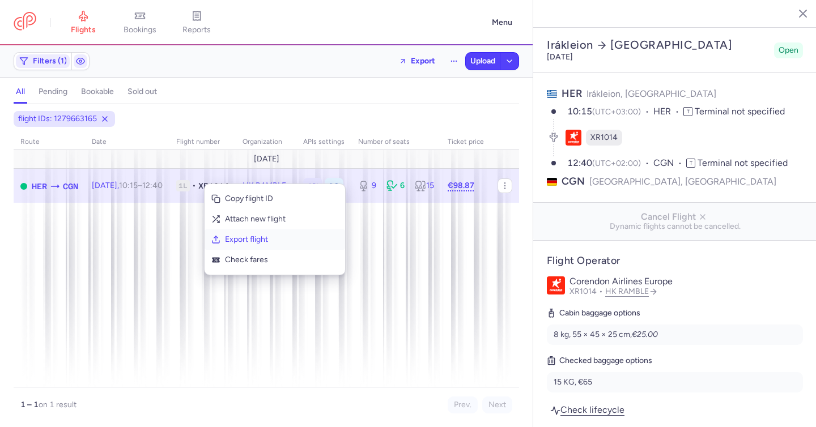
click at [244, 237] on span "Export flight" at bounding box center [281, 239] width 113 height 11
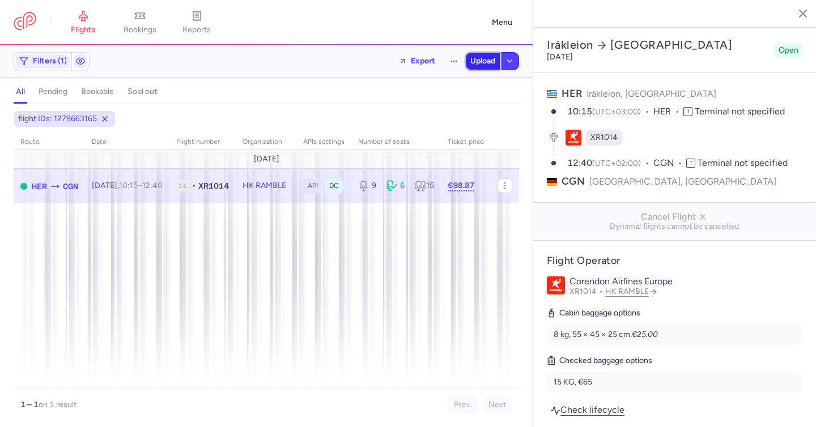
click at [477, 63] on span "Upload" at bounding box center [482, 61] width 25 height 9
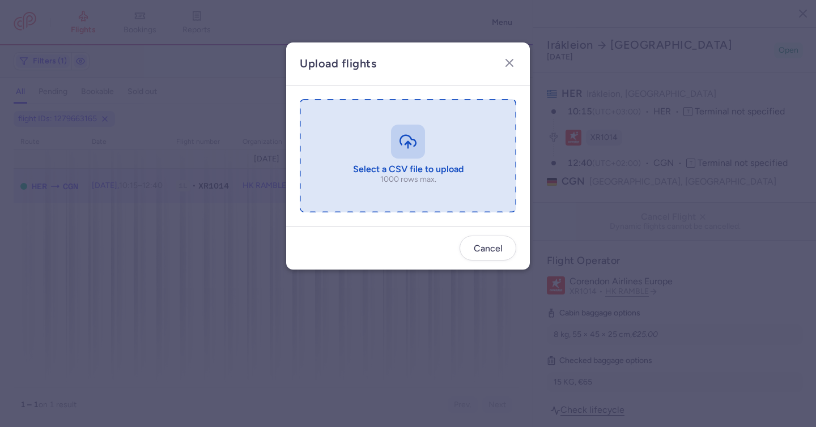
drag, startPoint x: 413, startPoint y: 126, endPoint x: 408, endPoint y: 130, distance: 6.4
click at [409, 130] on input "file" at bounding box center [408, 155] width 216 height 113
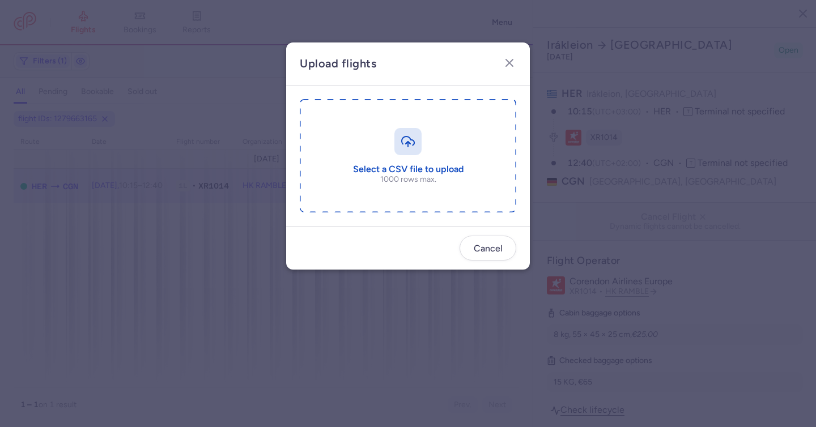
type input "C:\fakepath\export_flight_XR1014_20250812,1235.csv"
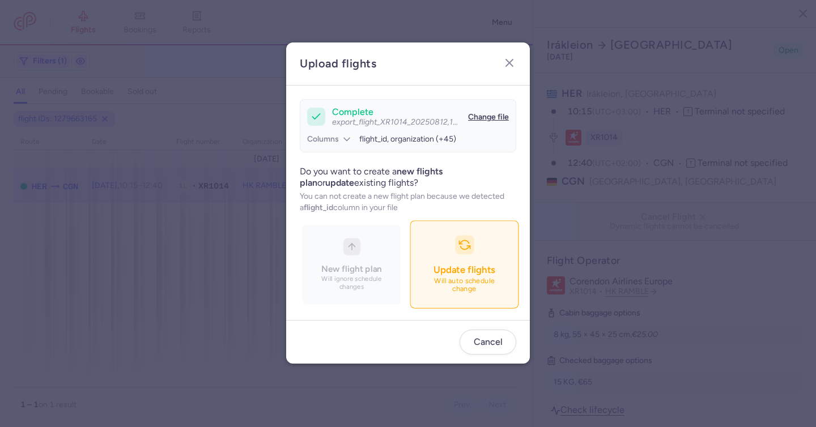
click at [485, 256] on button "Update flights Will auto schedule change" at bounding box center [463, 265] width 109 height 88
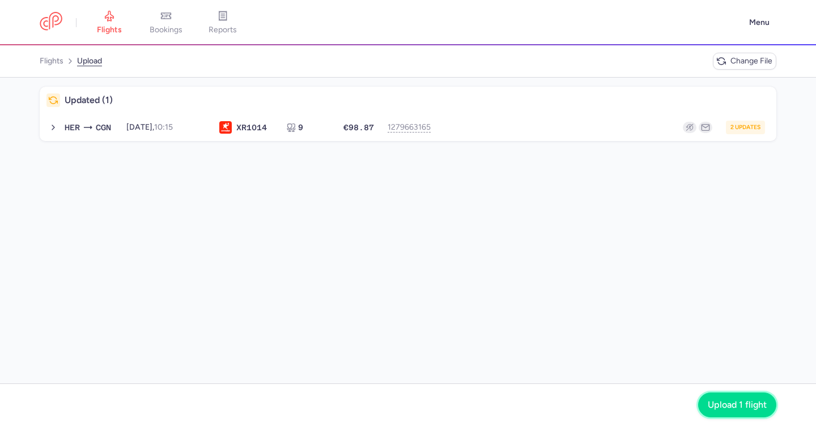
click at [732, 403] on span "Upload 1 flight" at bounding box center [736, 405] width 59 height 10
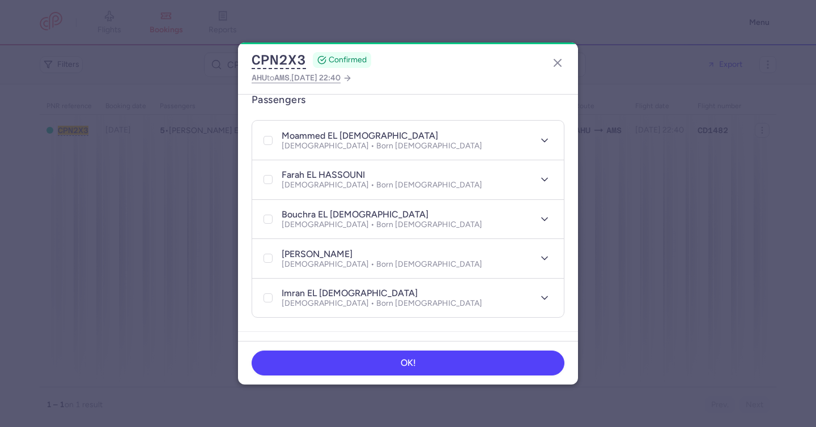
scroll to position [245, 0]
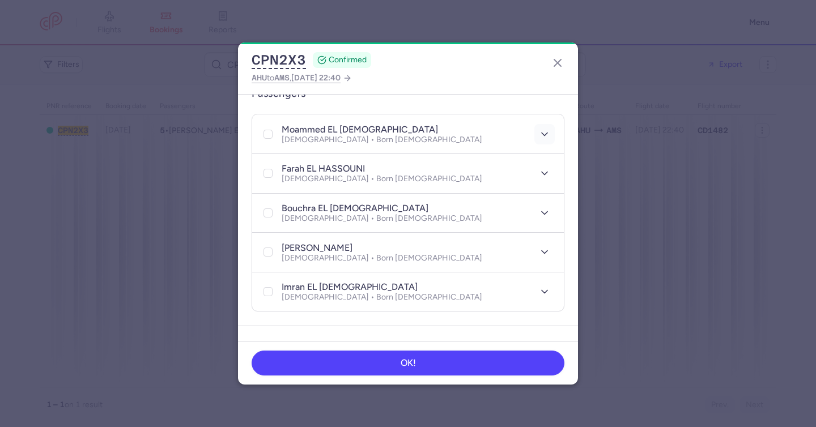
click at [539, 129] on icon "button" at bounding box center [544, 134] width 11 height 11
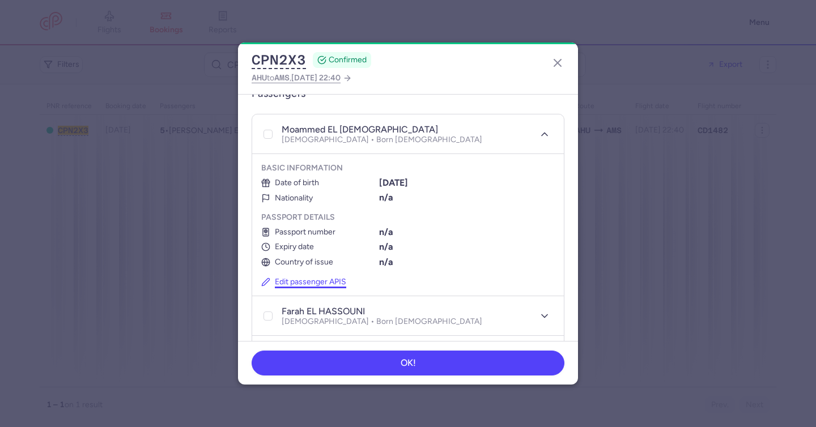
click at [294, 278] on button "Edit passenger APIS" at bounding box center [303, 283] width 85 height 10
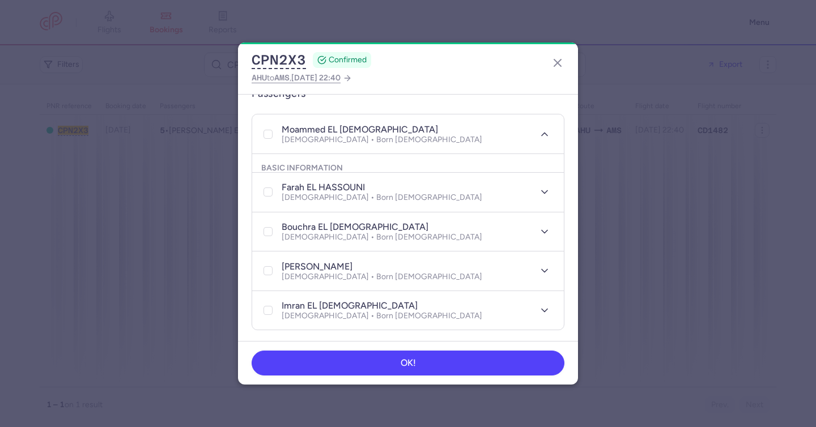
select select "1"
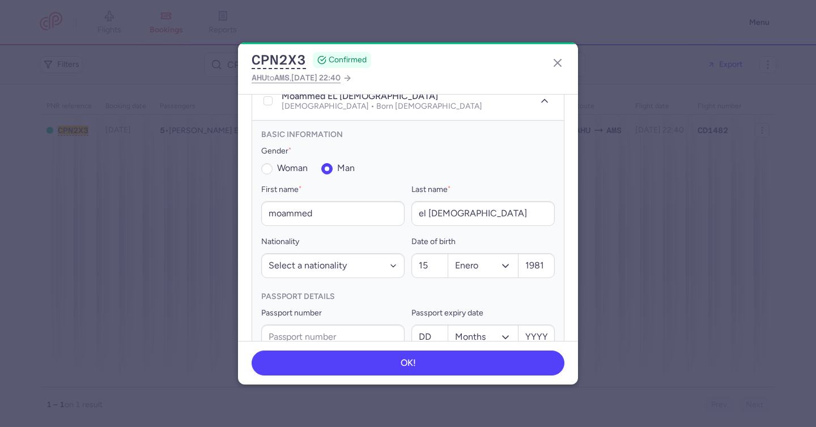
scroll to position [295, 0]
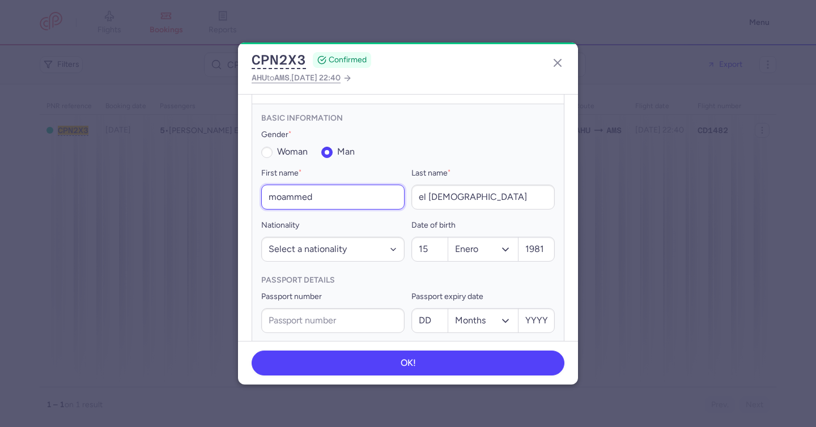
click at [282, 189] on input "moammed" at bounding box center [332, 197] width 143 height 25
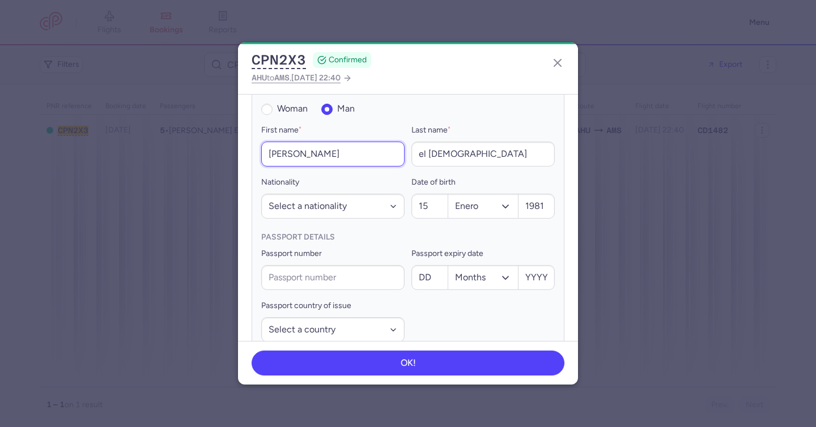
scroll to position [379, 0]
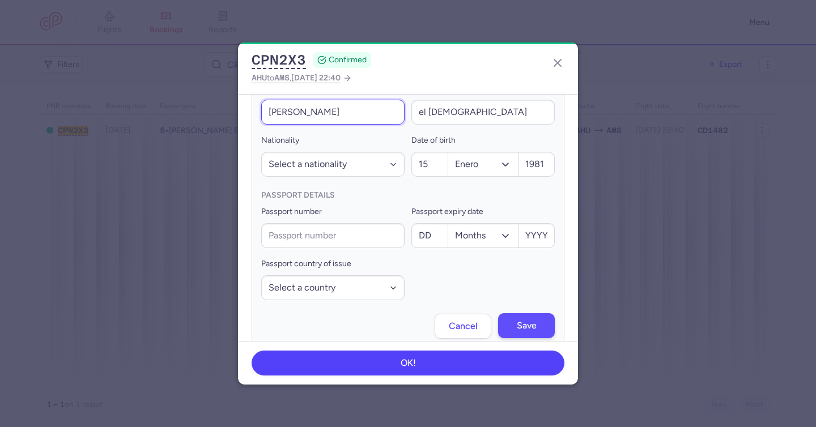
type input "[PERSON_NAME]"
click at [534, 313] on button "Save" at bounding box center [526, 325] width 57 height 25
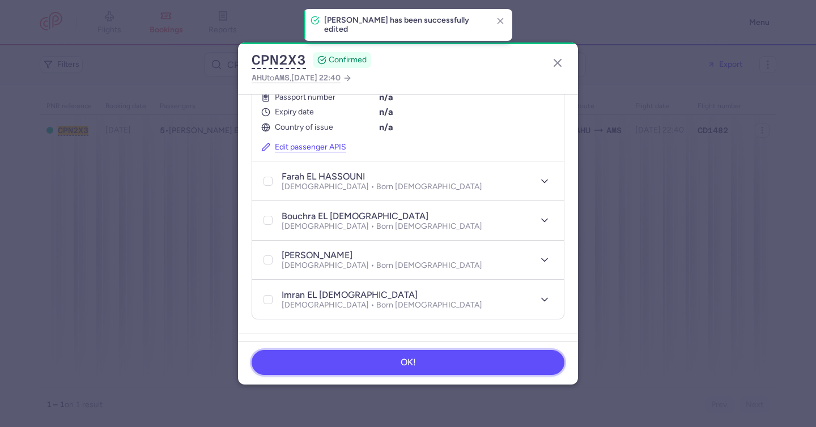
click at [445, 357] on button "OK!" at bounding box center [407, 362] width 313 height 25
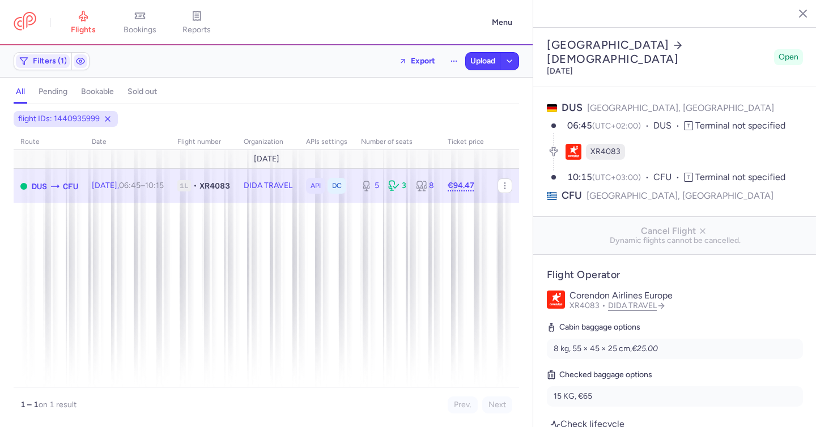
select select "days"
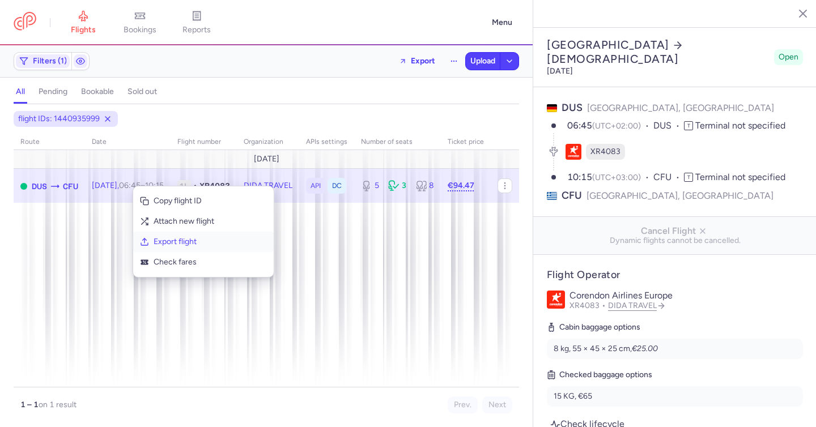
click at [174, 243] on span "Export flight" at bounding box center [209, 241] width 113 height 11
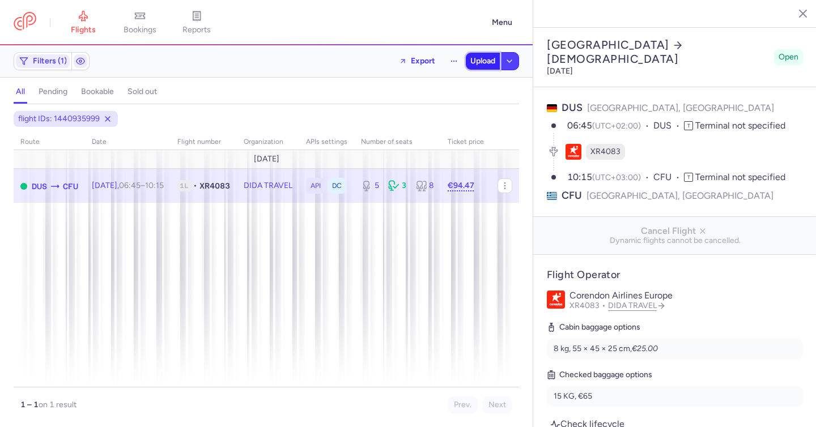
click at [476, 61] on span "Upload" at bounding box center [482, 61] width 25 height 9
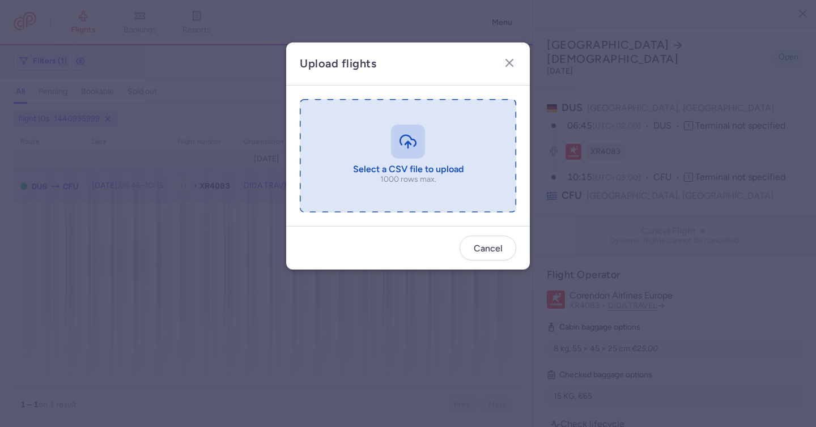
click at [412, 156] on input "file" at bounding box center [408, 155] width 216 height 113
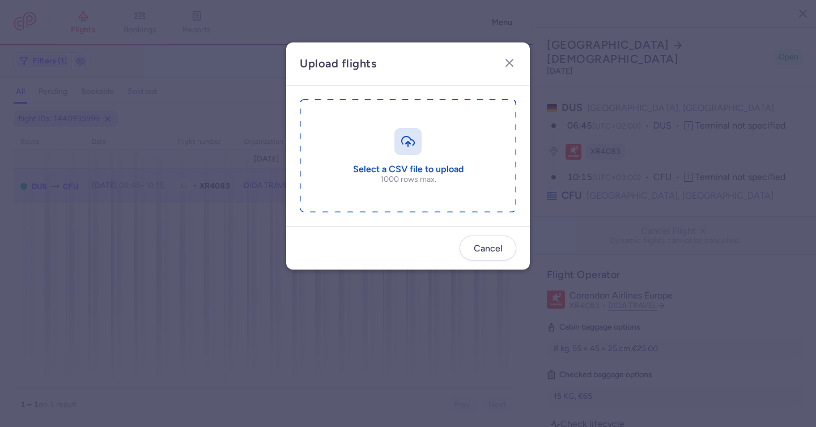
type input "C:\fakepath\export_flight_XR4083_20250812,1313.csv"
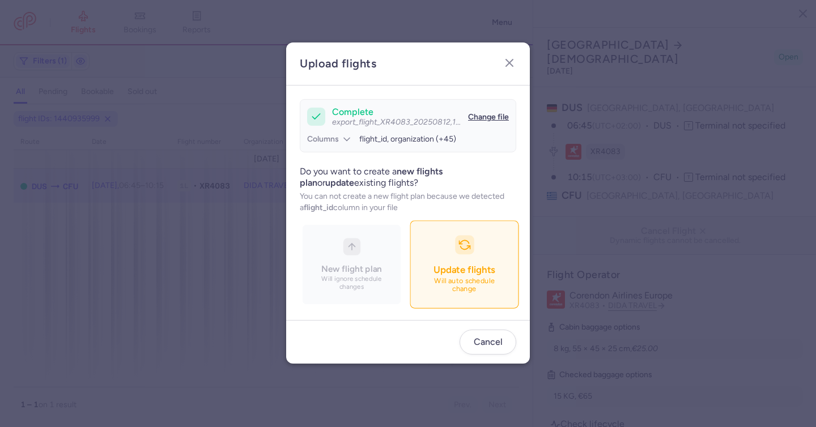
click at [464, 258] on button "Update flights Will auto schedule change" at bounding box center [463, 265] width 109 height 88
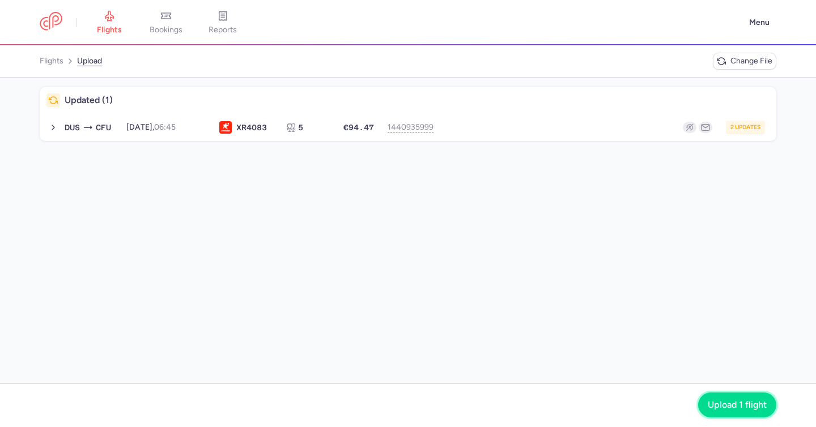
click at [715, 408] on span "Upload 1 flight" at bounding box center [736, 405] width 59 height 10
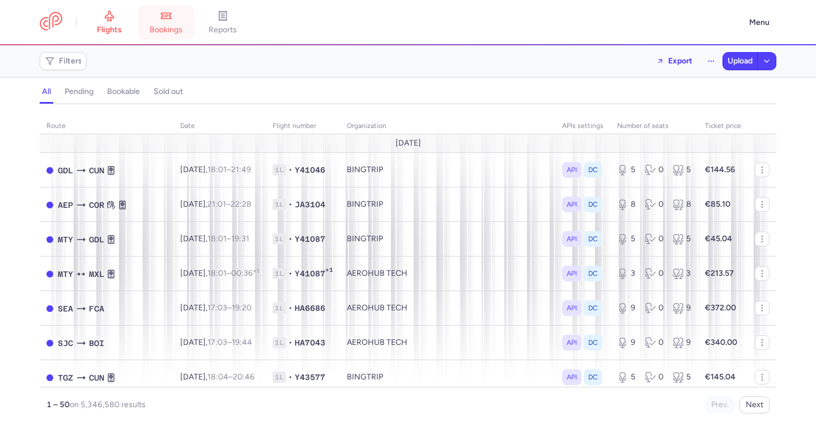
click at [179, 11] on link "bookings" at bounding box center [166, 22] width 57 height 25
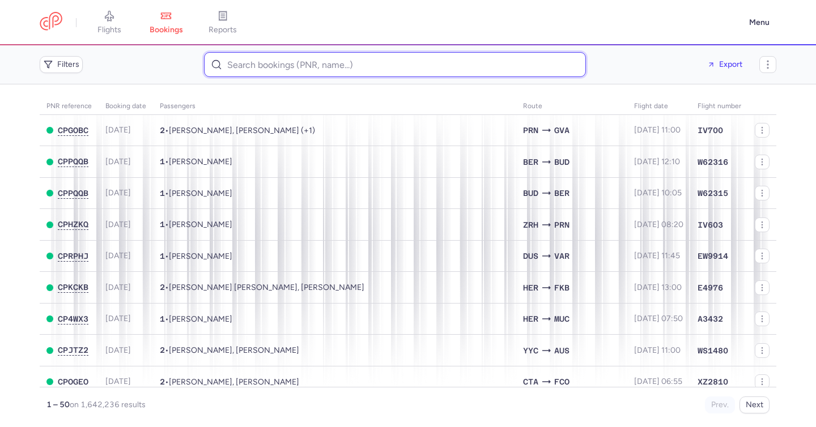
click at [266, 67] on input at bounding box center [395, 64] width 382 height 25
paste input "Fraj Behi"
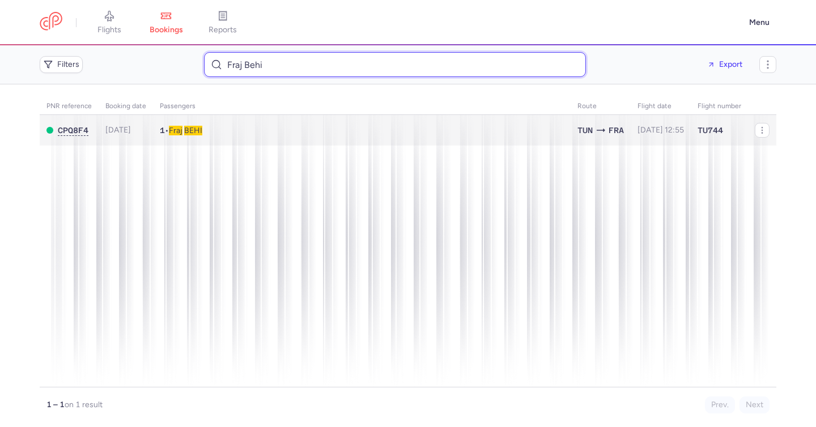
type input "Fraj Behi"
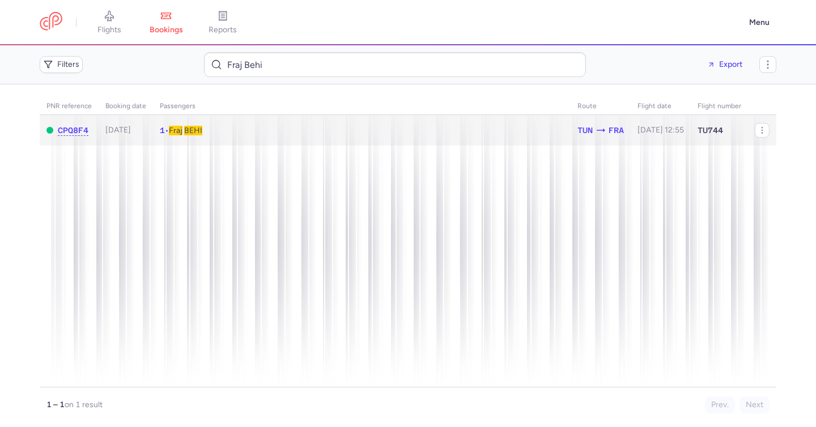
click at [630, 126] on td "1 • Fraj BEHI" at bounding box center [660, 130] width 60 height 31
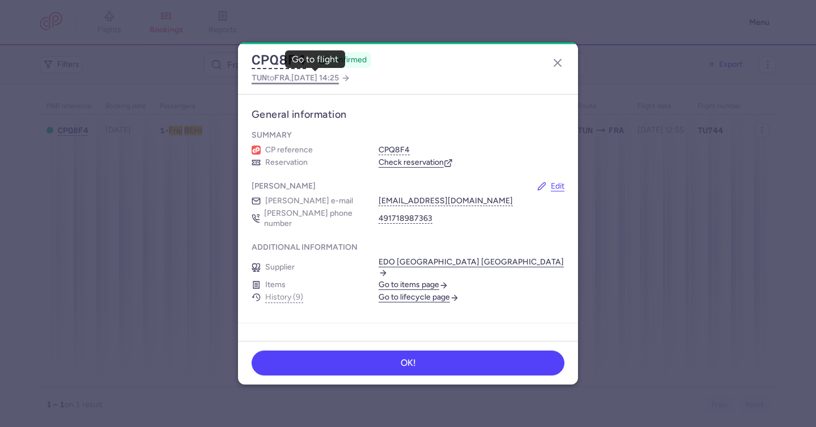
click at [334, 80] on span "2025 Aug 18, 14:25" at bounding box center [315, 78] width 48 height 10
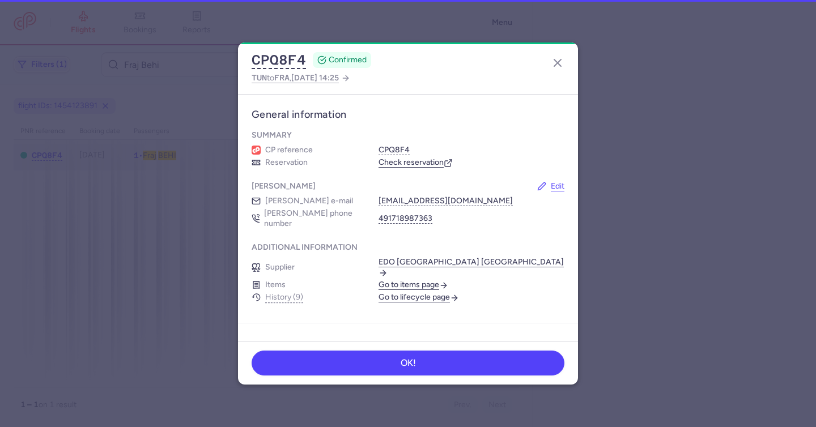
select select "days"
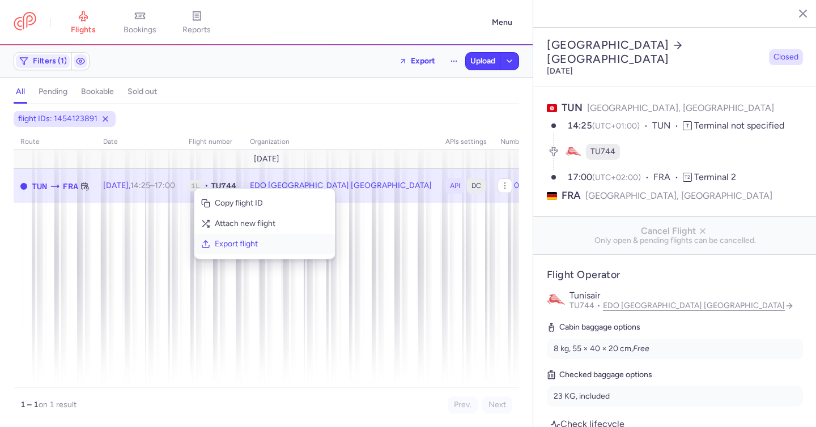
click at [224, 246] on span "Export flight" at bounding box center [271, 243] width 113 height 11
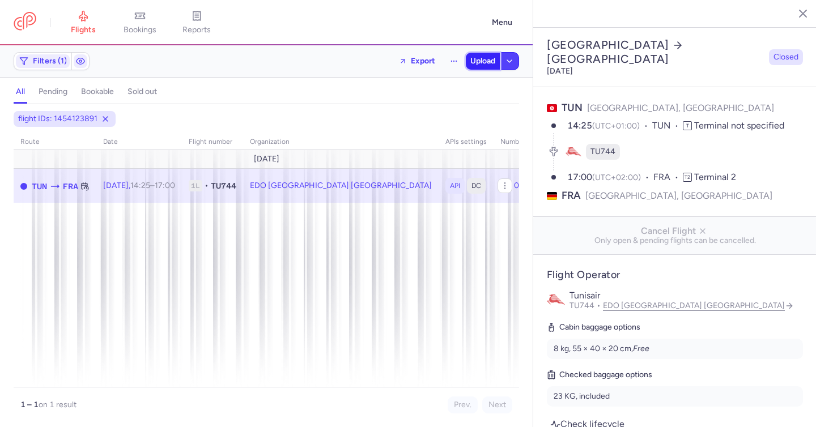
click at [481, 63] on span "Upload" at bounding box center [482, 61] width 25 height 9
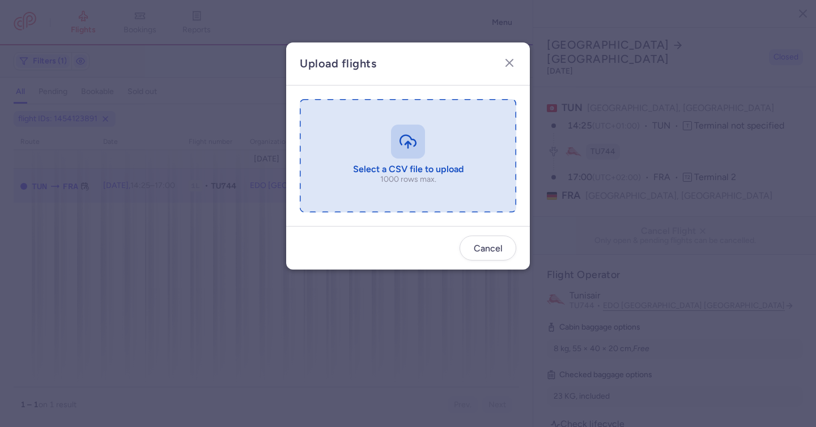
click at [408, 136] on input "file" at bounding box center [408, 155] width 216 height 113
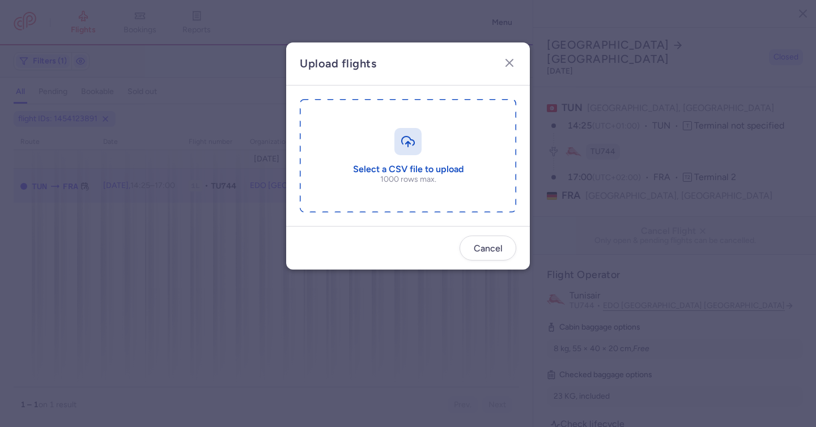
type input "C:\fakepath\export_flight_TU744_20250812,1421 5.csv"
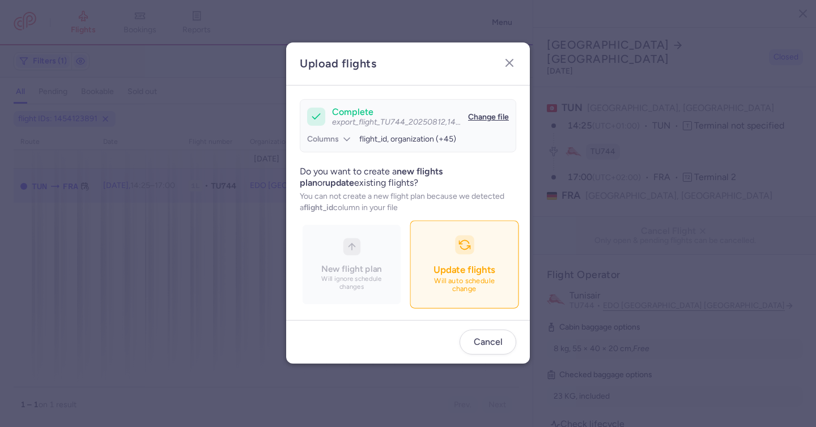
click at [480, 276] on div "Update flights" at bounding box center [463, 270] width 61 height 12
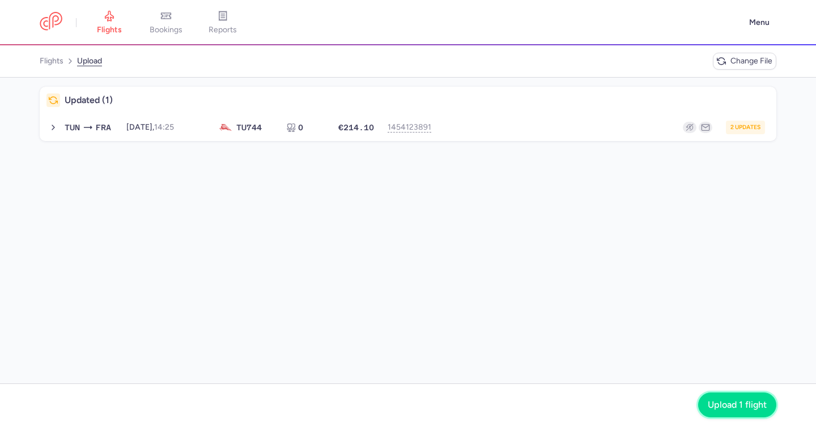
click at [728, 401] on span "Upload 1 flight" at bounding box center [736, 405] width 59 height 10
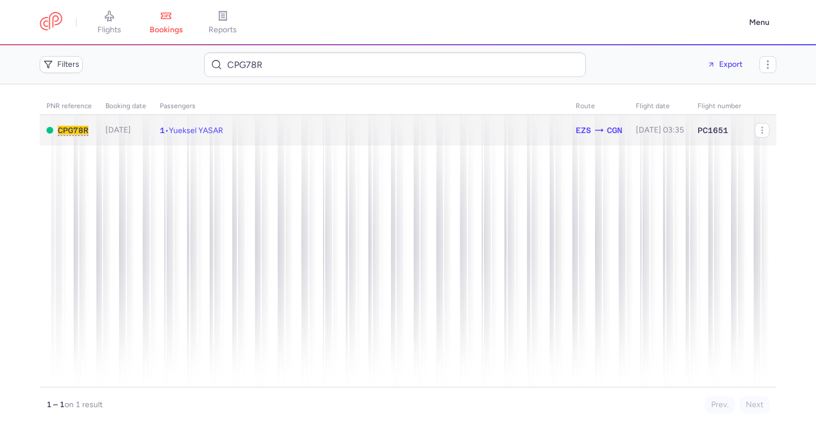
click at [220, 128] on span "Yueksel YASAR" at bounding box center [196, 131] width 54 height 10
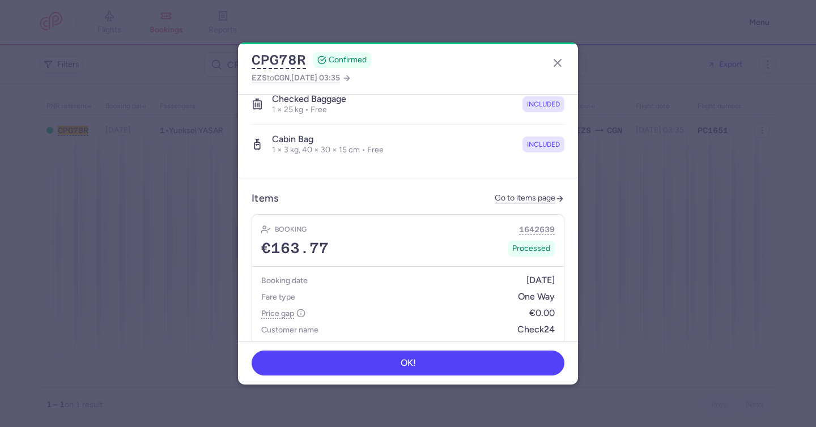
scroll to position [379, 0]
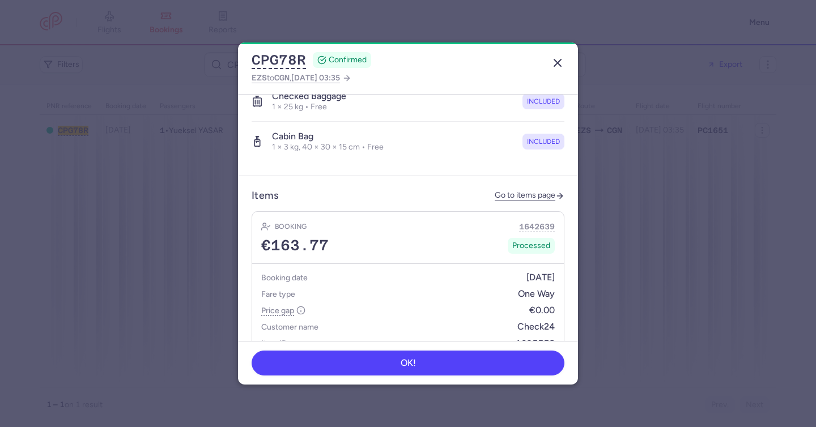
click at [561, 65] on icon "button" at bounding box center [558, 63] width 14 height 14
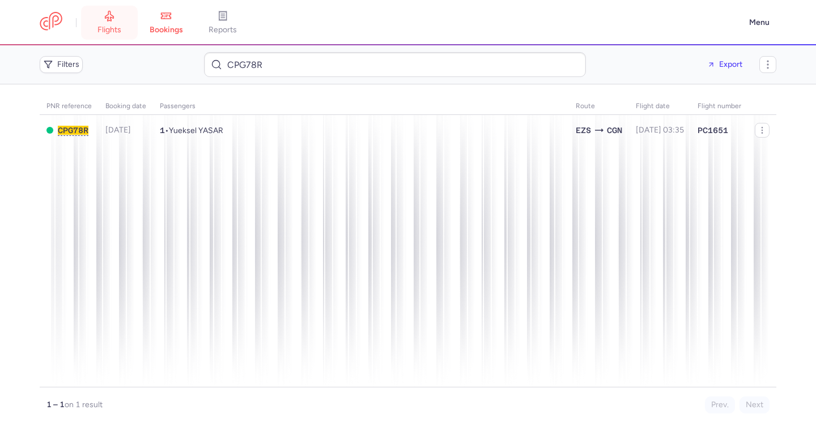
click at [112, 27] on span "flights" at bounding box center [109, 30] width 24 height 10
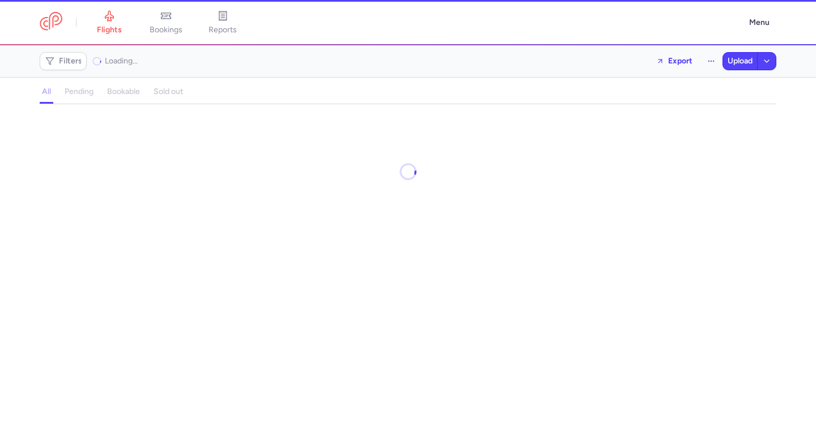
click at [79, 62] on span "Filters" at bounding box center [70, 61] width 23 height 9
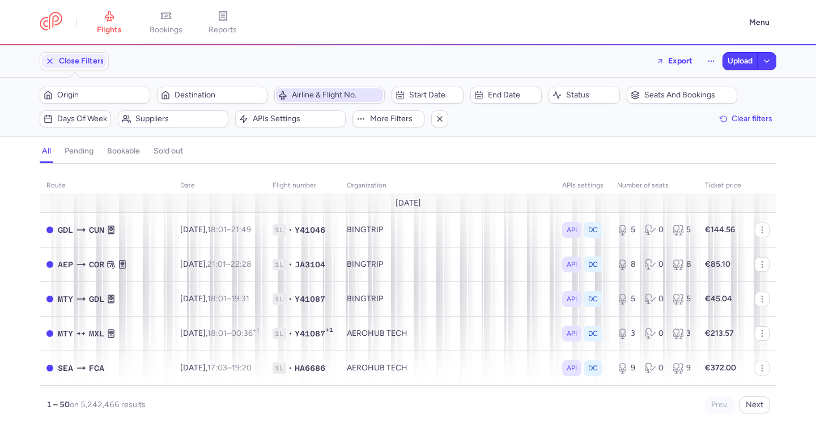
click at [301, 95] on span "Airline & Flight No." at bounding box center [336, 95] width 89 height 9
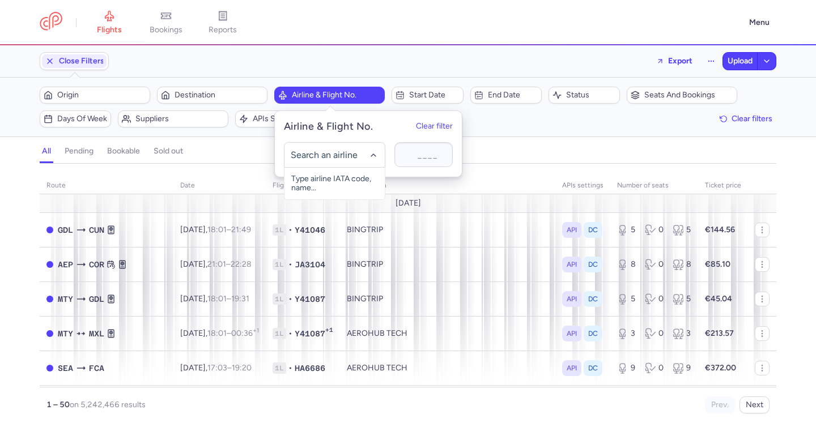
click at [313, 151] on input "-searchbox" at bounding box center [335, 155] width 88 height 12
type input "TU"
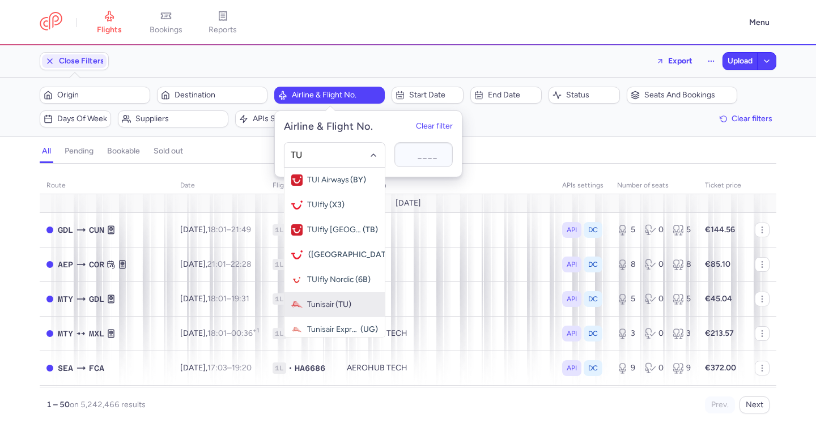
click at [330, 304] on span "Tunisair" at bounding box center [320, 304] width 27 height 9
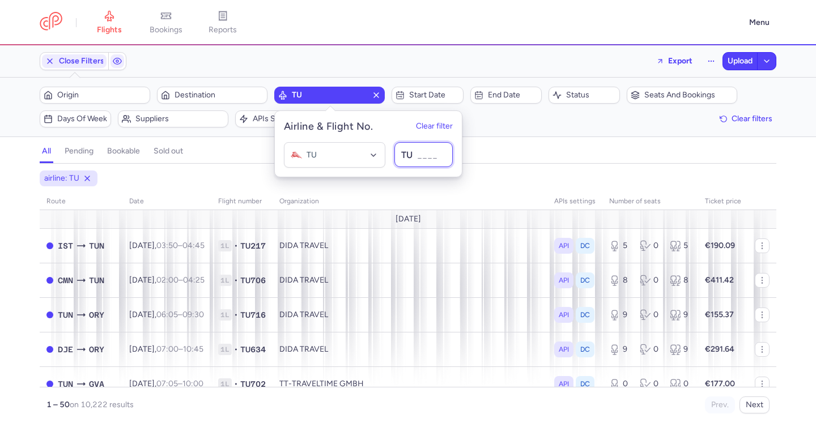
click at [420, 152] on input at bounding box center [423, 154] width 58 height 25
type input "744"
click at [528, 162] on div "all pending bookable sold out" at bounding box center [408, 154] width 736 height 20
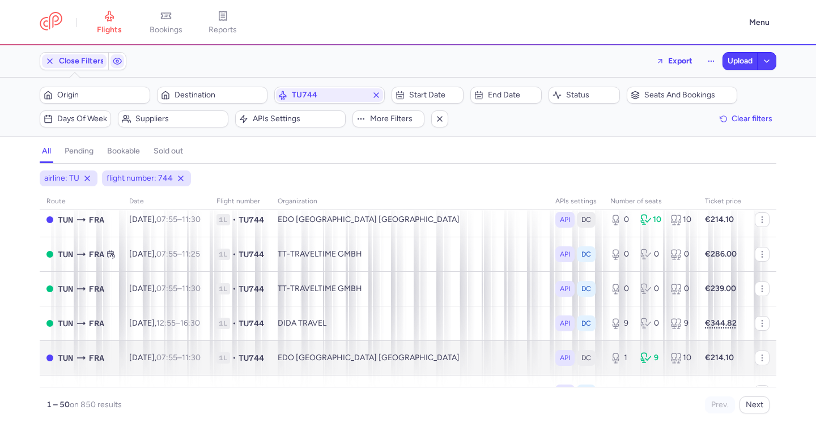
scroll to position [543, 0]
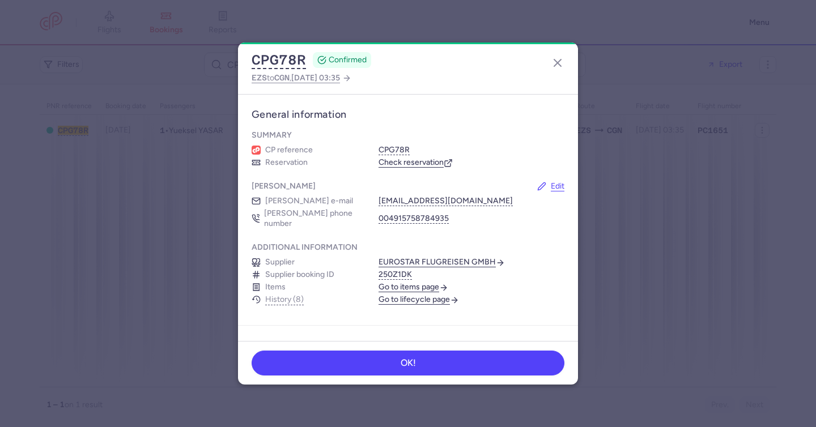
click at [224, 131] on dialog "CPG78R CONFIRMED EZS to CGN , [DATE] 03:35 General information Summary CP refer…" at bounding box center [407, 213] width 779 height 342
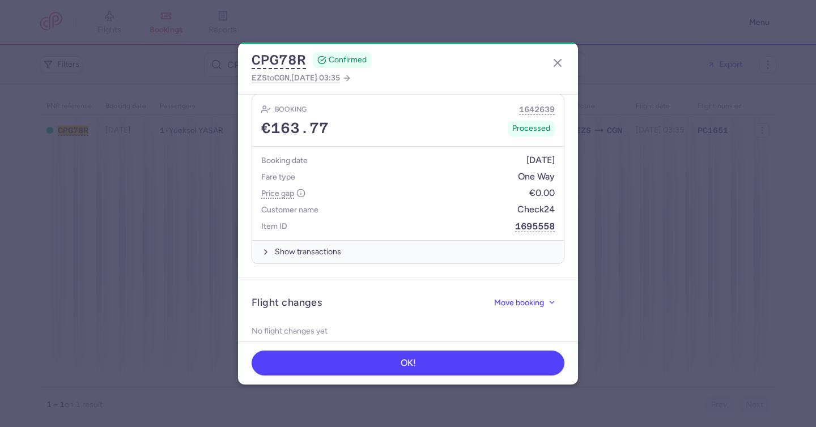
scroll to position [388, 0]
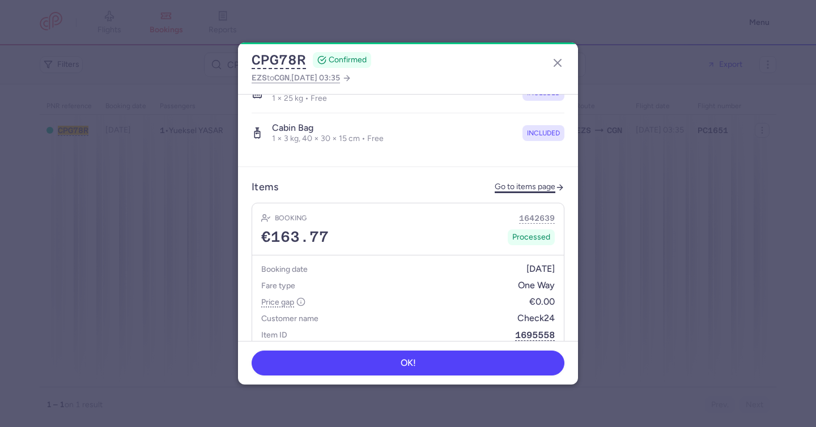
click at [523, 182] on link "Go to items page" at bounding box center [529, 187] width 70 height 10
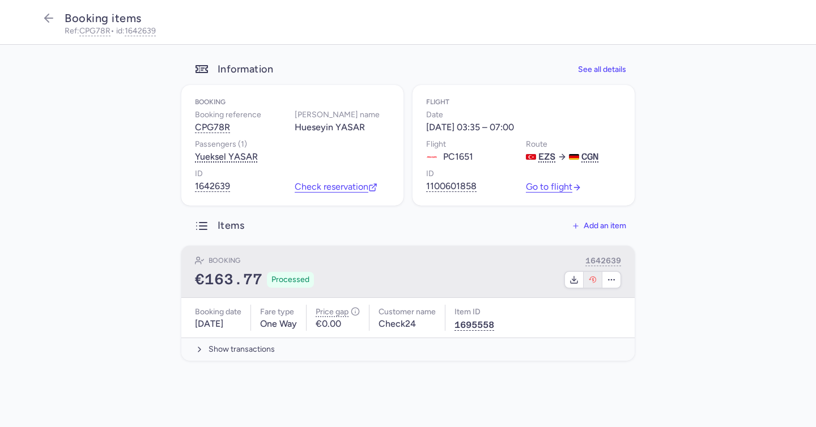
click at [593, 284] on button "button" at bounding box center [592, 280] width 19 height 16
select select "117"
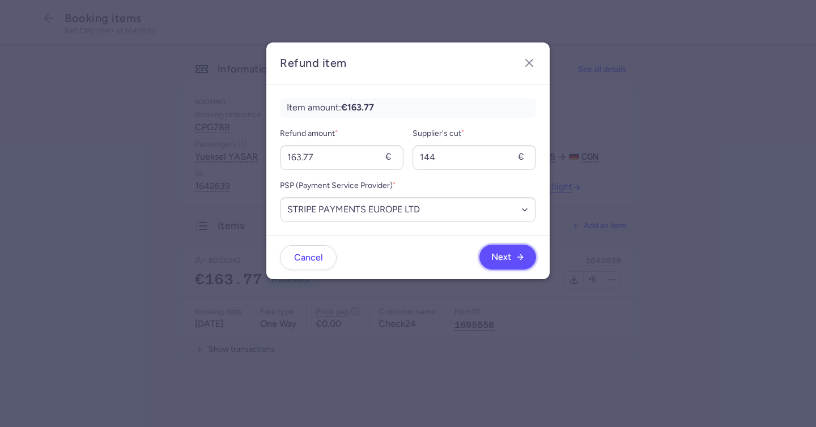
click at [506, 251] on button "Next" at bounding box center [507, 257] width 57 height 25
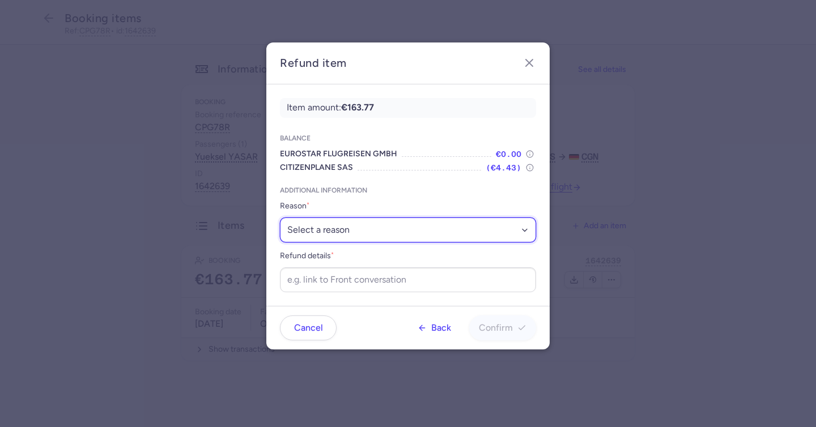
click at [411, 224] on select "Select a reason ✈️ Airline ceasing ops 💼 Ancillary issue 📄 APIS missing ⚙️ Citi…" at bounding box center [408, 229] width 256 height 25
select select "GOODWILL"
click at [280, 217] on select "Select a reason ✈️ Airline ceasing ops 💼 Ancillary issue 📄 APIS missing ⚙️ Citi…" at bounding box center [408, 229] width 256 height 25
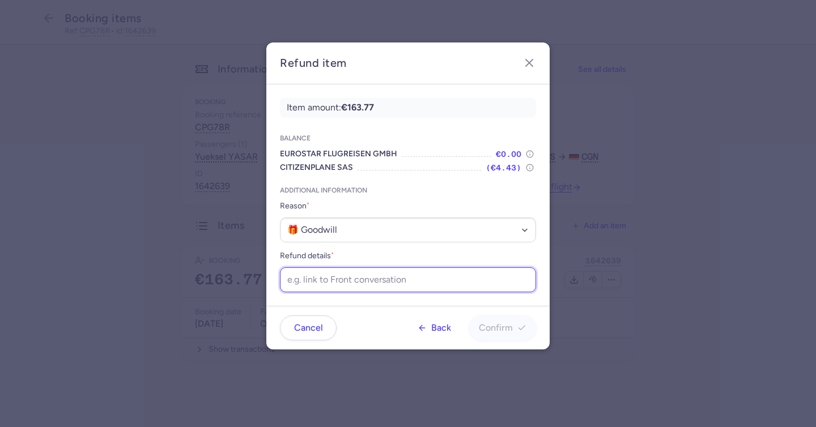
drag, startPoint x: 387, startPoint y: 283, endPoint x: 421, endPoint y: 293, distance: 35.3
click at [388, 283] on input "Refund details *" at bounding box center [408, 279] width 256 height 25
paste input "https://app.frontapp.com/open/cnv_f2cbv2a?key=2L4II_X1bgI6EISo61GLGBCxq1ww5ctM"
type input "https://app.frontapp.com/open/cnv_f2cbv2a?key=2L4II_X1bgI6EISo61GLGBCxq1ww5ctM"
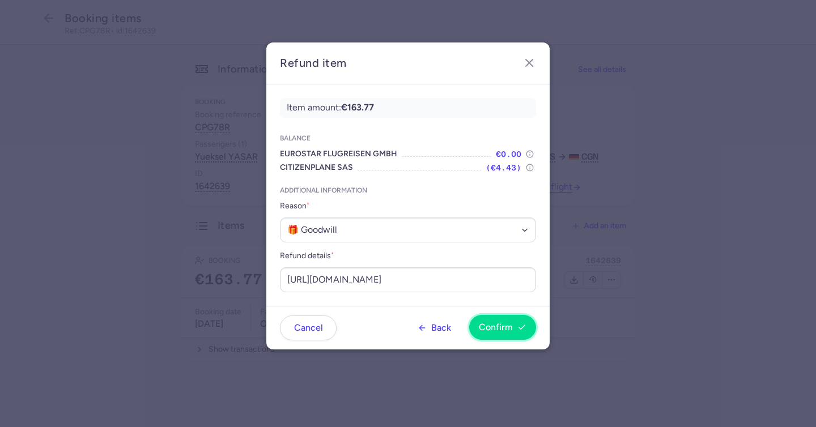
scroll to position [0, 0]
click at [521, 317] on button "Confirm" at bounding box center [502, 327] width 67 height 25
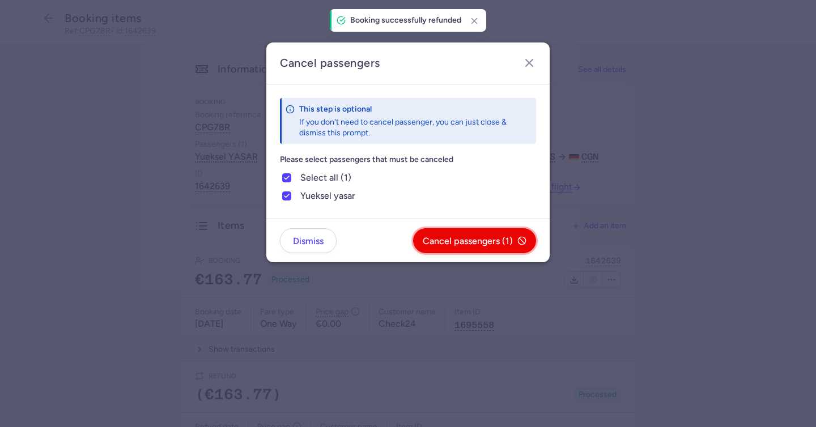
click at [468, 244] on span "Cancel passengers (1)" at bounding box center [468, 241] width 90 height 10
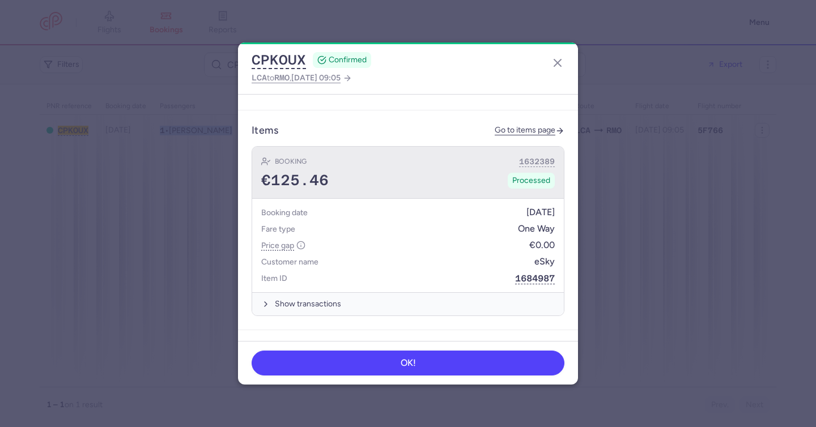
scroll to position [391, 0]
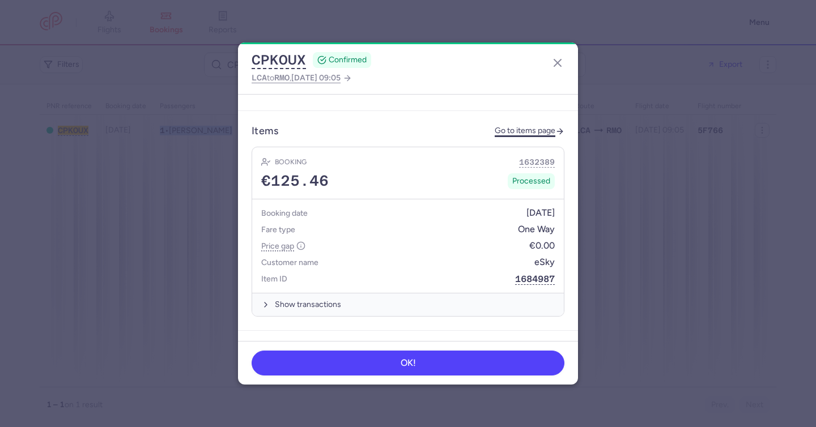
click at [509, 126] on link "Go to items page" at bounding box center [529, 131] width 70 height 10
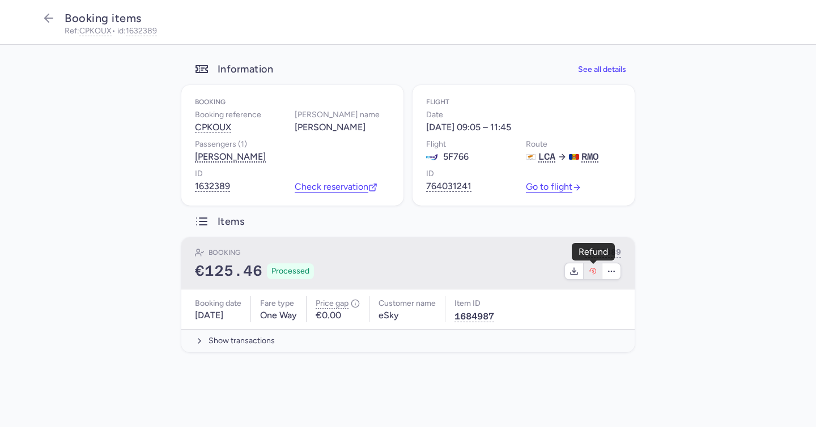
click at [594, 273] on icon "button" at bounding box center [592, 271] width 9 height 9
select select "262"
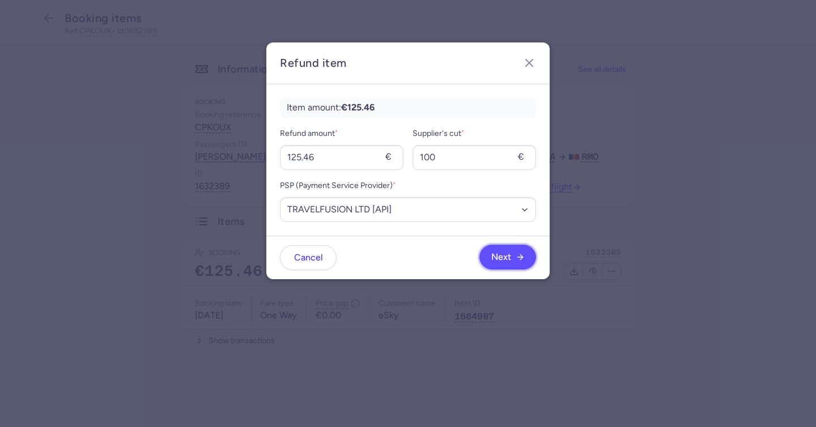
click at [511, 247] on button "Next" at bounding box center [507, 257] width 57 height 25
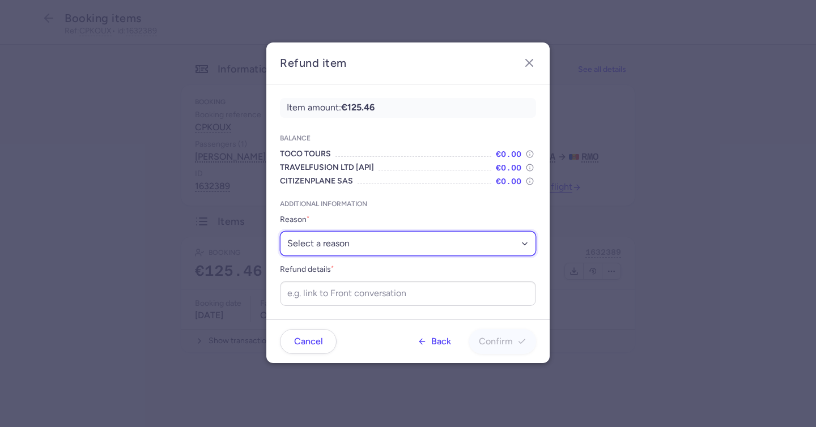
click at [402, 240] on select "Select a reason ✈️ Airline ceasing ops 💼 Ancillary issue 📄 APIS missing ⚙️ Citi…" at bounding box center [408, 243] width 256 height 25
select select "DENIED_BOARDING"
click at [280, 231] on select "Select a reason ✈️ Airline ceasing ops 💼 Ancillary issue 📄 APIS missing ⚙️ Citi…" at bounding box center [408, 243] width 256 height 25
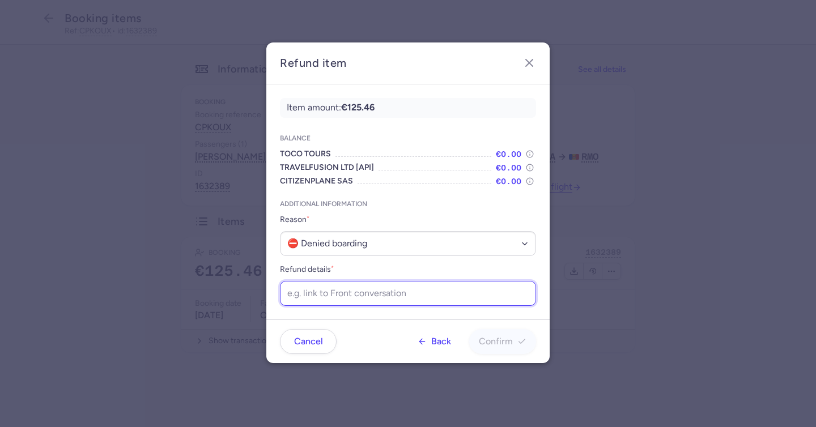
click at [361, 298] on input "Refund details *" at bounding box center [408, 293] width 256 height 25
paste input "https://app.frontapp.com/open/cnv_f1vb8ci?key=RUVna71txELb2xo3CJzTuN5CHeBkmTsx"
type input "https://app.frontapp.com/open/cnv_f1vb8ci?key=RUVna71txELb2xo3CJzTuN5CHeBkmTsx"
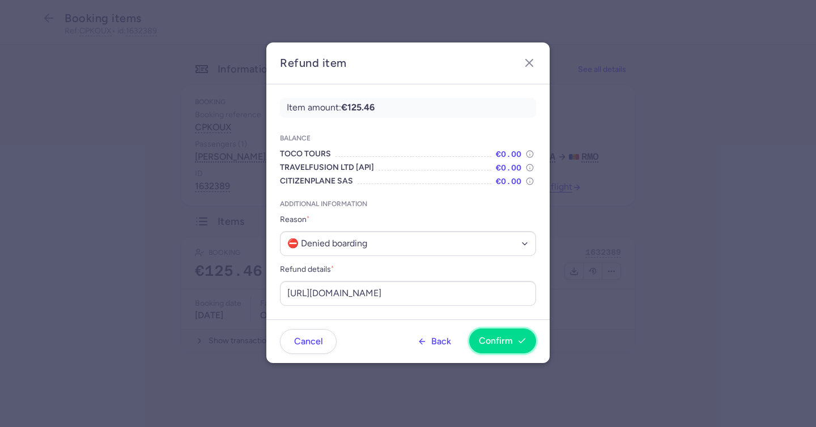
click at [507, 339] on span "Confirm" at bounding box center [496, 341] width 34 height 10
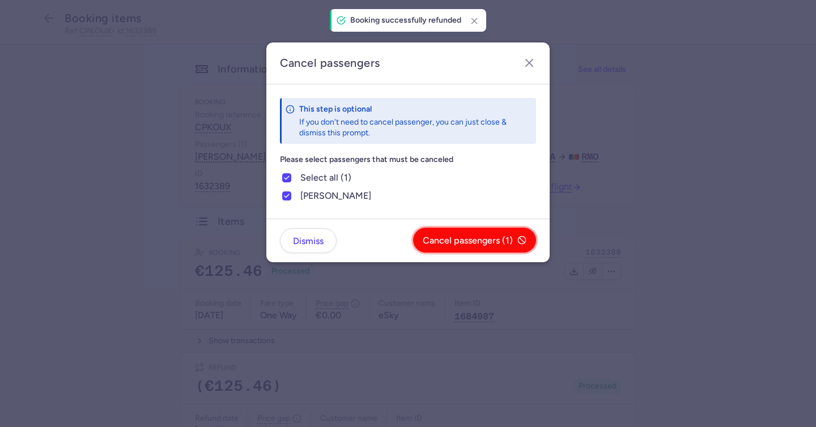
click at [442, 232] on button "Cancel passengers (1)" at bounding box center [474, 240] width 123 height 25
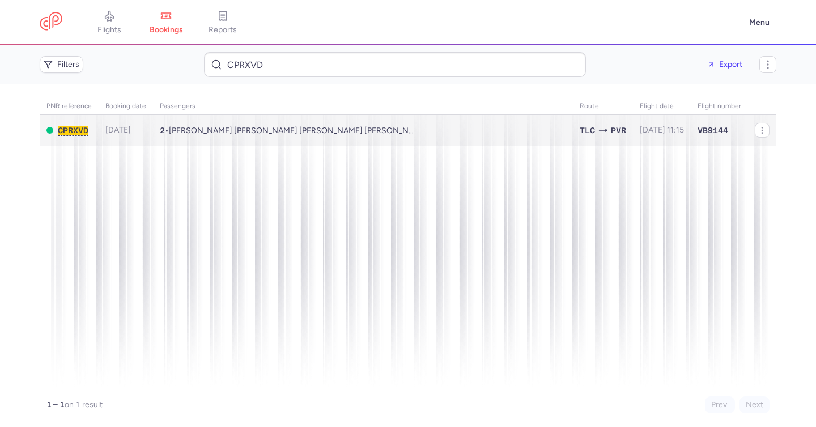
click at [331, 134] on span "[PERSON_NAME] [PERSON_NAME] [PERSON_NAME] [PERSON_NAME]" at bounding box center [298, 131] width 259 height 10
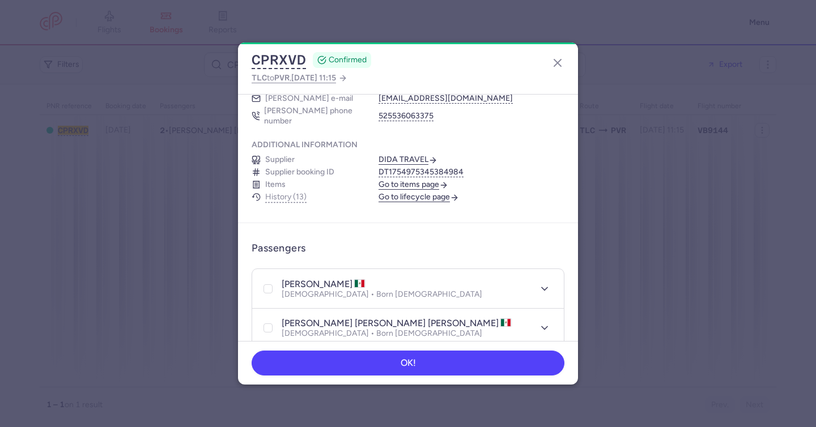
scroll to position [300, 0]
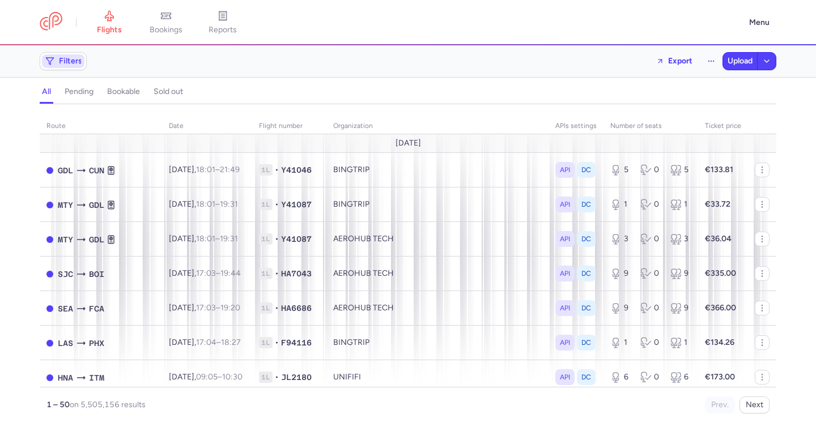
click at [64, 58] on span "Filters" at bounding box center [70, 61] width 23 height 9
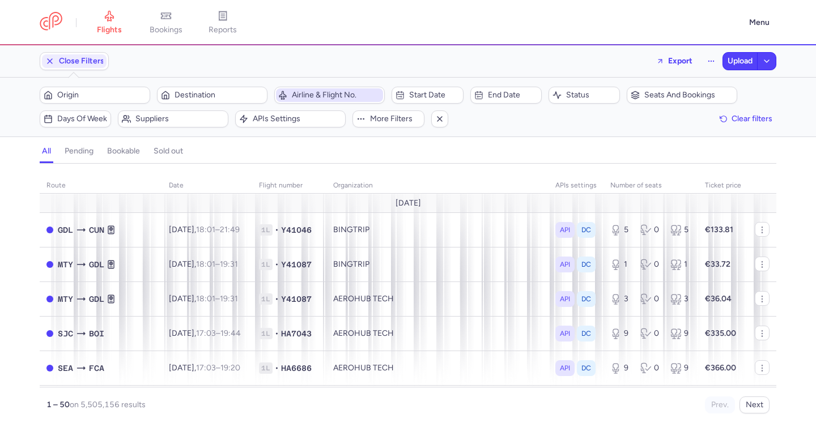
click at [318, 91] on span "Airline & Flight No." at bounding box center [336, 95] width 89 height 9
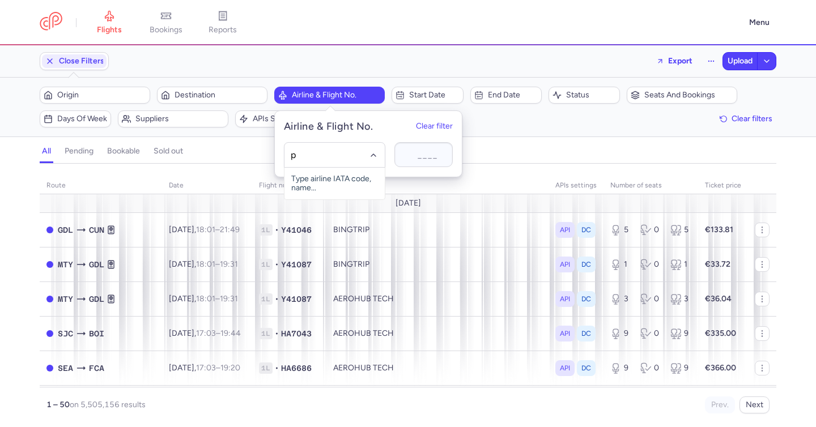
type input "pc"
drag, startPoint x: 305, startPoint y: 180, endPoint x: 319, endPoint y: 177, distance: 15.1
click at [305, 180] on div "Pegasus (PC)" at bounding box center [334, 179] width 87 height 11
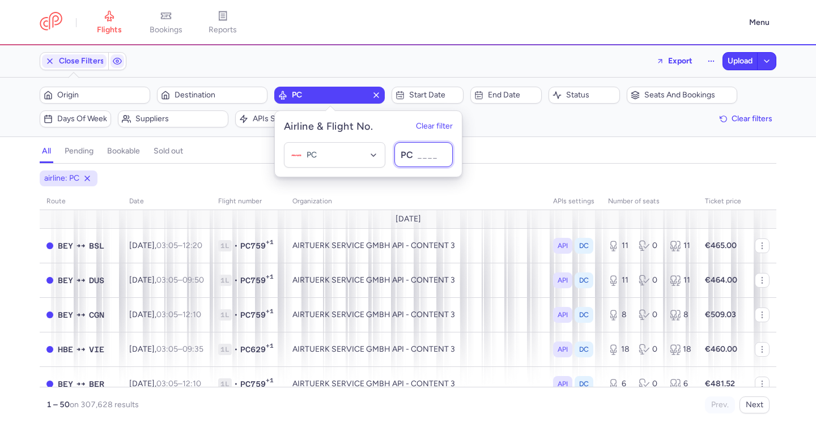
click at [419, 150] on input at bounding box center [423, 154] width 58 height 25
type input "0"
type input "5030"
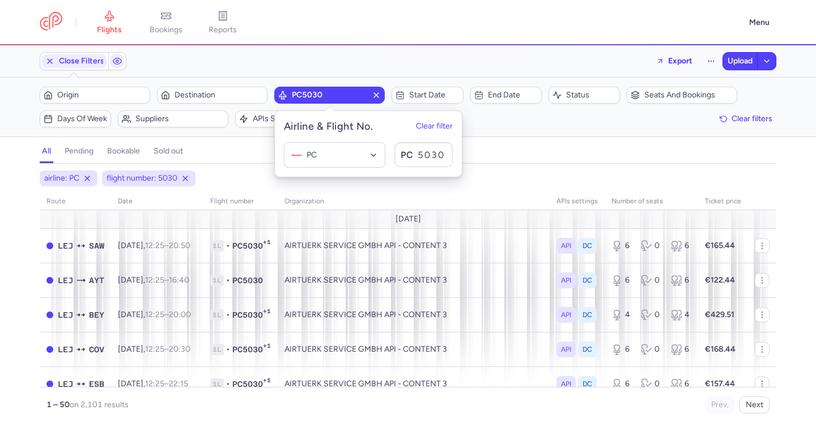
click at [516, 157] on div "all pending bookable sold out" at bounding box center [408, 154] width 736 height 20
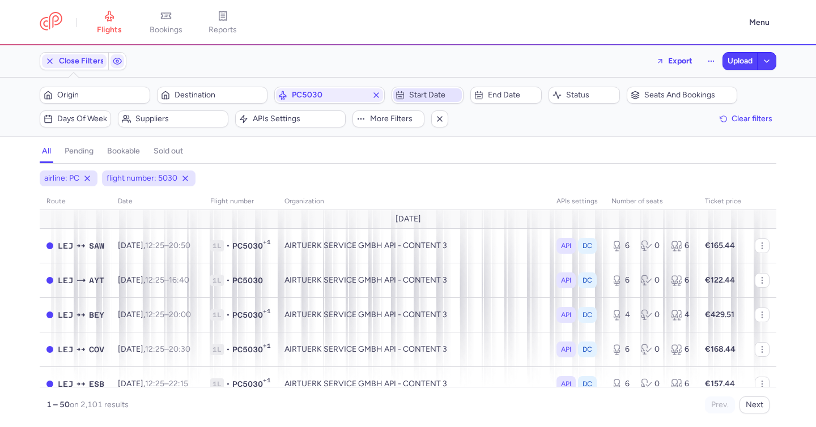
click at [436, 96] on span "Start date" at bounding box center [434, 95] width 50 height 9
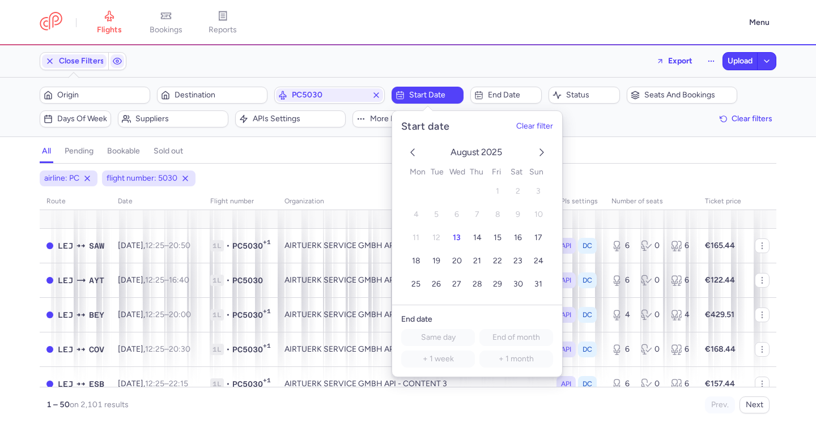
click at [536, 152] on icon "next month" at bounding box center [542, 153] width 14 height 14
drag, startPoint x: 537, startPoint y: 262, endPoint x: 504, endPoint y: 250, distance: 35.5
click at [537, 262] on span "28" at bounding box center [539, 262] width 10 height 10
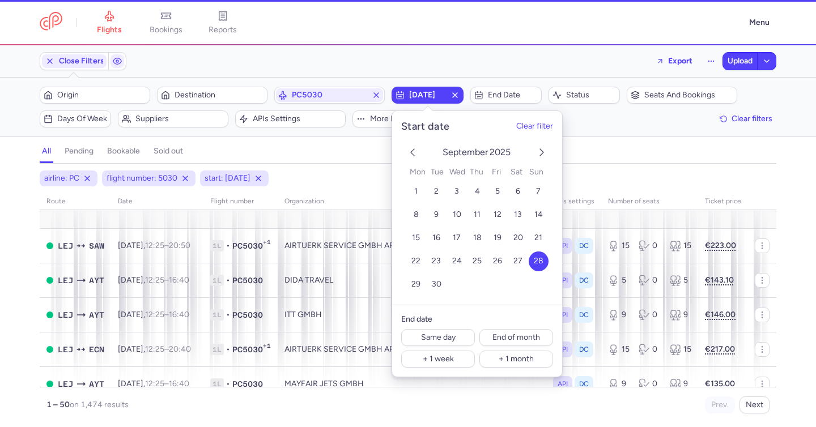
click at [317, 144] on div "all pending bookable sold out" at bounding box center [408, 154] width 736 height 20
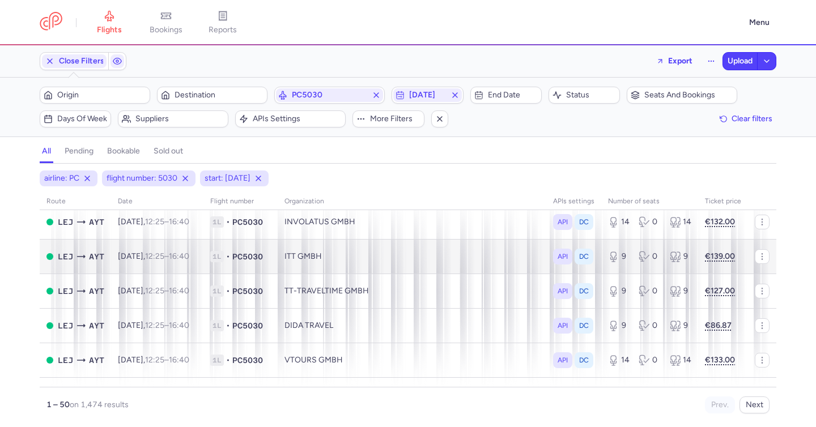
scroll to position [800, 0]
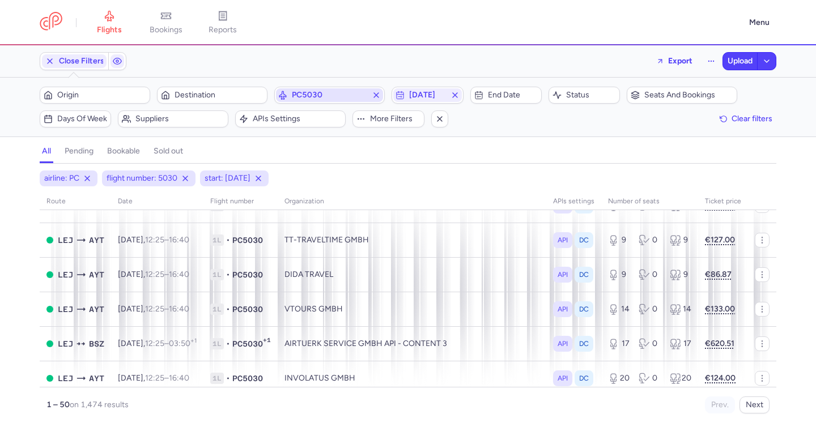
click at [329, 100] on span "PC5030" at bounding box center [329, 95] width 107 height 14
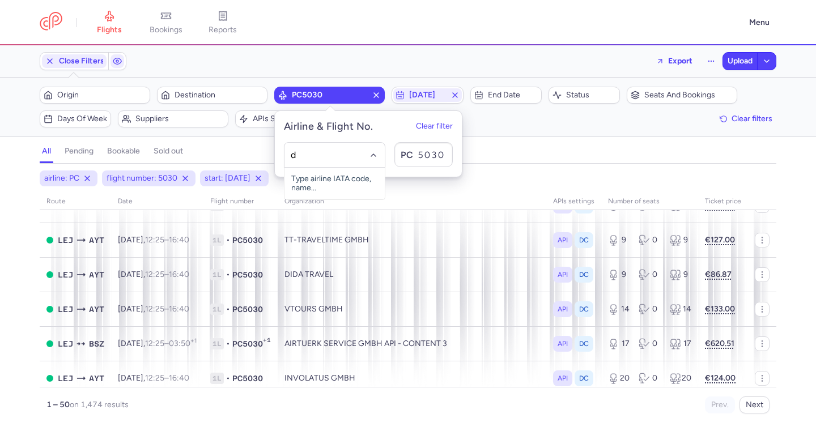
type input "de"
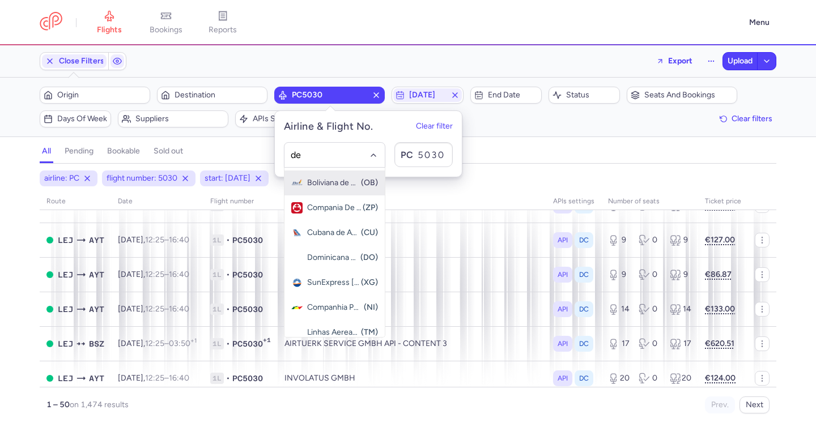
scroll to position [55, 0]
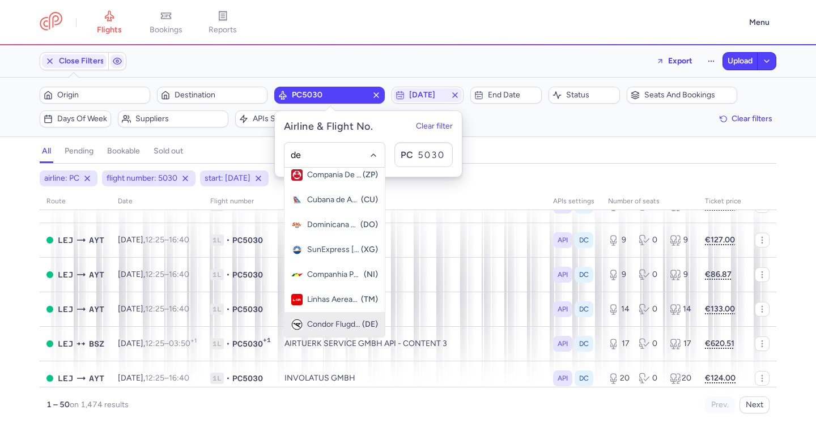
click at [368, 320] on span "(DE)" at bounding box center [370, 324] width 16 height 9
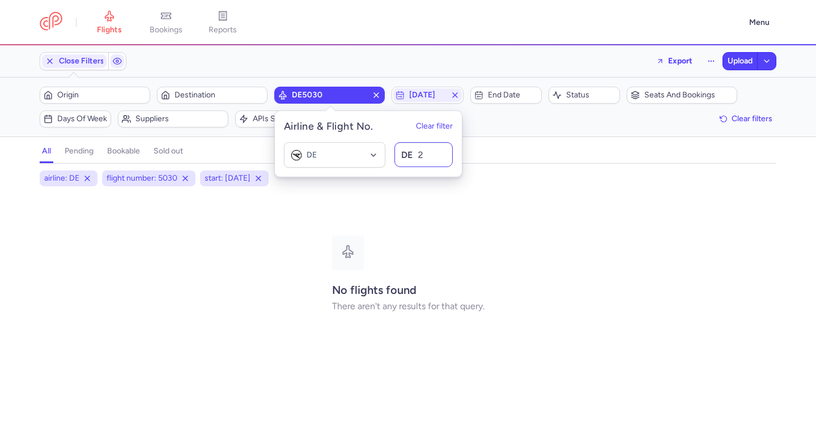
type input "25"
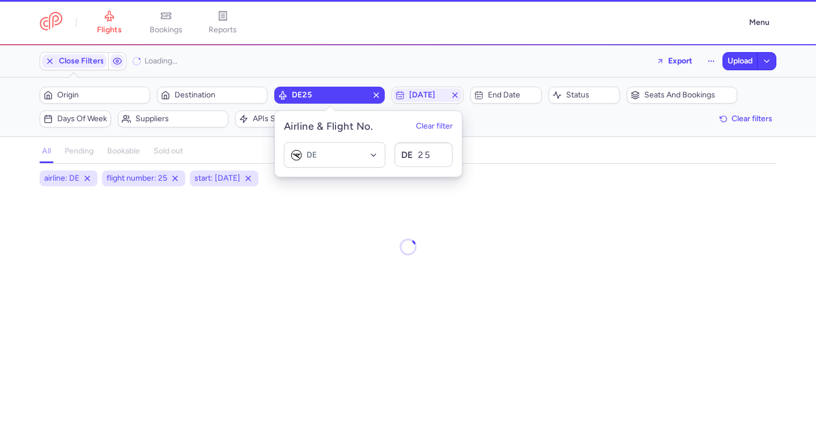
click at [492, 153] on div "all pending bookable sold out" at bounding box center [408, 154] width 736 height 20
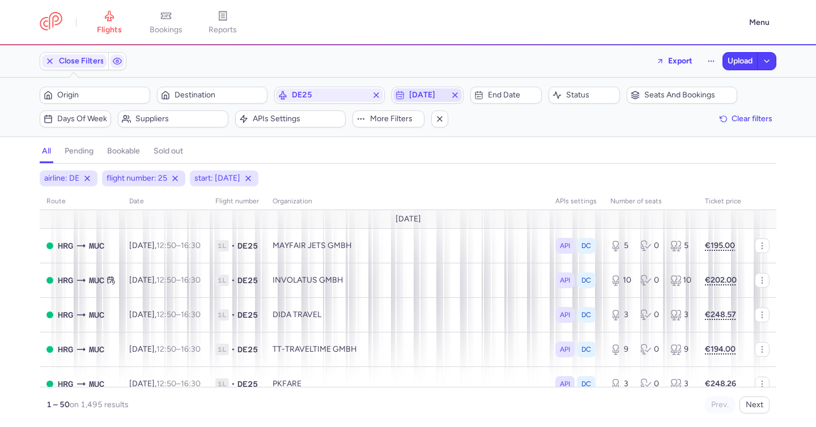
click at [436, 97] on span "2025-09-28" at bounding box center [427, 95] width 36 height 9
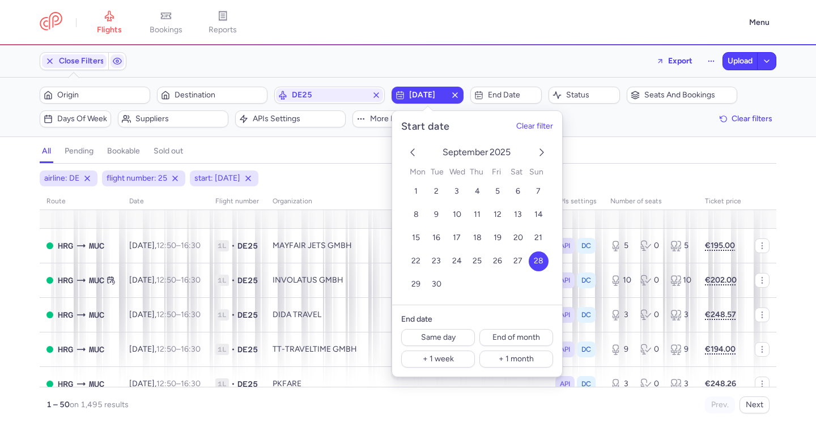
click at [413, 150] on polyline "previous month" at bounding box center [412, 152] width 3 height 7
click at [476, 289] on span "28" at bounding box center [477, 285] width 10 height 10
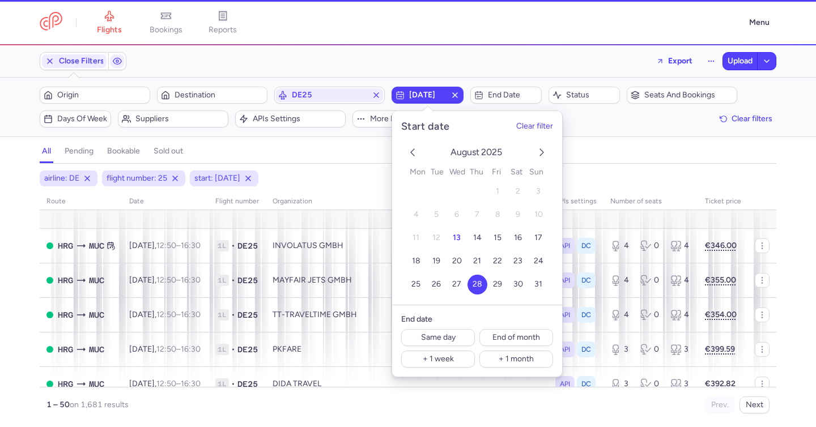
click at [336, 161] on div "all pending bookable sold out" at bounding box center [408, 154] width 736 height 20
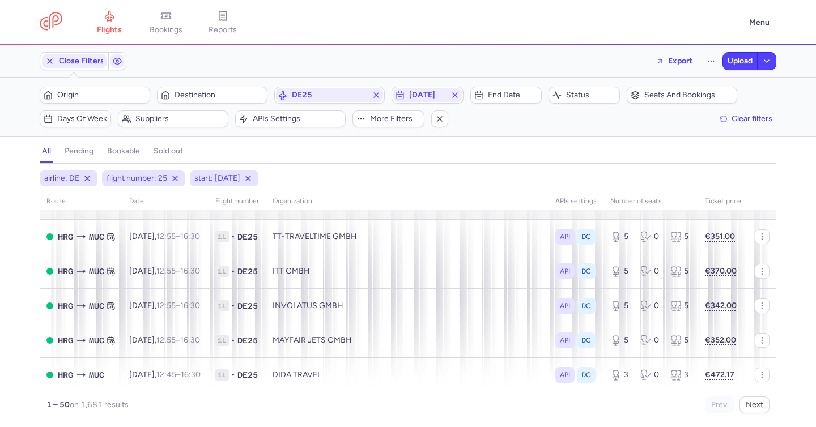
scroll to position [298, 0]
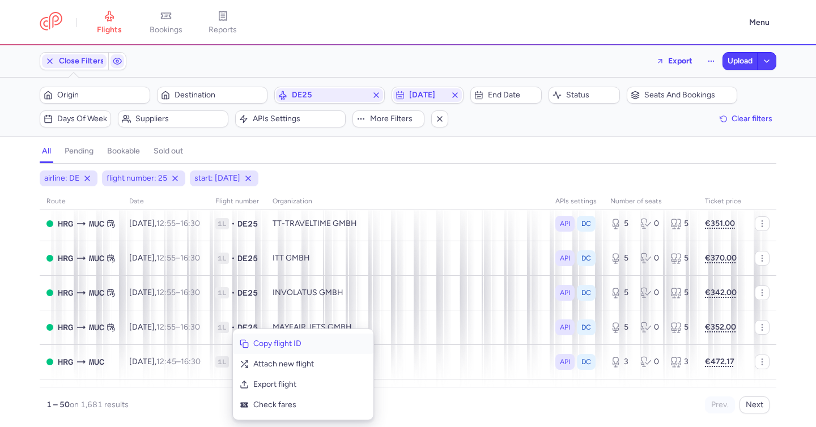
click at [249, 336] on button "Copy flight ID" at bounding box center [303, 344] width 140 height 20
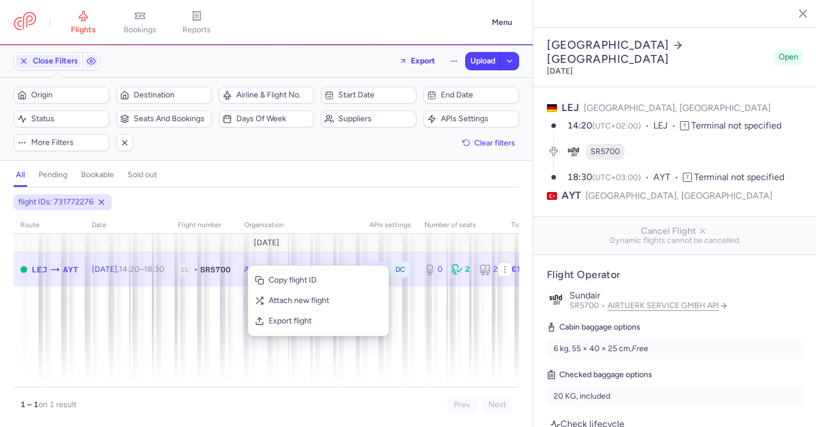
select select "days"
click at [275, 319] on span "Export flight" at bounding box center [324, 320] width 113 height 11
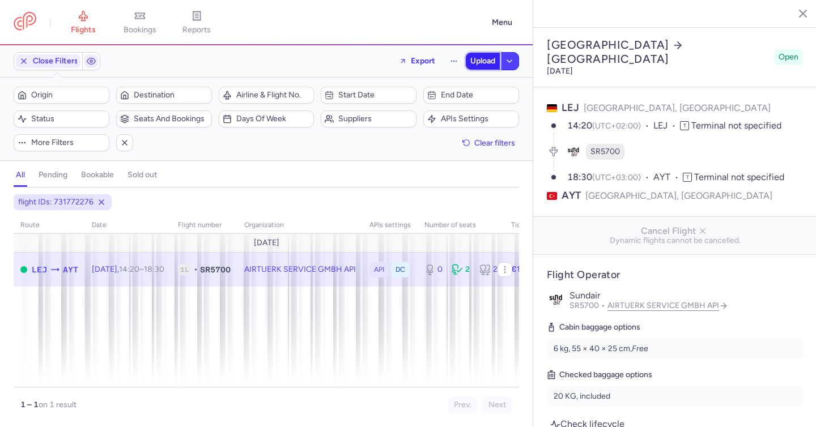
click at [484, 57] on span "Upload" at bounding box center [482, 61] width 25 height 9
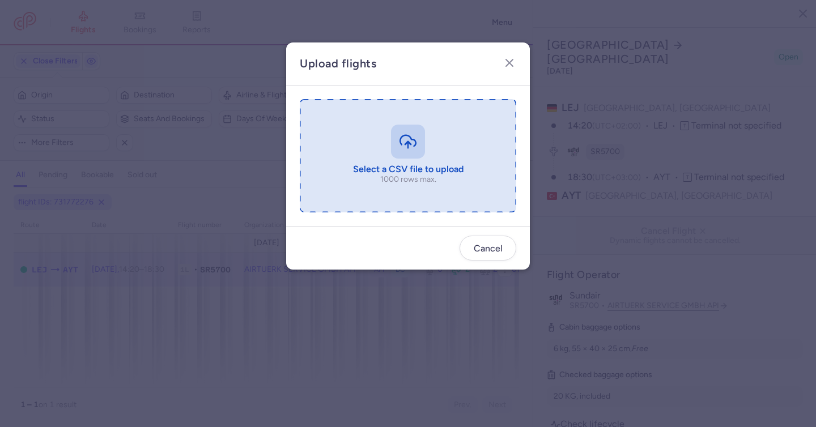
click at [418, 147] on input "file" at bounding box center [408, 155] width 216 height 113
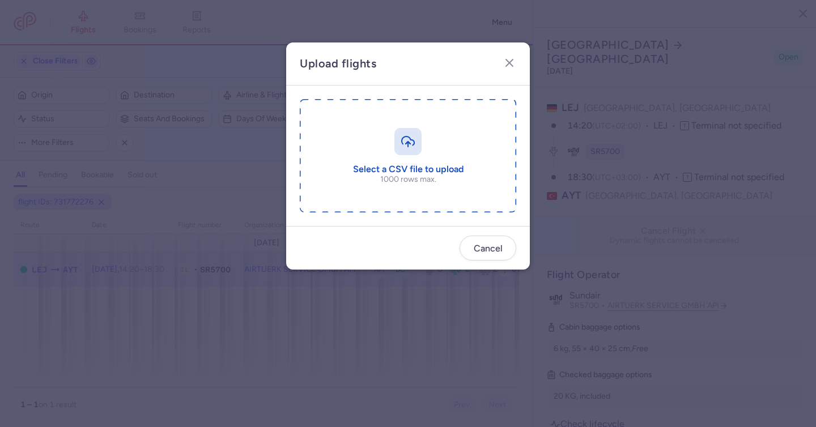
type input "C:\fakepath\export_flight_SR5700_20250813,0827.csv"
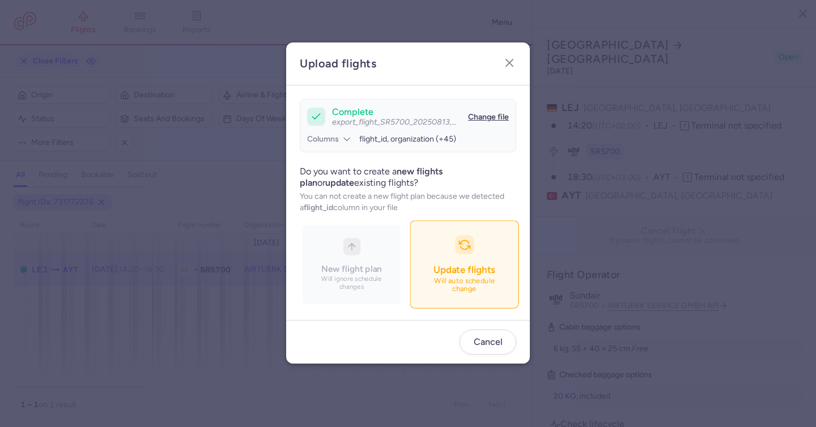
click at [475, 247] on button "Update flights Will auto schedule change" at bounding box center [463, 265] width 109 height 88
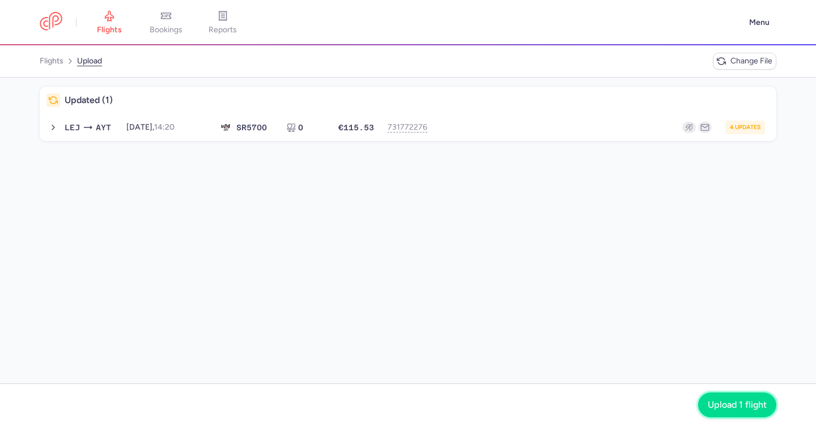
click at [735, 397] on button "Upload 1 flight" at bounding box center [737, 404] width 78 height 25
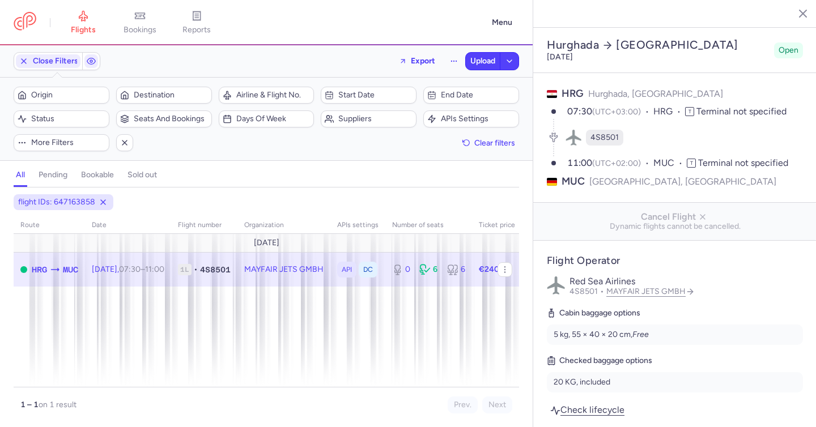
select select "hours"
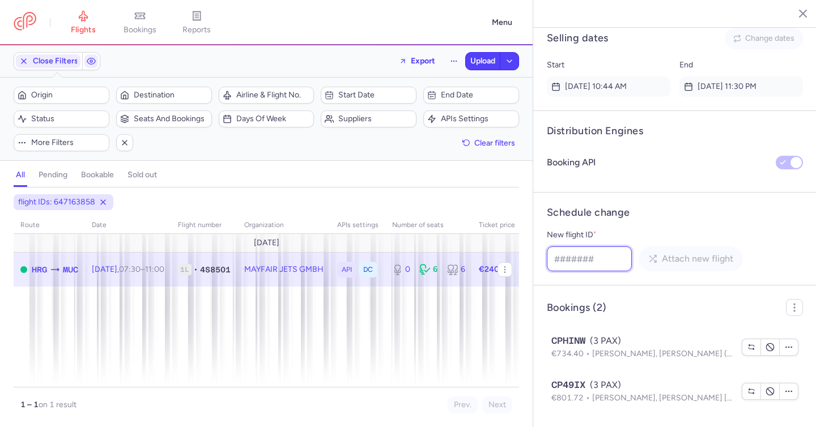
click at [611, 263] on input "New flight ID *" at bounding box center [589, 258] width 85 height 25
paste input "1178093479"
type input "1178093479"
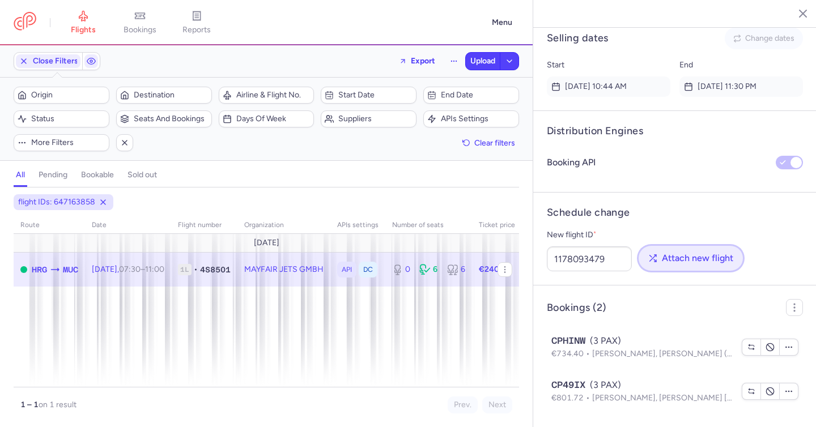
click at [689, 260] on span "Attach new flight" at bounding box center [697, 258] width 71 height 10
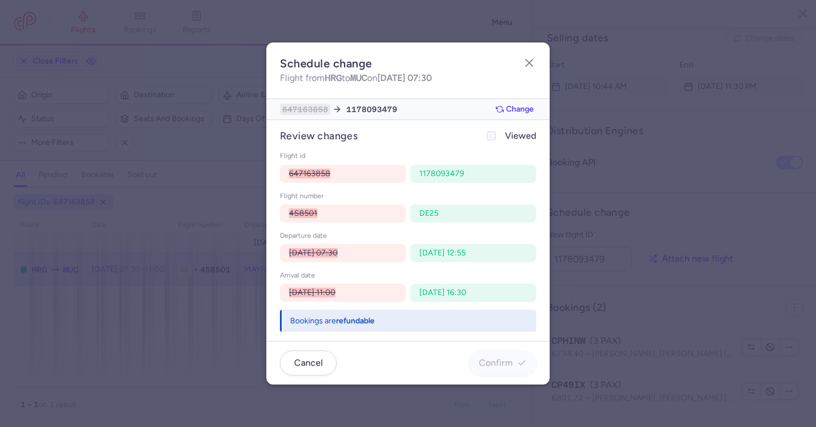
click at [531, 136] on span "Viewed" at bounding box center [520, 136] width 31 height 14
click at [496, 136] on input "Viewed" at bounding box center [491, 135] width 9 height 9
checkbox input "true"
click at [504, 362] on span "Confirm" at bounding box center [496, 362] width 34 height 10
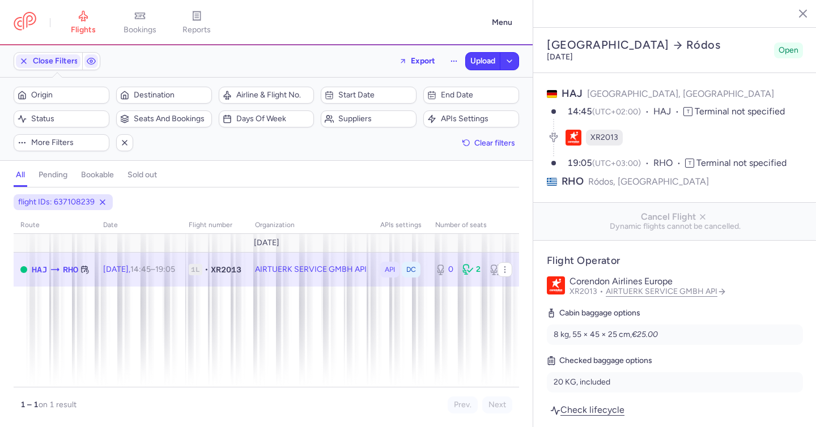
select select "days"
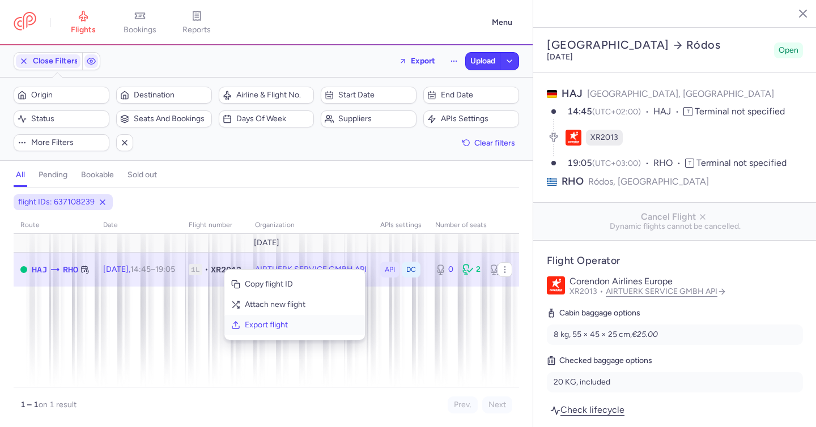
click at [254, 326] on span "Export flight" at bounding box center [301, 324] width 113 height 11
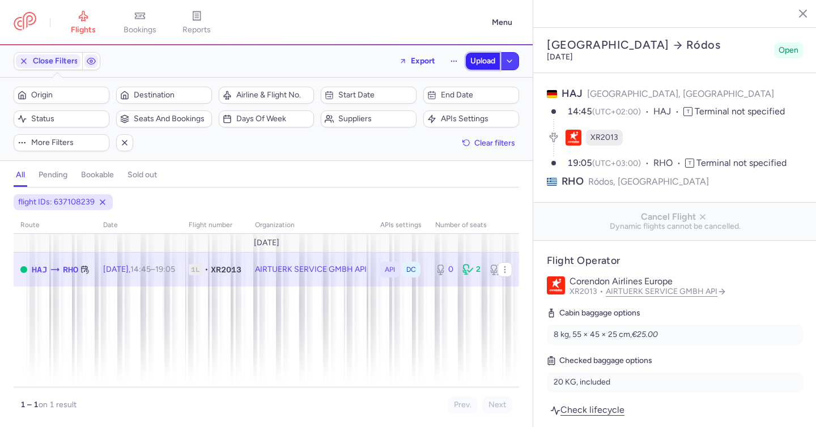
click at [475, 57] on span "Upload" at bounding box center [482, 61] width 25 height 9
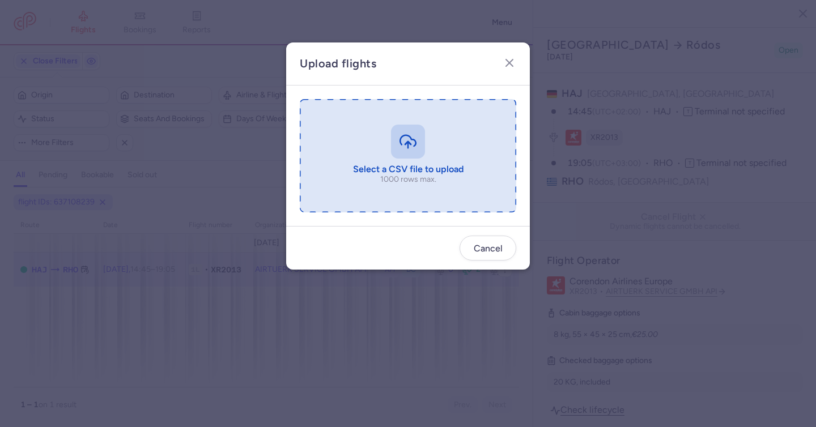
click at [400, 147] on input "file" at bounding box center [408, 155] width 216 height 113
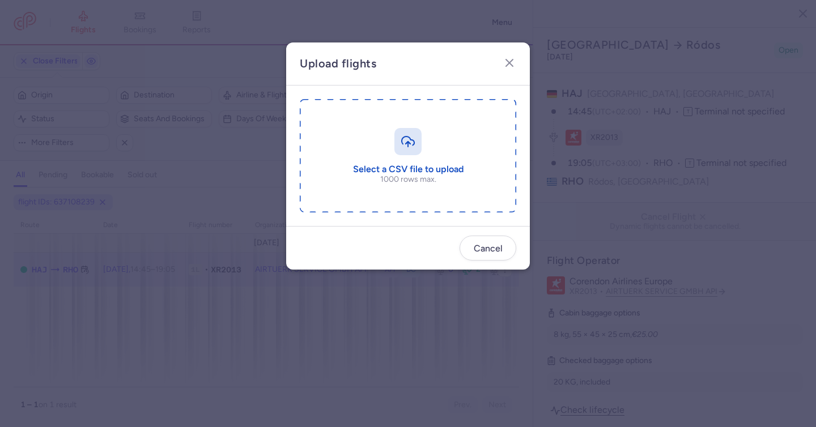
type input "C:\fakepath\export_flight_XR2013_20250813,0832.csv"
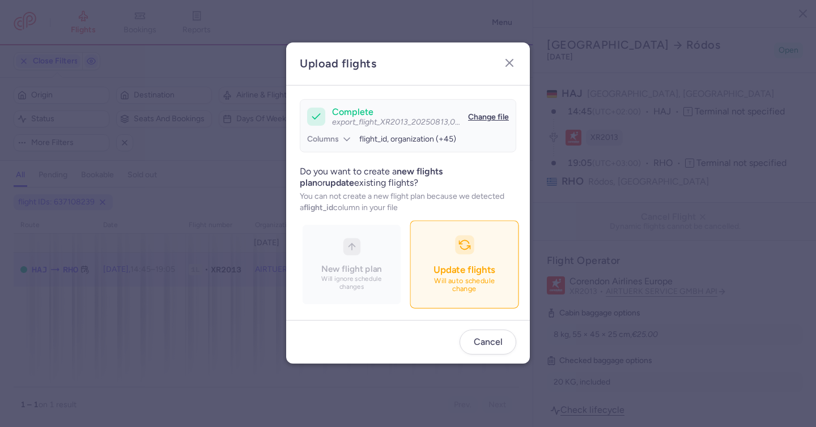
click at [468, 245] on button "Update flights Will auto schedule change" at bounding box center [463, 265] width 109 height 88
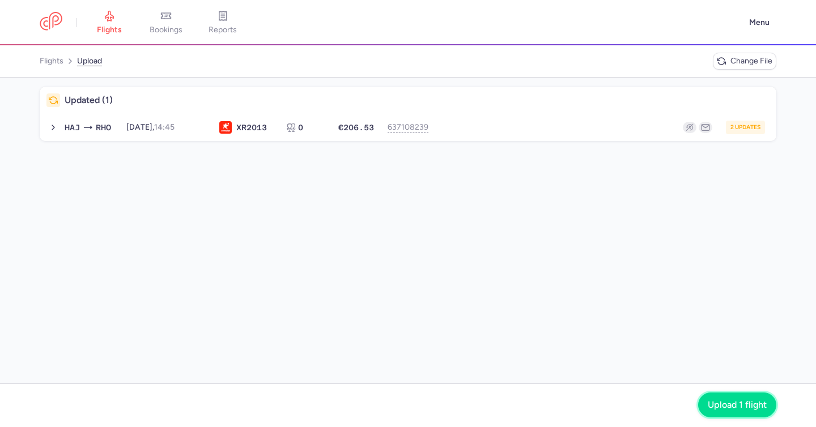
click at [732, 404] on span "Upload 1 flight" at bounding box center [736, 405] width 59 height 10
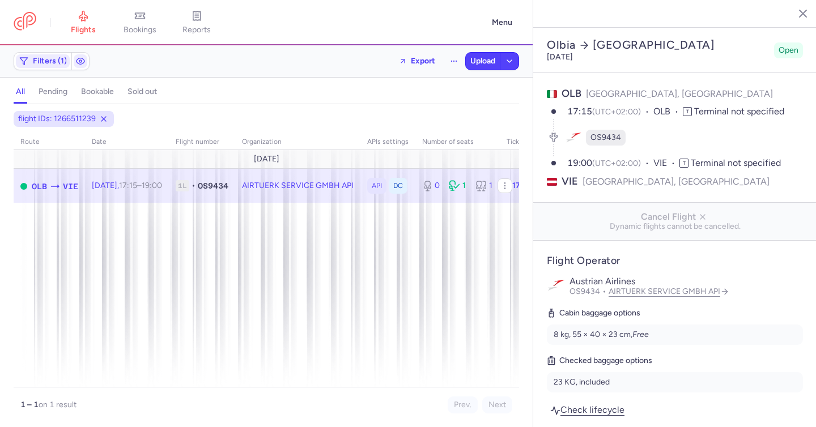
select select "days"
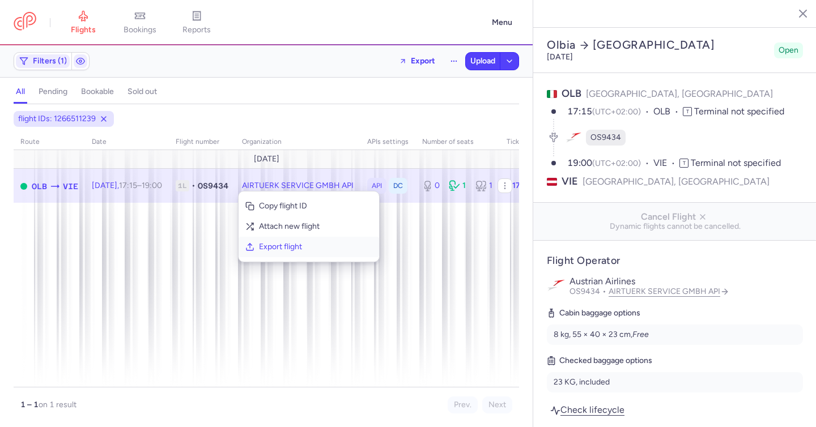
click at [283, 256] on button "Export flight" at bounding box center [308, 247] width 140 height 20
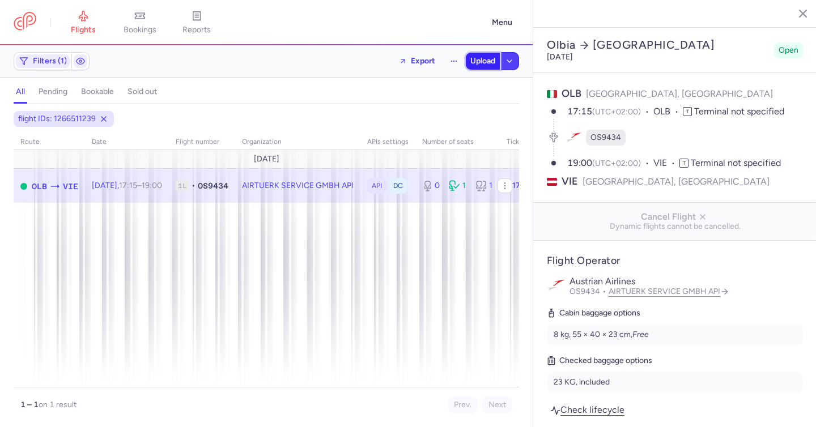
click at [471, 62] on span "Upload" at bounding box center [482, 61] width 25 height 9
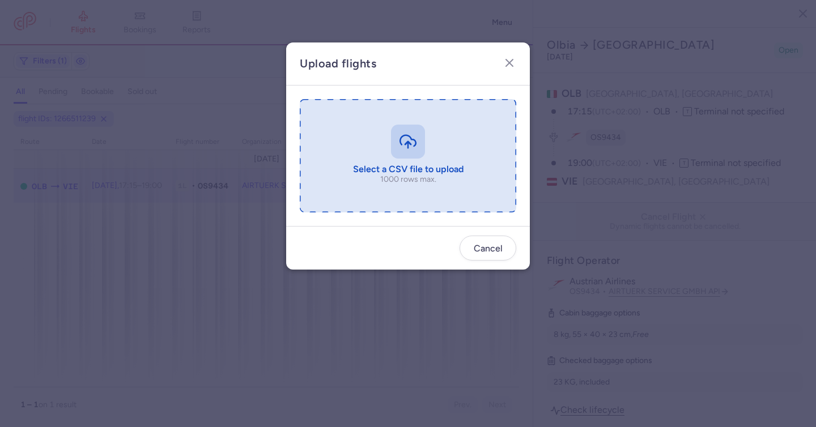
click at [386, 153] on input "file" at bounding box center [408, 155] width 216 height 113
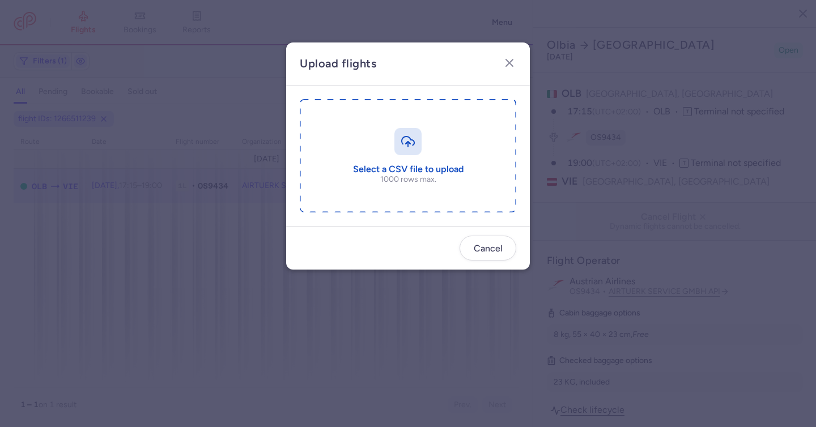
type input "C:\fakepath\export_flight_OS9434_20250813,0833.csv"
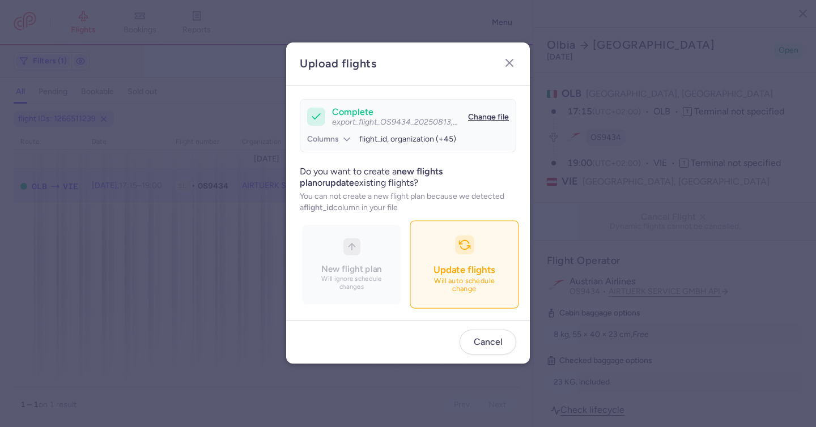
click at [457, 248] on div "button" at bounding box center [464, 245] width 19 height 19
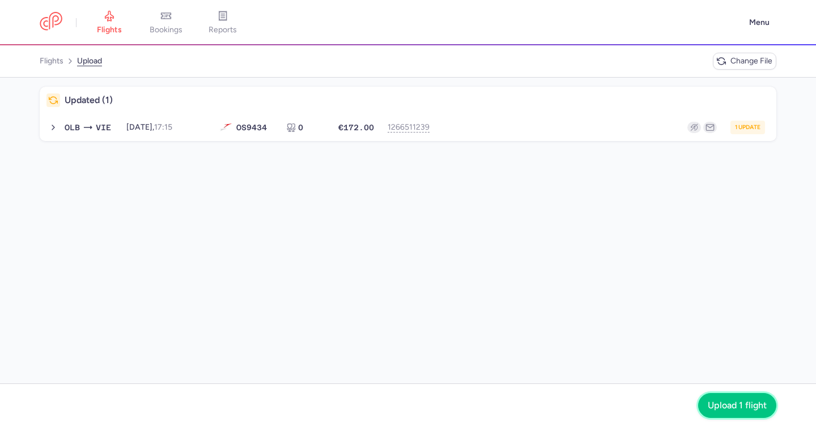
click at [743, 395] on button "Upload 1 flight" at bounding box center [737, 405] width 78 height 25
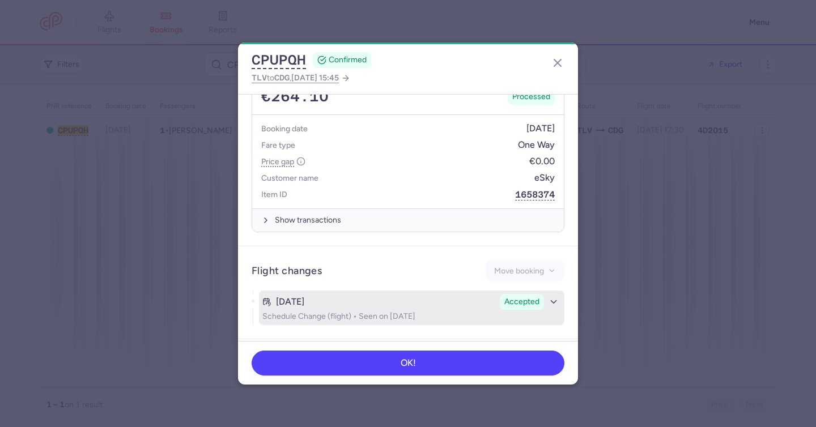
click at [337, 297] on div "Aug 6, 2025" at bounding box center [378, 302] width 233 height 10
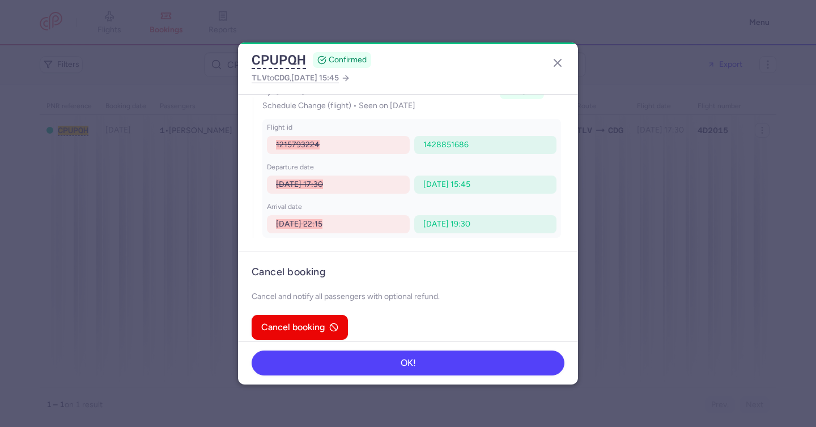
scroll to position [729, 0]
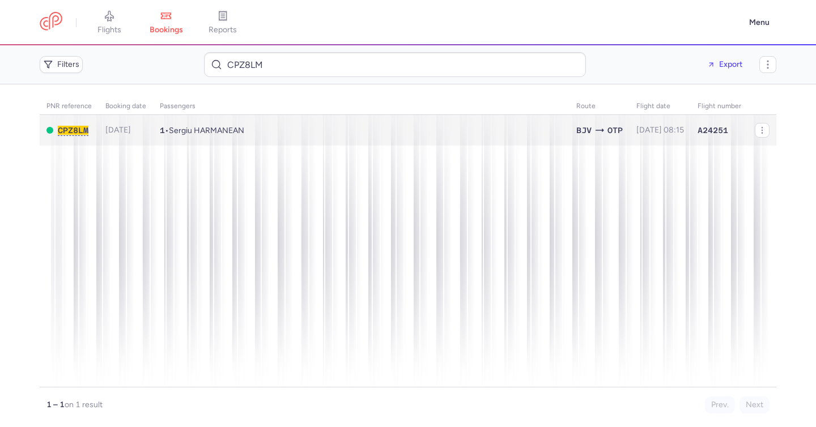
click at [210, 130] on span "Sergiu HARMANEAN" at bounding box center [206, 131] width 75 height 10
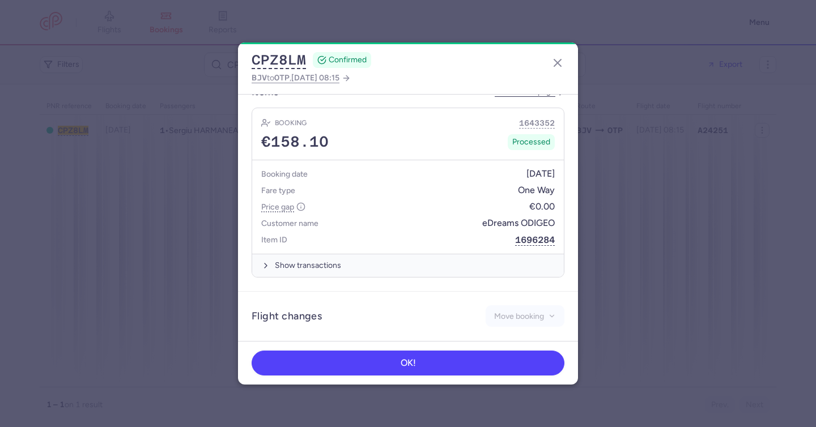
scroll to position [395, 0]
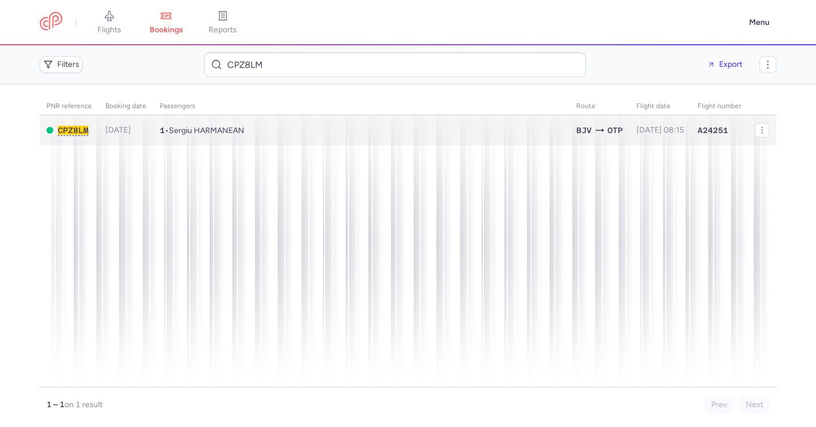
click at [344, 127] on td "1 • Sergiu HARMANEAN" at bounding box center [361, 130] width 416 height 31
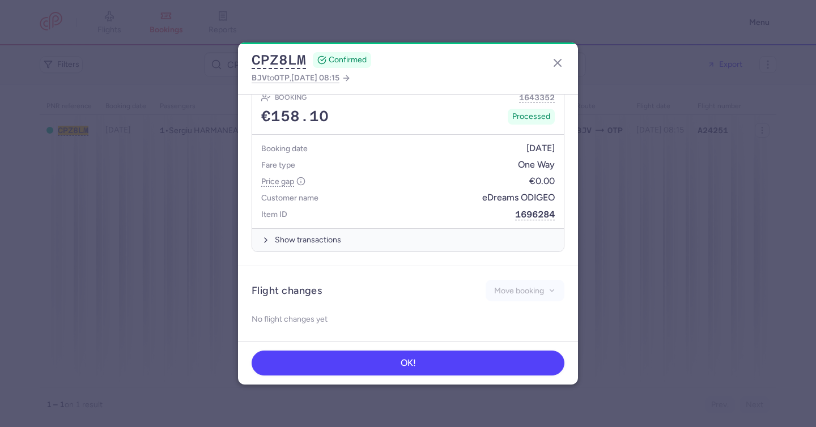
scroll to position [550, 0]
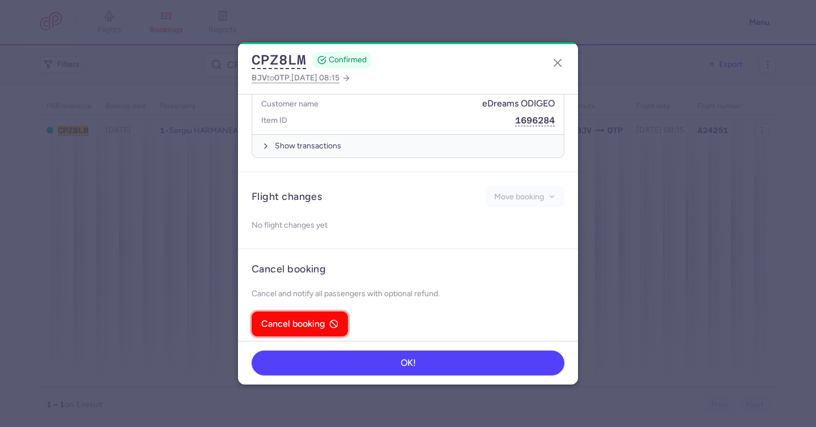
click at [304, 323] on button "Cancel booking" at bounding box center [299, 323] width 96 height 25
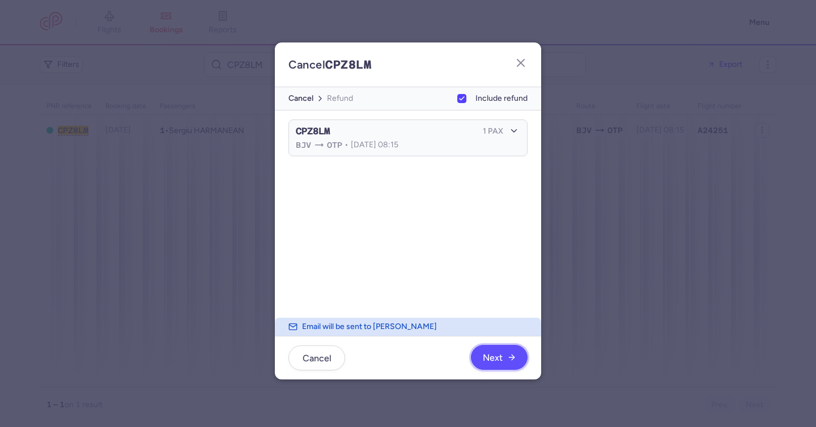
click at [519, 363] on button "Next" at bounding box center [499, 357] width 57 height 25
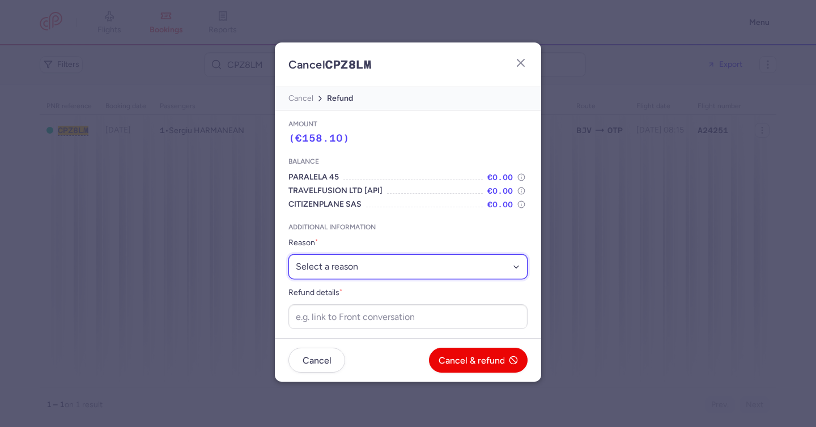
click at [412, 278] on select "Select a reason ⛔️ Unconfirmed booking ❌ Flight canceled 🙅 Schedule change not …" at bounding box center [407, 266] width 239 height 25
click at [301, 365] on button "Cancel" at bounding box center [316, 359] width 57 height 25
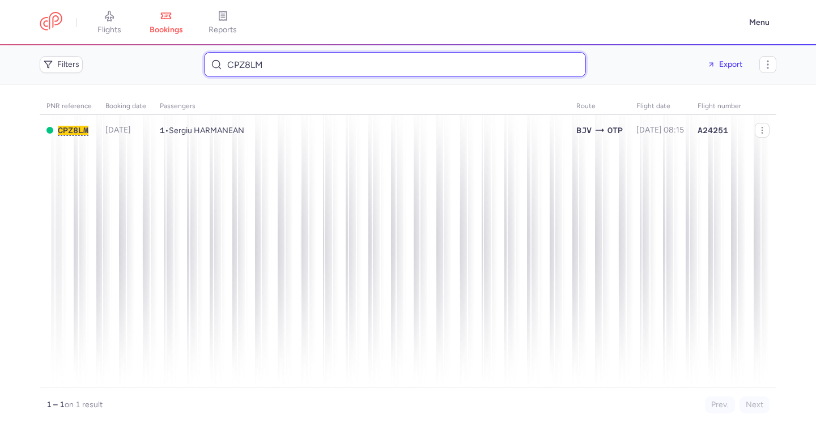
click at [292, 67] on input "CPZ8LM" at bounding box center [395, 64] width 382 height 25
click at [292, 66] on input "CPZ8LM" at bounding box center [395, 64] width 382 height 25
paste input "[PERSON_NAME]"
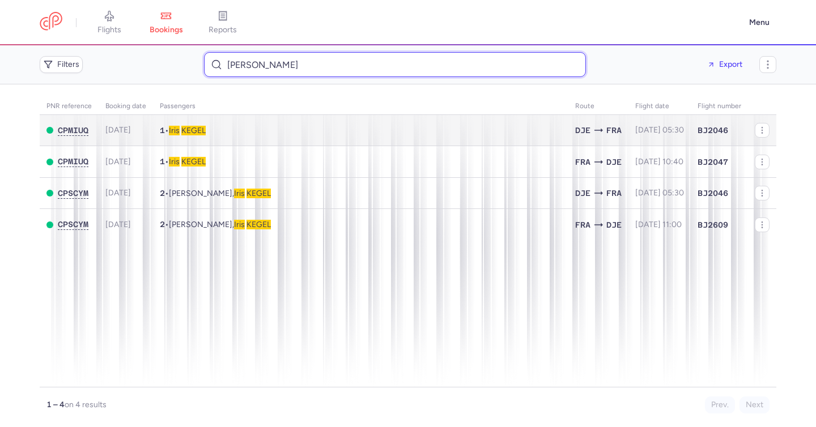
type input "[PERSON_NAME]"
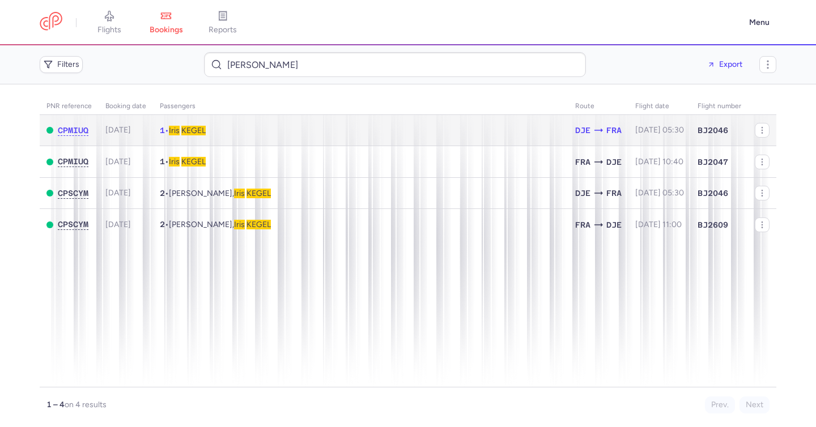
click at [204, 131] on span "KEGEL" at bounding box center [193, 131] width 24 height 10
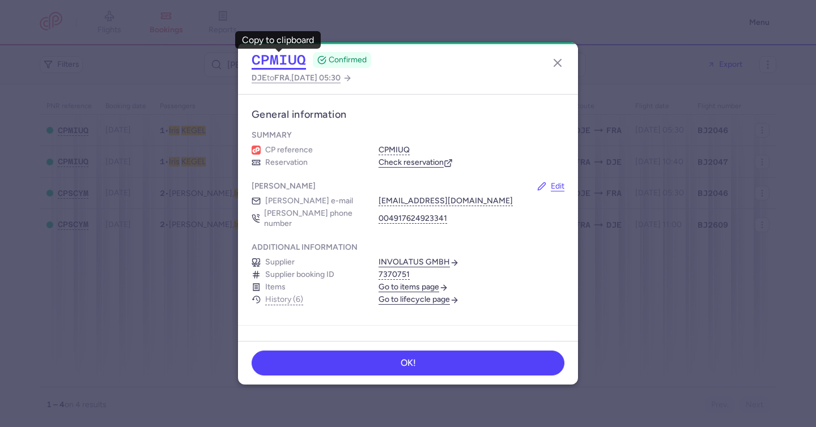
click at [275, 54] on button "CPMIUQ" at bounding box center [278, 60] width 54 height 17
